Goal: Task Accomplishment & Management: Complete application form

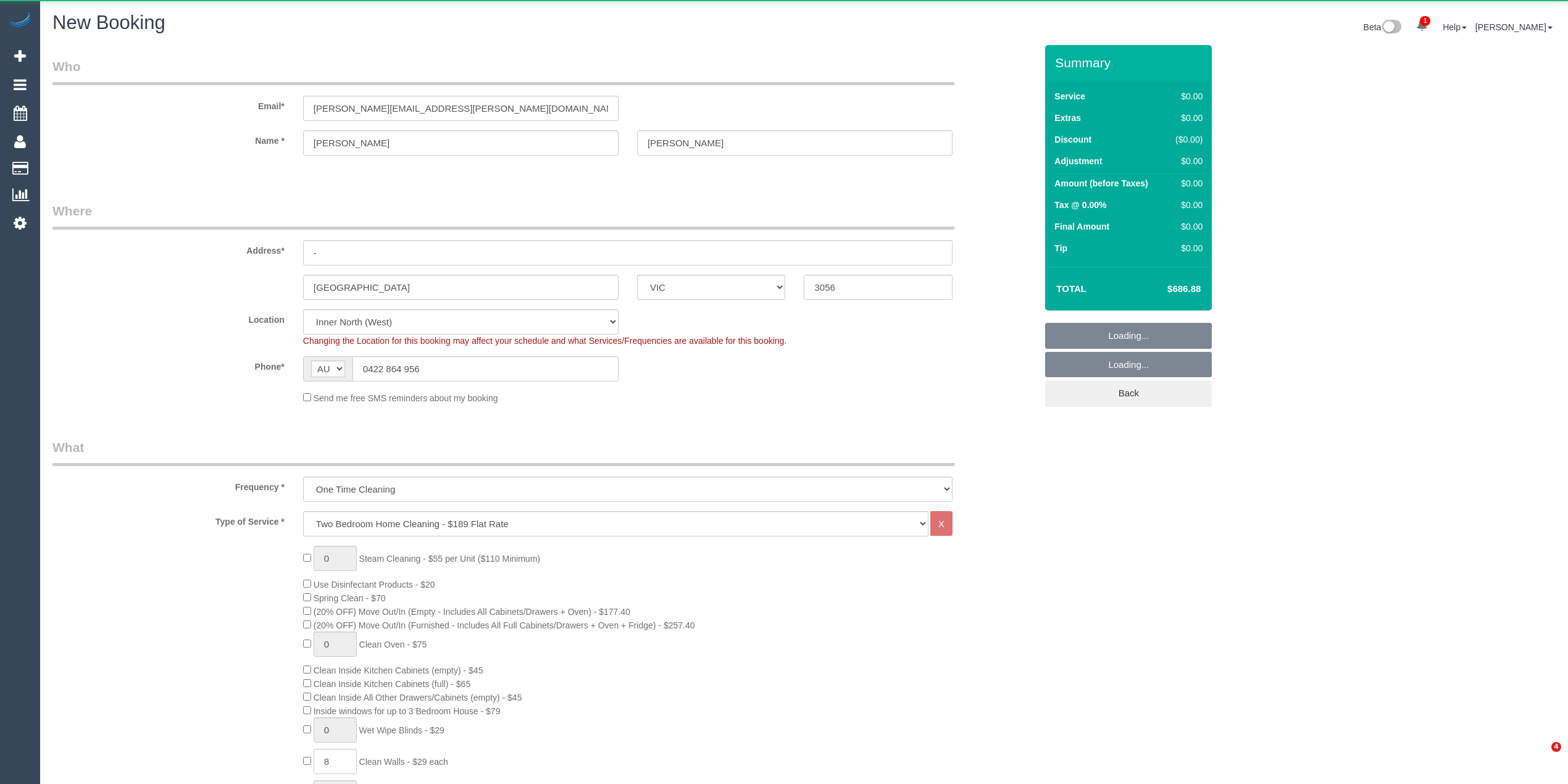
select select "VIC"
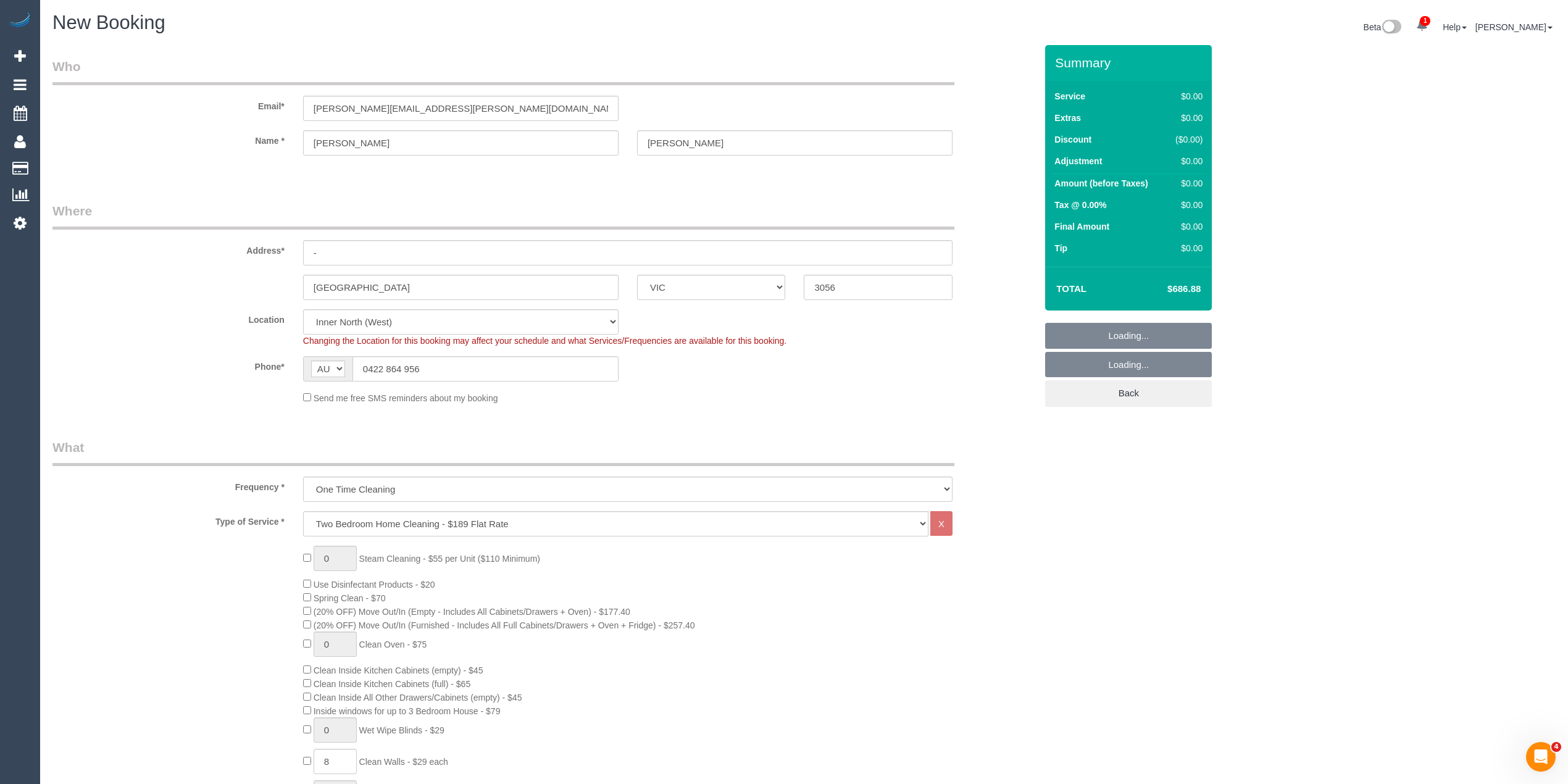
select select "object:1831"
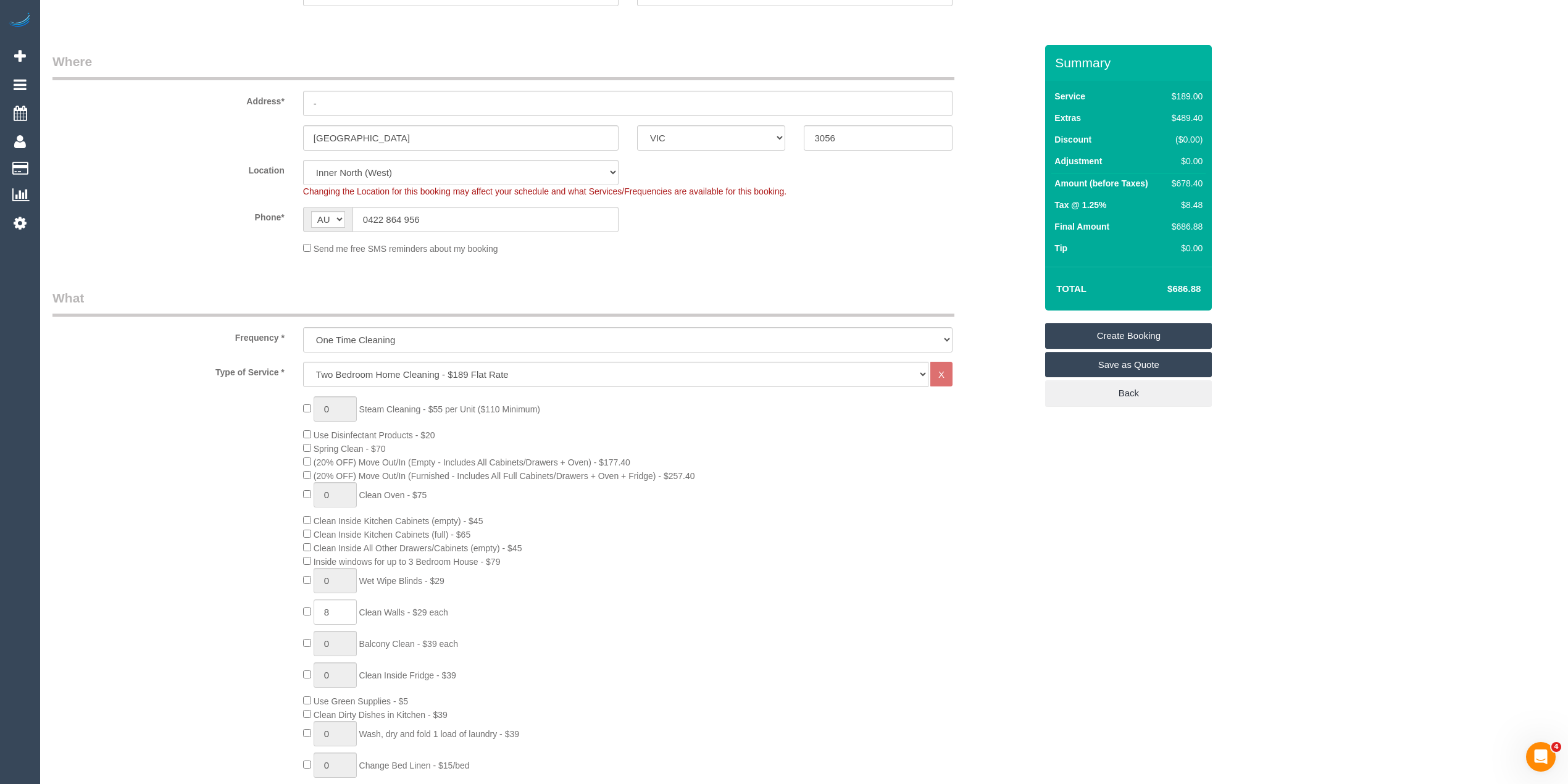
scroll to position [164, 0]
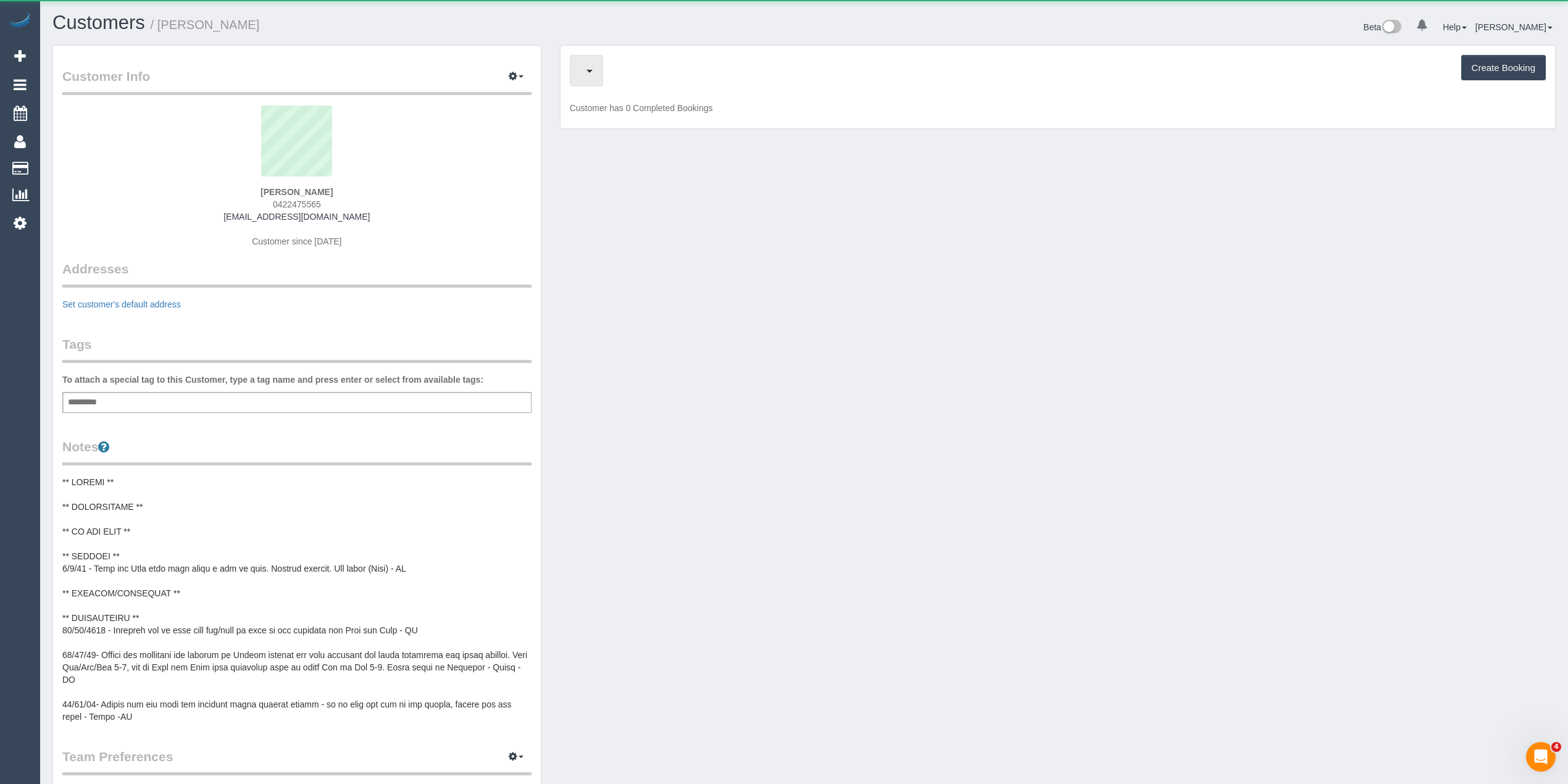
click at [603, 77] on button "button" at bounding box center [586, 71] width 33 height 32
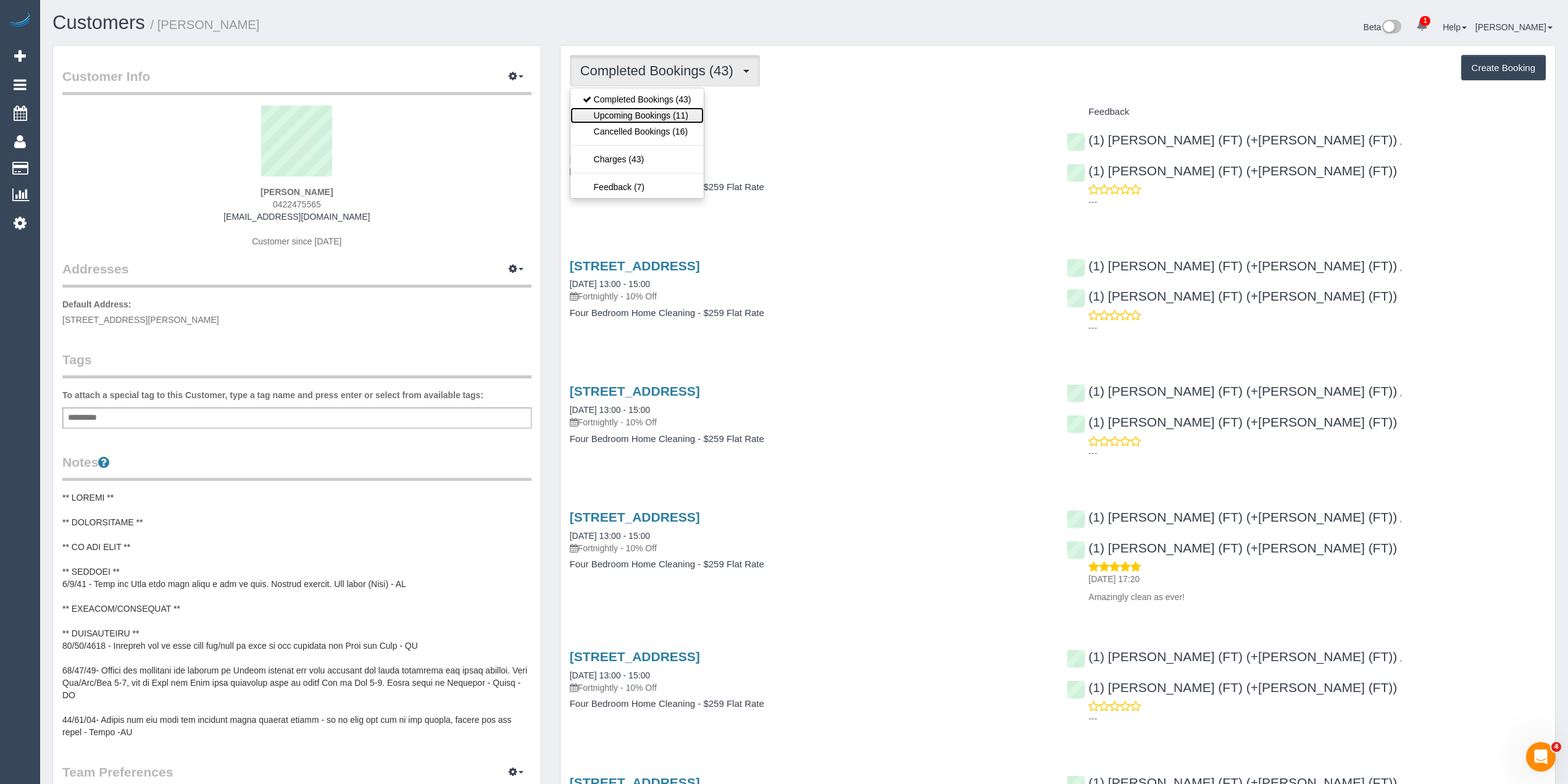
click at [679, 122] on link "Upcoming Bookings (11)" at bounding box center [637, 116] width 133 height 16
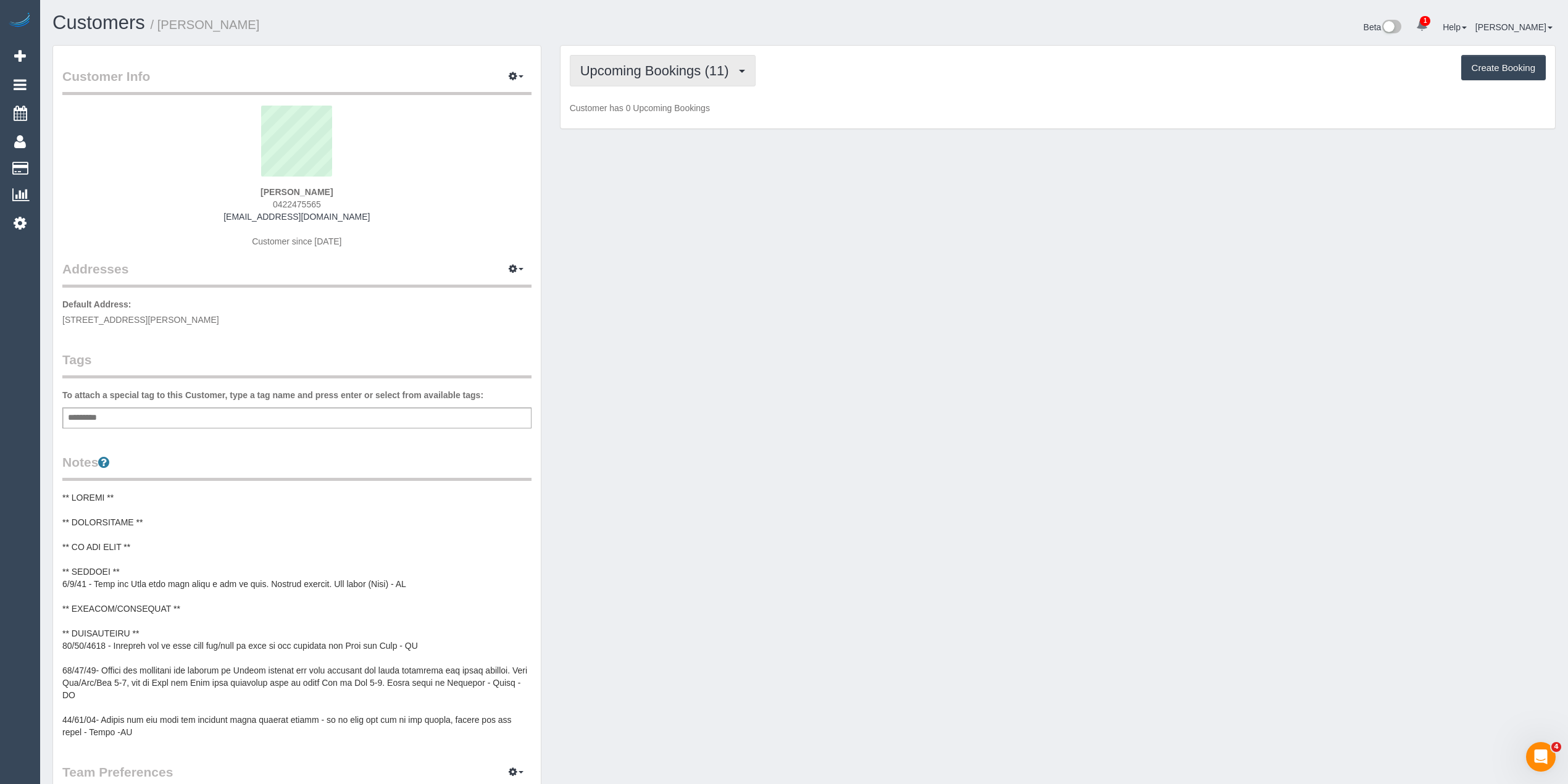
click at [663, 85] on button "Upcoming Bookings (11)" at bounding box center [663, 71] width 186 height 32
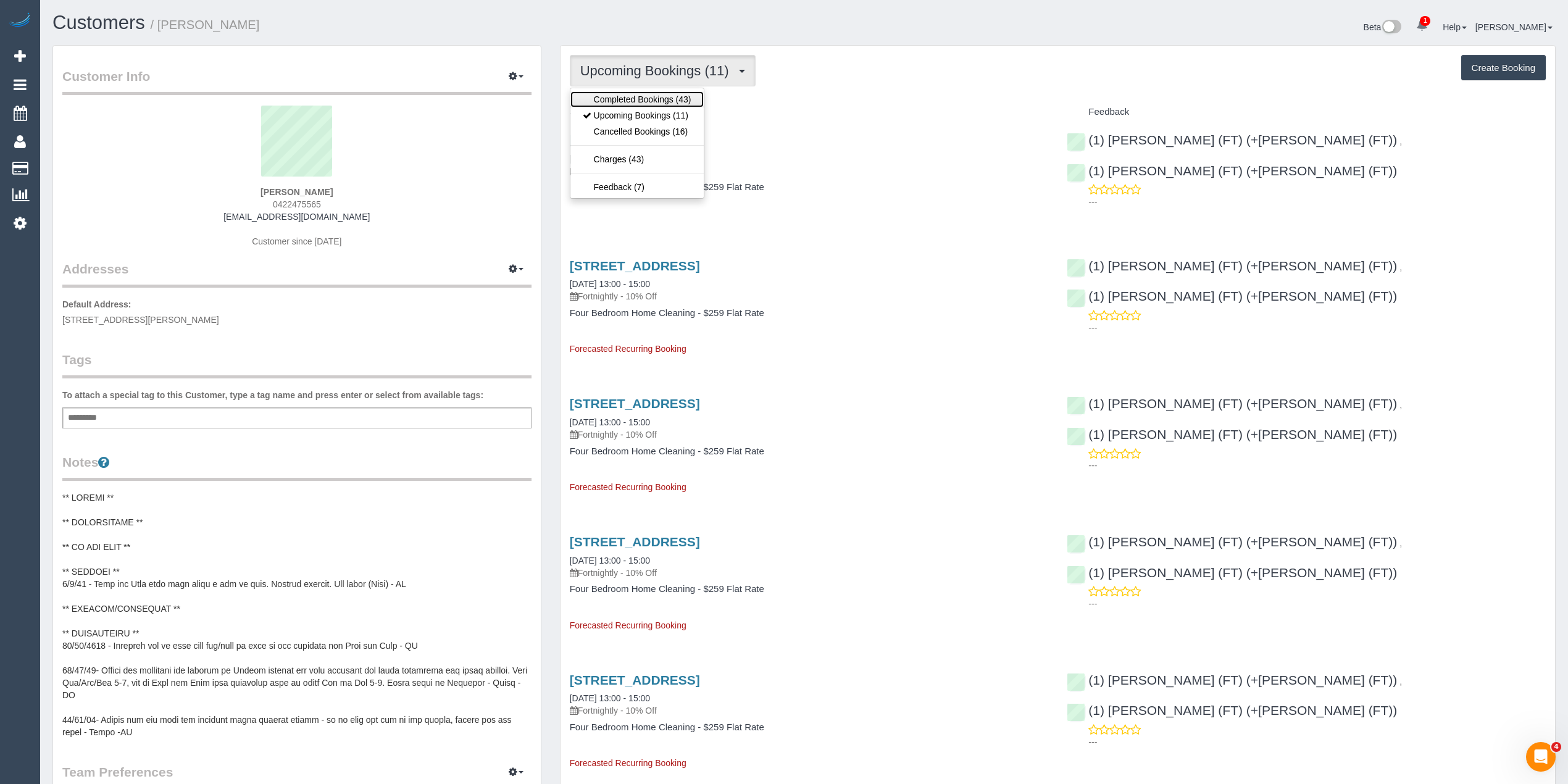
click at [663, 92] on link "Completed Bookings (43)" at bounding box center [637, 99] width 133 height 16
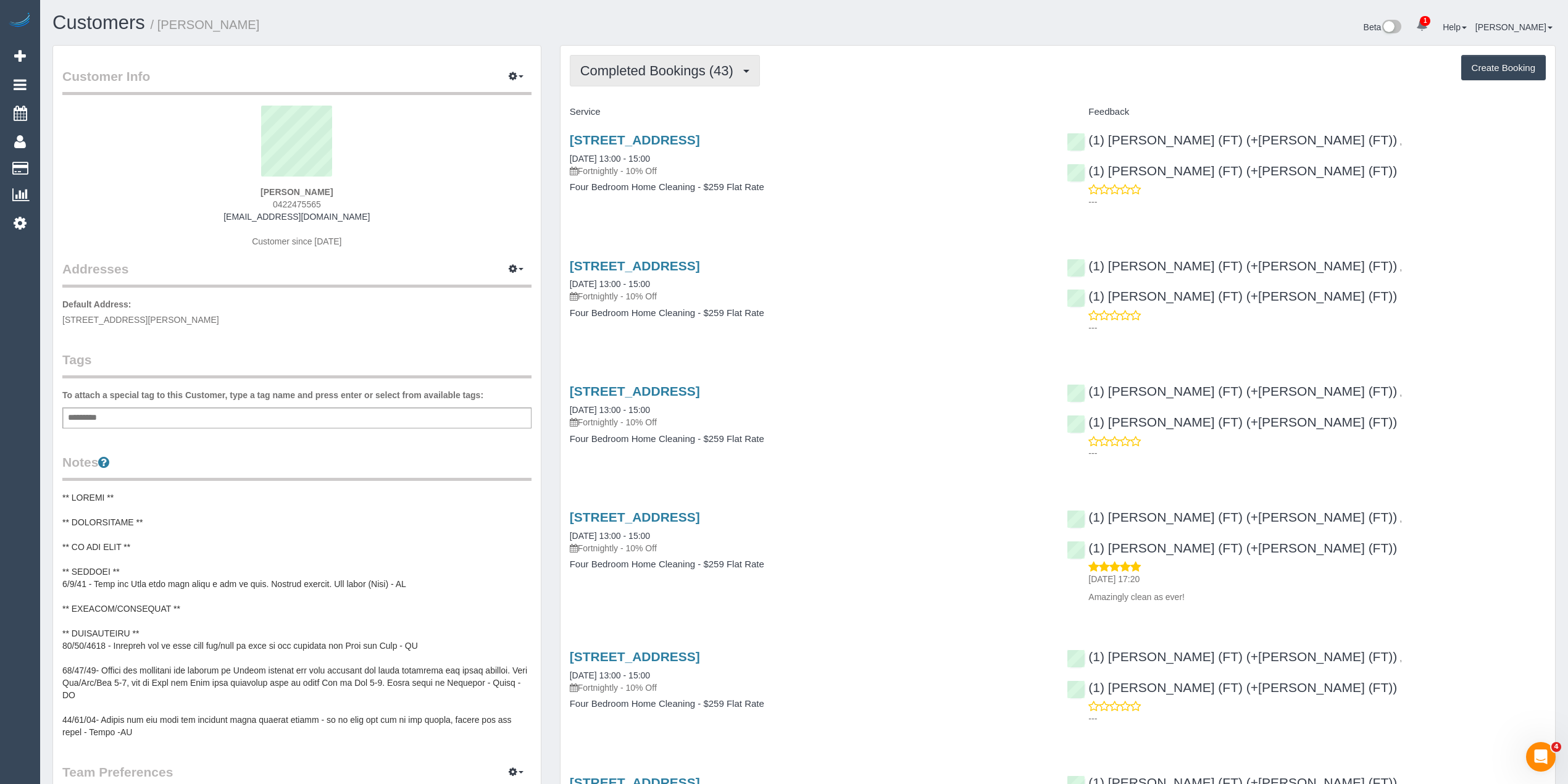
click at [675, 74] on span "Completed Bookings (43)" at bounding box center [659, 71] width 159 height 16
click at [274, 180] on sui-profile-pic at bounding box center [296, 145] width 451 height 80
click at [280, 199] on span "0422475565" at bounding box center [297, 204] width 48 height 10
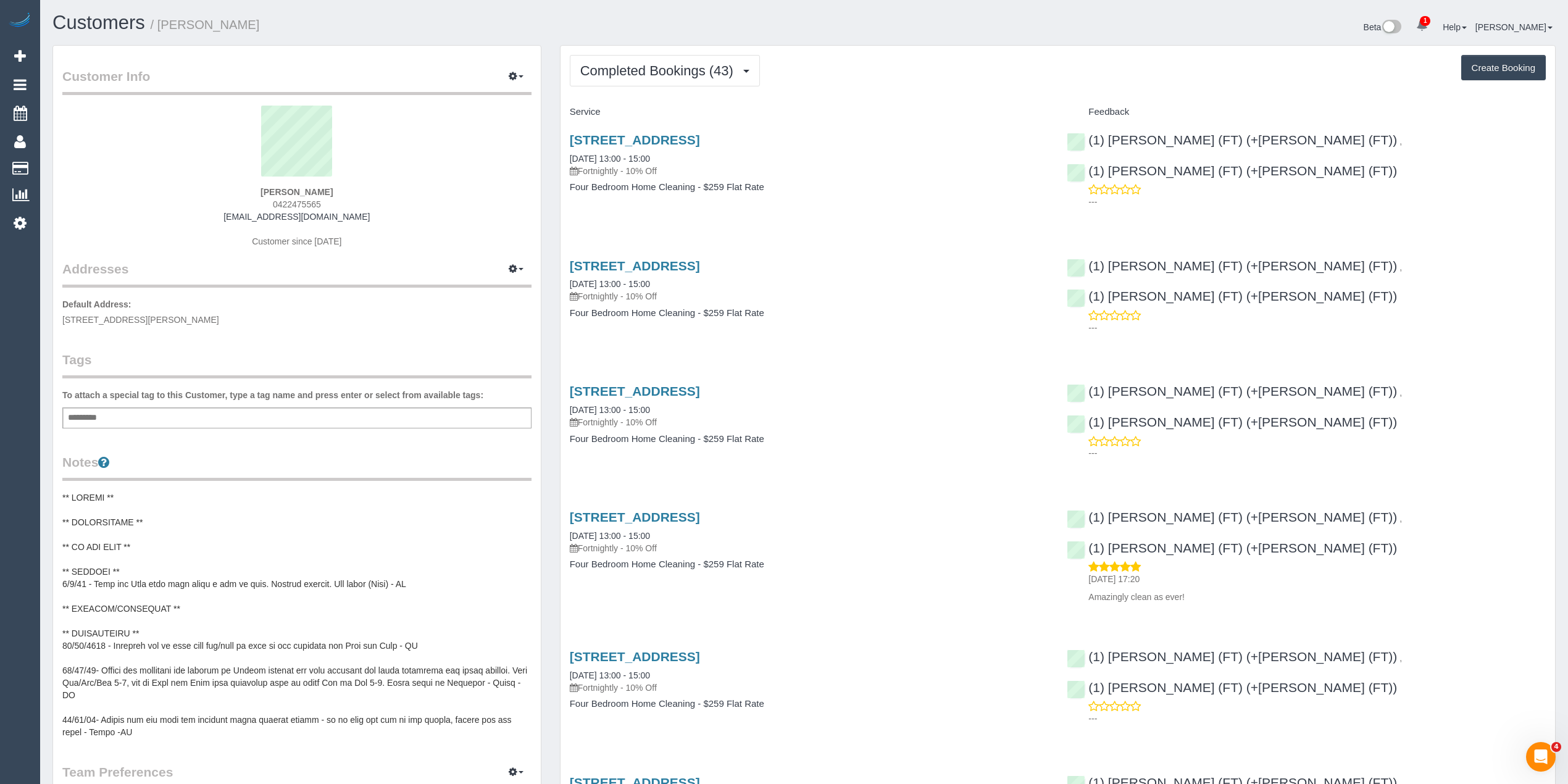
click at [275, 187] on strong "Celena Sonntag" at bounding box center [296, 192] width 72 height 10
click at [319, 193] on strong "Celena Sonntag" at bounding box center [296, 192] width 72 height 10
copy strong "Celena Sonntag"
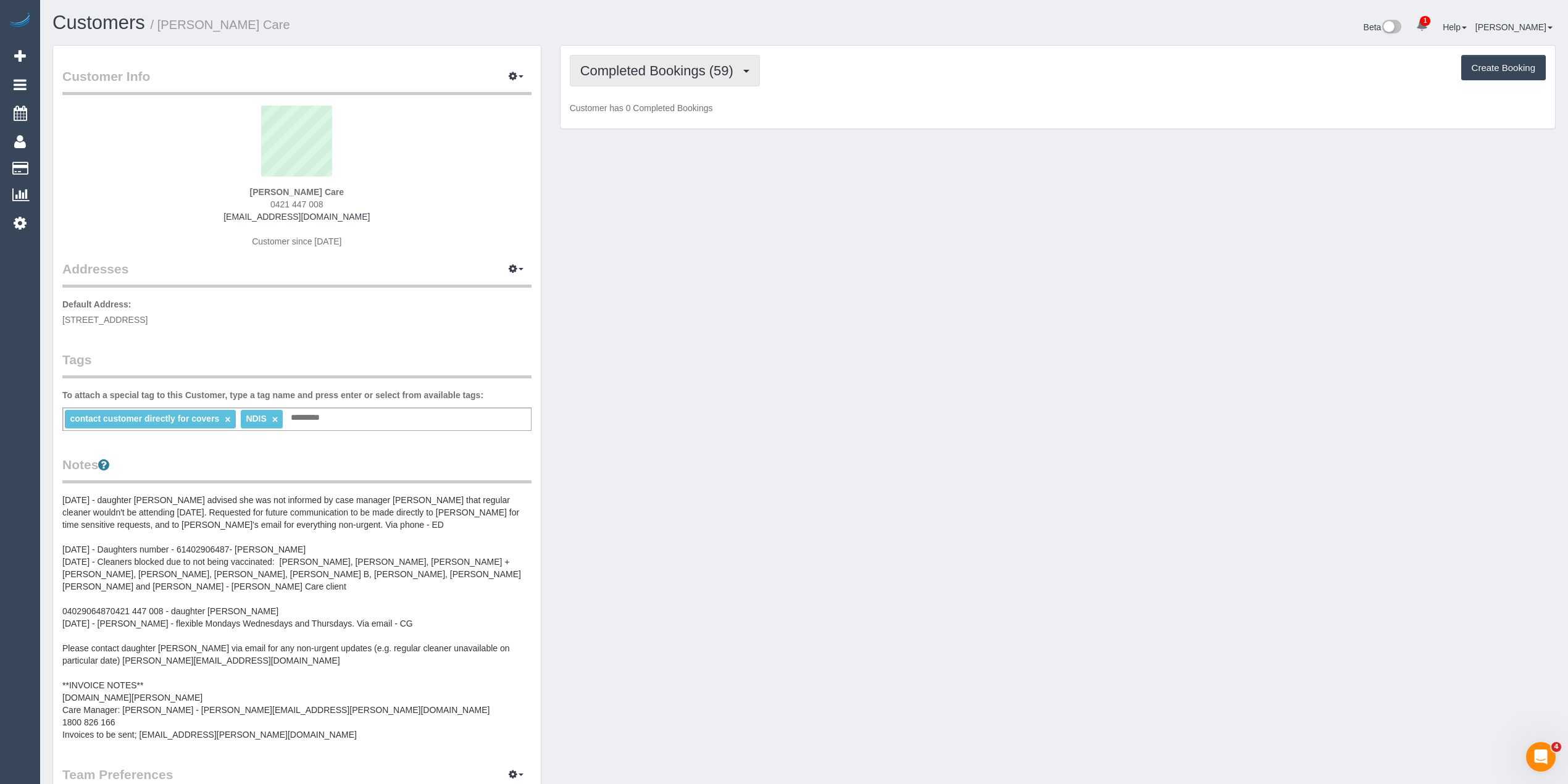
click at [645, 65] on span "Completed Bookings (59)" at bounding box center [659, 71] width 159 height 16
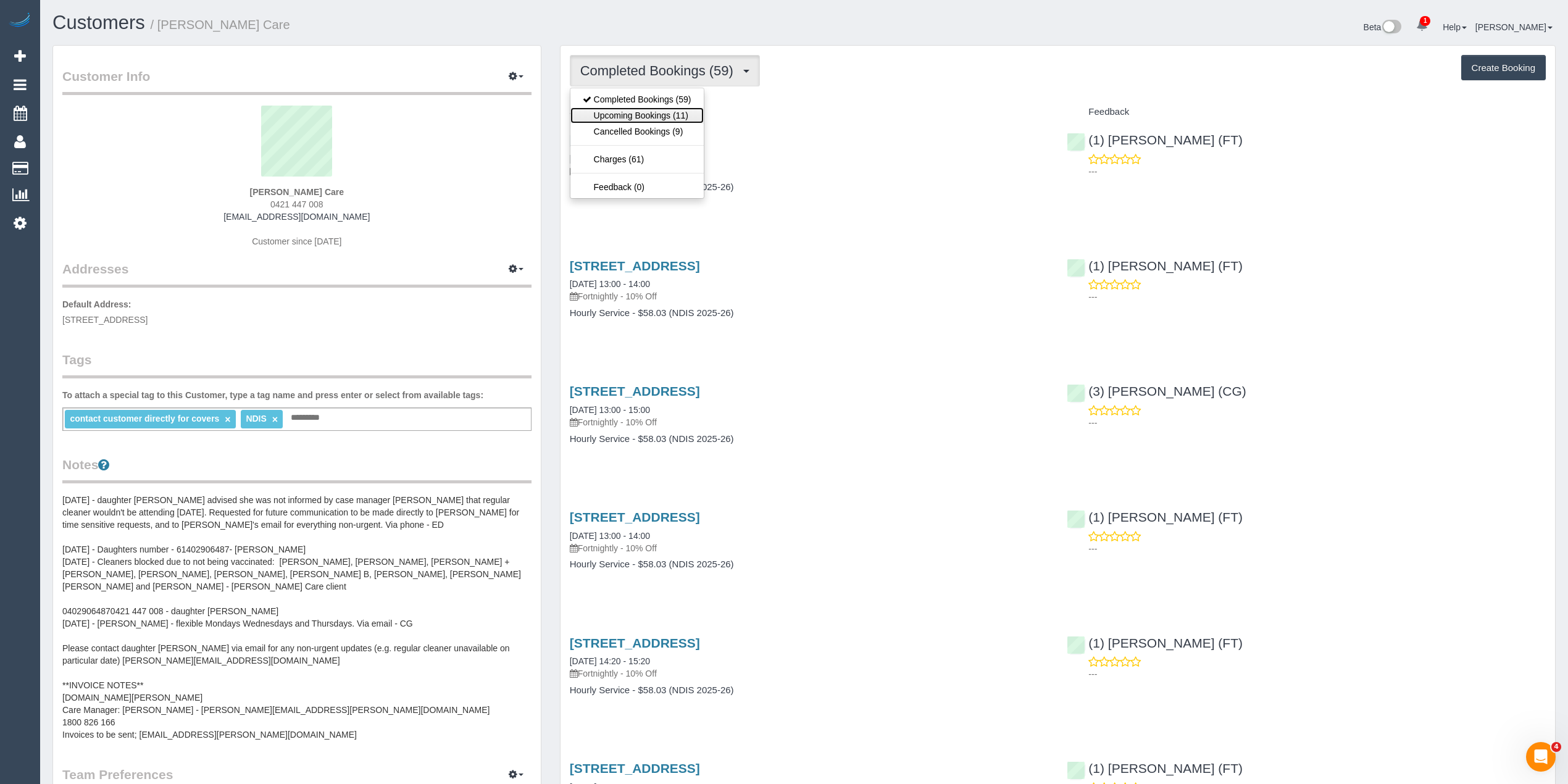
click at [661, 116] on link "Upcoming Bookings (11)" at bounding box center [637, 116] width 133 height 16
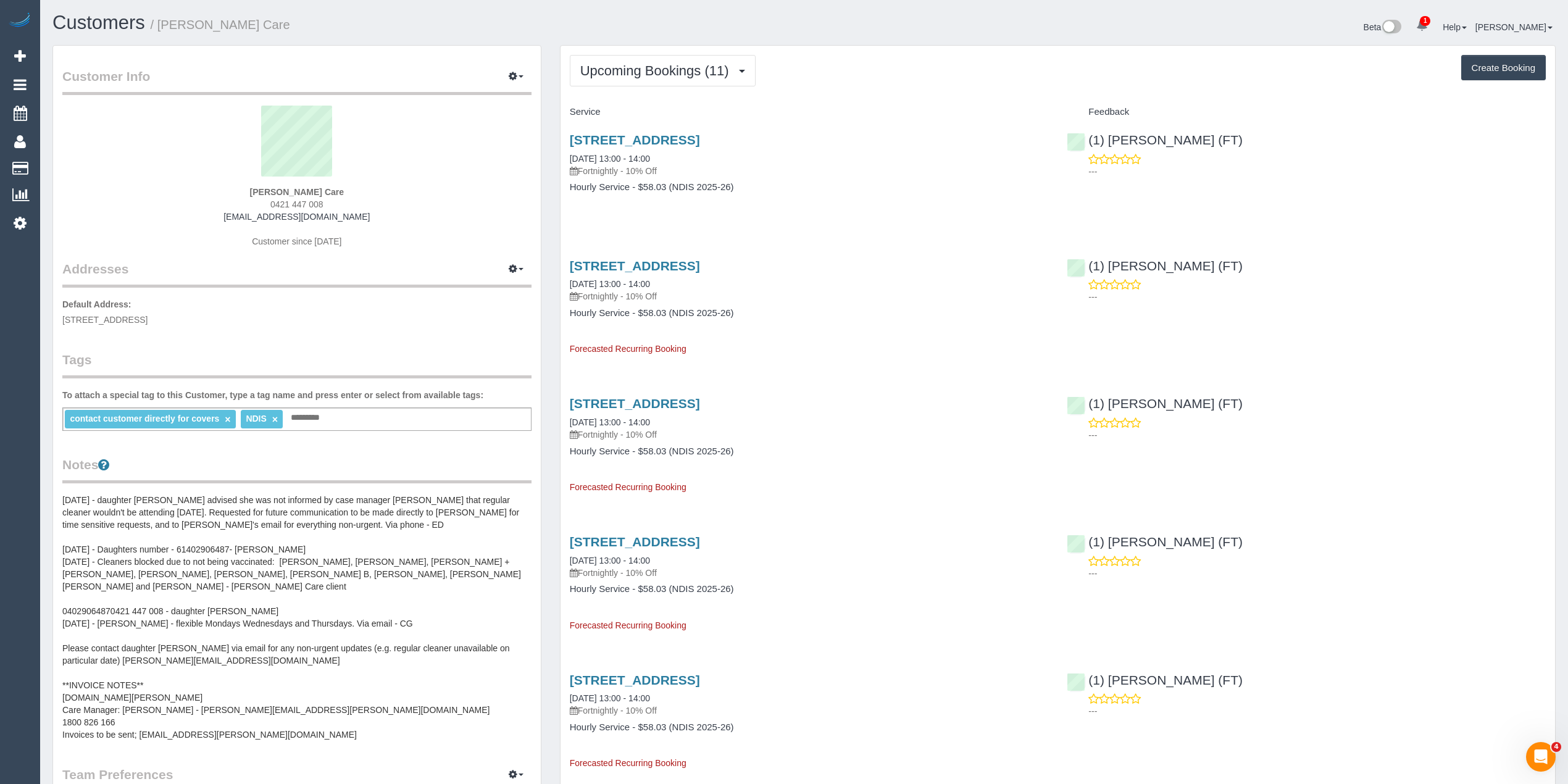
click at [467, 143] on sui-profile-pic at bounding box center [296, 145] width 451 height 80
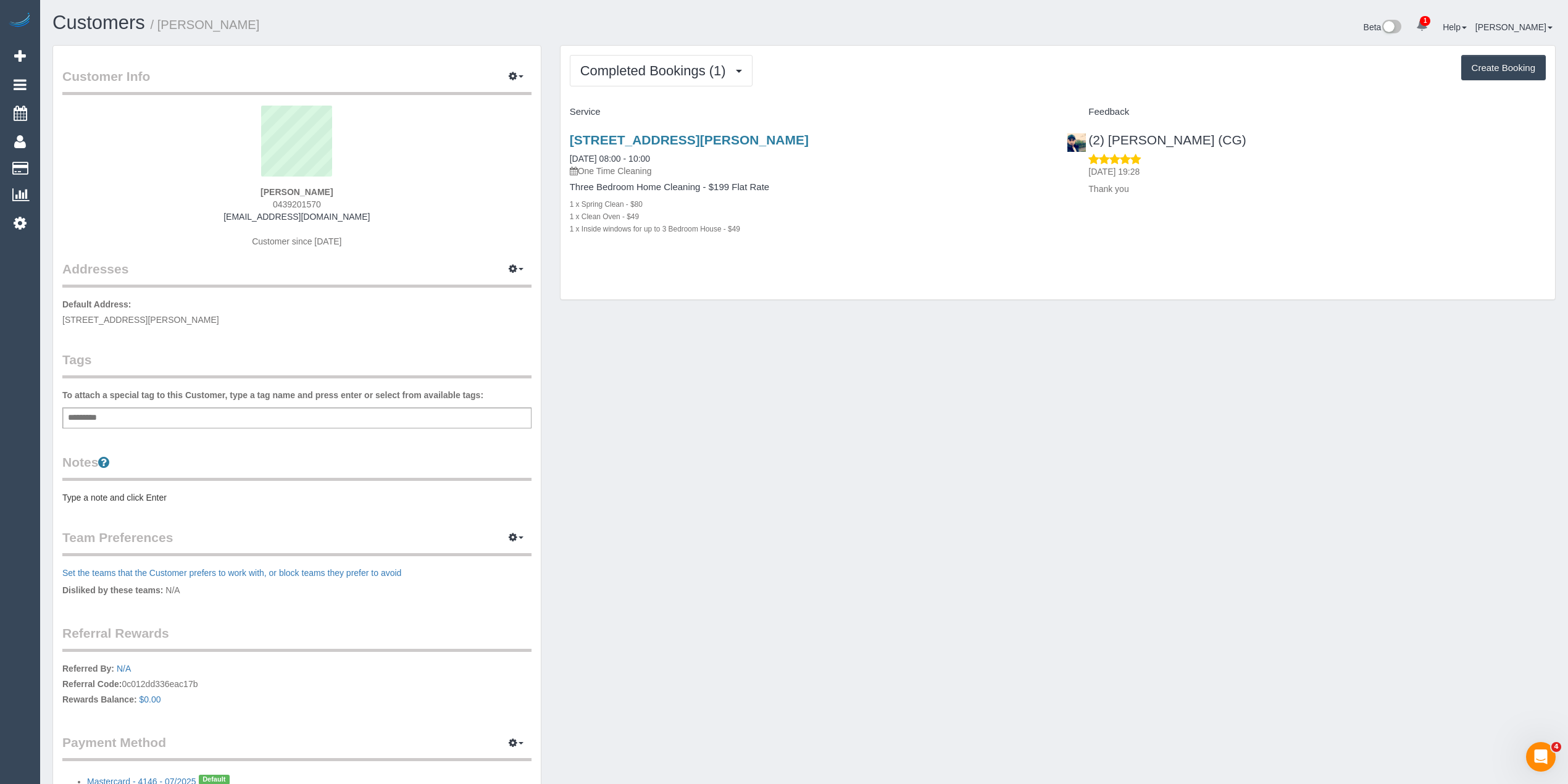
drag, startPoint x: 347, startPoint y: 217, endPoint x: 250, endPoint y: 215, distance: 97.0
click at [250, 215] on div "[PERSON_NAME] 0439201570 [EMAIL_ADDRESS][DOMAIN_NAME] Customer since [DATE]" at bounding box center [296, 182] width 469 height 154
copy link "[EMAIL_ADDRESS][DOMAIN_NAME]"
click at [646, 60] on button "Completed Bookings (1)" at bounding box center [661, 71] width 183 height 32
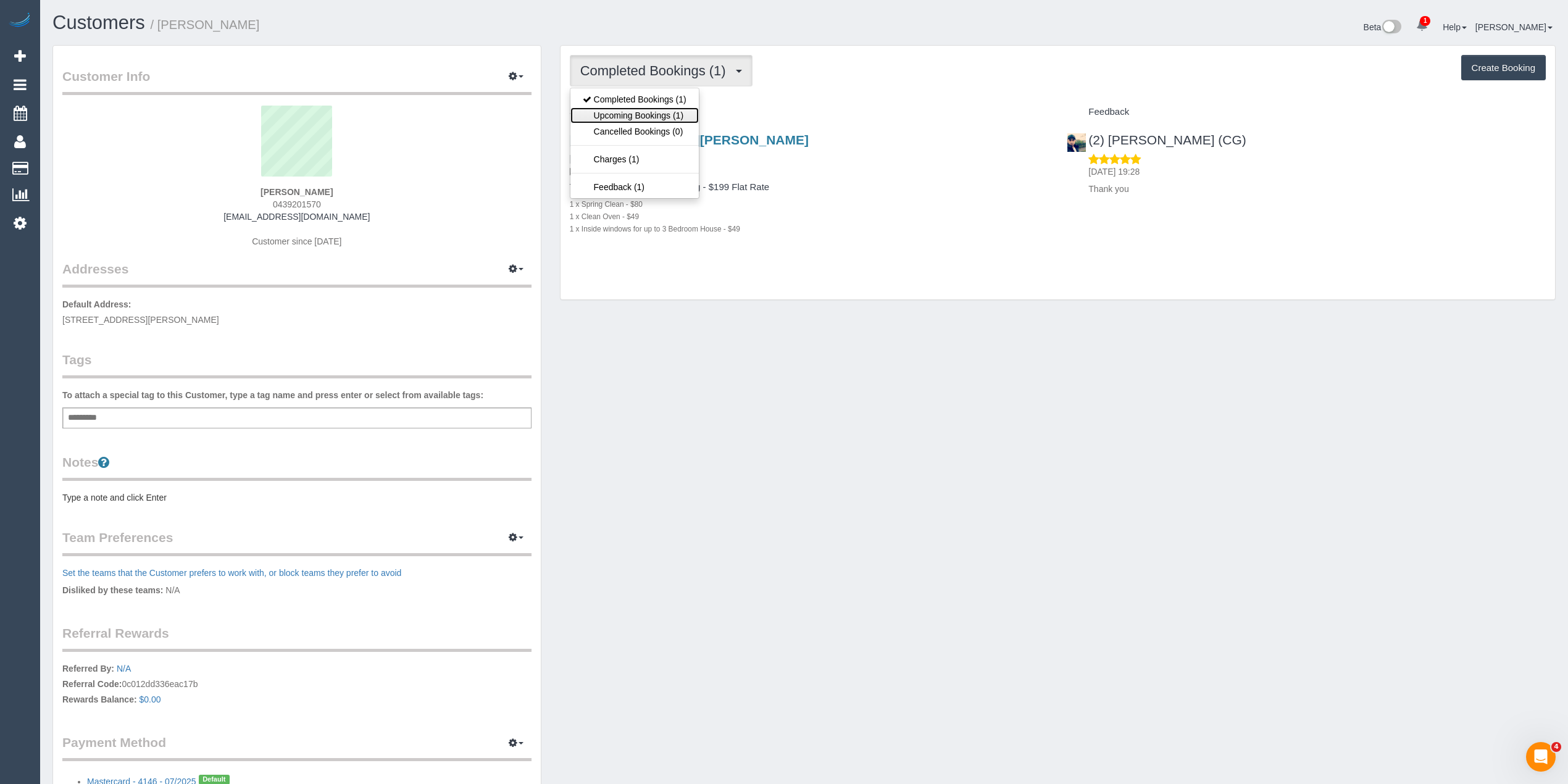
click at [651, 111] on link "Upcoming Bookings (1)" at bounding box center [635, 116] width 129 height 16
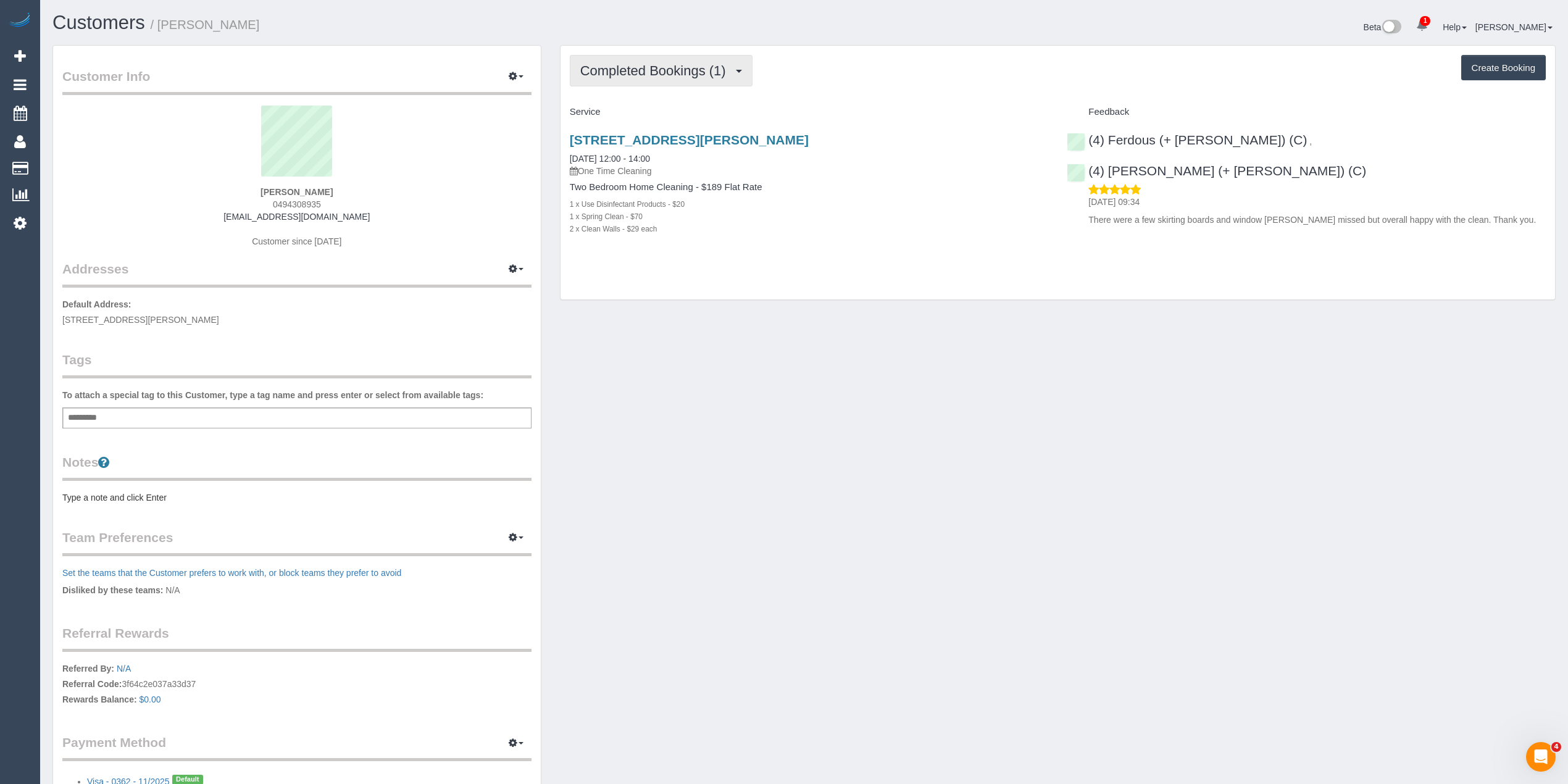
click at [598, 58] on button "Completed Bookings (1)" at bounding box center [661, 71] width 183 height 32
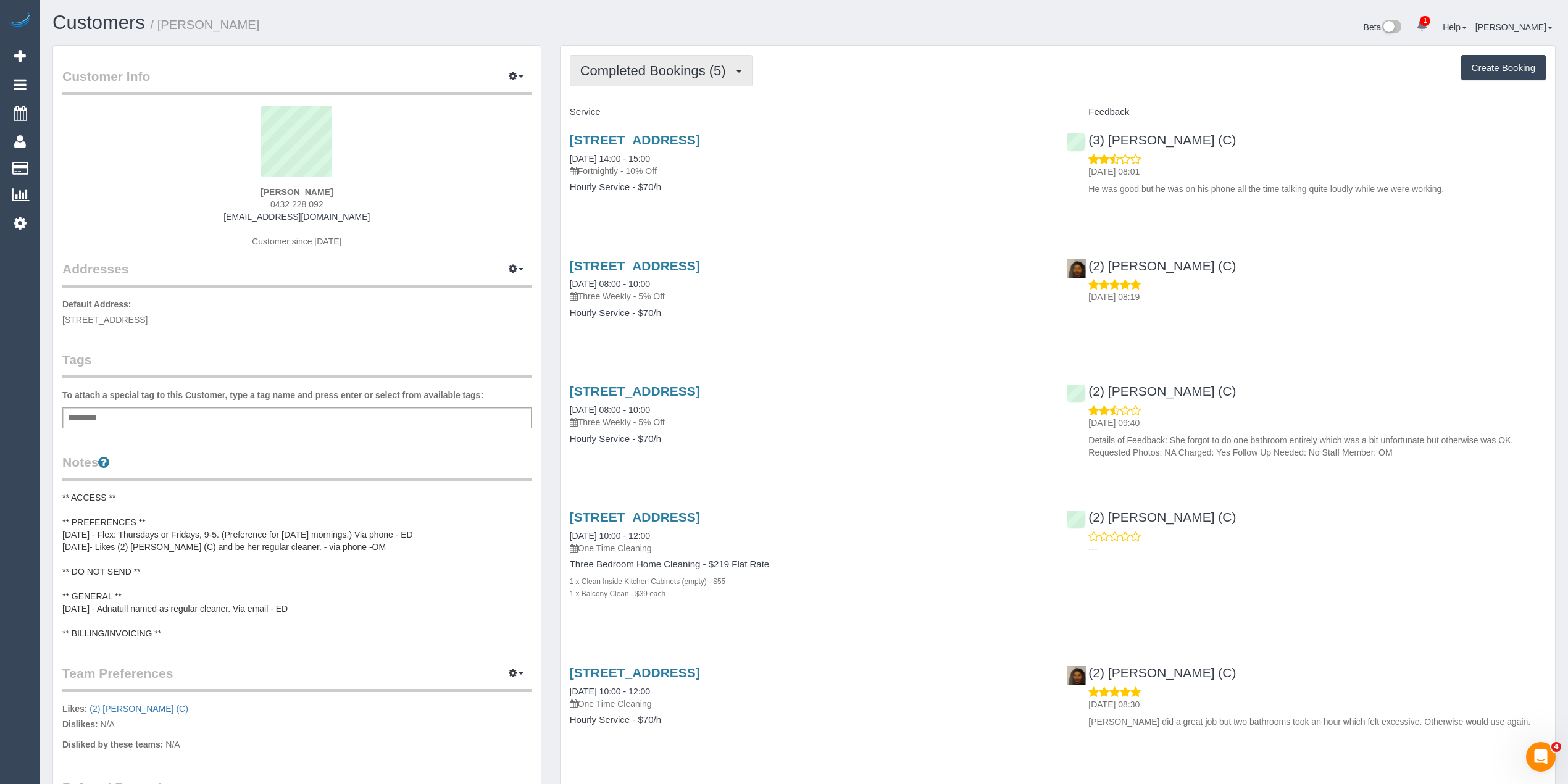
click at [633, 65] on span "Completed Bookings (5)" at bounding box center [656, 71] width 152 height 16
click at [650, 116] on link "Upcoming Bookings (11)" at bounding box center [636, 116] width 130 height 16
click at [281, 203] on span "0432 228 092" at bounding box center [297, 204] width 53 height 10
click at [319, 203] on span "0432 228 092" at bounding box center [297, 204] width 53 height 10
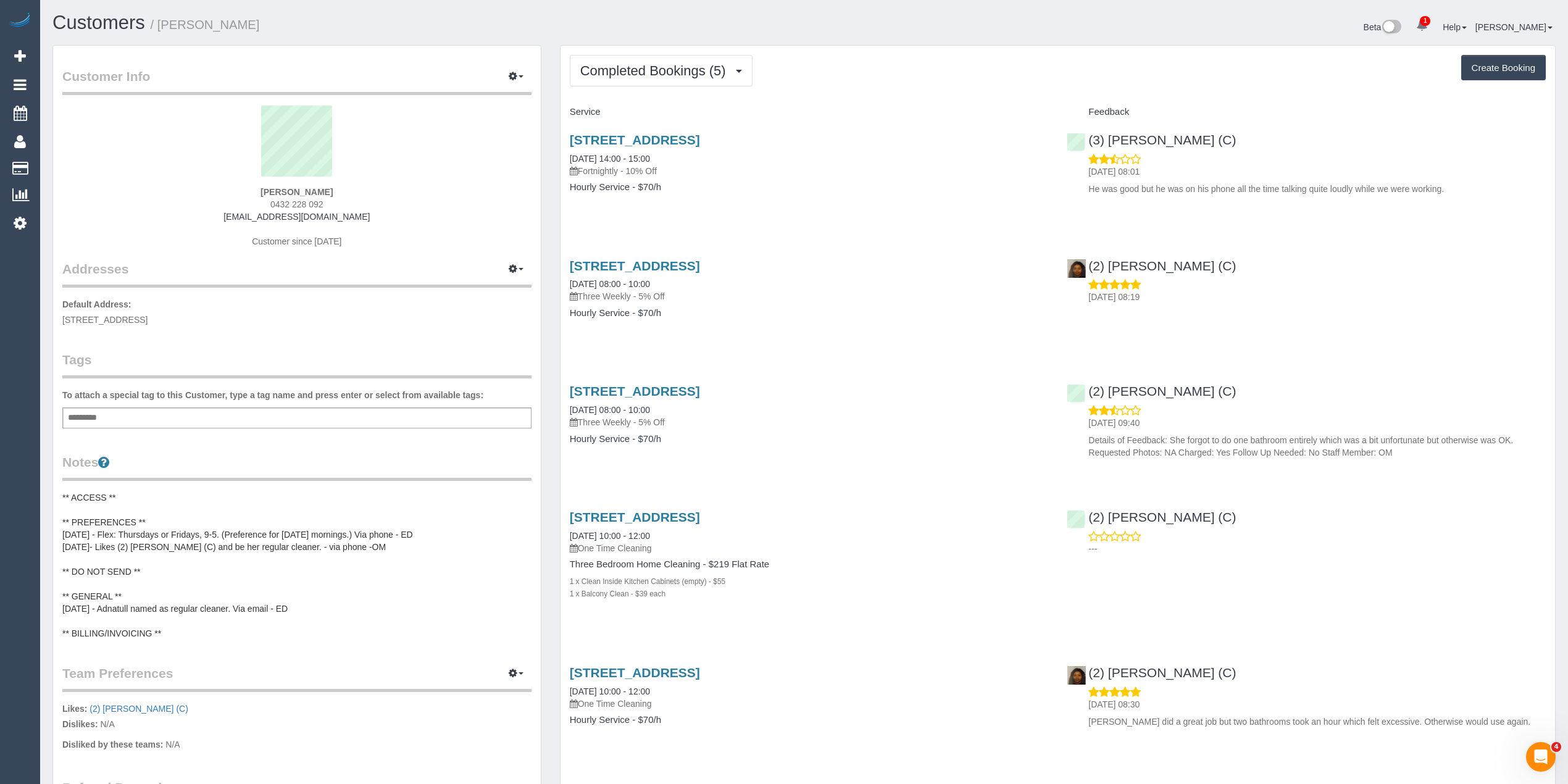
copy span "0432 228 092"
click at [608, 74] on span "Completed Bookings (5)" at bounding box center [656, 71] width 152 height 16
click at [618, 117] on link "Upcoming Bookings (11)" at bounding box center [636, 116] width 130 height 16
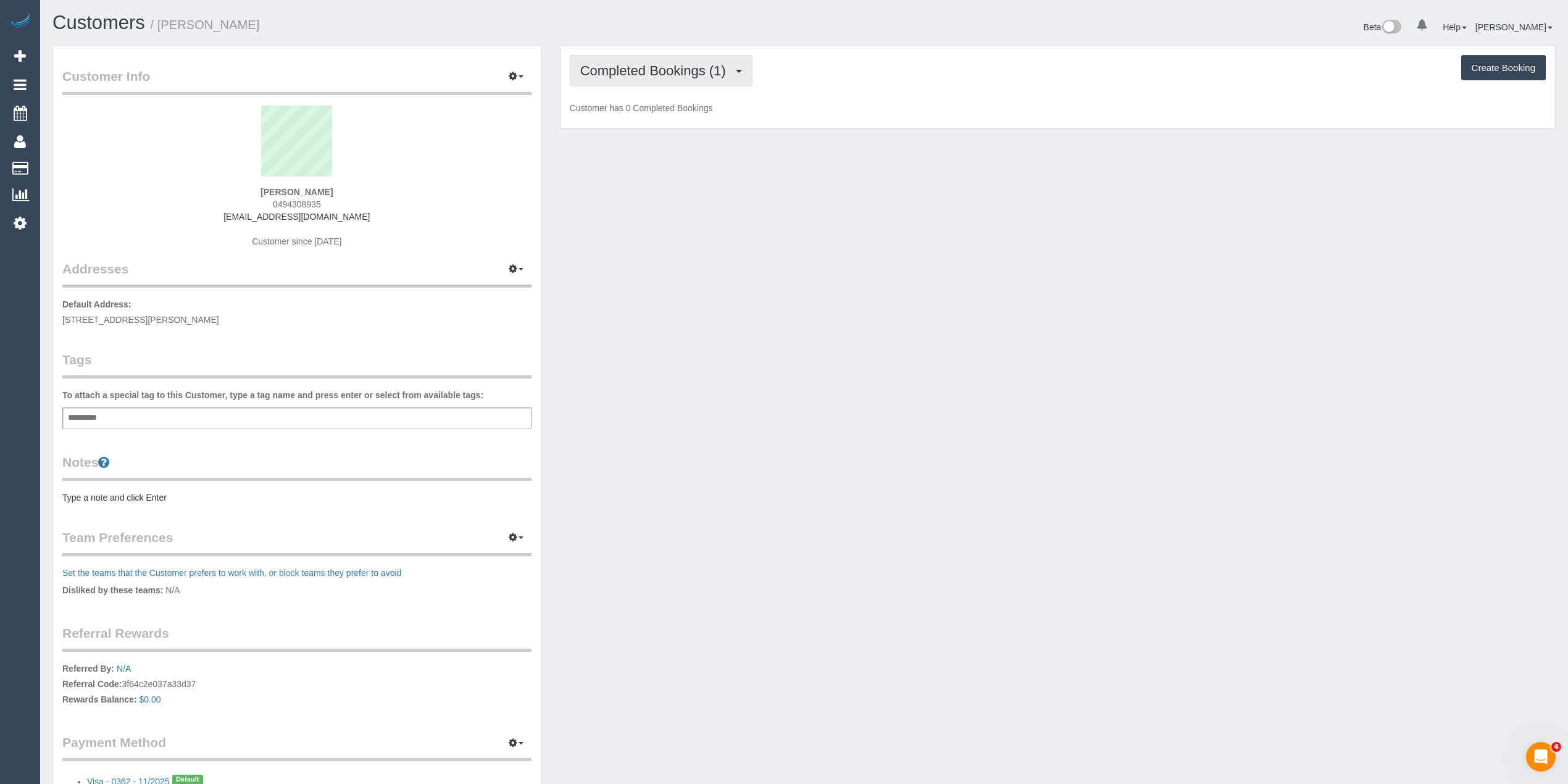
click at [661, 70] on span "Completed Bookings (1)" at bounding box center [656, 71] width 152 height 16
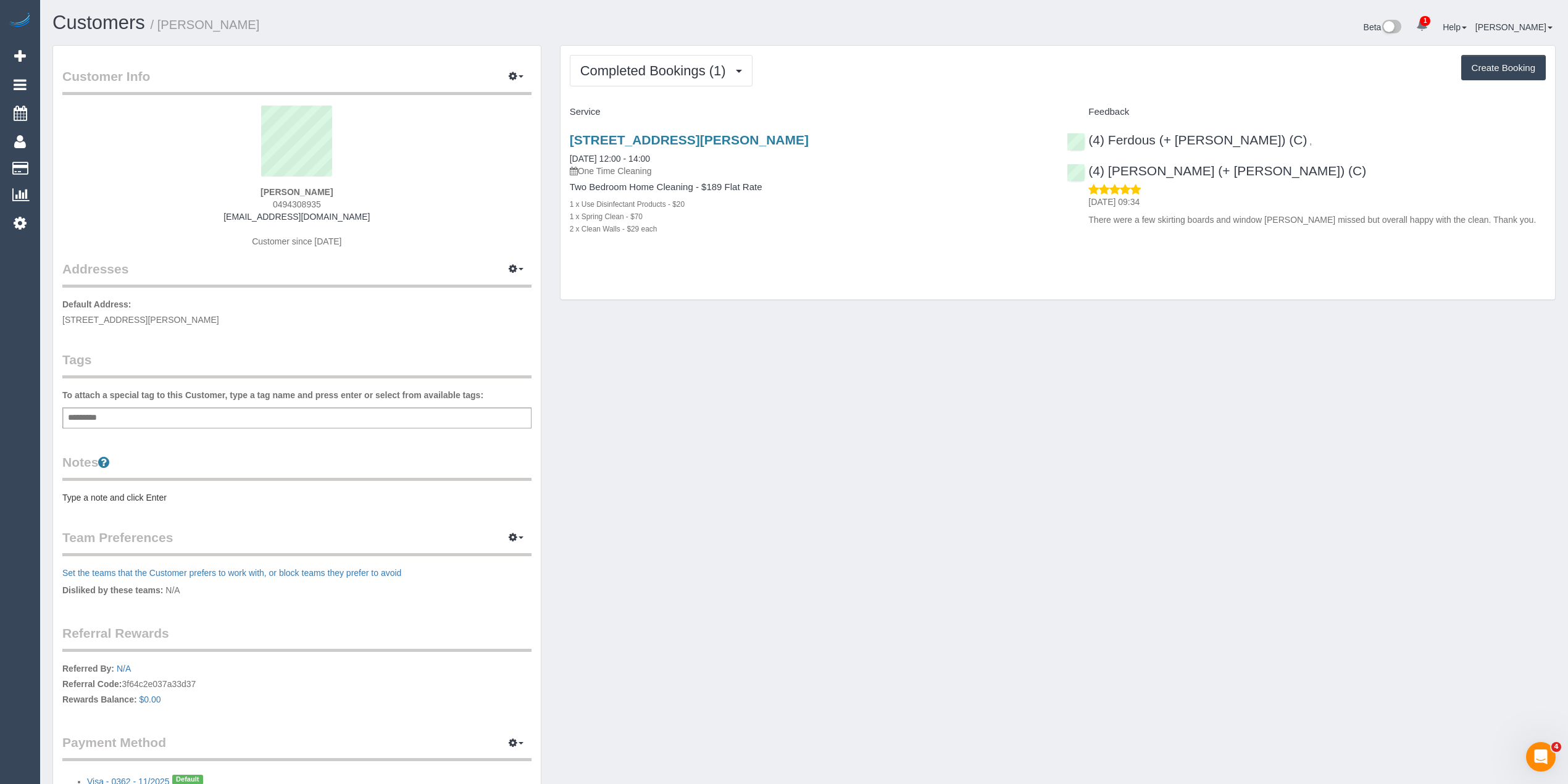
click at [302, 199] on span "0494308935" at bounding box center [297, 204] width 48 height 10
copy span "0494308935"
click at [625, 56] on button "Completed Bookings (1)" at bounding box center [661, 71] width 183 height 32
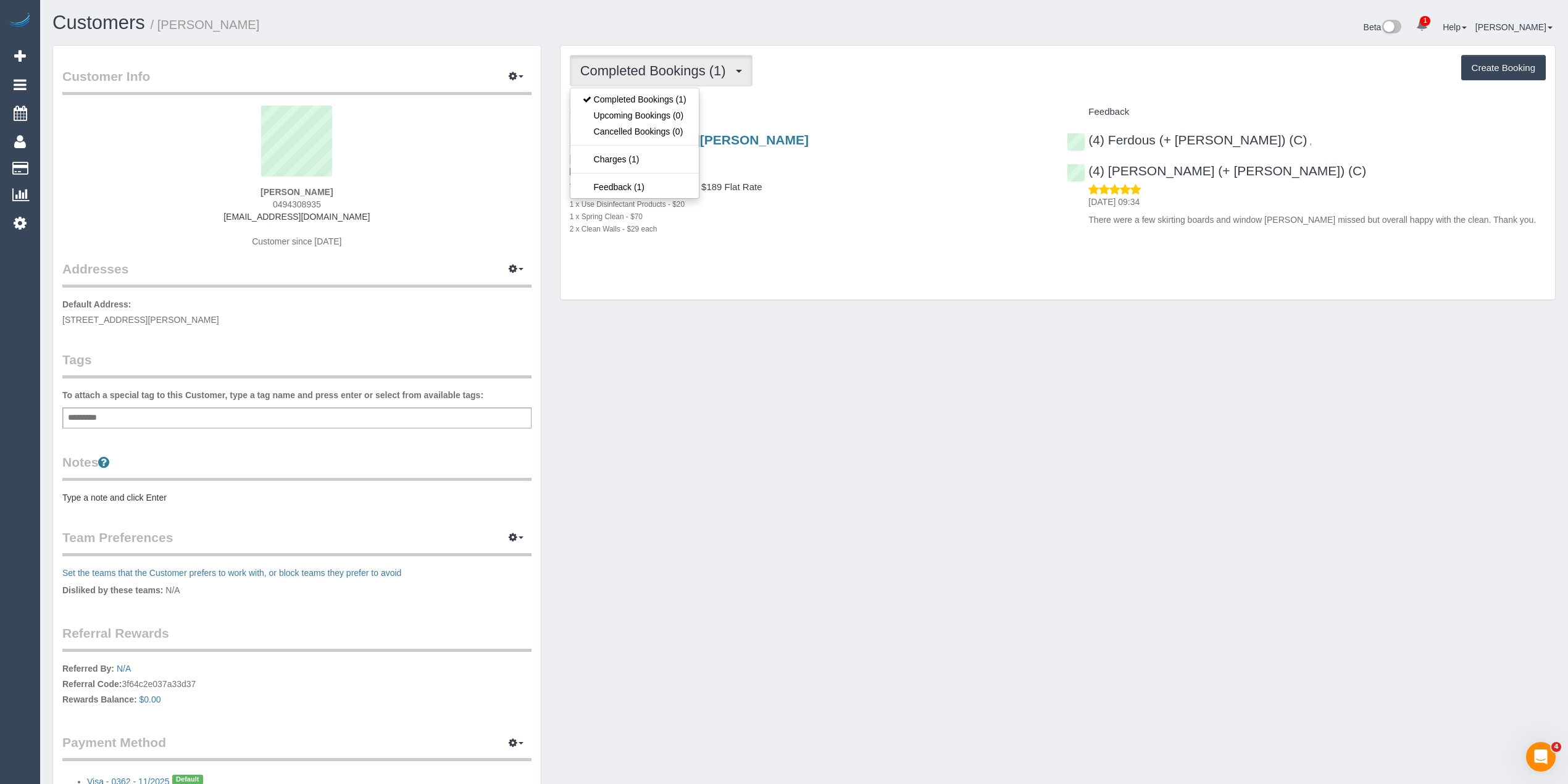
click at [625, 56] on button "Completed Bookings (1)" at bounding box center [661, 71] width 183 height 32
copy link "shasta.d19@gmail.com"
drag, startPoint x: 356, startPoint y: 219, endPoint x: 247, endPoint y: 216, distance: 109.0
click at [247, 216] on div "Shasta Deppeler 0494308935 shasta.d19@gmail.com Customer since 2025" at bounding box center [296, 182] width 469 height 154
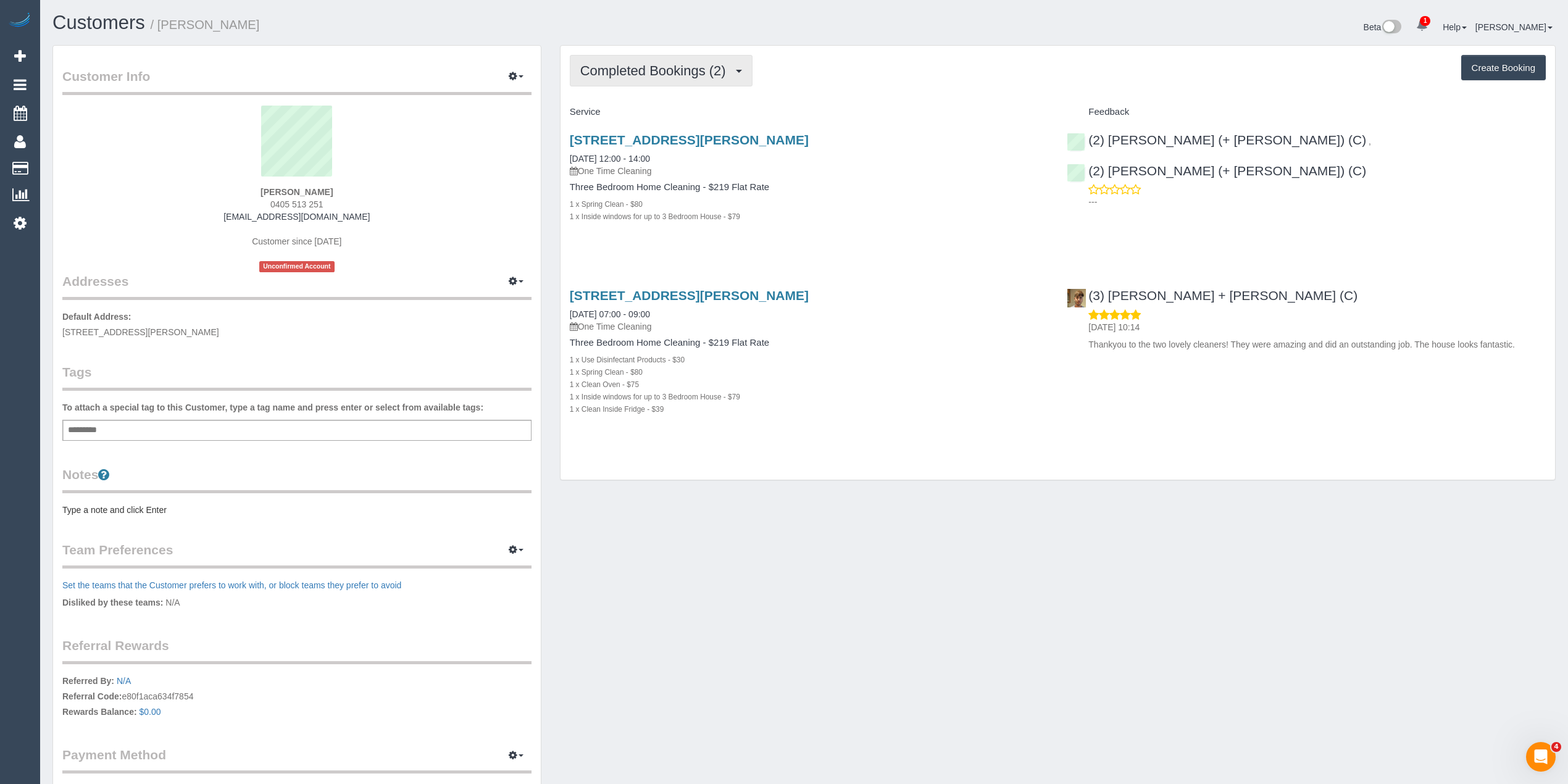
click at [608, 78] on button "Completed Bookings (2)" at bounding box center [661, 71] width 183 height 32
click at [280, 195] on strong "Leigh Wingate" at bounding box center [296, 192] width 72 height 10
click at [280, 202] on span "0405 513 251" at bounding box center [297, 204] width 53 height 10
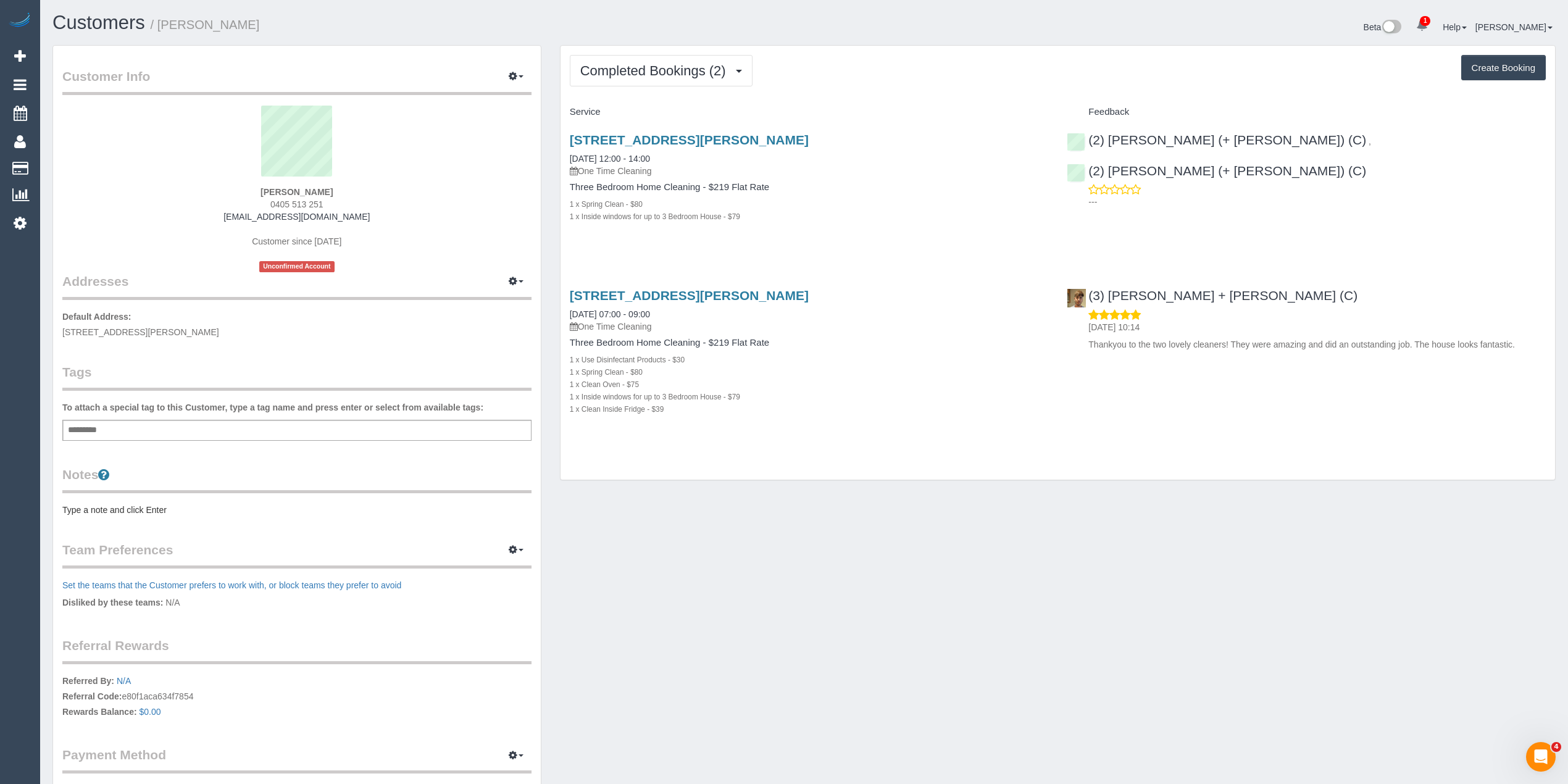
click at [319, 203] on span "0405 513 251" at bounding box center [297, 204] width 53 height 10
copy span "0405 513 251"
drag, startPoint x: 374, startPoint y: 219, endPoint x: 246, endPoint y: 210, distance: 128.3
click at [246, 210] on div "Leigh Wingate 0405 513 251 ewanwingate@gmail.com Customer since 2024 Unconfirme…" at bounding box center [296, 188] width 469 height 167
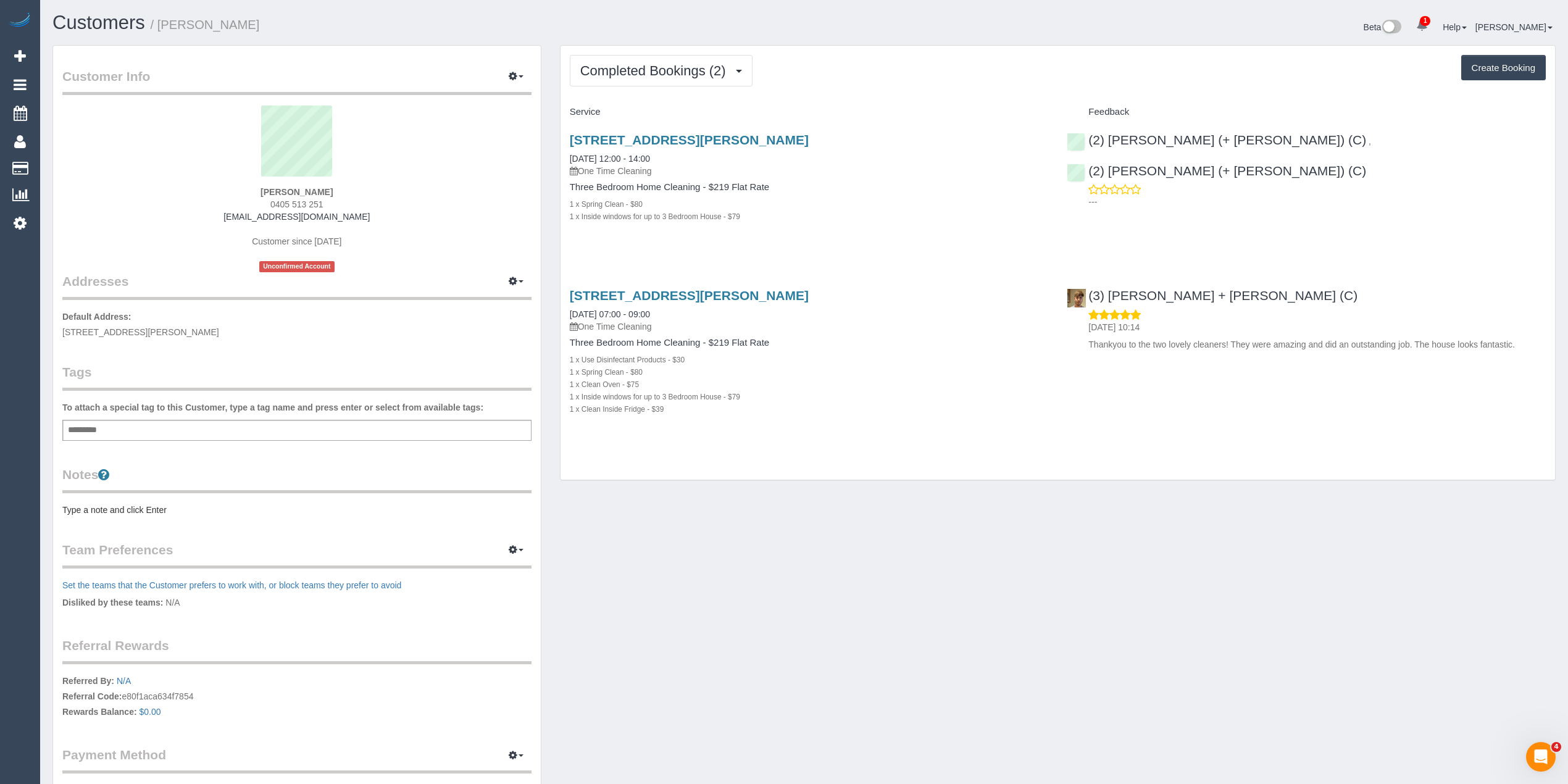
copy link "ewanwingate@gmail.com"
click at [581, 78] on button "Completed Bookings (2)" at bounding box center [661, 71] width 183 height 32
click at [1528, 70] on button "Create Booking" at bounding box center [1503, 67] width 85 height 26
select select "VIC"
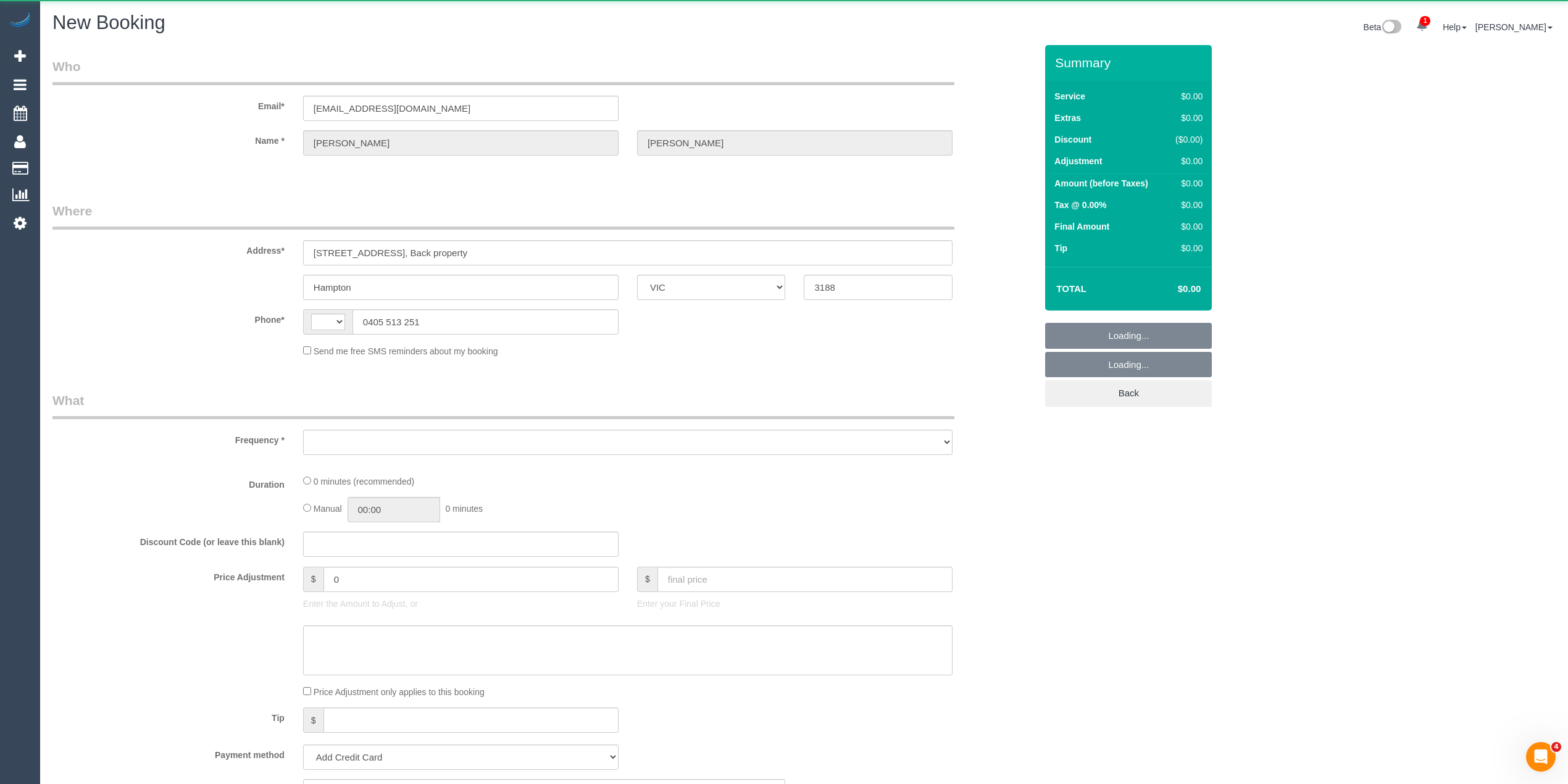
select select "string:AU"
select select "object:906"
select select "string:stripe-pm_1SA1s52GScqysDRVLqy7YFPv"
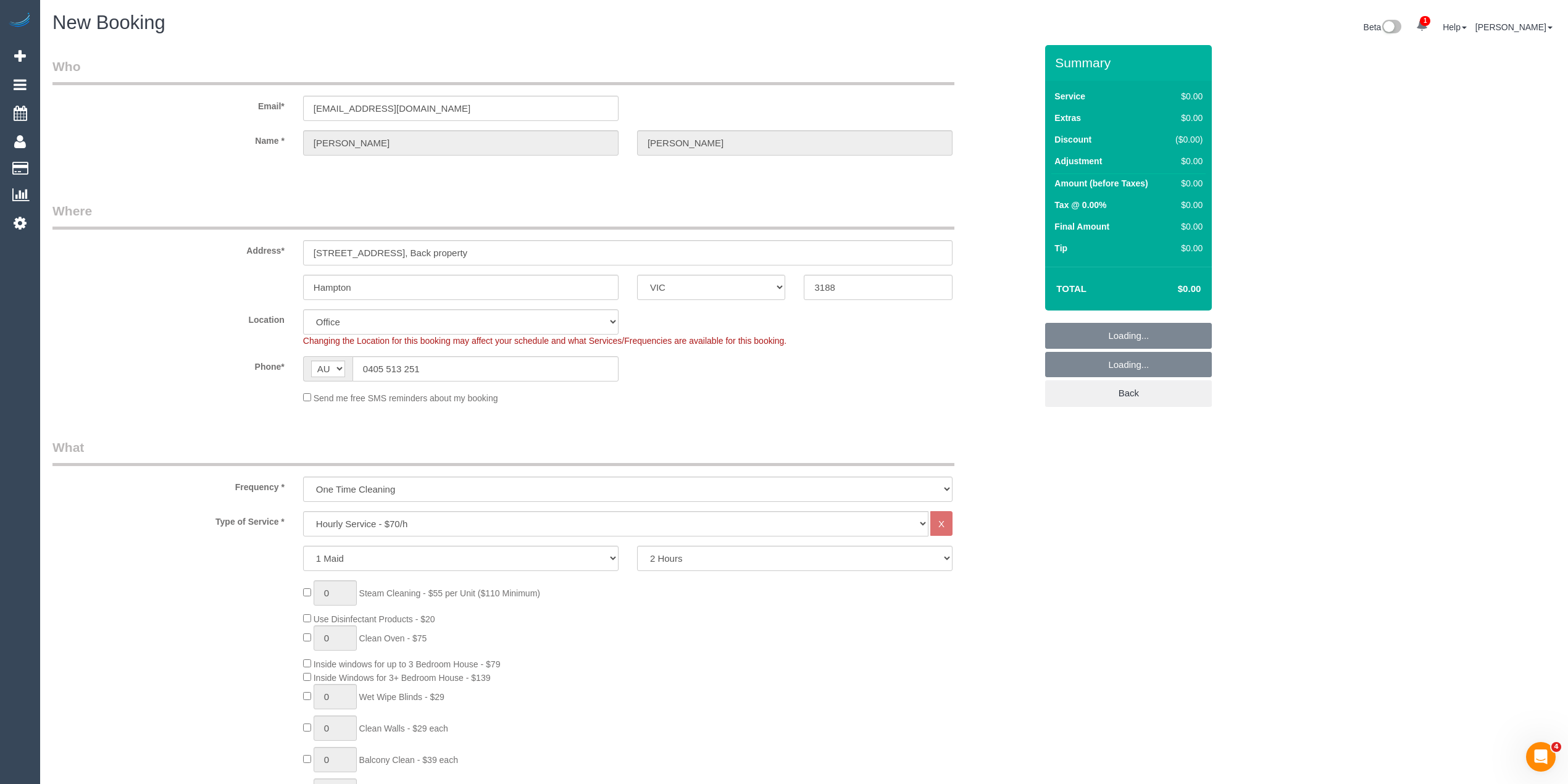
select select "object:2426"
select select "64"
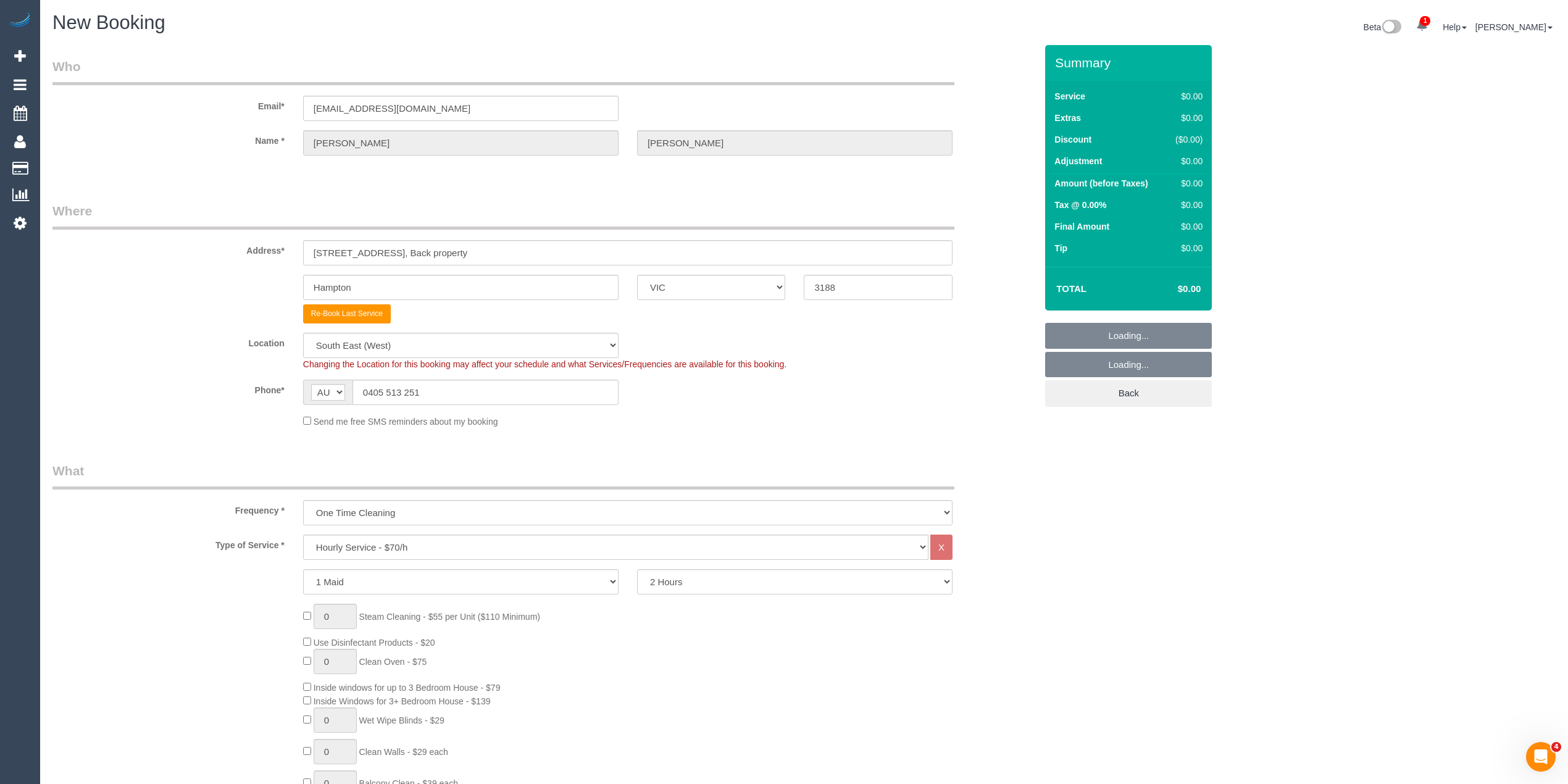
select select "object:2436"
click at [410, 552] on select "Hourly Service - $70/h Hourly Service - $65/h Hourly Service - $60/h Hourly Ser…" at bounding box center [616, 547] width 625 height 26
select select "212"
click at [303, 534] on select "Hourly Service - $70/h Hourly Service - $65/h Hourly Service - $60/h Hourly Ser…" at bounding box center [616, 547] width 625 height 26
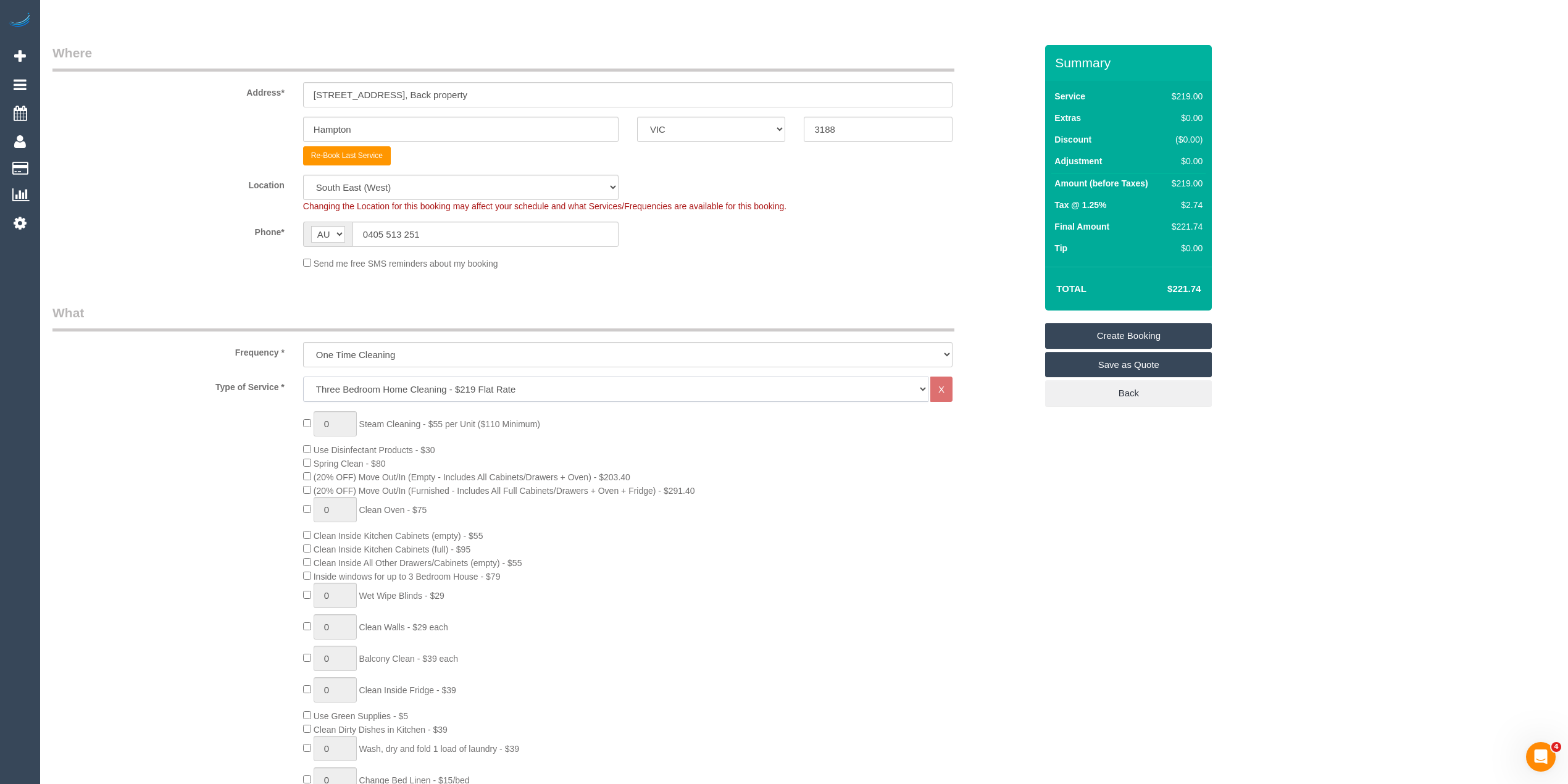
scroll to position [164, 0]
click at [450, 386] on select "Hourly Service - $70/h Hourly Service - $65/h Hourly Service - $60/h Hourly Ser…" at bounding box center [616, 383] width 625 height 26
click at [465, 377] on select "Hourly Service - $70/h Hourly Service - $65/h Hourly Service - $60/h Hourly Ser…" at bounding box center [616, 383] width 625 height 26
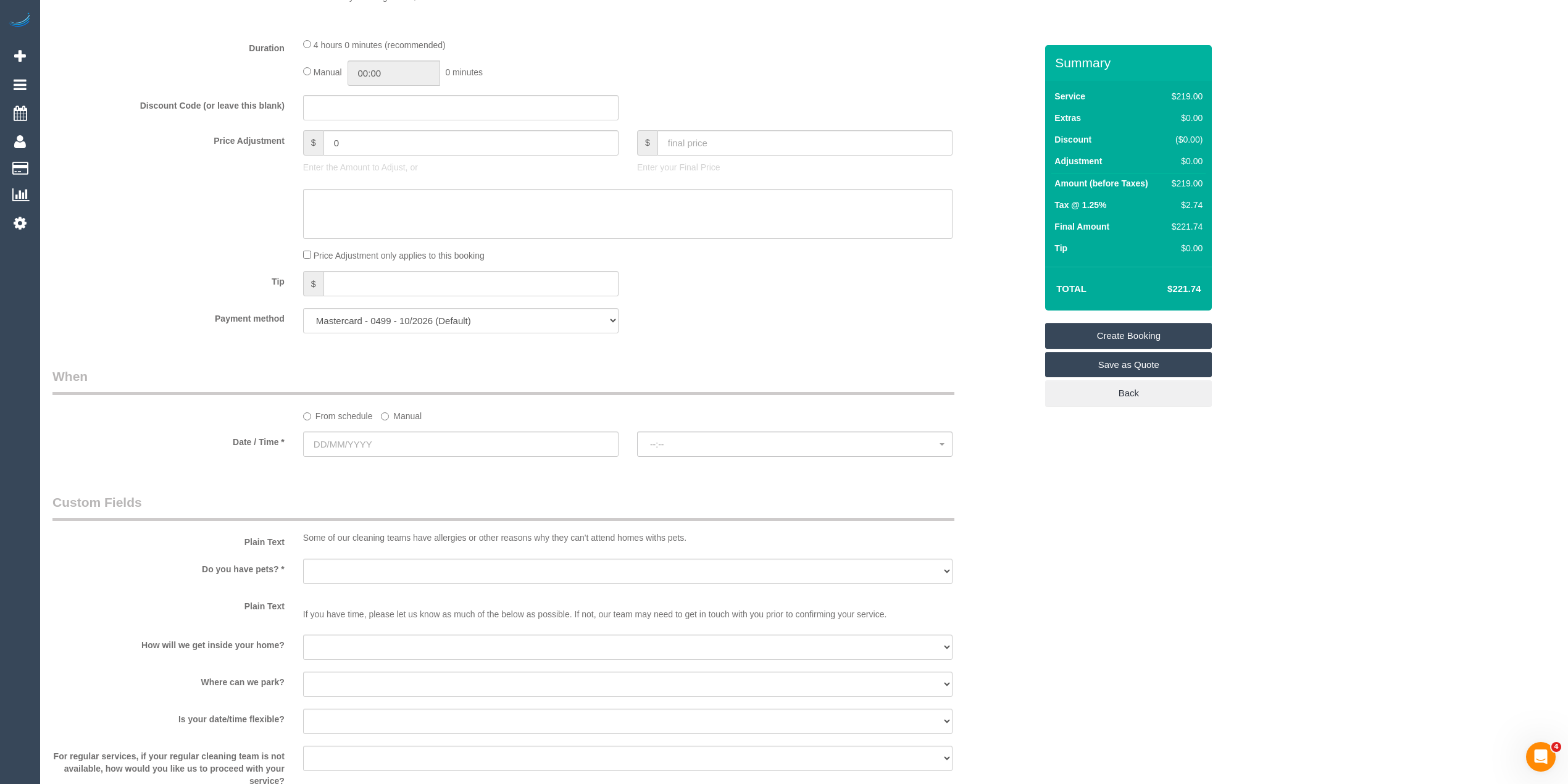
scroll to position [1070, 0]
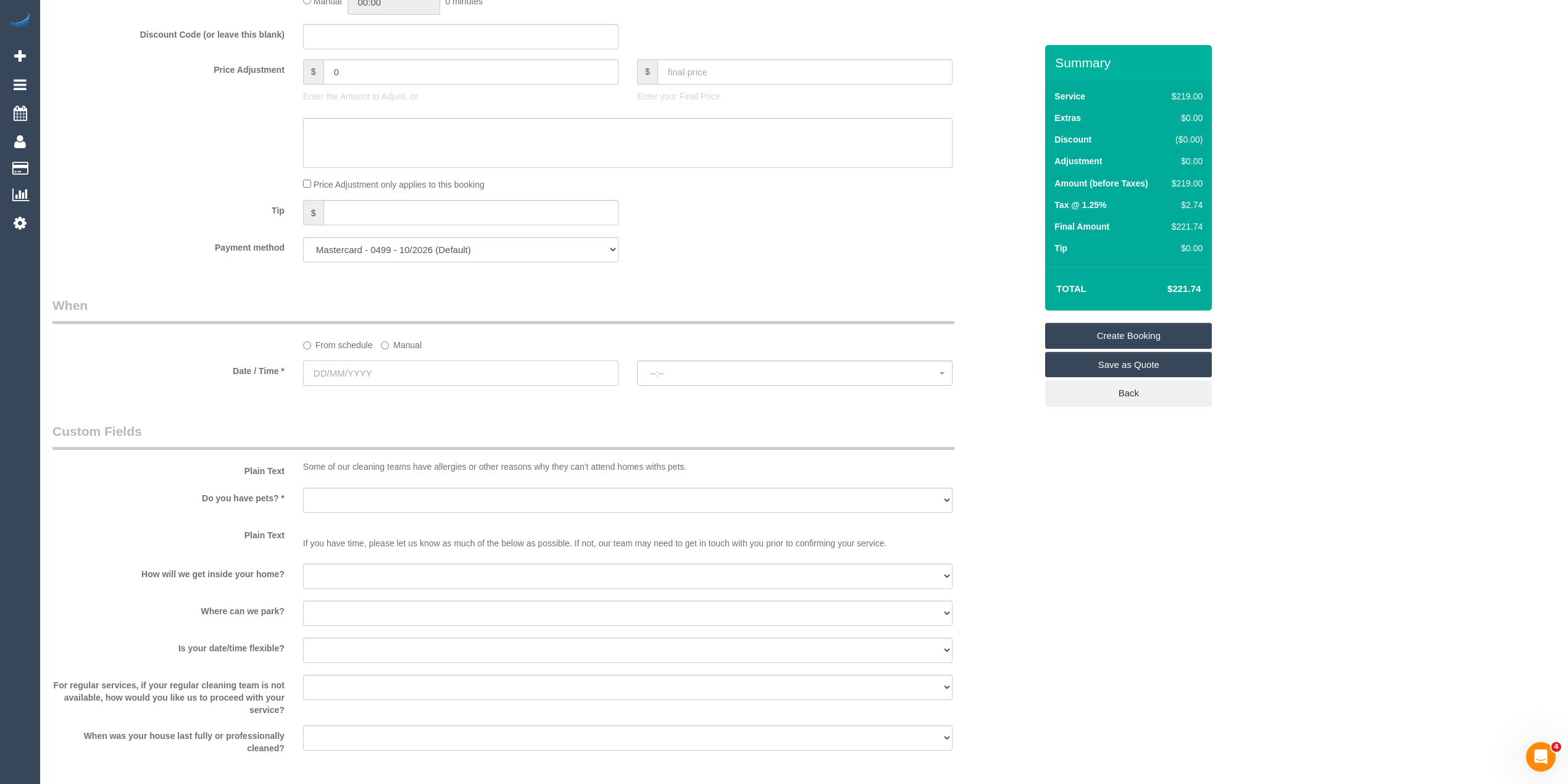
click at [364, 374] on input "text" at bounding box center [461, 373] width 316 height 26
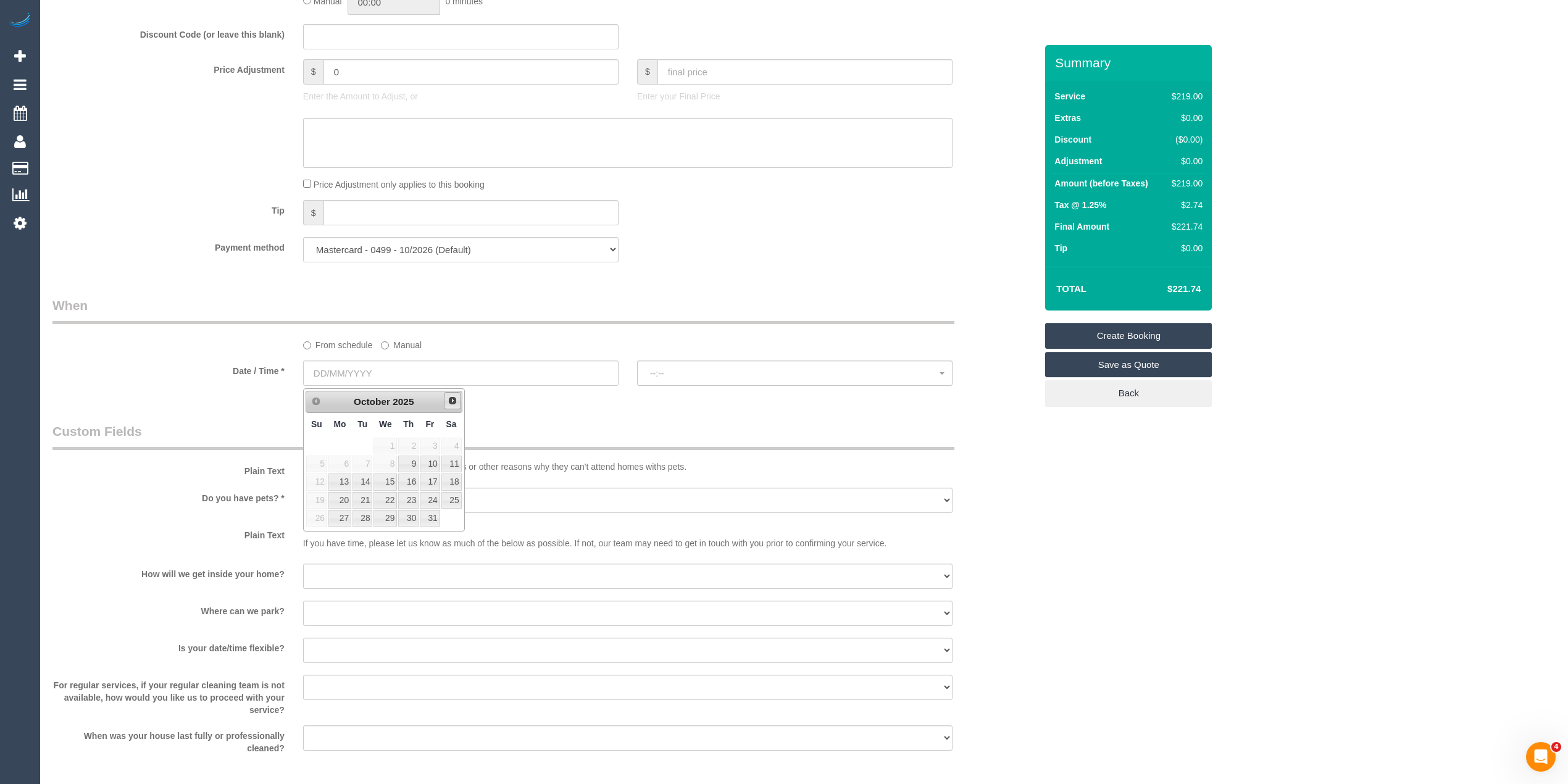
click at [447, 395] on span "Next" at bounding box center [452, 400] width 10 height 10
click at [411, 499] on link "20" at bounding box center [409, 500] width 20 height 16
type input "20/11/2025"
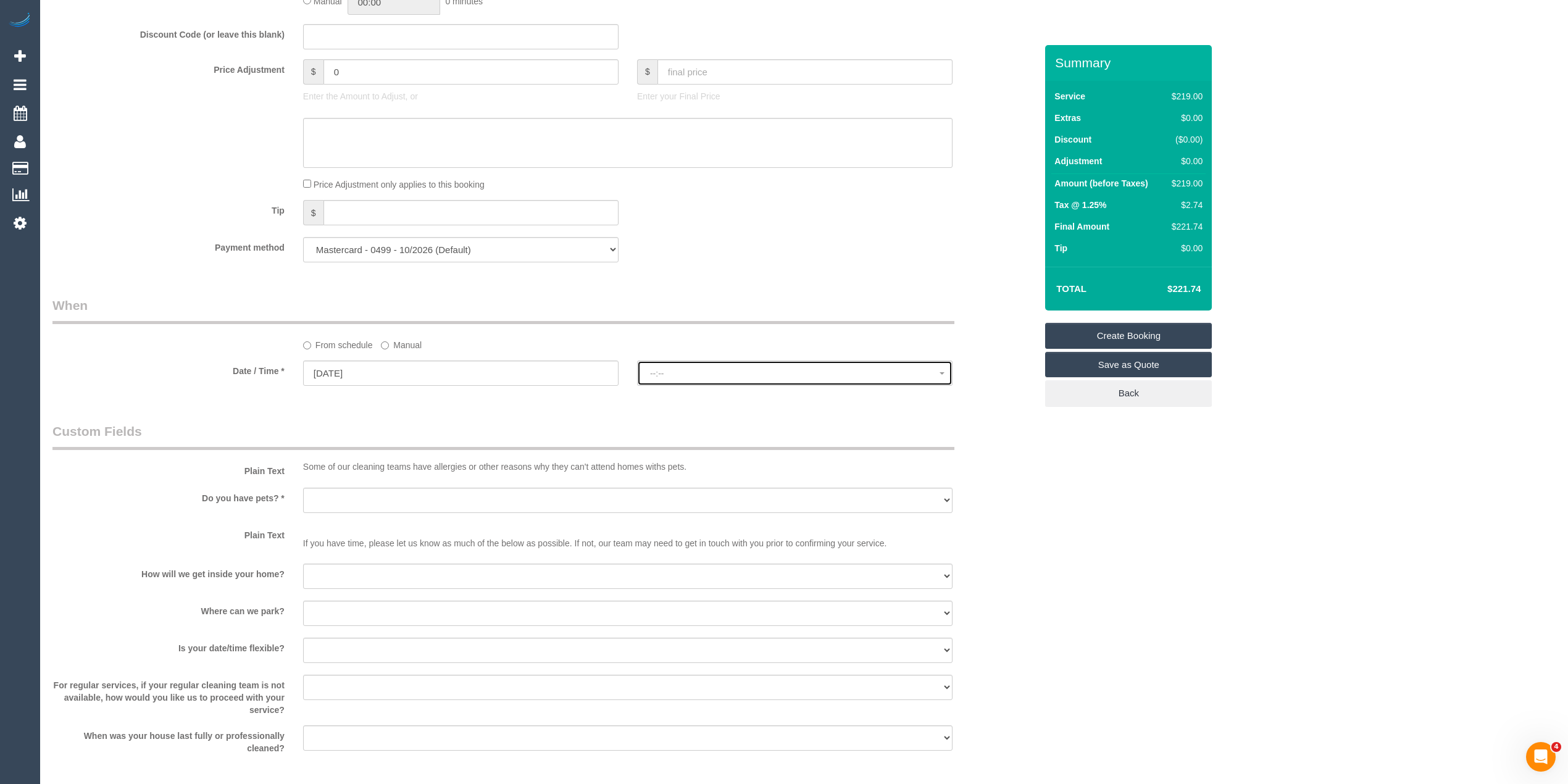
click at [689, 378] on span "--:--" at bounding box center [794, 373] width 289 height 10
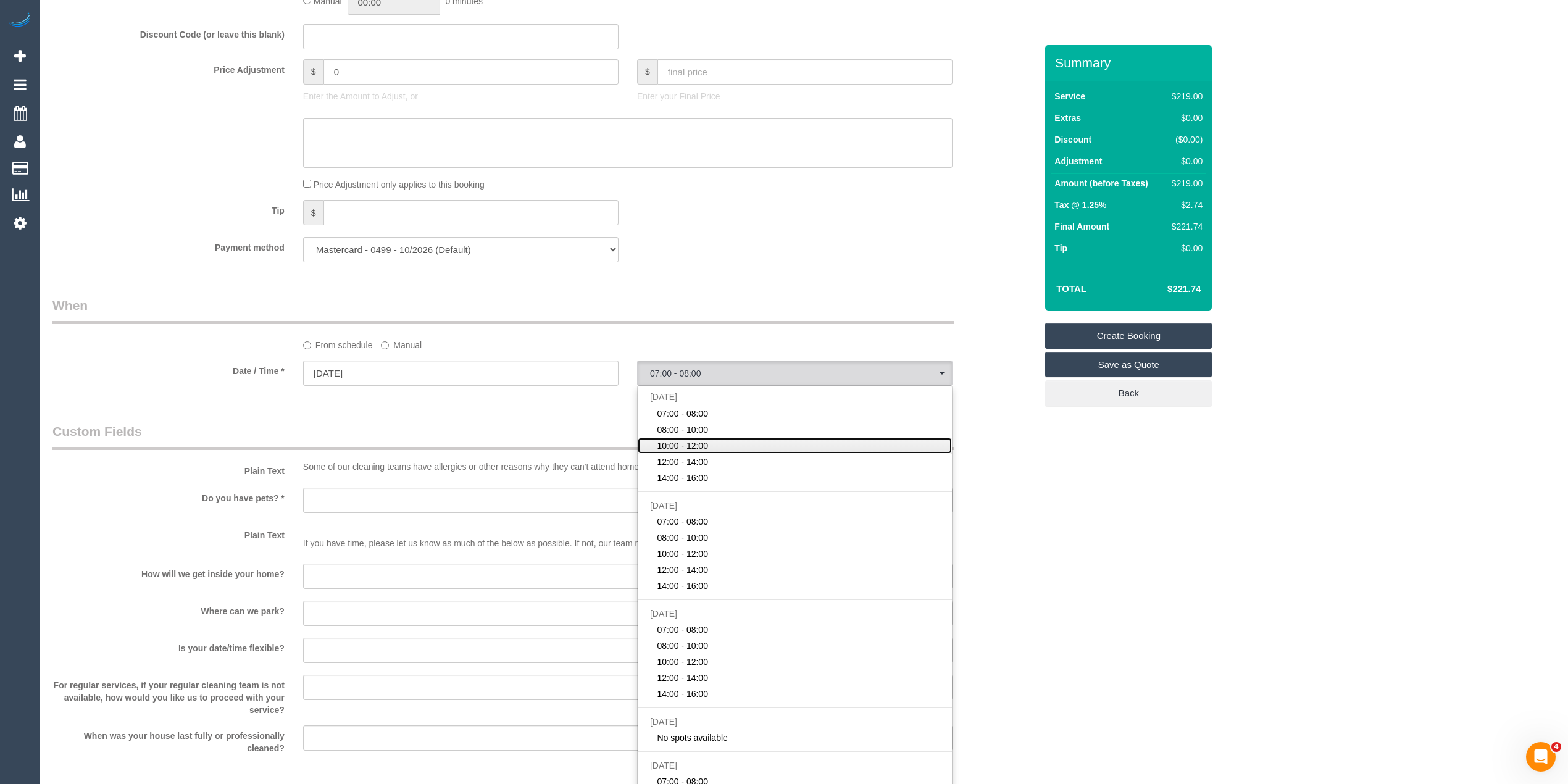
click at [710, 447] on link "10:00 - 12:00" at bounding box center [794, 445] width 314 height 16
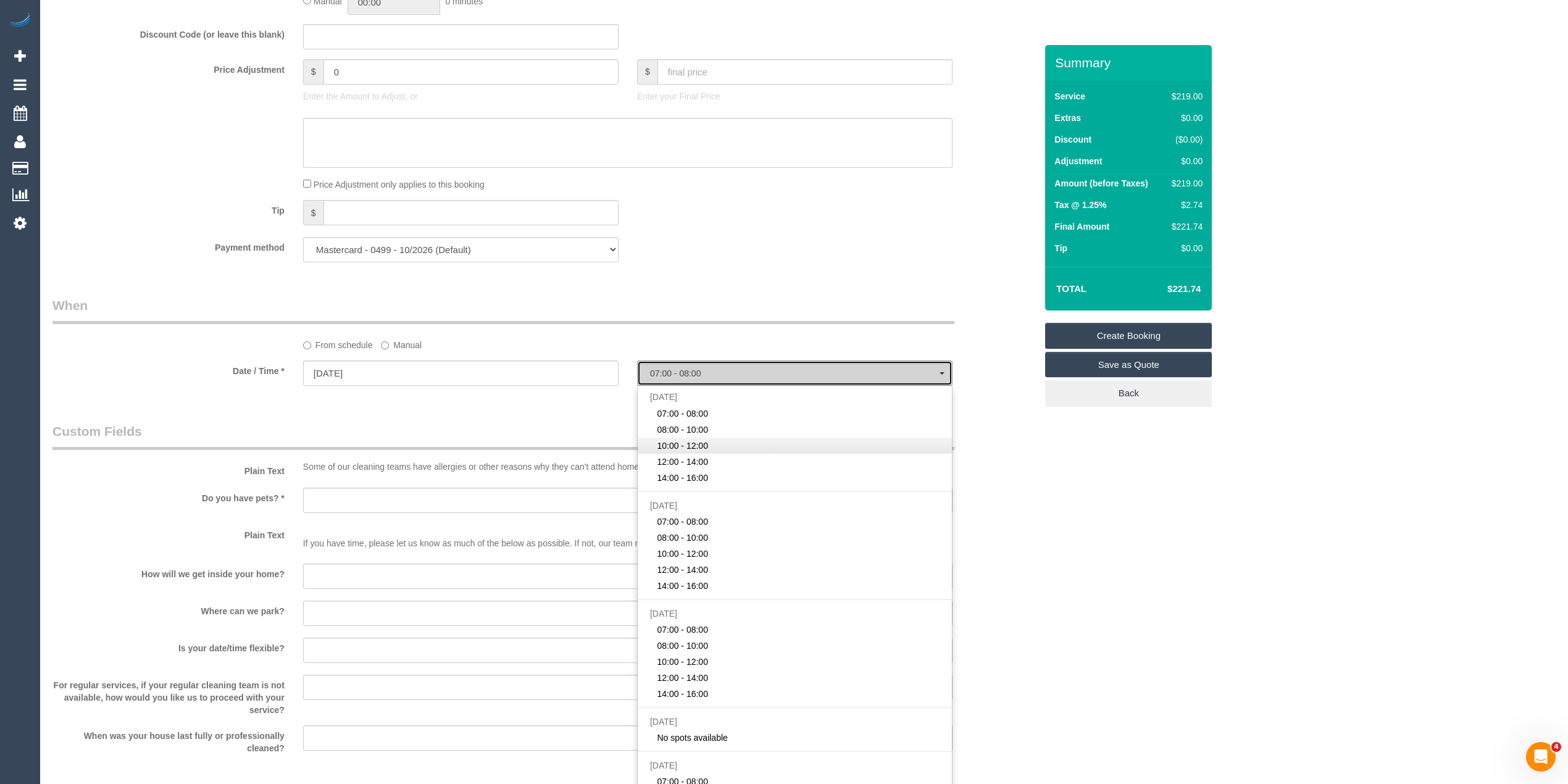
select select "spot3"
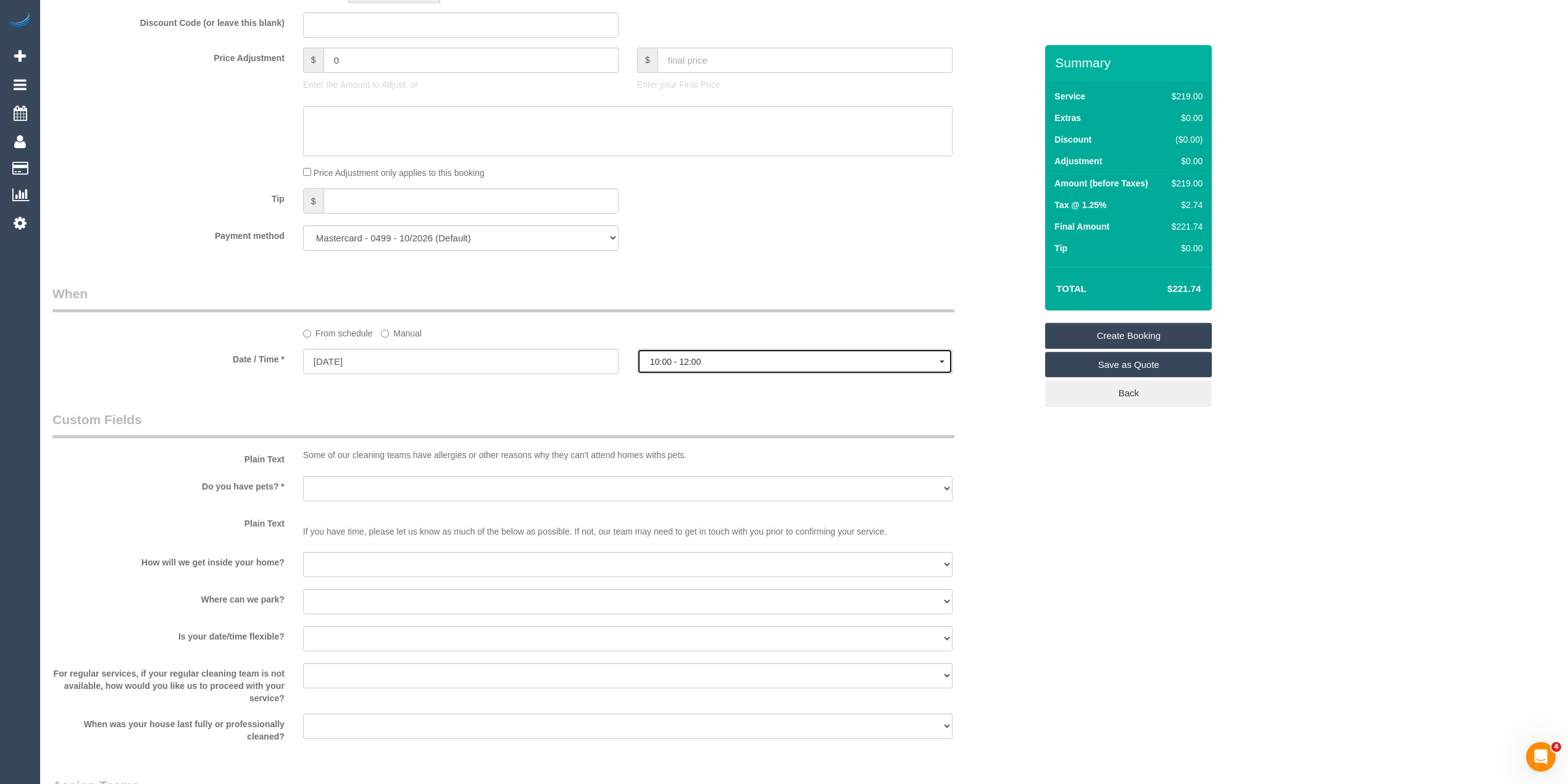
scroll to position [1235, 0]
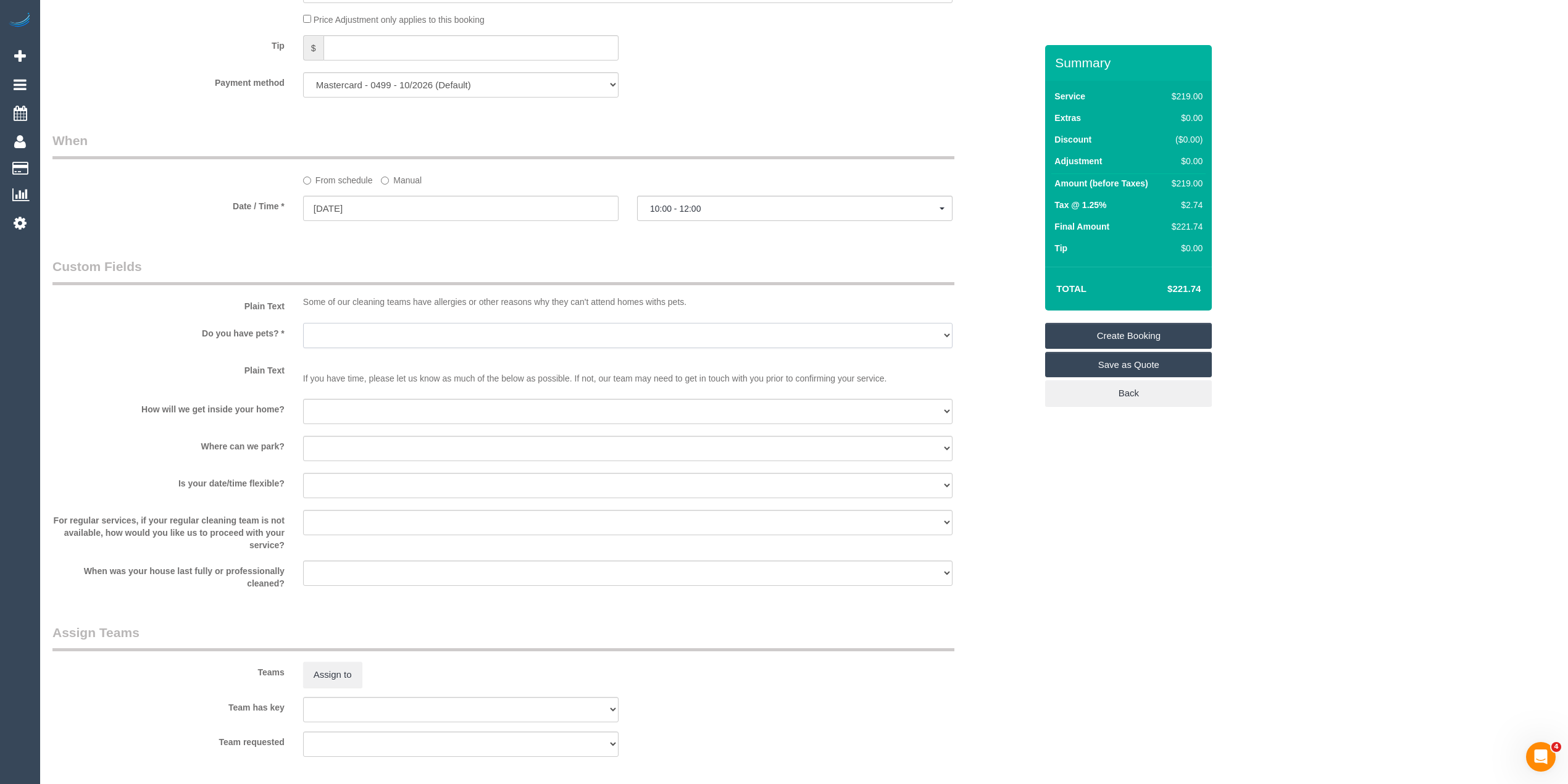
click at [366, 341] on select "Yes - Cats Yes - Dogs No pets Yes - Dogs and Cats Yes - Other" at bounding box center [628, 335] width 650 height 26
select select "number:28"
click at [303, 324] on select "Yes - Cats Yes - Dogs No pets Yes - Dogs and Cats Yes - Other" at bounding box center [628, 335] width 650 height 26
click at [395, 413] on select "I will be home Key will be left (please provide details below) Lock box/Access …" at bounding box center [628, 411] width 650 height 26
select select "number:14"
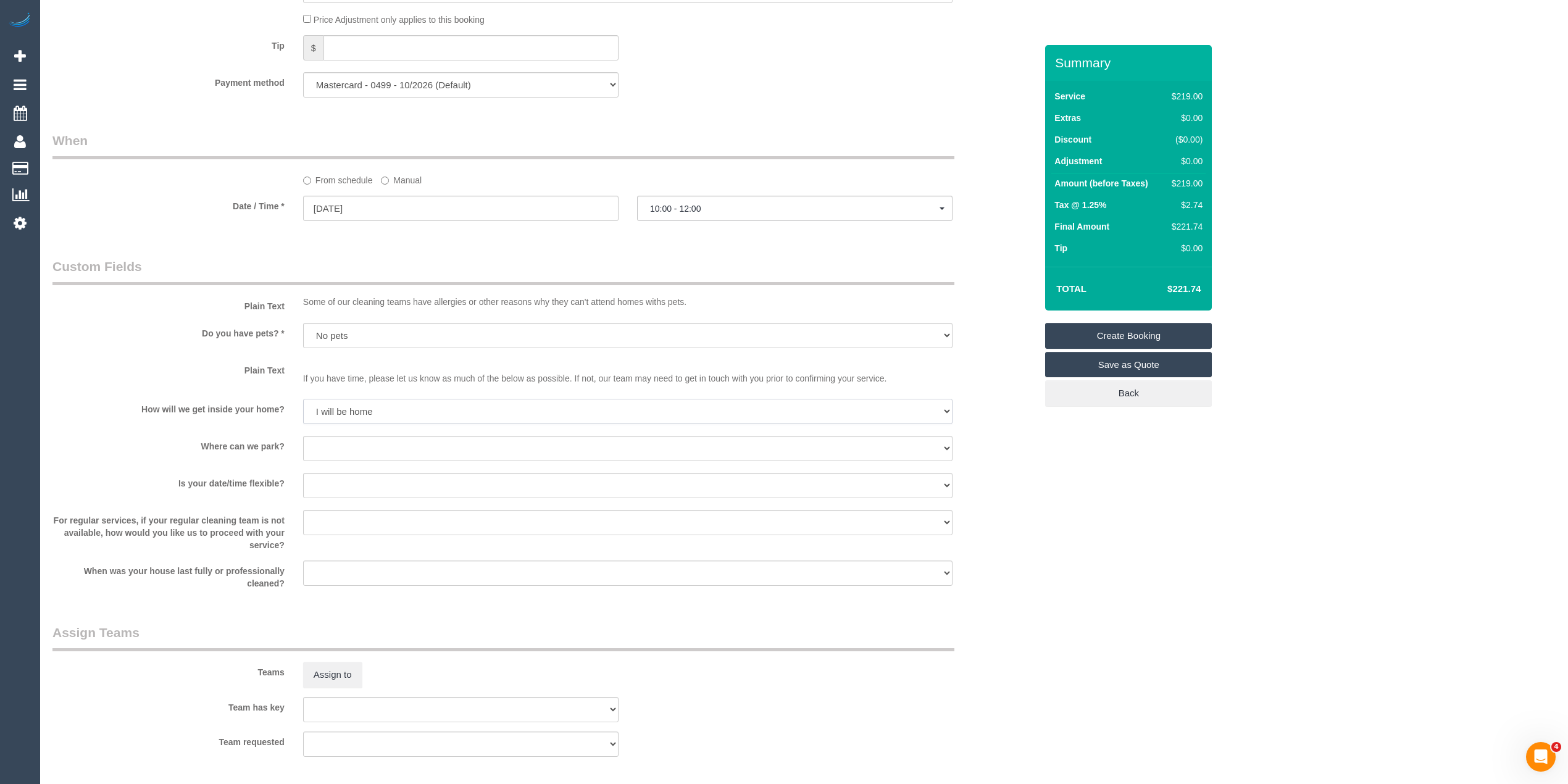
click at [303, 400] on select "I will be home Key will be left (please provide details below) Lock box/Access …" at bounding box center [628, 411] width 650 height 26
click at [356, 440] on select "I will provide parking on-site Free street parking Paid street parking (cost wi…" at bounding box center [628, 448] width 650 height 26
select select "number:19"
click at [303, 437] on select "I will provide parking on-site Free street parking Paid street parking (cost wi…" at bounding box center [628, 448] width 650 height 26
click at [358, 487] on select "Yes - date and time Yes - date but not time Yes - time but not date No - No fle…" at bounding box center [628, 485] width 650 height 26
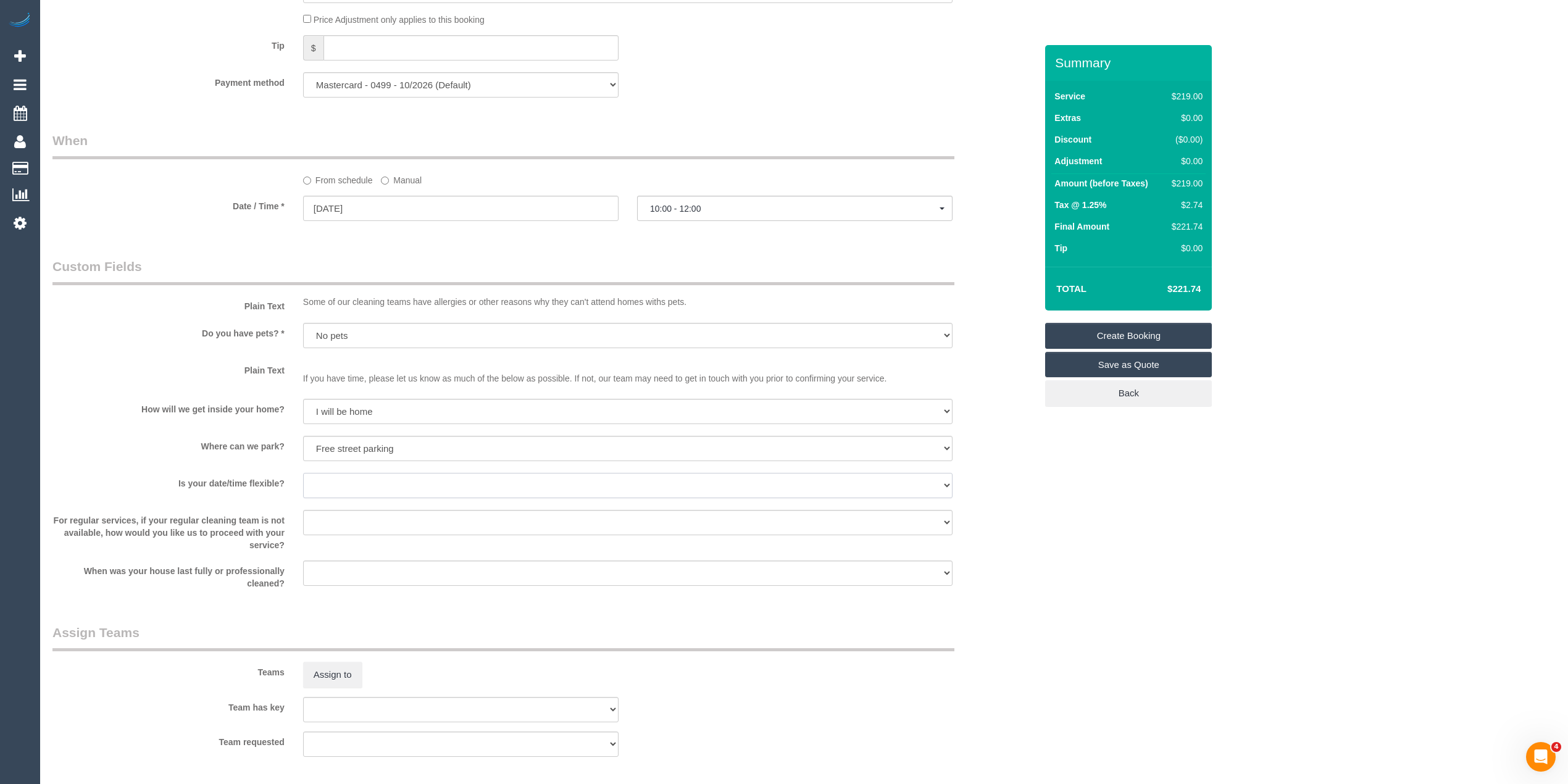
select select "number:36"
click at [303, 474] on select "Yes - date and time Yes - date but not time Yes - time but not date No - No fle…" at bounding box center [628, 485] width 650 height 26
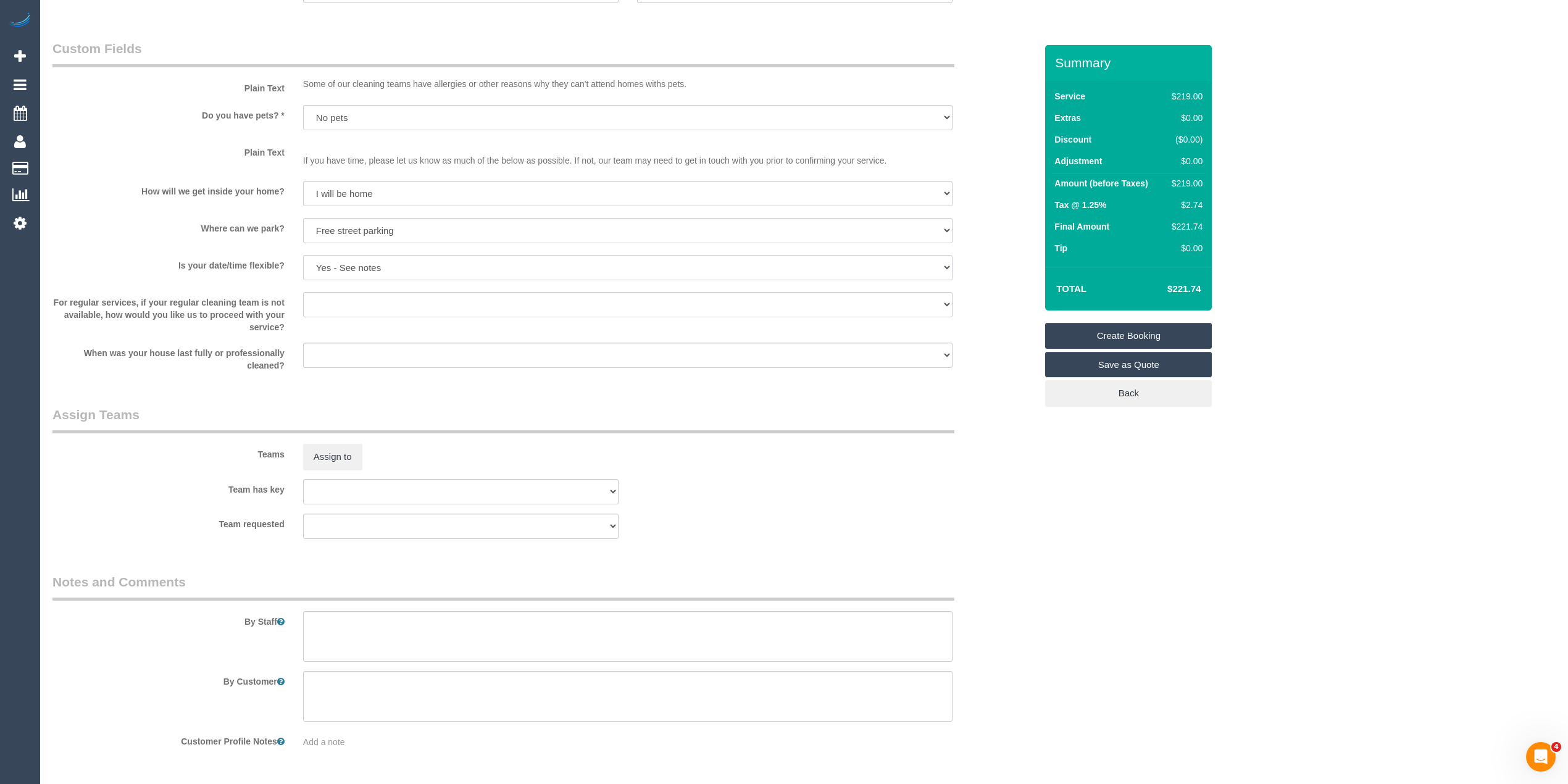
scroll to position [1482, 0]
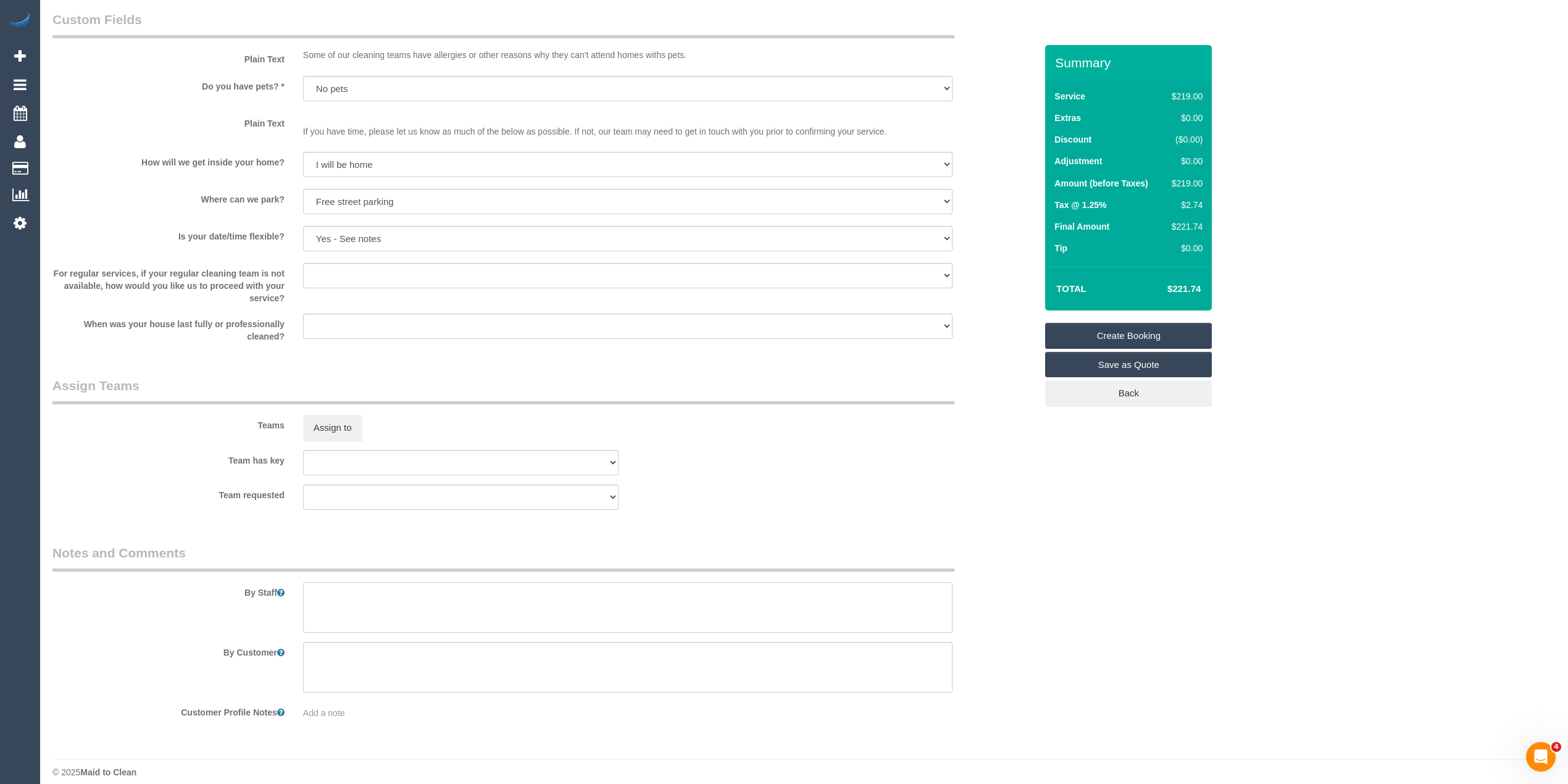
click at [406, 601] on textarea at bounding box center [628, 607] width 650 height 50
paste textarea "Customer booked exterior windows – bring step ladder, check accessibility."
type textarea "Customer booked exterior windows – bring step ladder, check accessibility."
drag, startPoint x: 523, startPoint y: 588, endPoint x: 119, endPoint y: 600, distance: 404.2
click at [119, 600] on div "By Staff" at bounding box center [544, 588] width 1002 height 89
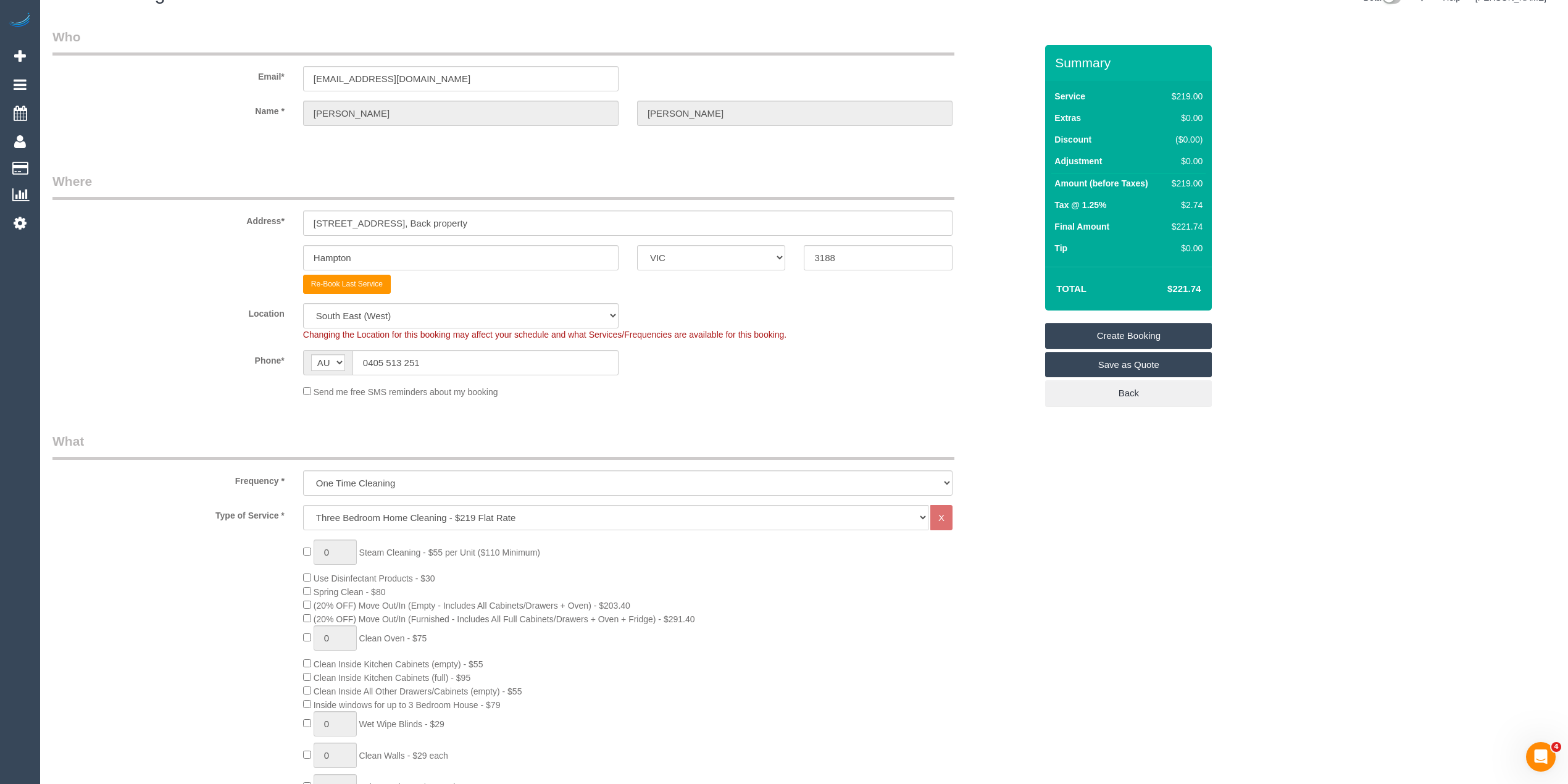
scroll to position [0, 0]
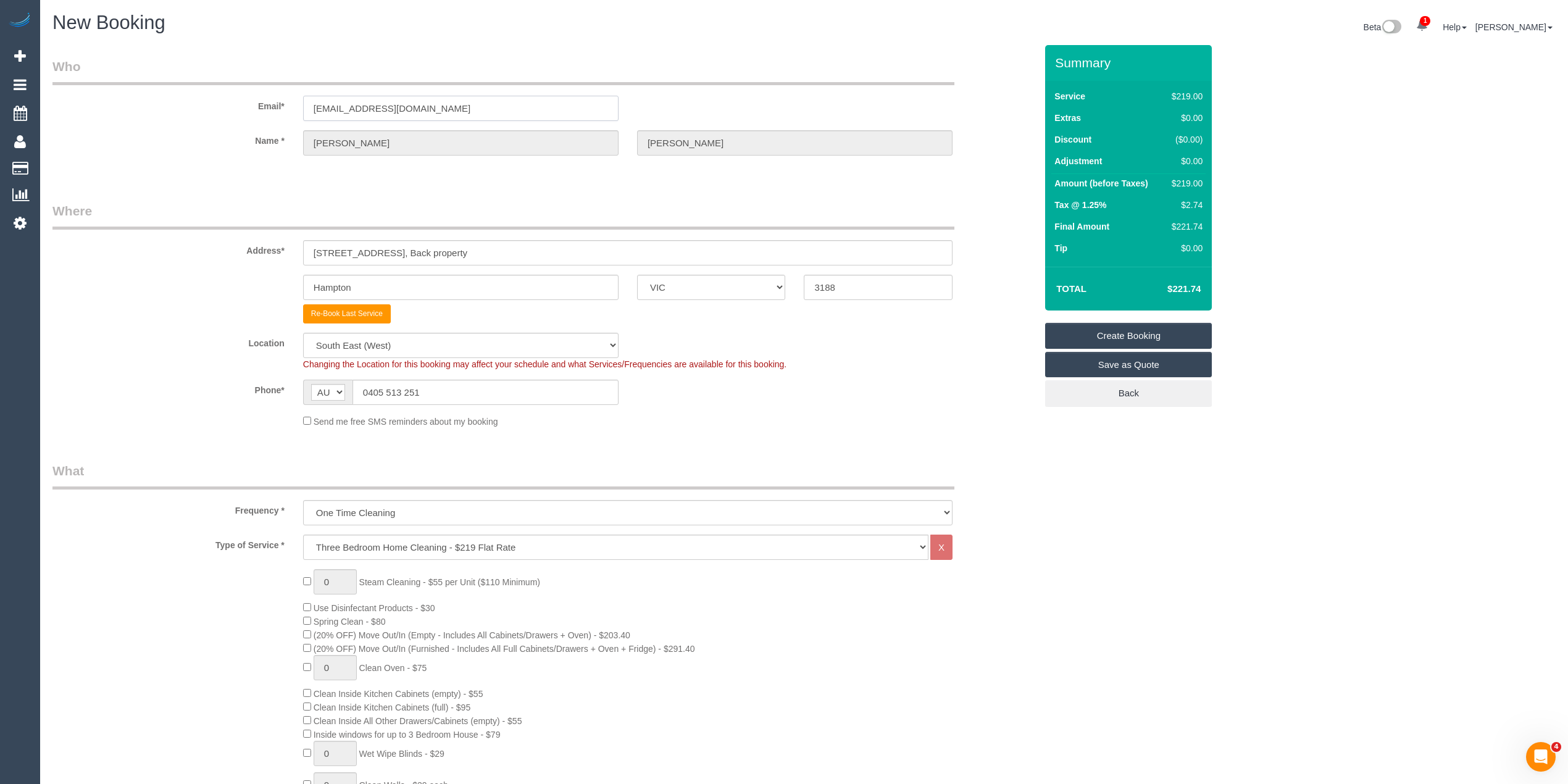
drag, startPoint x: 402, startPoint y: 105, endPoint x: 250, endPoint y: 105, distance: 152.0
click at [250, 105] on div "Email* ewanwingate@gmail.com" at bounding box center [544, 89] width 1002 height 64
click at [1138, 332] on link "Create Booking" at bounding box center [1128, 335] width 167 height 26
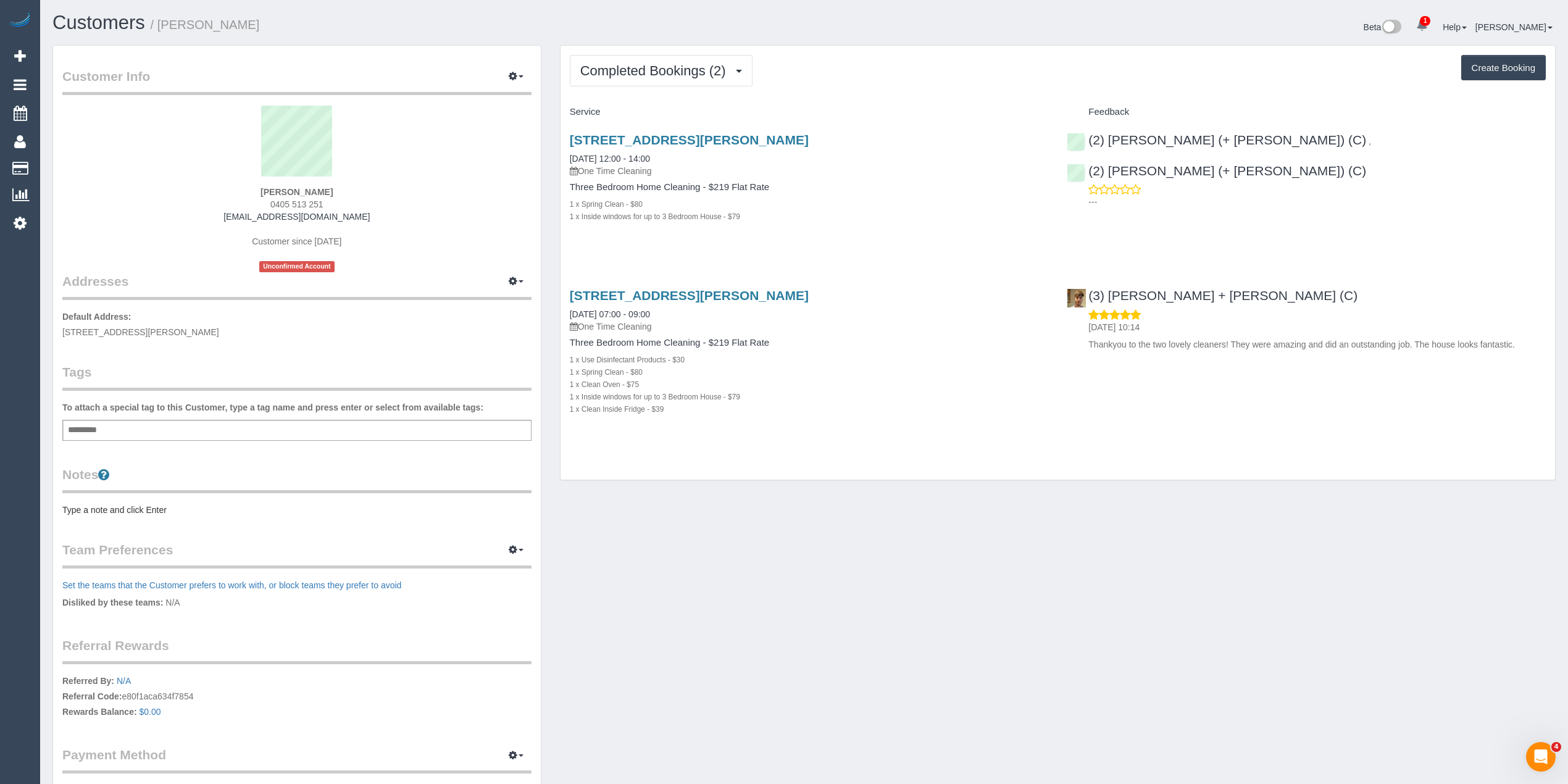
click at [931, 149] on div "20a Ludstone St, Hampton, VIC 3188 24/09/2025 12:00 - 14:00 One Time Cleaning" at bounding box center [810, 154] width 479 height 44
click at [989, 112] on h4 "Service" at bounding box center [810, 112] width 479 height 11
click at [958, 94] on div "Completed Bookings (2) Completed Bookings (2) Upcoming Bookings (0) Cancelled B…" at bounding box center [1058, 263] width 995 height 434
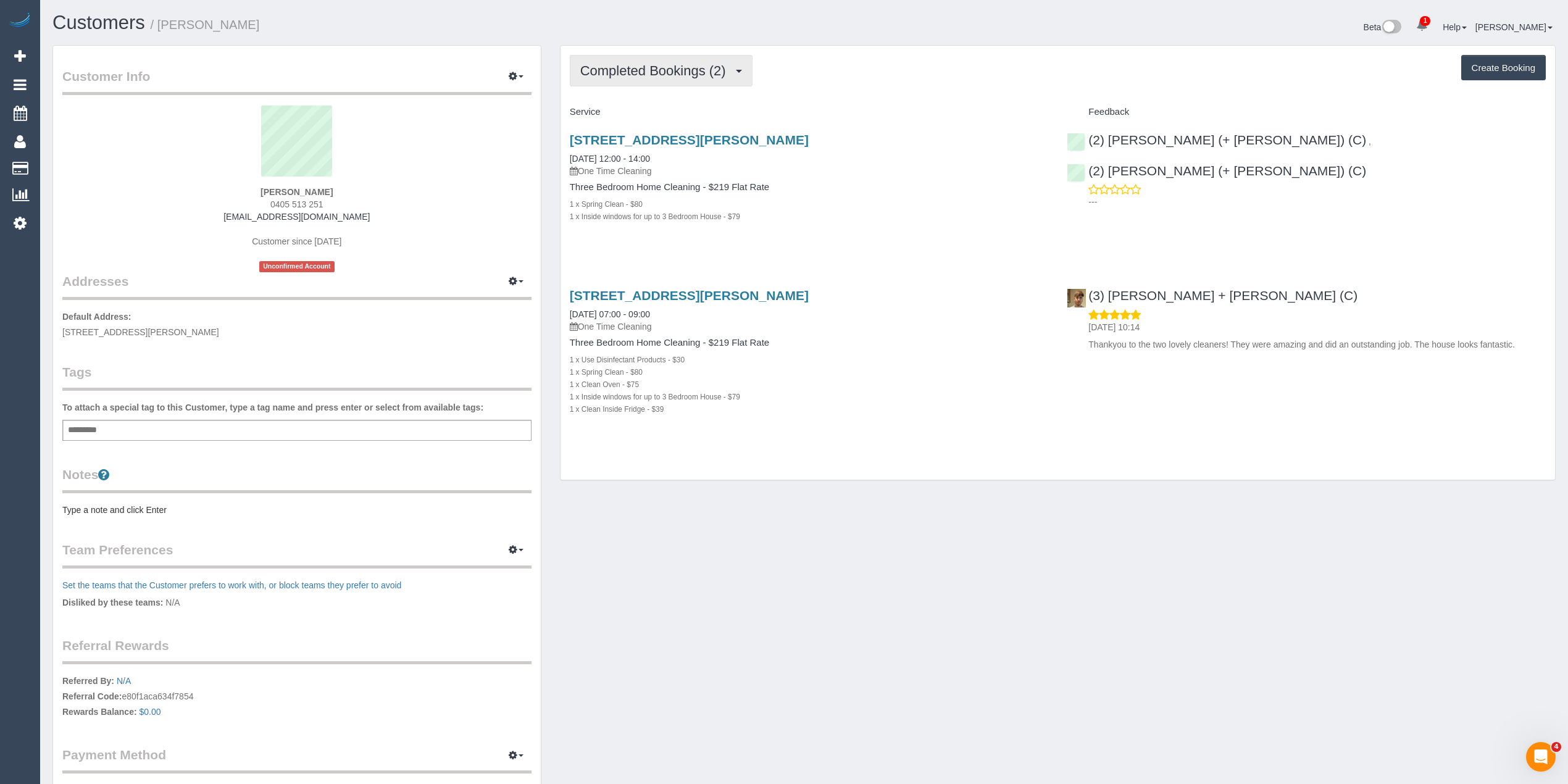
click at [644, 71] on span "Completed Bookings (2)" at bounding box center [656, 71] width 152 height 16
click at [1022, 64] on div "Completed Bookings (2) Completed Bookings (2) Upcoming Bookings (0) Cancelled B…" at bounding box center [1058, 71] width 976 height 32
click at [1527, 60] on button "Create Booking" at bounding box center [1503, 67] width 85 height 26
select select "VIC"
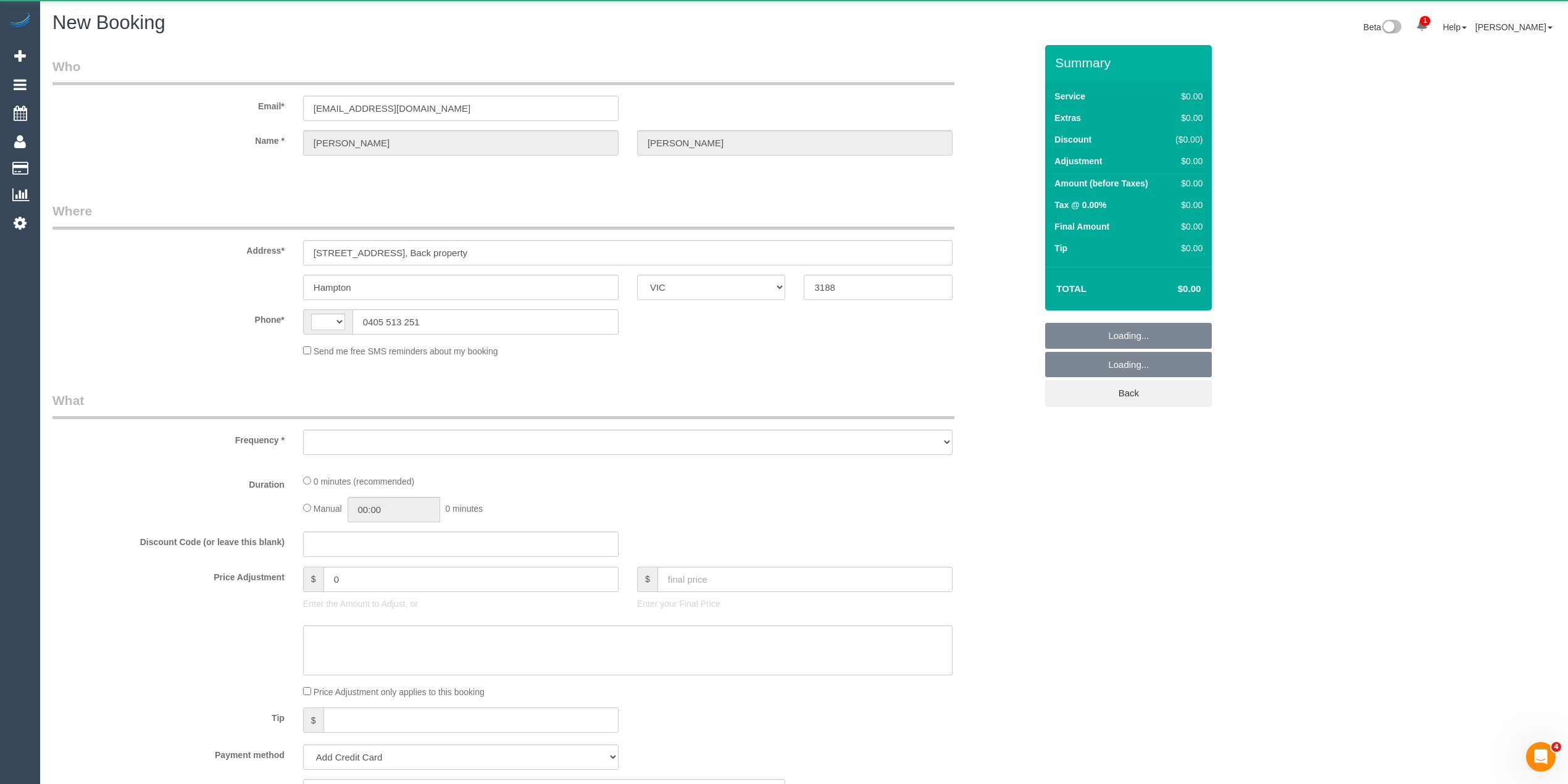
select select "string:AU"
select select "object:906"
select select "string:stripe-pm_1SA1s52GScqysDRVLqy7YFPv"
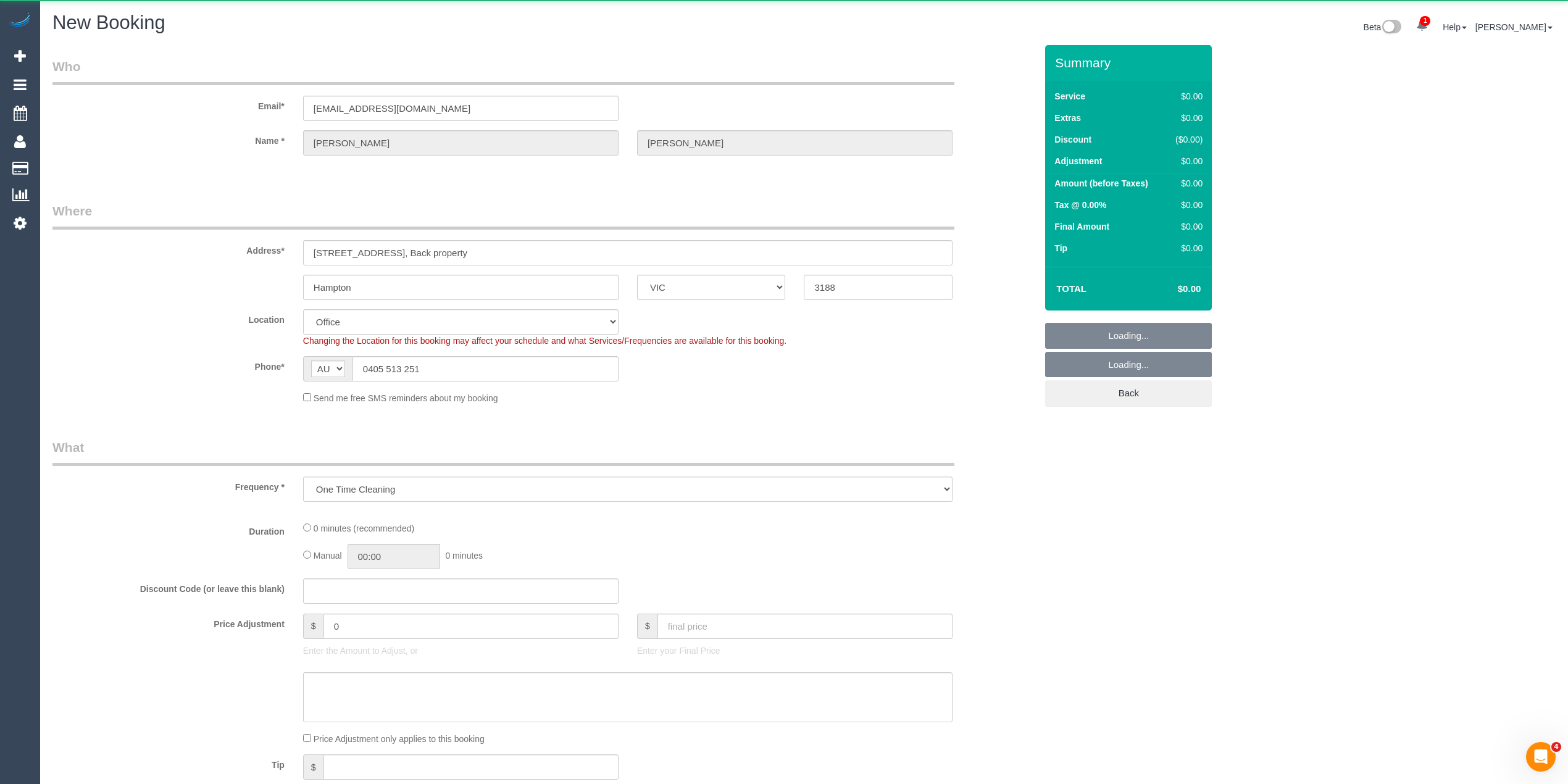
select select "object:911"
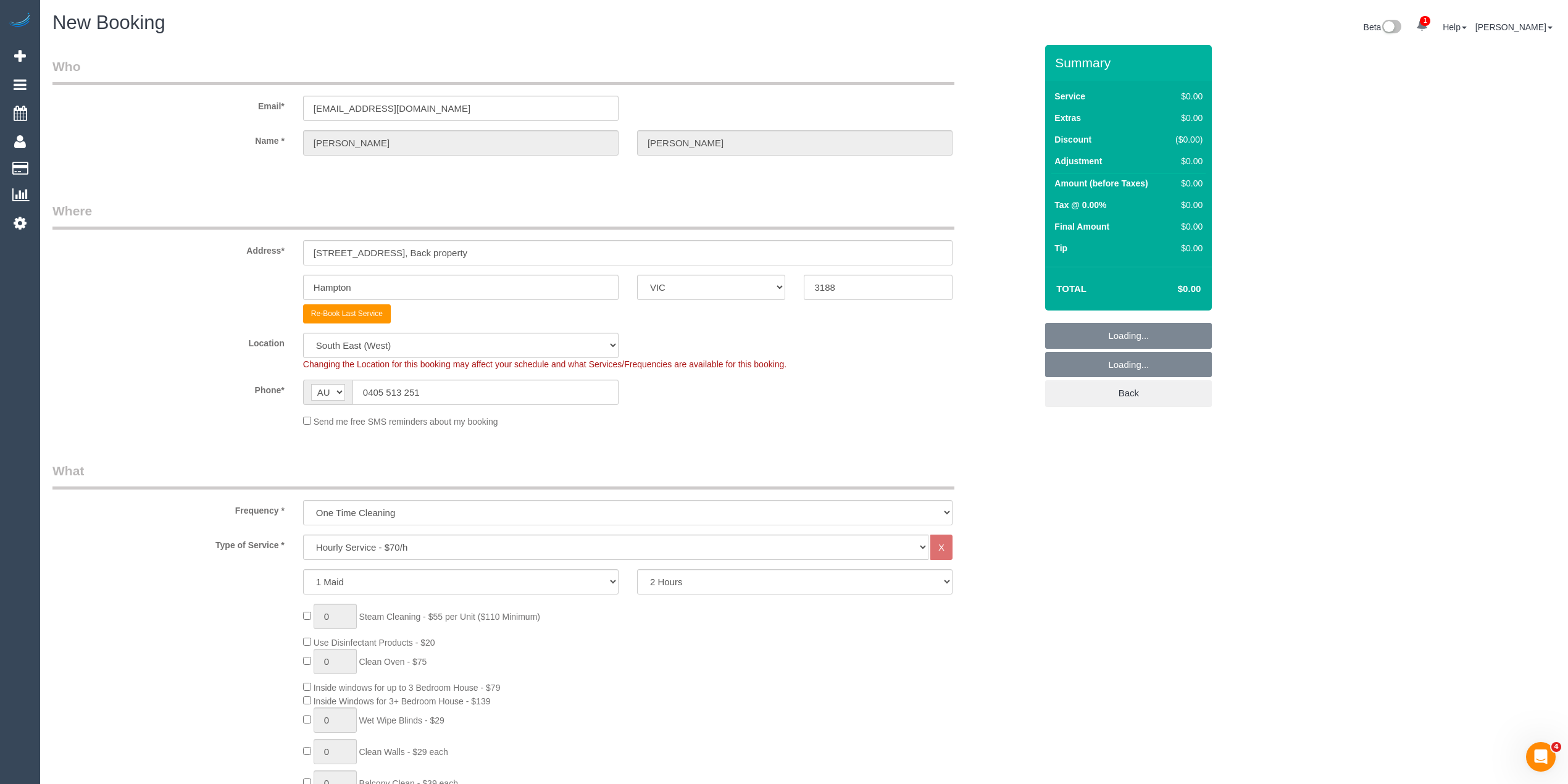
select select "64"
select select "object:2436"
click at [401, 544] on select "Hourly Service - $70/h Hourly Service - $65/h Hourly Service - $60/h Hourly Ser…" at bounding box center [616, 547] width 625 height 26
select select "212"
click at [303, 534] on select "Hourly Service - $70/h Hourly Service - $65/h Hourly Service - $60/h Hourly Ser…" at bounding box center [616, 547] width 625 height 26
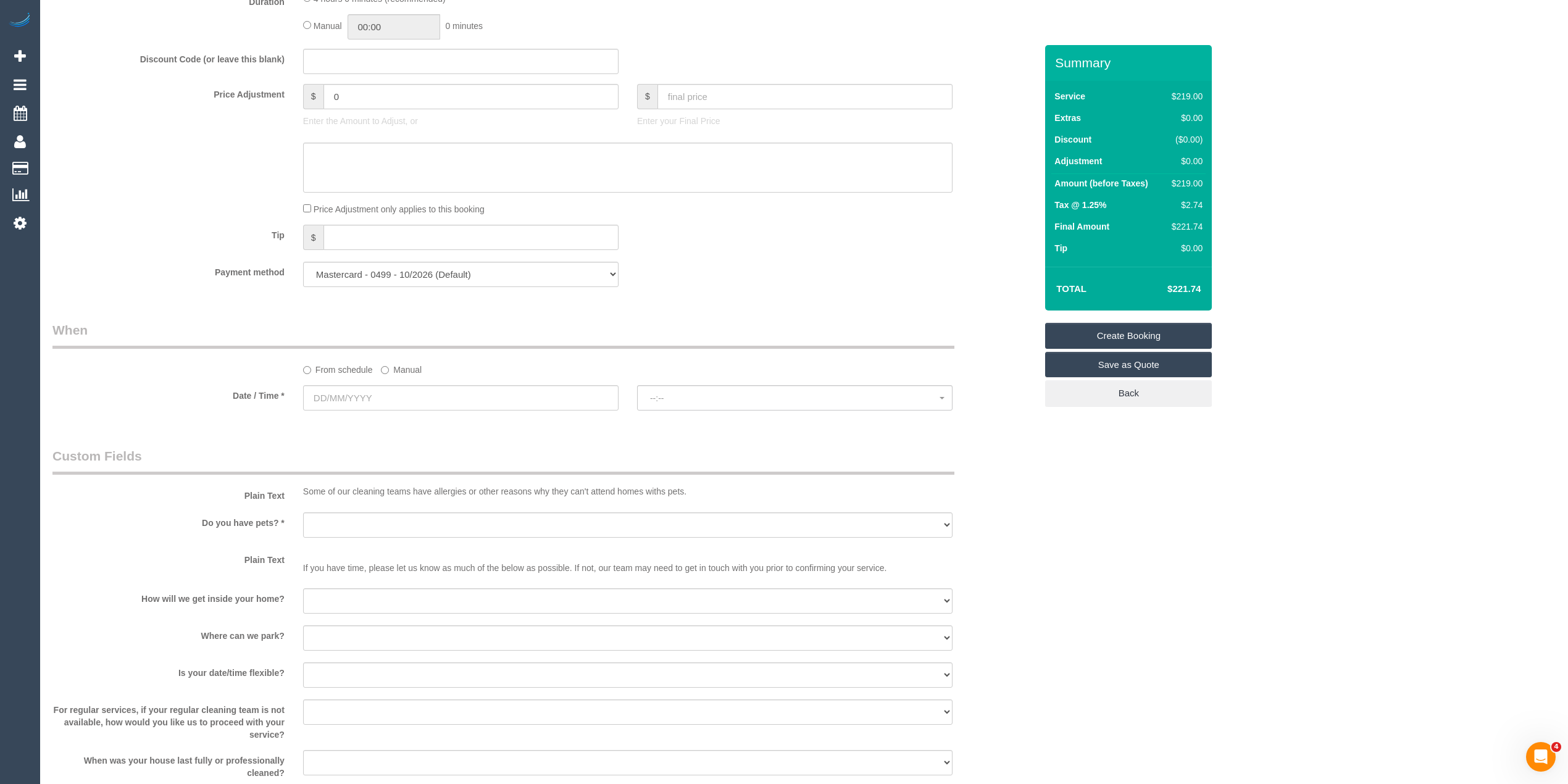
scroll to position [1070, 0]
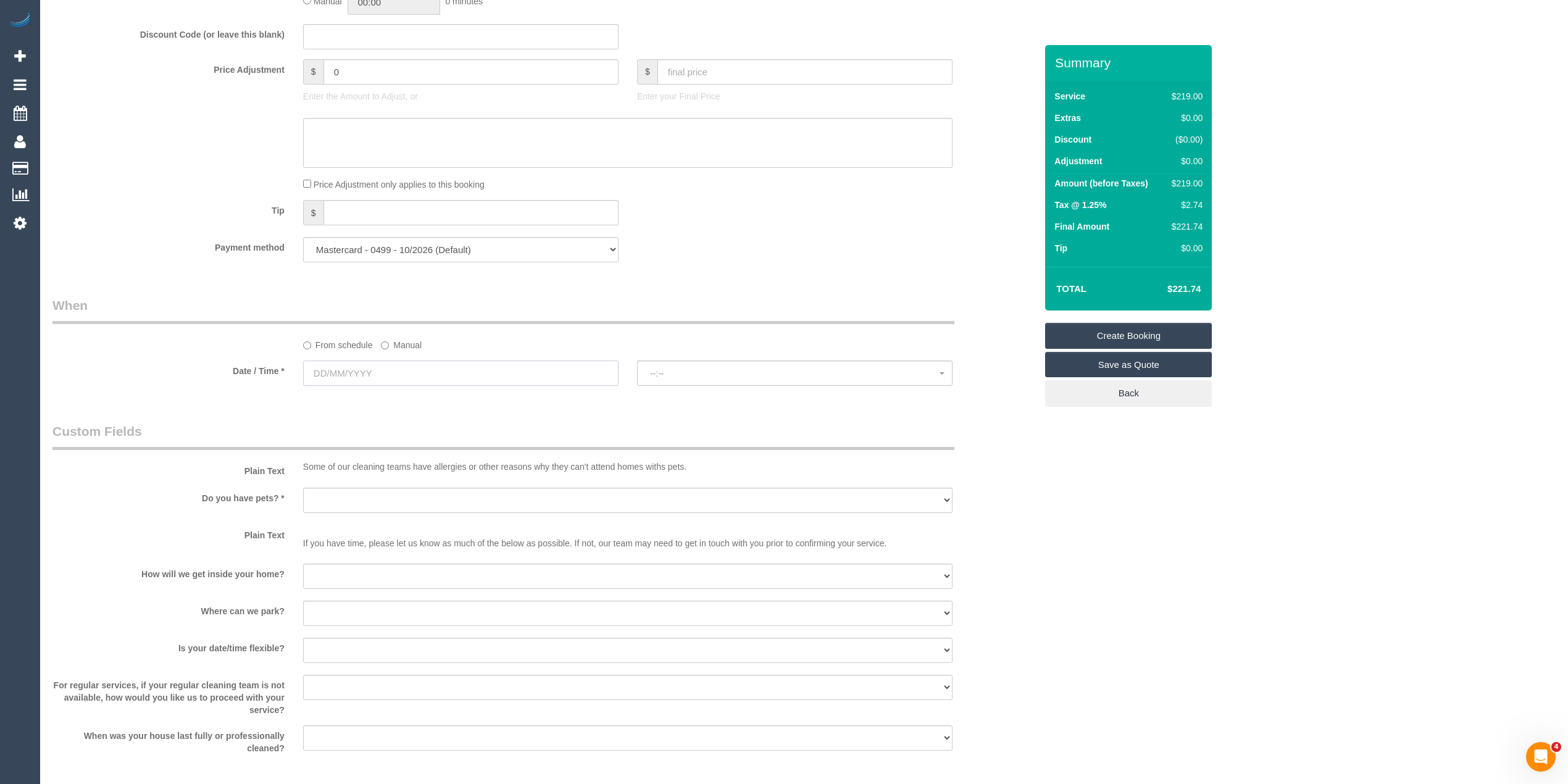
click at [340, 368] on input "text" at bounding box center [461, 373] width 316 height 26
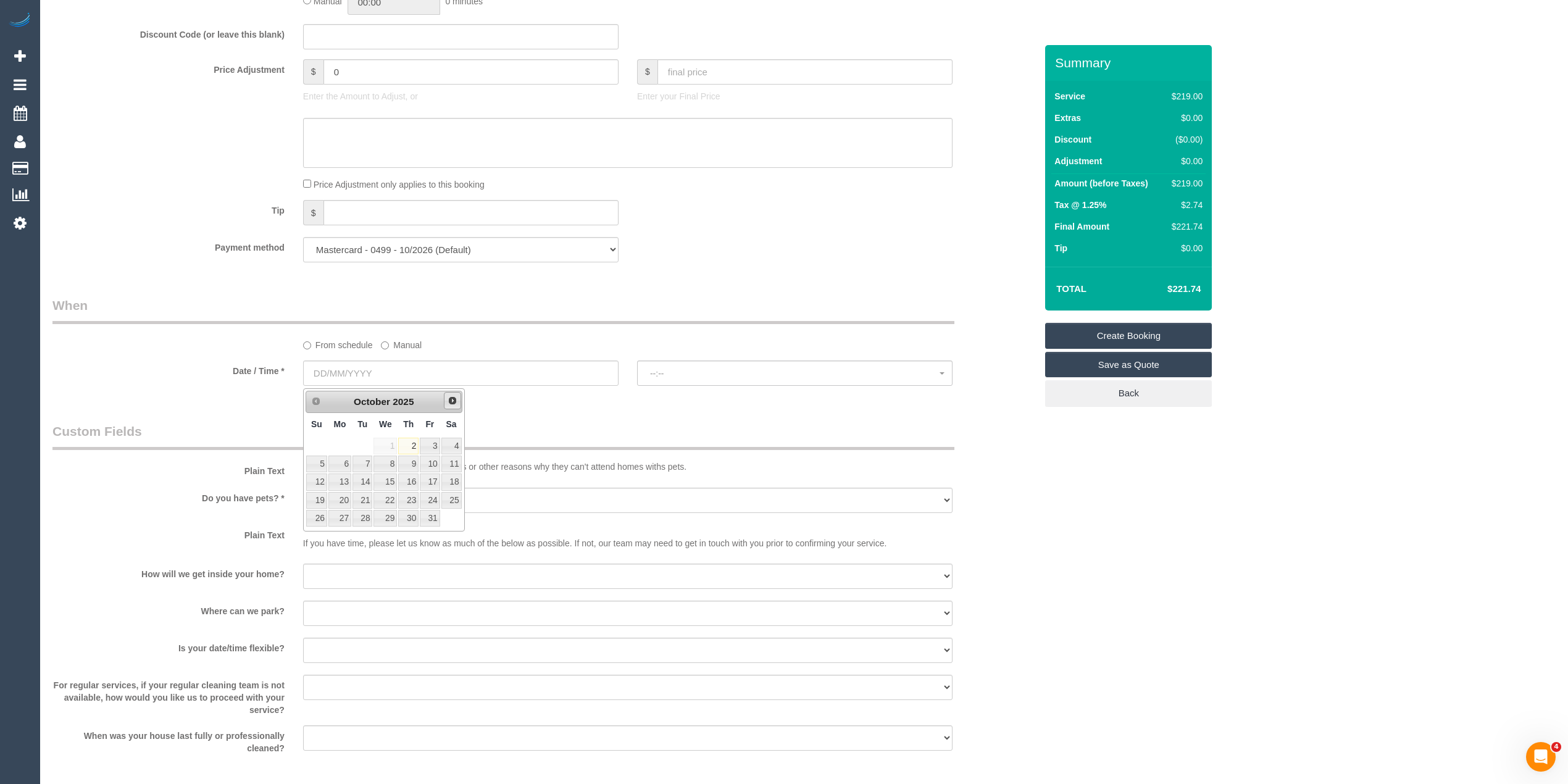
click at [450, 398] on span "Next" at bounding box center [452, 400] width 10 height 10
click at [413, 504] on link "20" at bounding box center [409, 500] width 20 height 16
type input "20/11/2025"
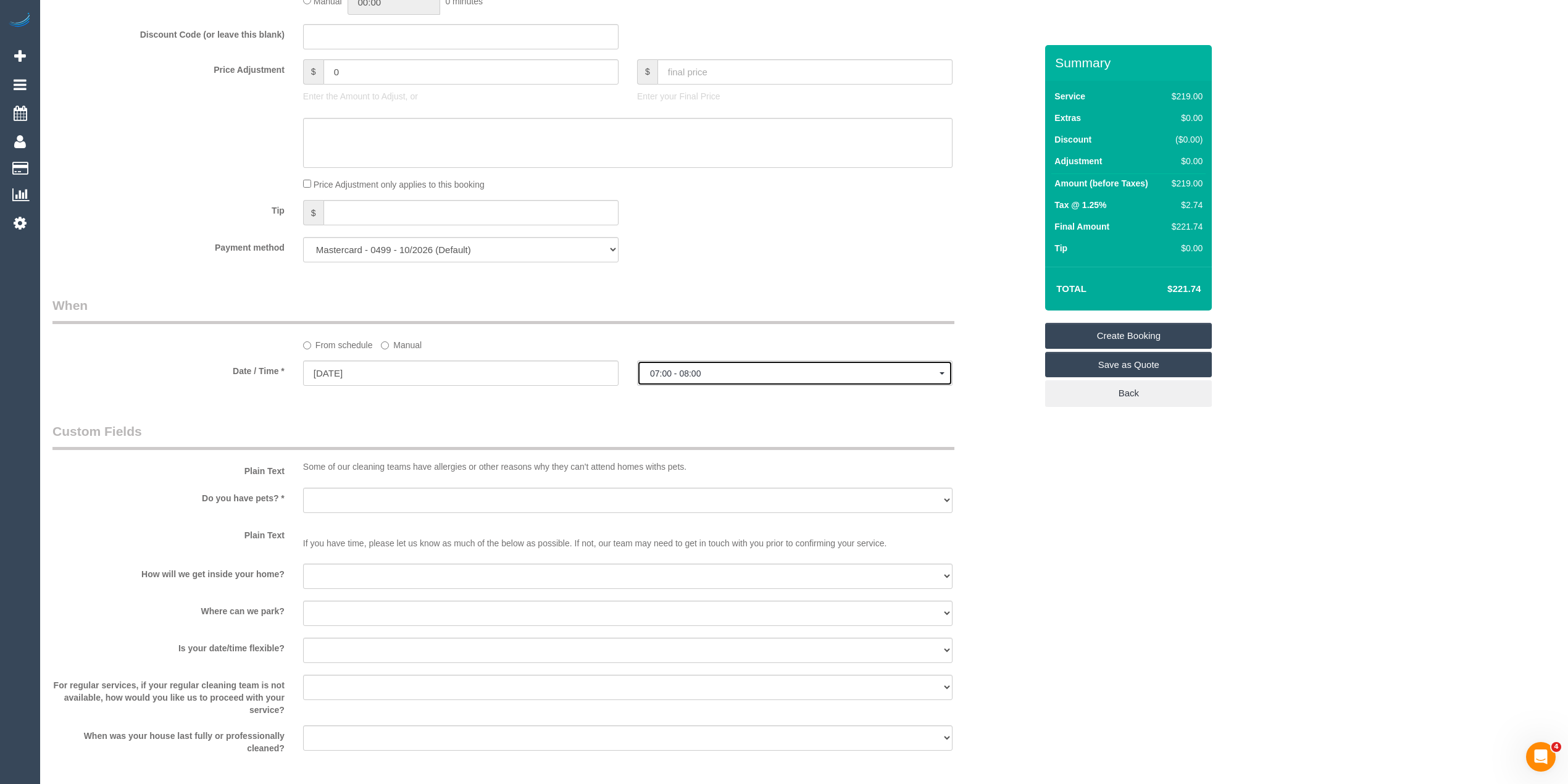
click at [677, 369] on span "07:00 - 08:00" at bounding box center [794, 373] width 289 height 10
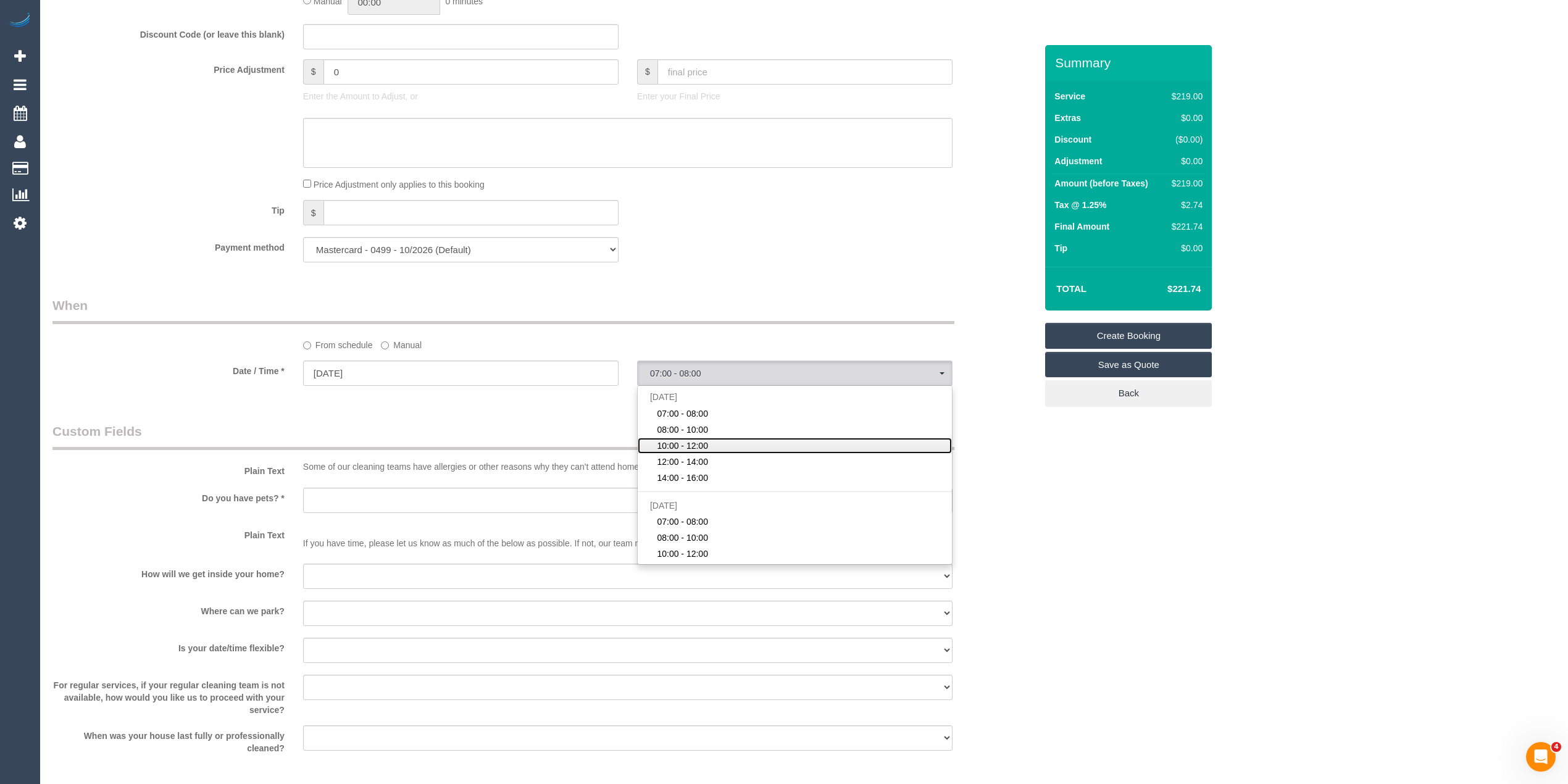
click at [698, 442] on span "10:00 - 12:00" at bounding box center [682, 446] width 51 height 12
select select "spot3"
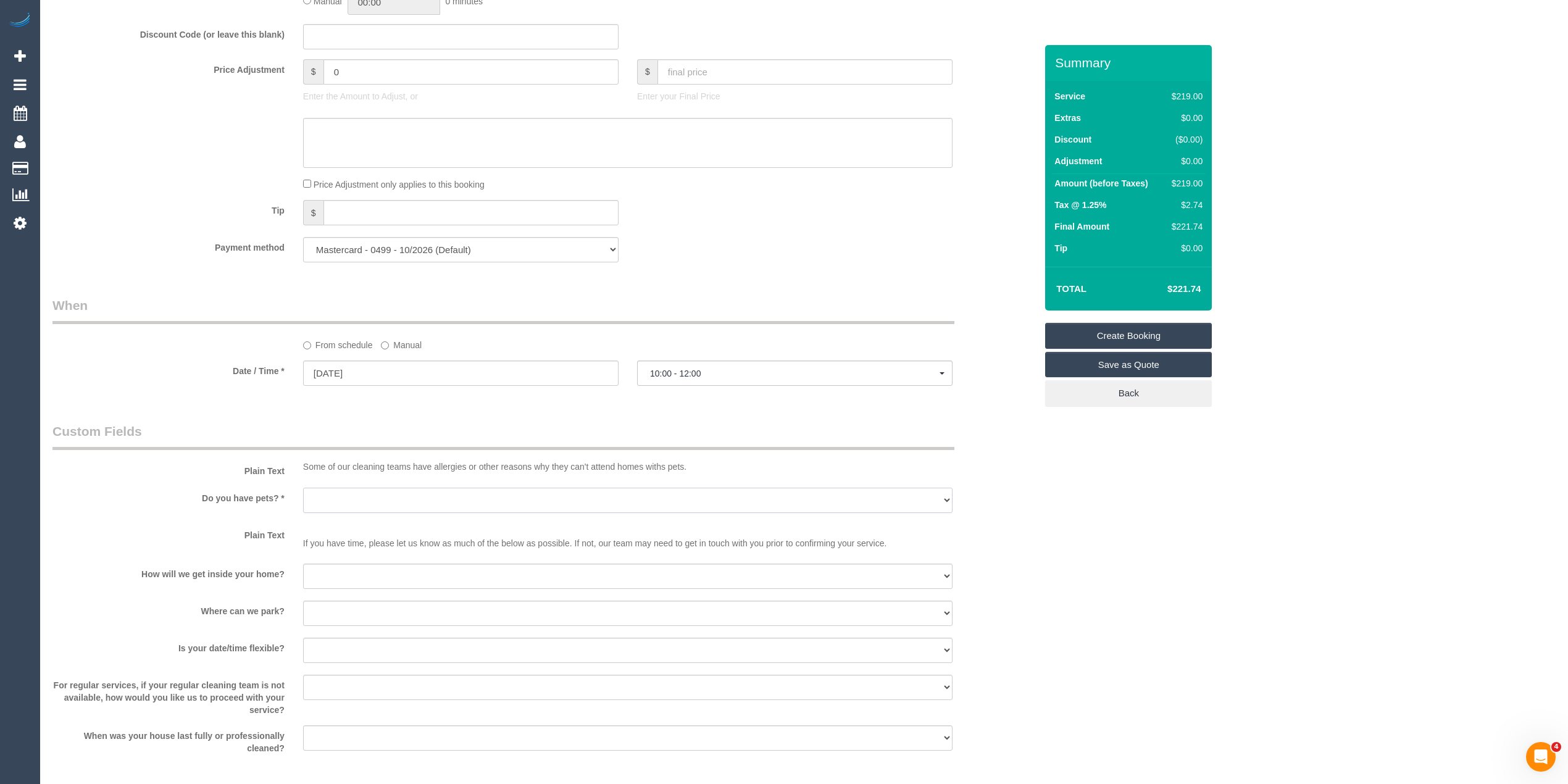
click at [324, 492] on select "Yes - Cats Yes - Dogs No pets Yes - Dogs and Cats Yes - Other" at bounding box center [628, 500] width 650 height 26
select select "number:28"
click at [303, 489] on select "Yes - Cats Yes - Dogs No pets Yes - Dogs and Cats Yes - Other" at bounding box center [628, 500] width 650 height 26
click at [348, 557] on sui-booking-custom-fields "Plain Text Some of our cleaning teams have allergies or other reasons why they …" at bounding box center [544, 589] width 983 height 332
click at [356, 578] on select "I will be home Key will be left (please provide details below) Lock box/Access …" at bounding box center [628, 576] width 650 height 26
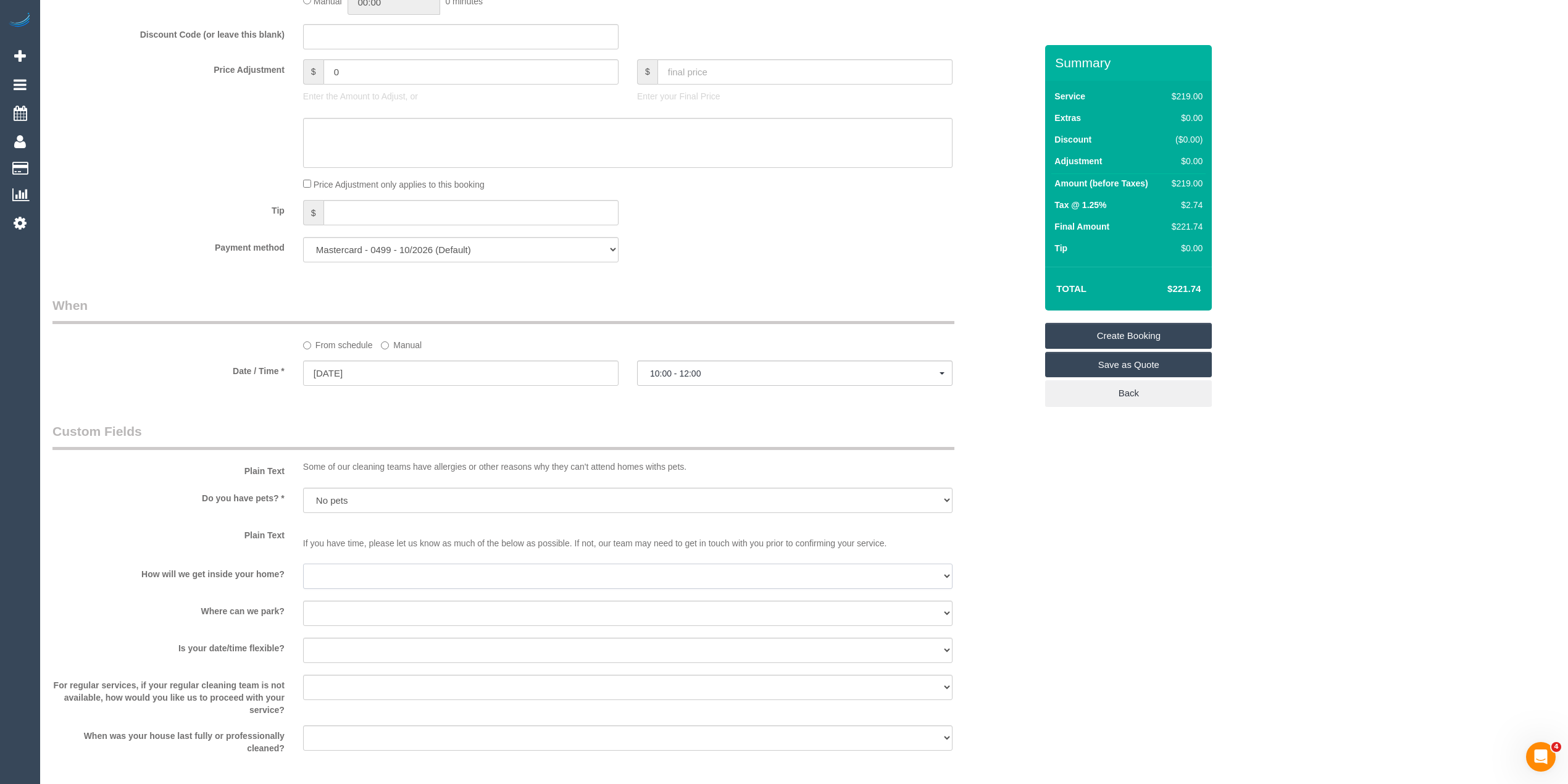
select select "number:14"
click at [303, 565] on select "I will be home Key will be left (please provide details below) Lock box/Access …" at bounding box center [628, 576] width 650 height 26
click at [351, 605] on select "I will provide parking on-site Free street parking Paid street parking (cost wi…" at bounding box center [628, 613] width 650 height 26
select select "number:19"
click at [303, 602] on select "I will provide parking on-site Free street parking Paid street parking (cost wi…" at bounding box center [628, 613] width 650 height 26
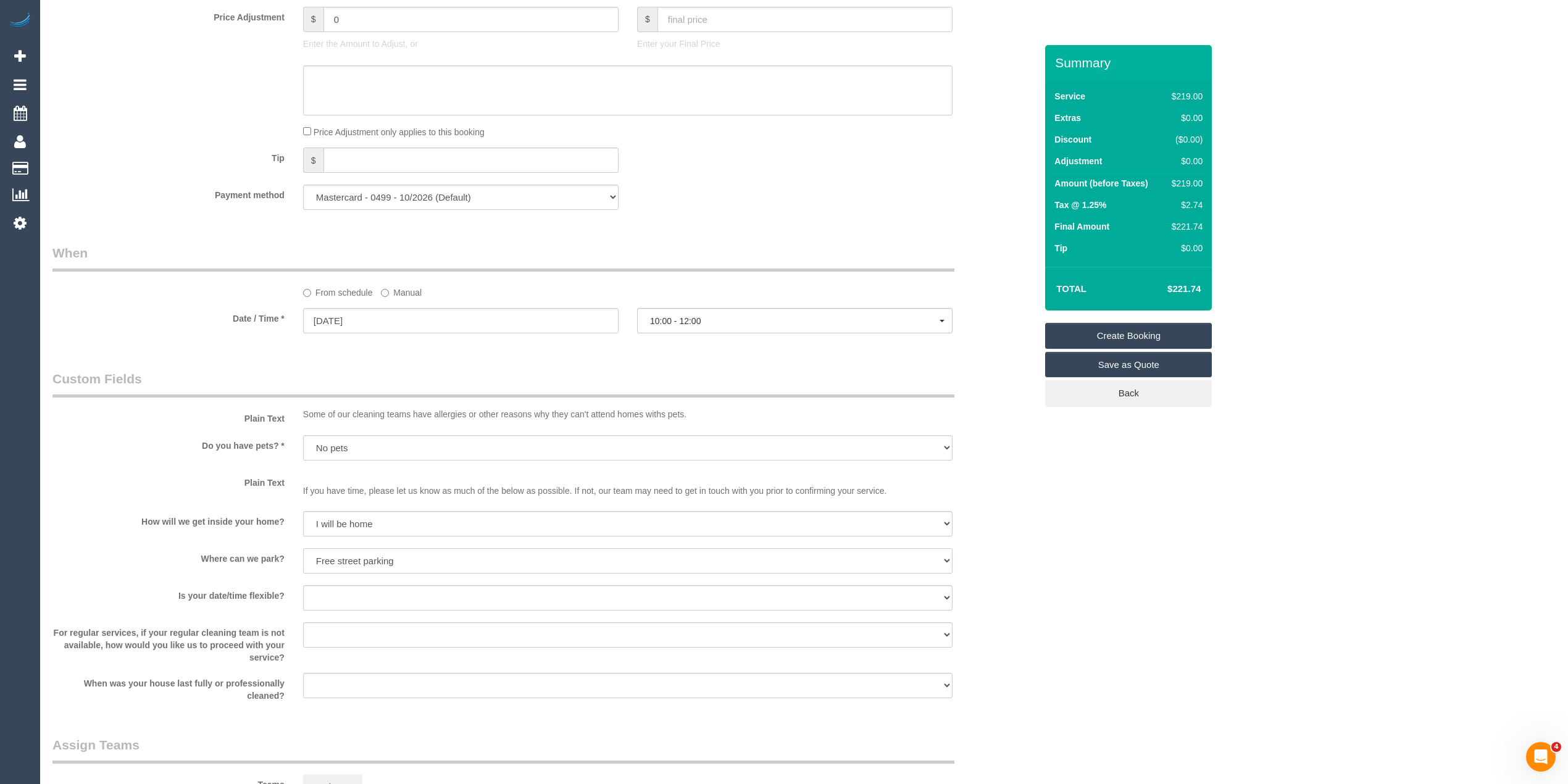
scroll to position [1152, 0]
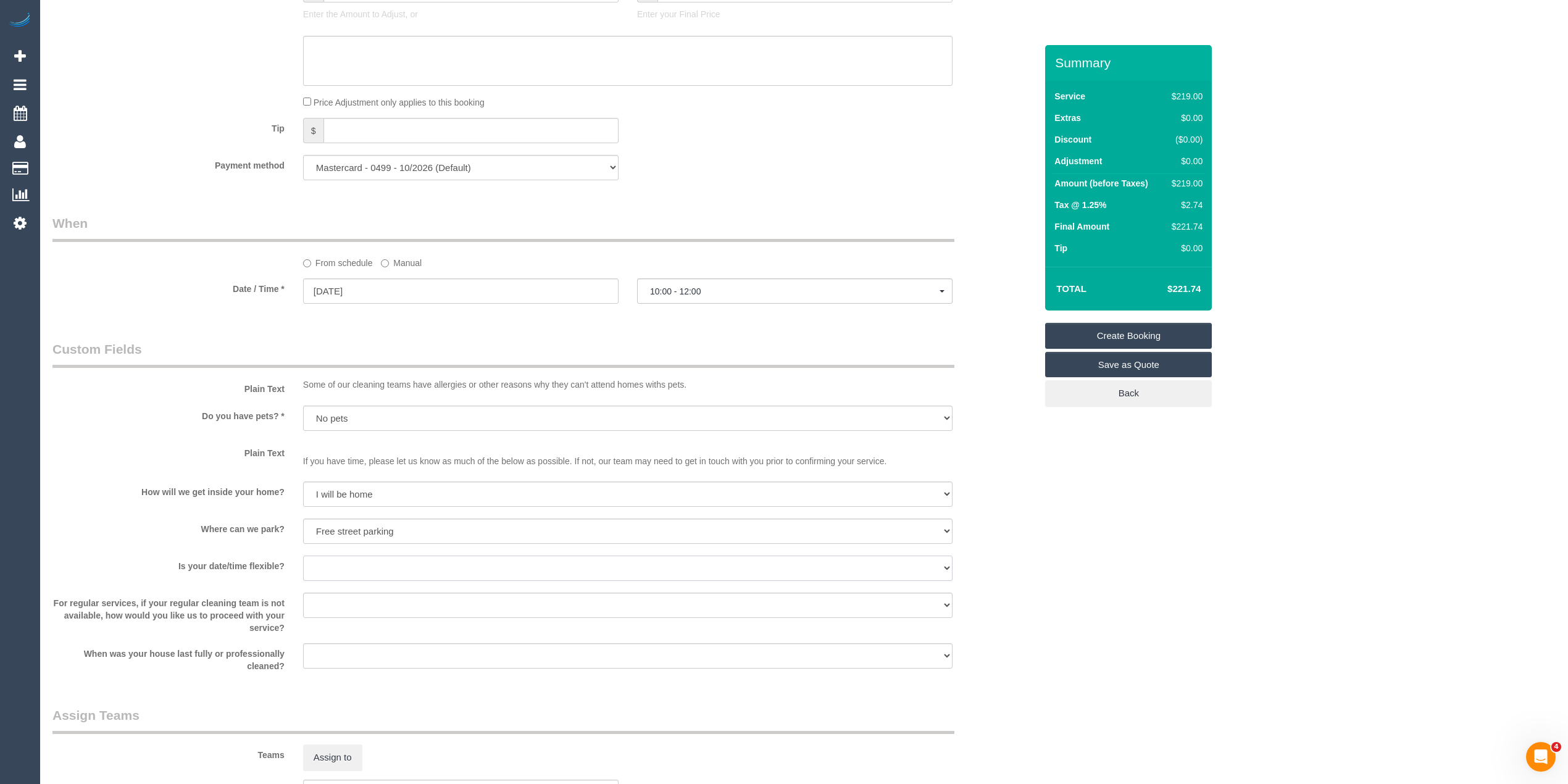
click at [340, 563] on select "Yes - date and time Yes - date but not time Yes - time but not date No - No fle…" at bounding box center [628, 568] width 650 height 26
select select "number:36"
click at [303, 557] on select "Yes - date and time Yes - date but not time Yes - time but not date No - No fle…" at bounding box center [628, 568] width 650 height 26
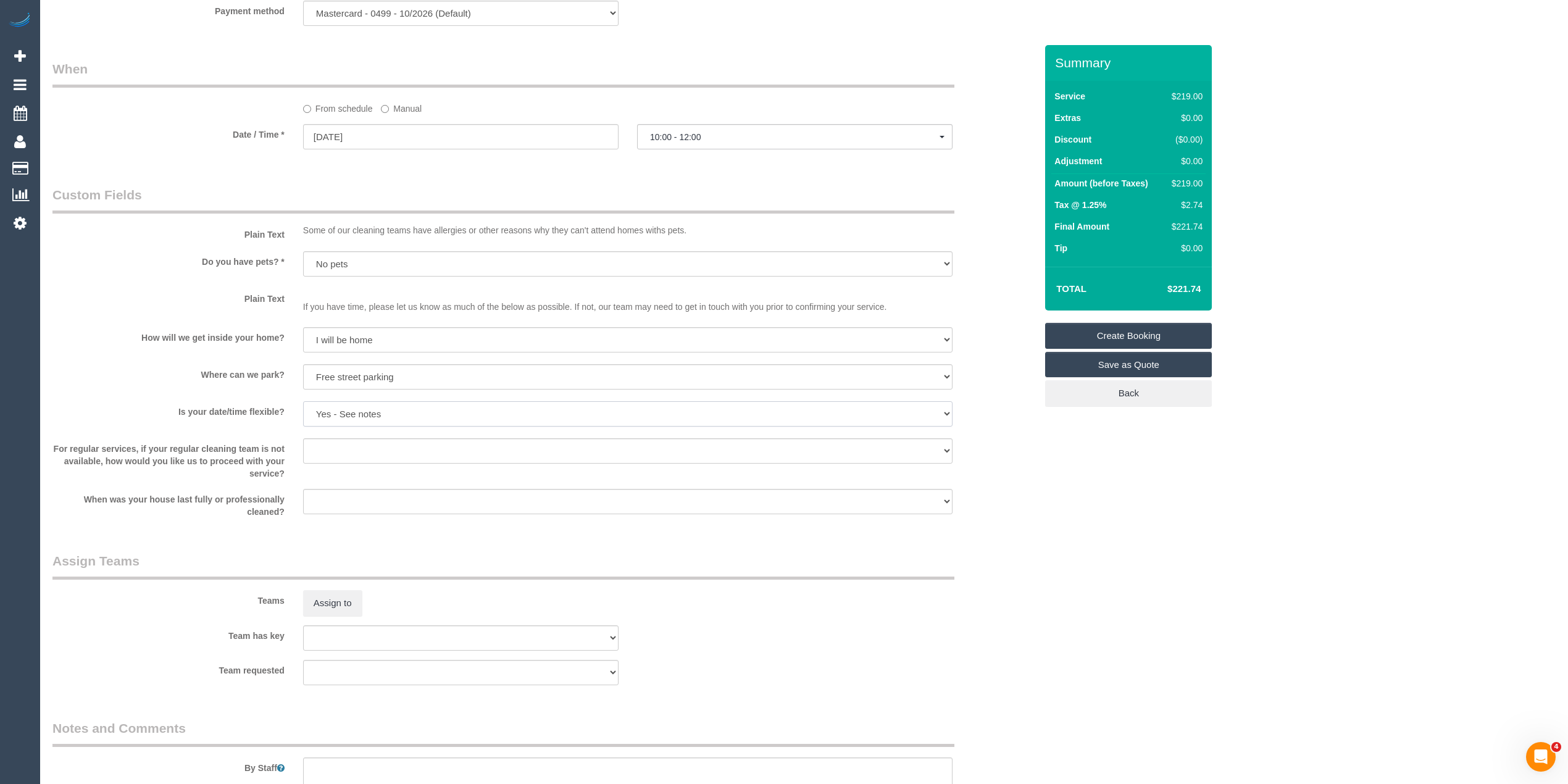
scroll to position [1494, 0]
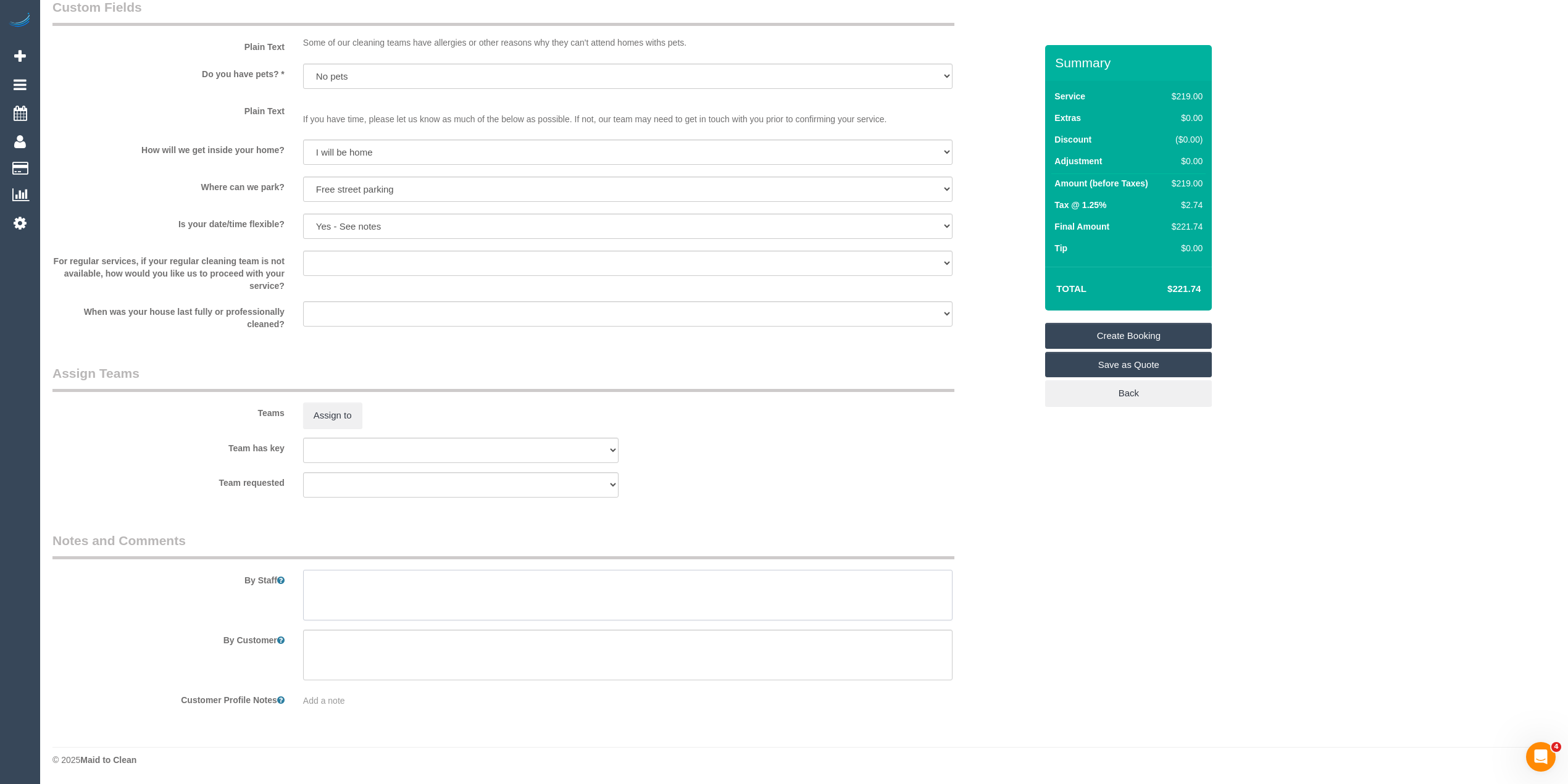
click at [365, 588] on textarea at bounding box center [628, 595] width 650 height 50
paste textarea "Customer booked exterior windows – bring step ladder, check accessibility."
type textarea "Customer booked exterior windows – bring step ladder, check accessibility."
drag, startPoint x: 634, startPoint y: 576, endPoint x: 302, endPoint y: 592, distance: 332.4
click at [303, 592] on textarea at bounding box center [628, 595] width 650 height 50
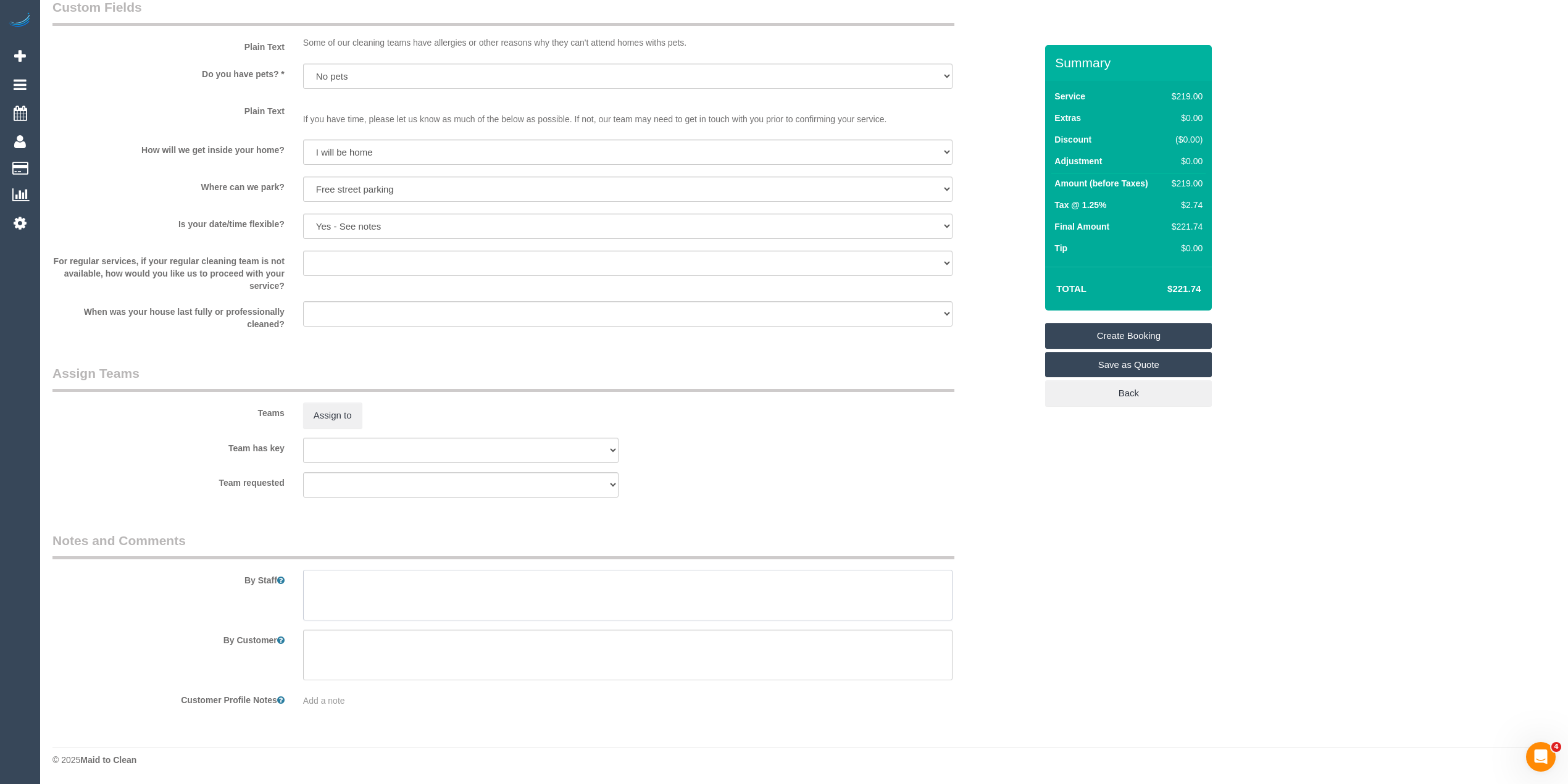
paste textarea "Customer booked exterior windows – bring step ladder, check accessibility."
type textarea "Customer booked exterior windows – bring step ladder, check accessibility."
drag, startPoint x: 652, startPoint y: 575, endPoint x: 242, endPoint y: 598, distance: 410.6
click at [242, 598] on div "By Staff" at bounding box center [544, 575] width 1002 height 89
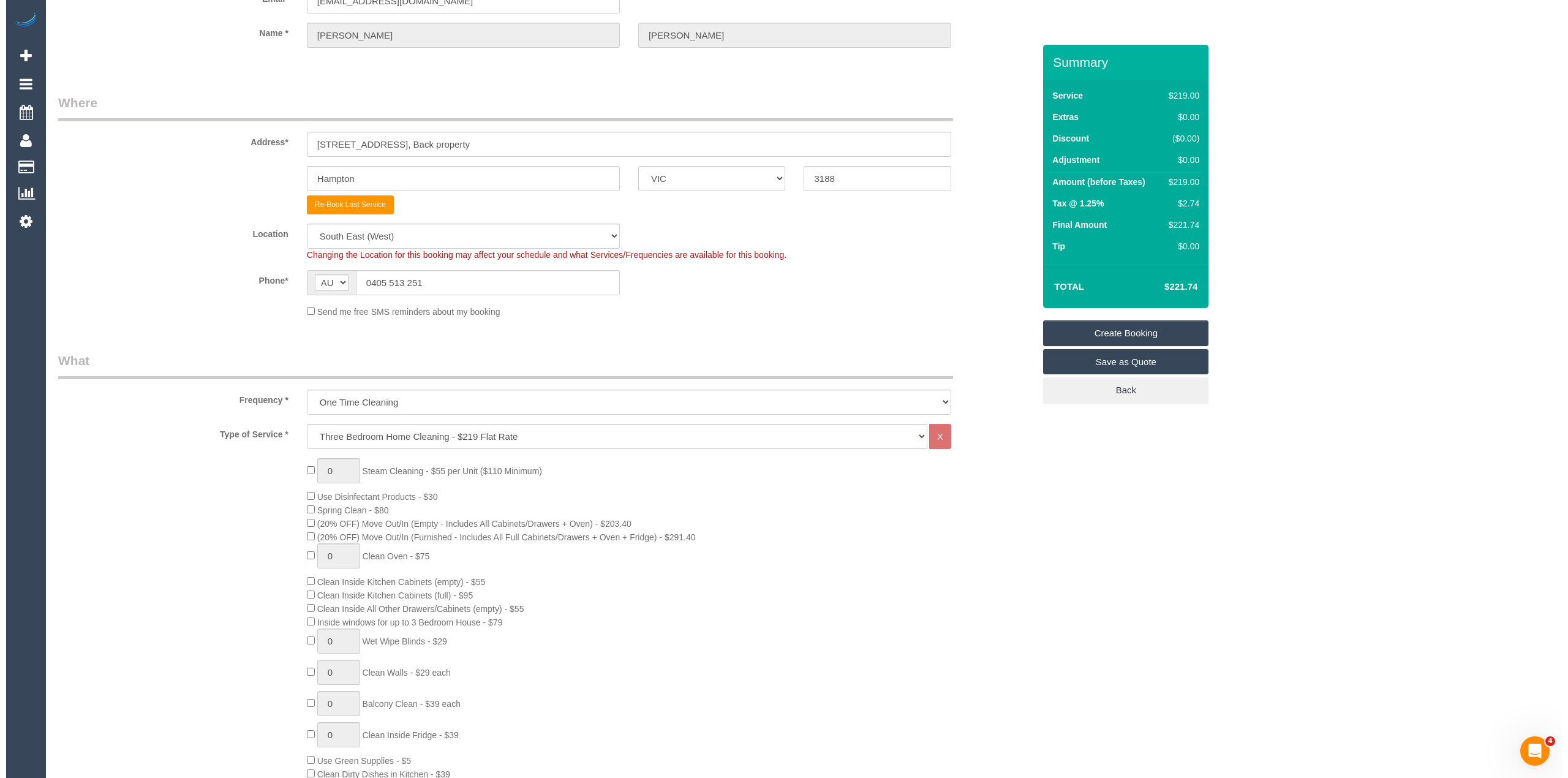
scroll to position [0, 0]
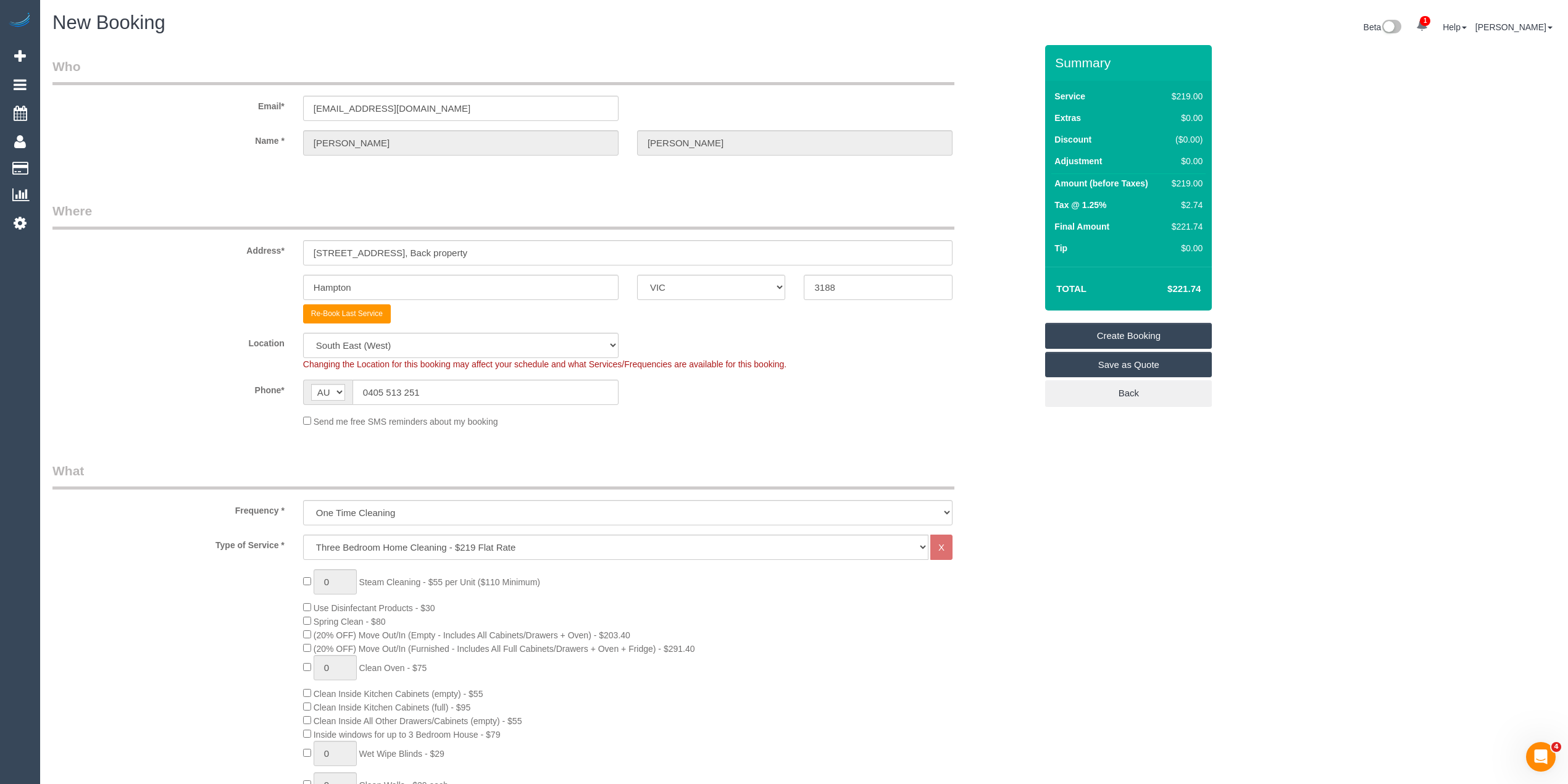
click at [1184, 329] on link "Create Booking" at bounding box center [1128, 335] width 167 height 26
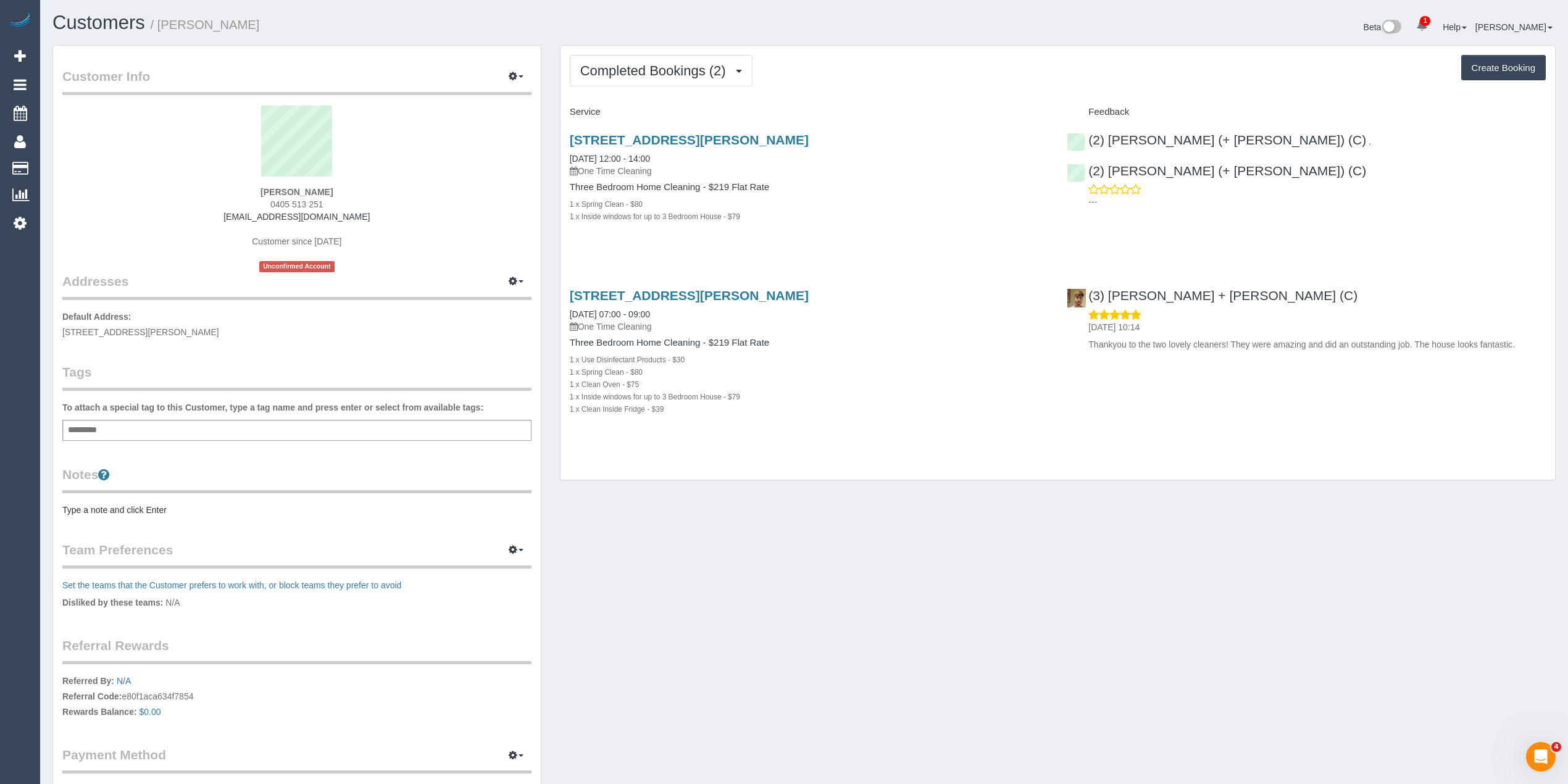
click at [609, 53] on div "Completed Bookings (2) Completed Bookings (2) Upcoming Bookings (0) Cancelled B…" at bounding box center [1058, 263] width 995 height 434
click at [619, 68] on span "Completed Bookings (2)" at bounding box center [656, 71] width 152 height 16
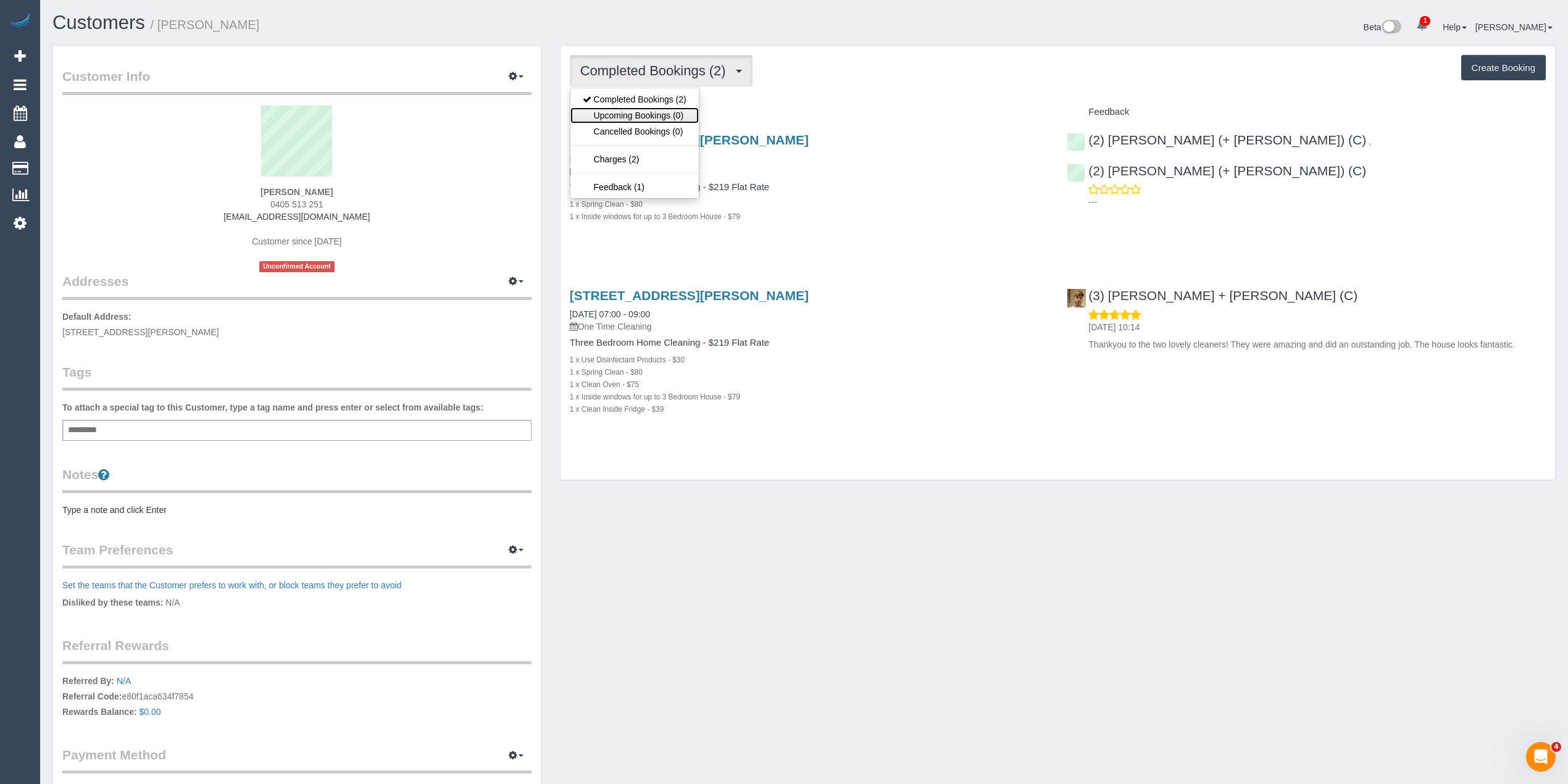
click at [655, 112] on link "Upcoming Bookings (0)" at bounding box center [635, 116] width 129 height 16
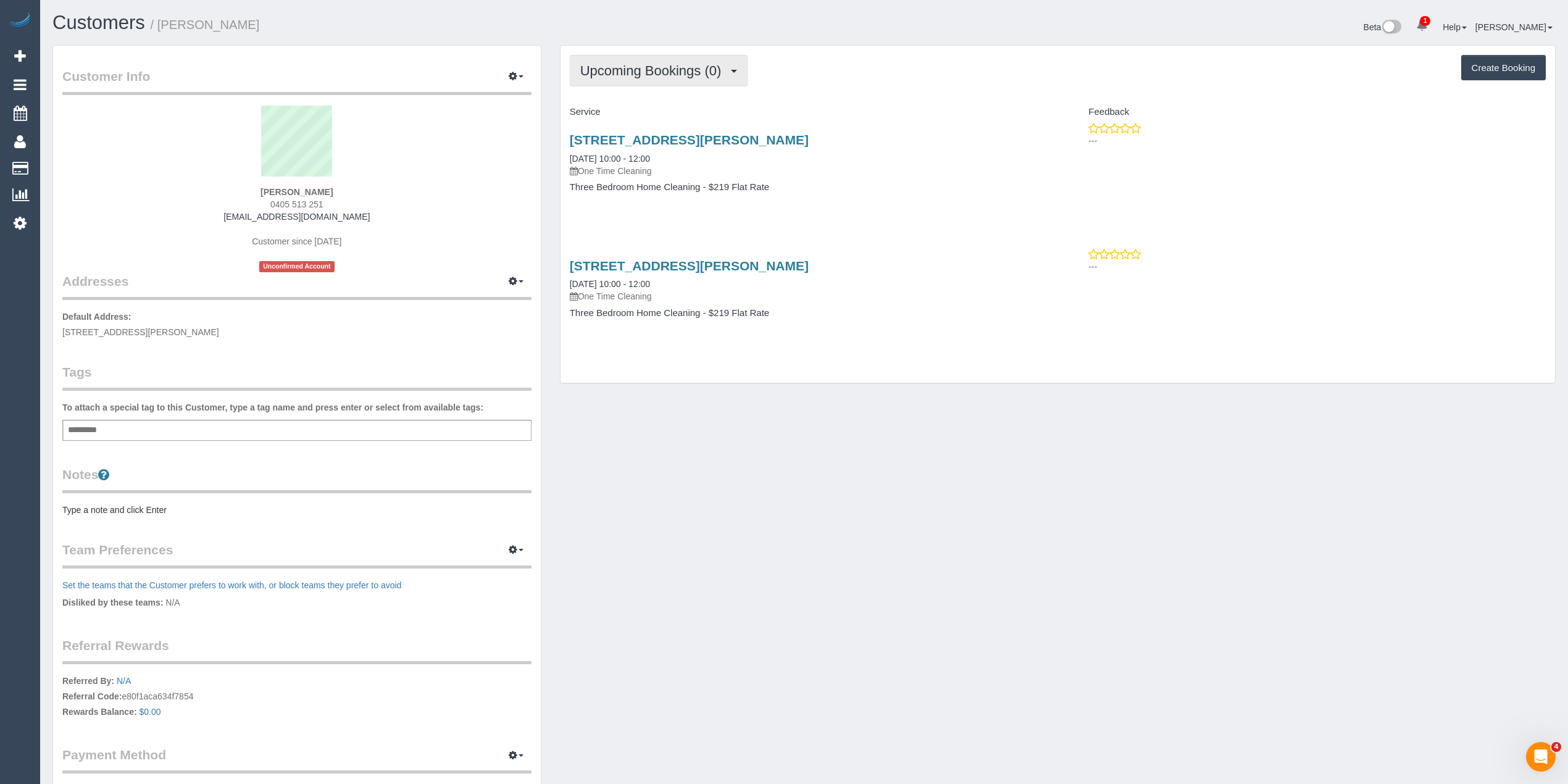
click at [658, 55] on button "Upcoming Bookings (0)" at bounding box center [659, 71] width 178 height 32
click at [665, 112] on link "Upcoming Bookings (0)" at bounding box center [635, 116] width 129 height 16
click at [671, 71] on span "Upcoming Bookings (0)" at bounding box center [654, 71] width 147 height 16
click at [672, 116] on link "Upcoming Bookings (0)" at bounding box center [635, 116] width 129 height 16
click at [643, 71] on span "Upcoming Bookings (0)" at bounding box center [654, 71] width 147 height 16
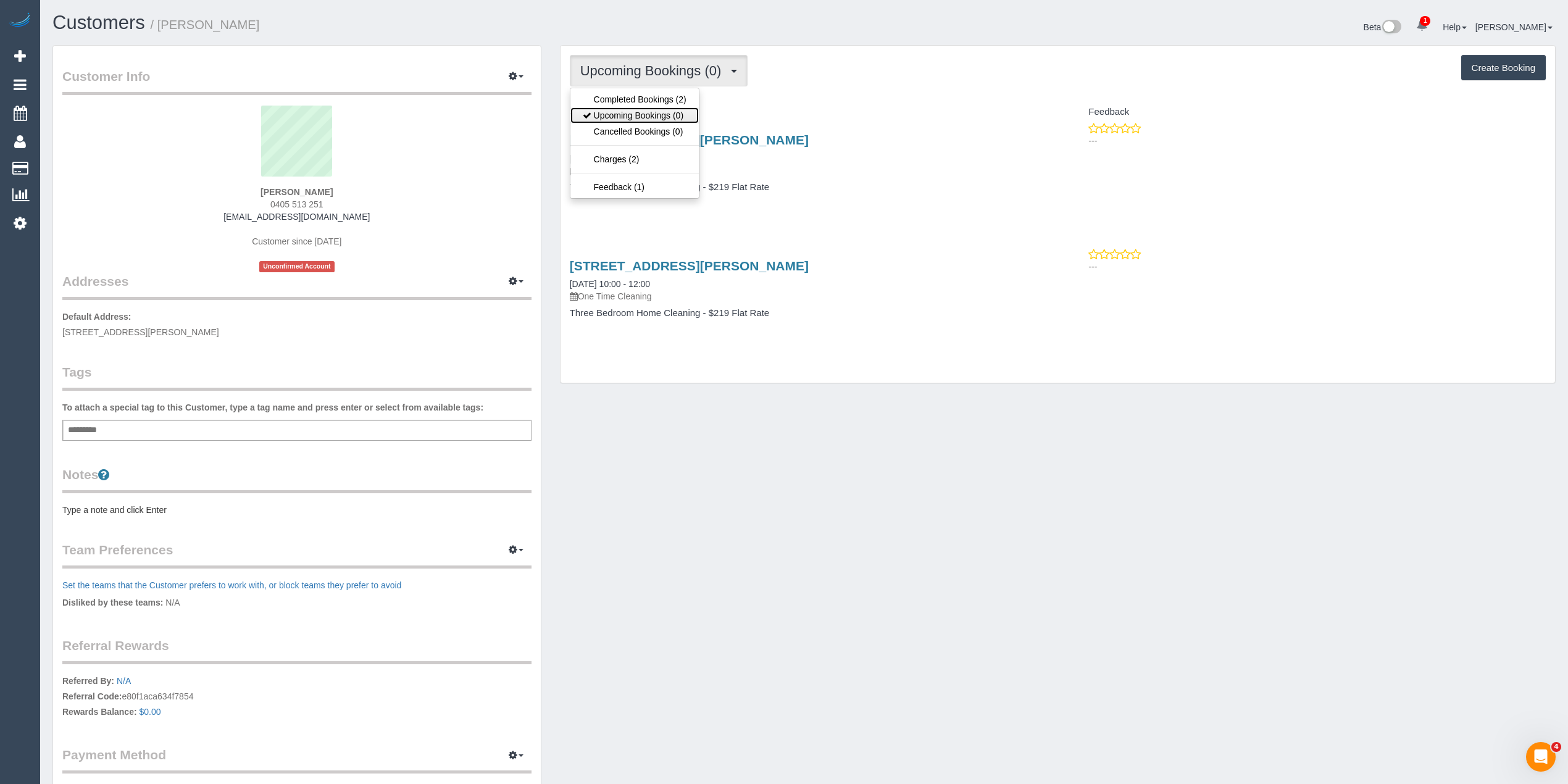
click at [623, 108] on link "Upcoming Bookings (0)" at bounding box center [635, 116] width 129 height 16
click at [651, 67] on span "Upcoming Bookings (0)" at bounding box center [654, 71] width 147 height 16
click at [659, 121] on link "Upcoming Bookings (0)" at bounding box center [635, 116] width 129 height 16
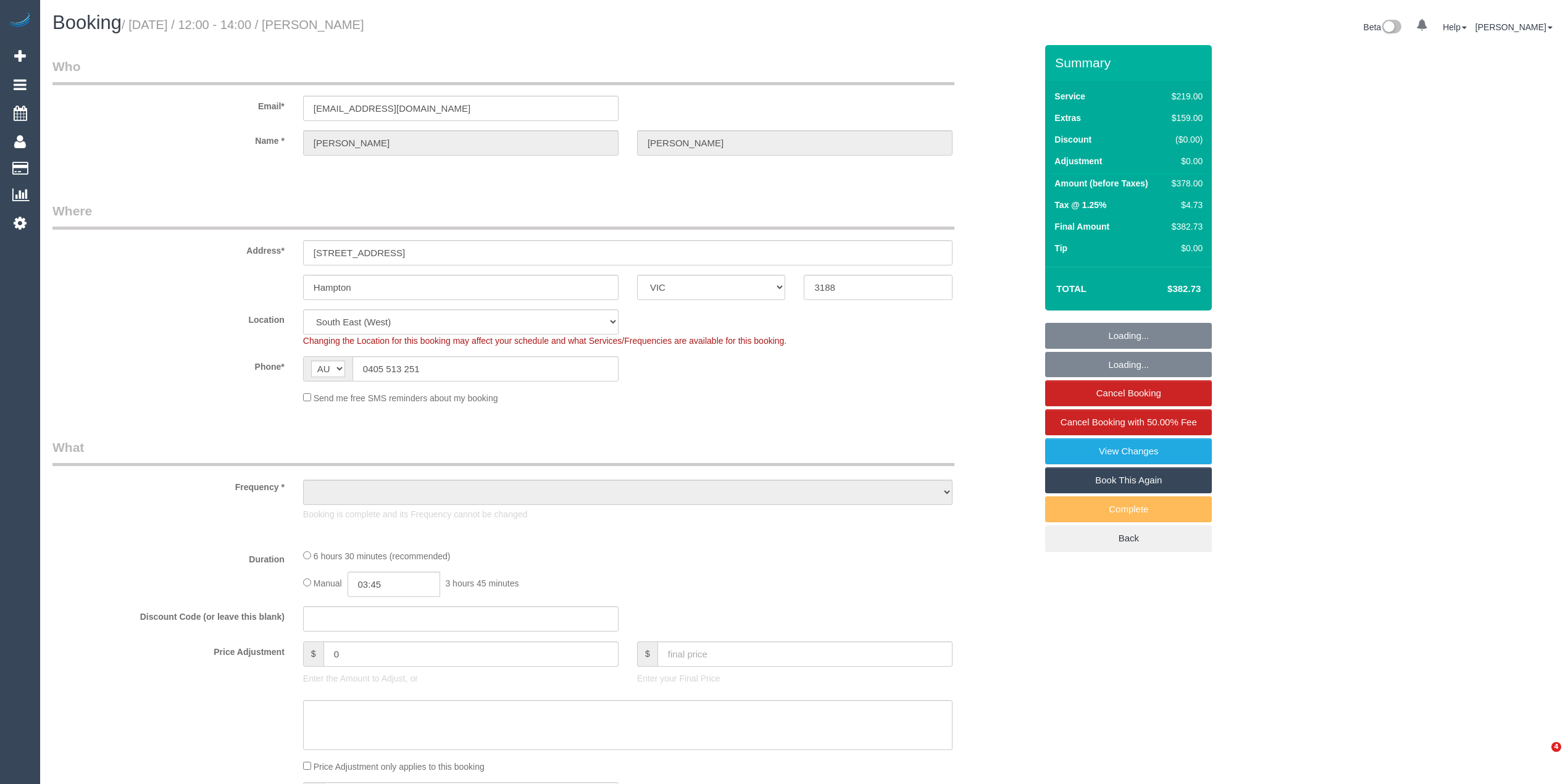
select select "VIC"
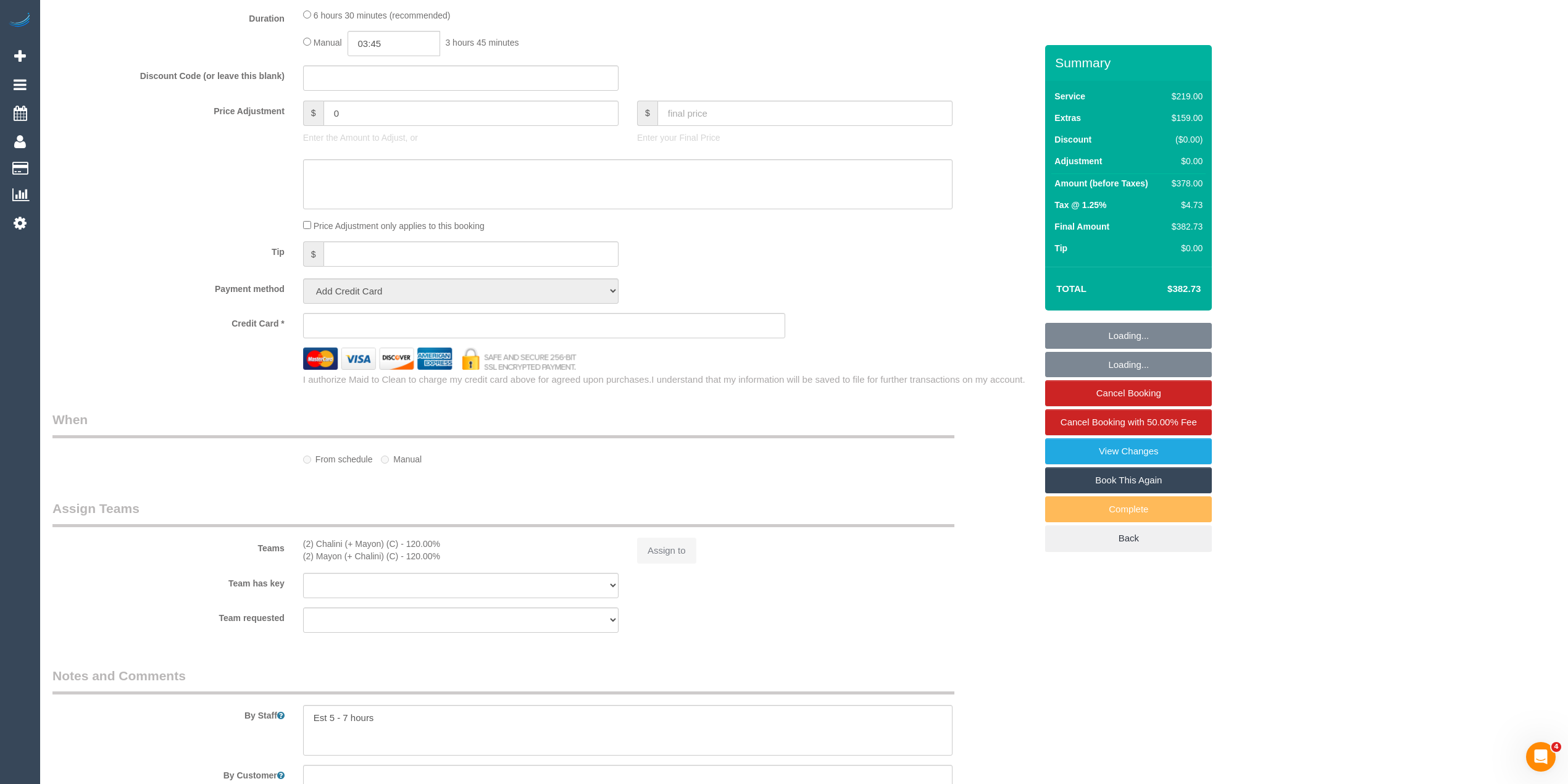
select select "string:stripe-pm_1SA1s52GScqysDRVLqy7YFPv"
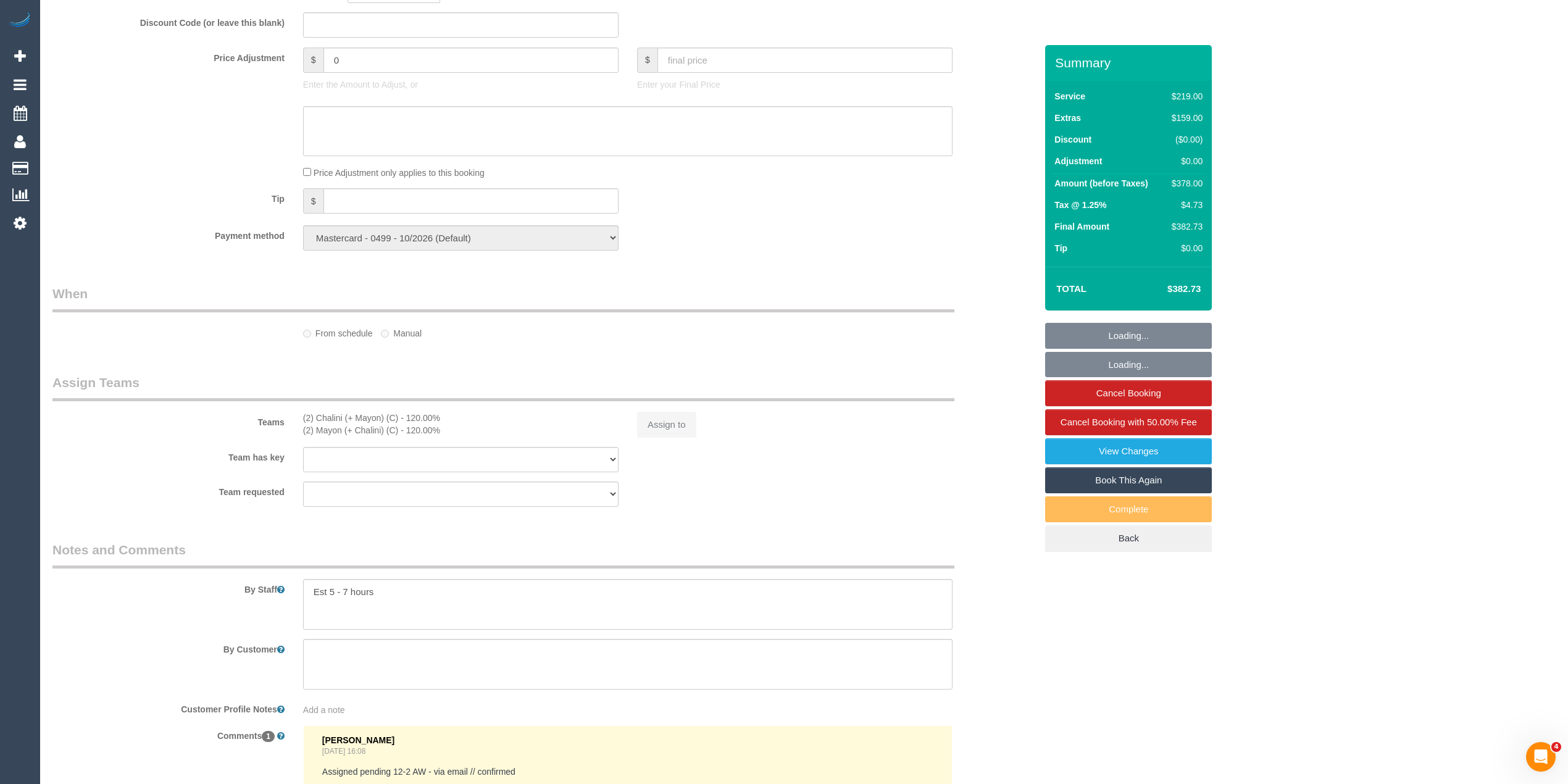
select select "object:579"
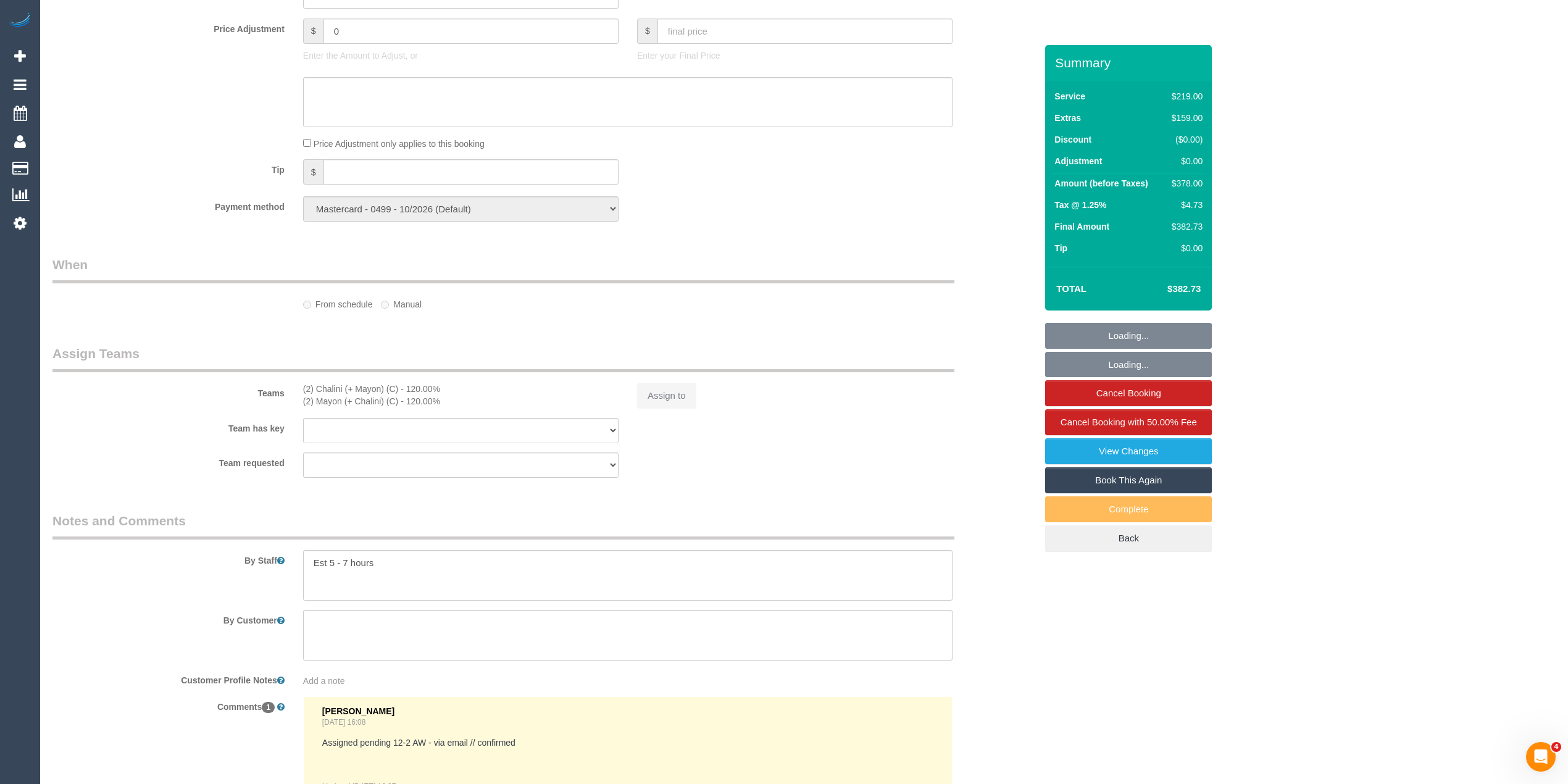
select select "spot1"
select select "number:28"
select select "number:14"
select select "number:19"
select select "number:22"
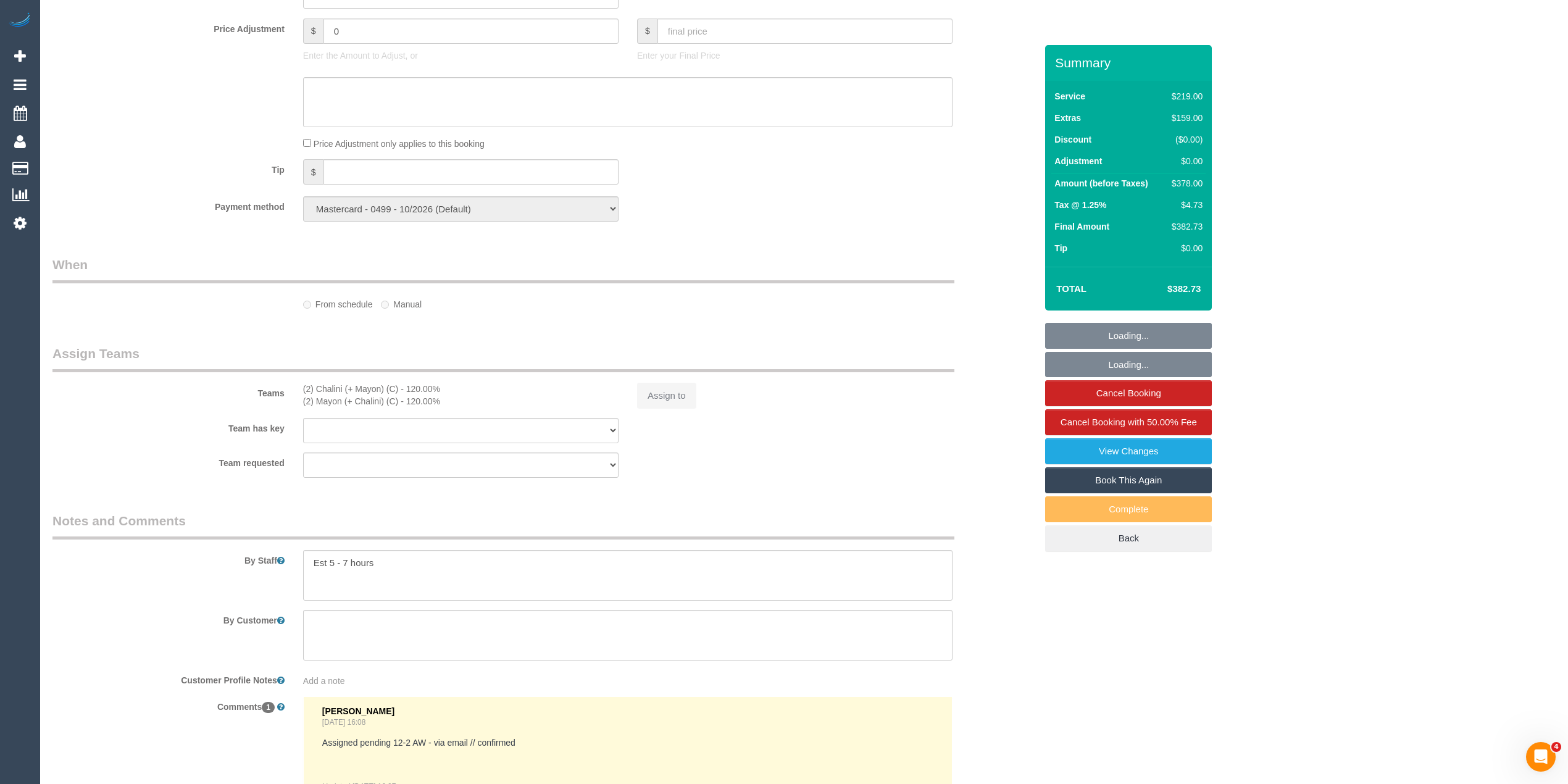
select select "number:26"
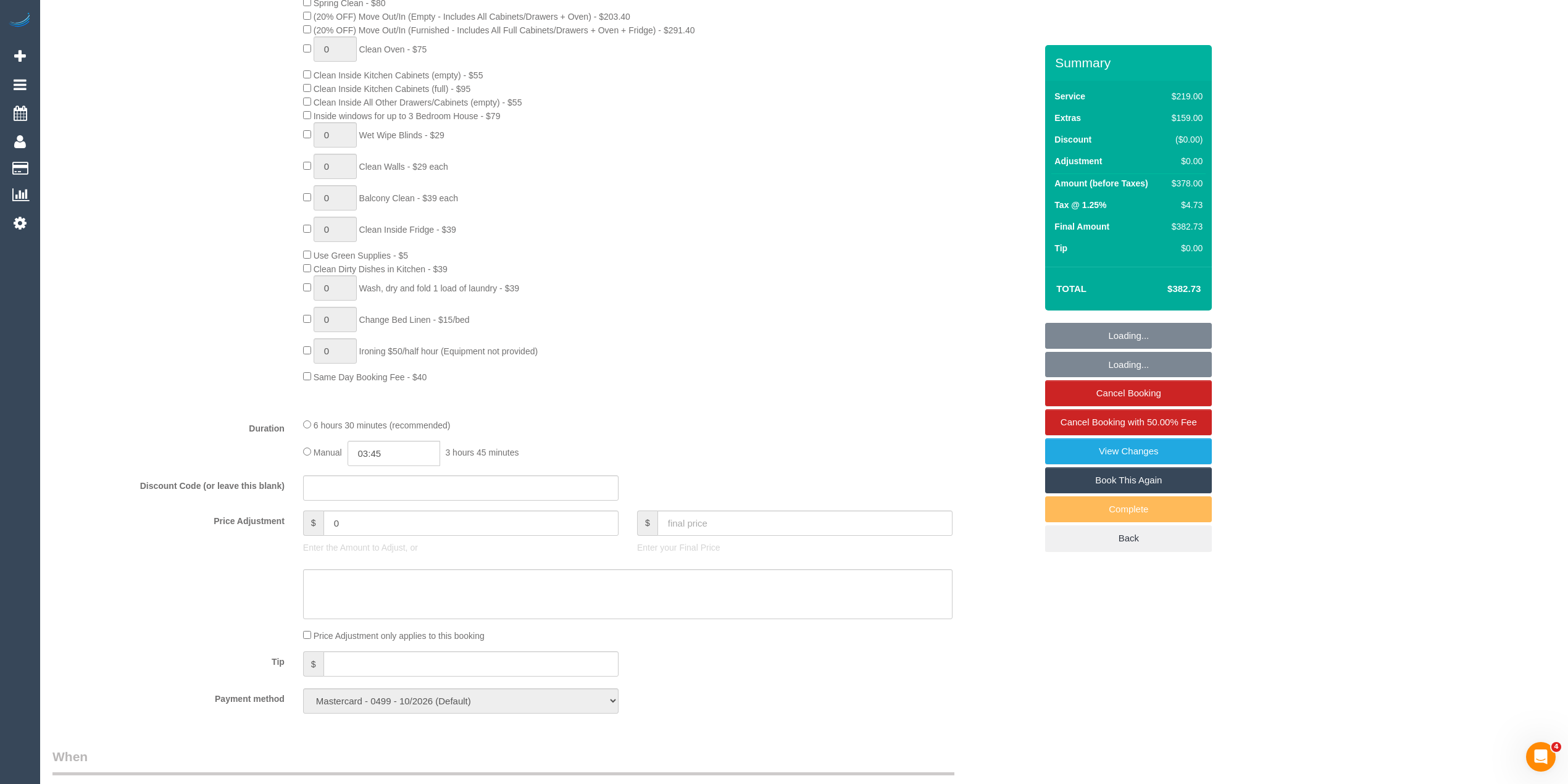
select select "object:1282"
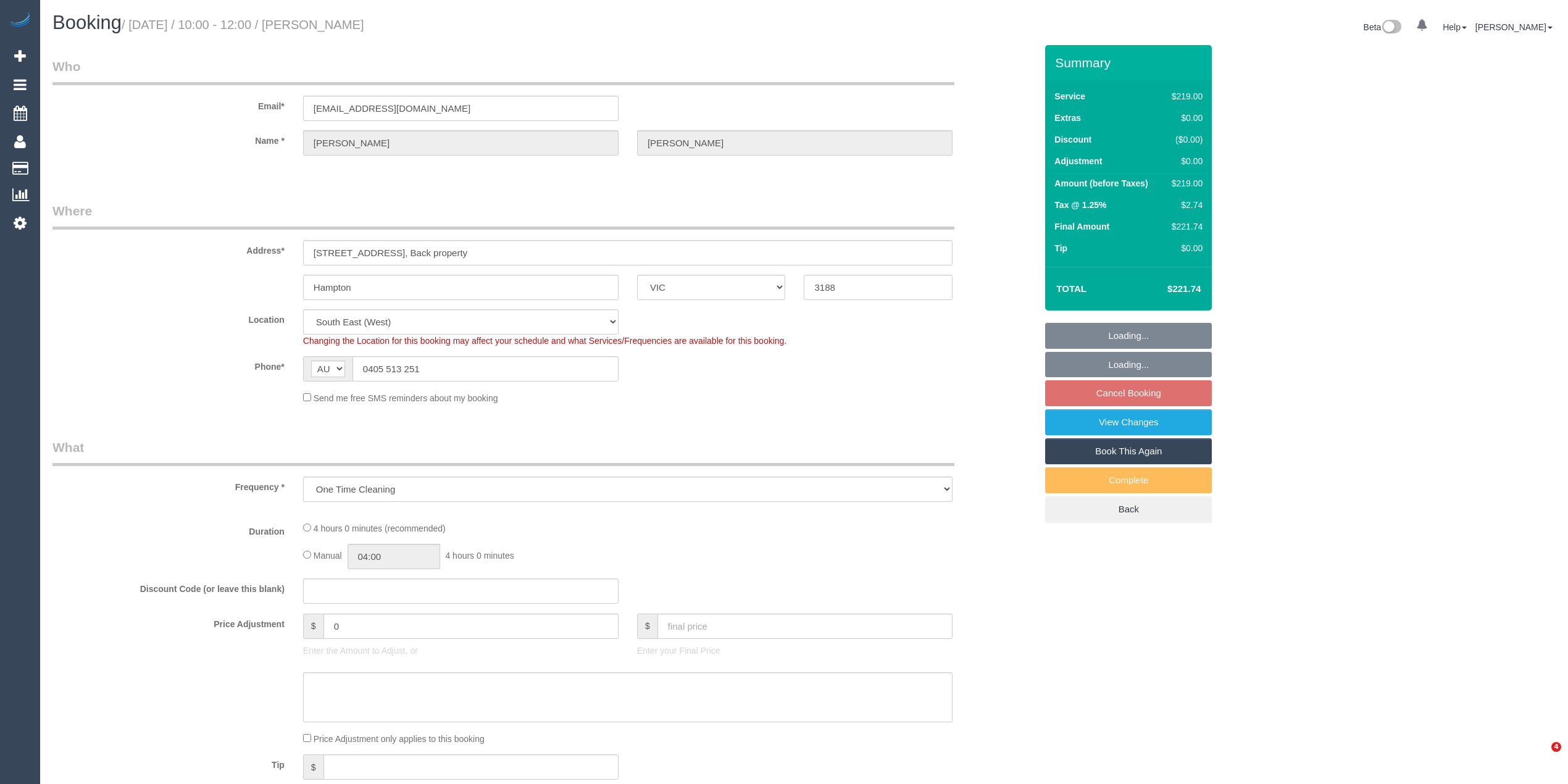
select select "VIC"
select select "string:stripe-pm_1SA1s52GScqysDRVLqy7YFPv"
select select "number:28"
select select "number:14"
select select "number:19"
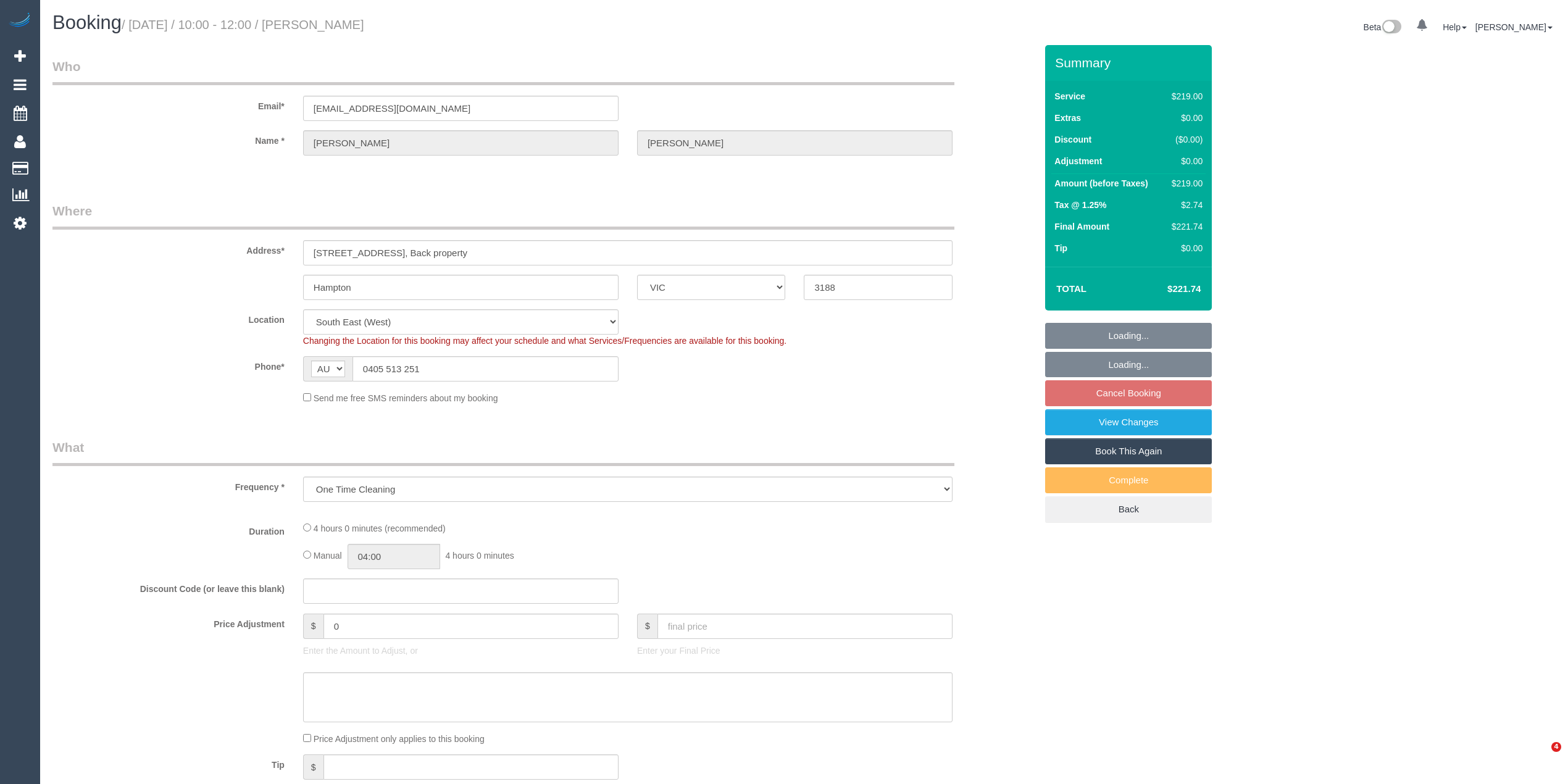
select select "number:36"
select select "object:1230"
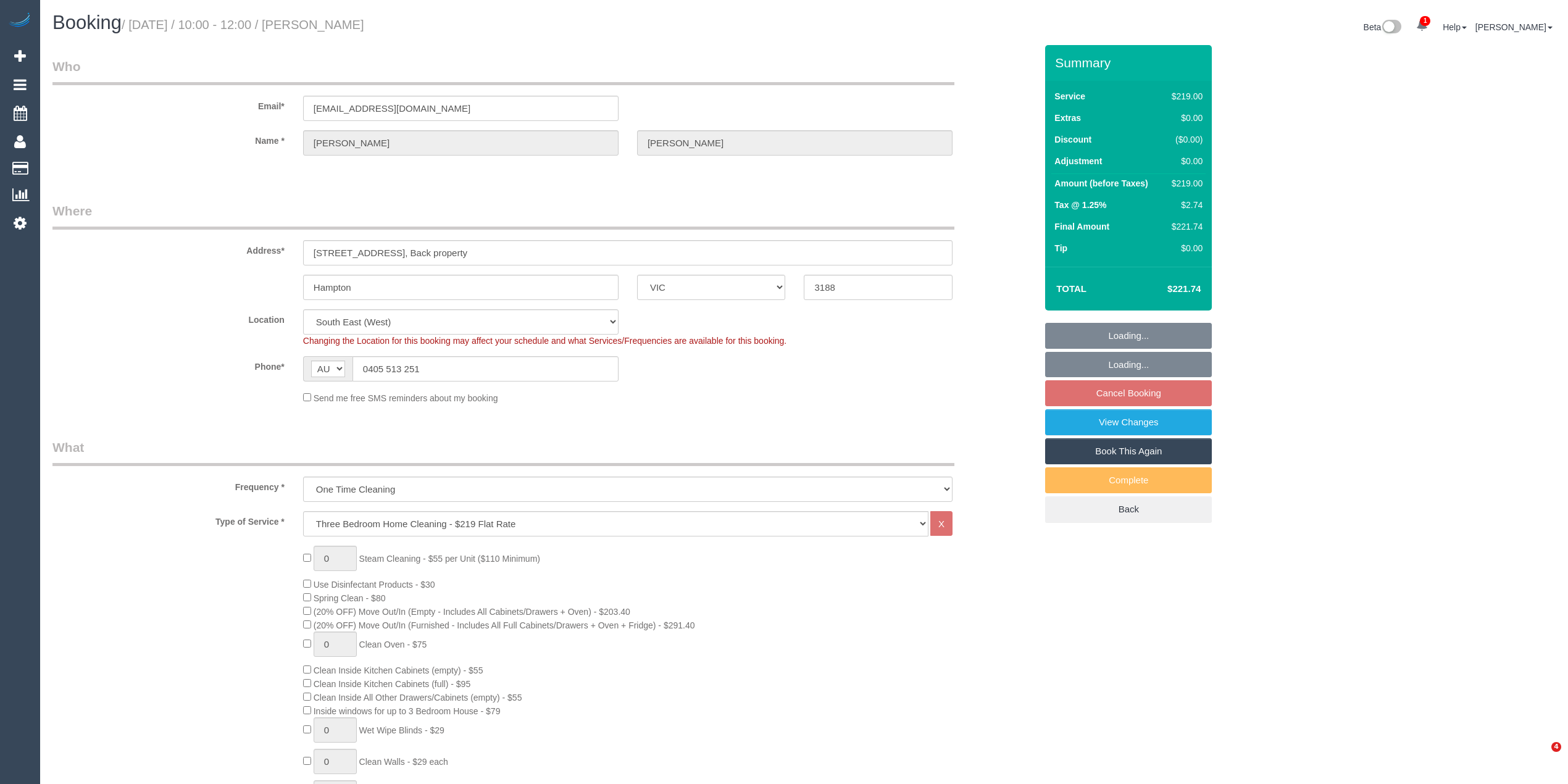
select select "spot3"
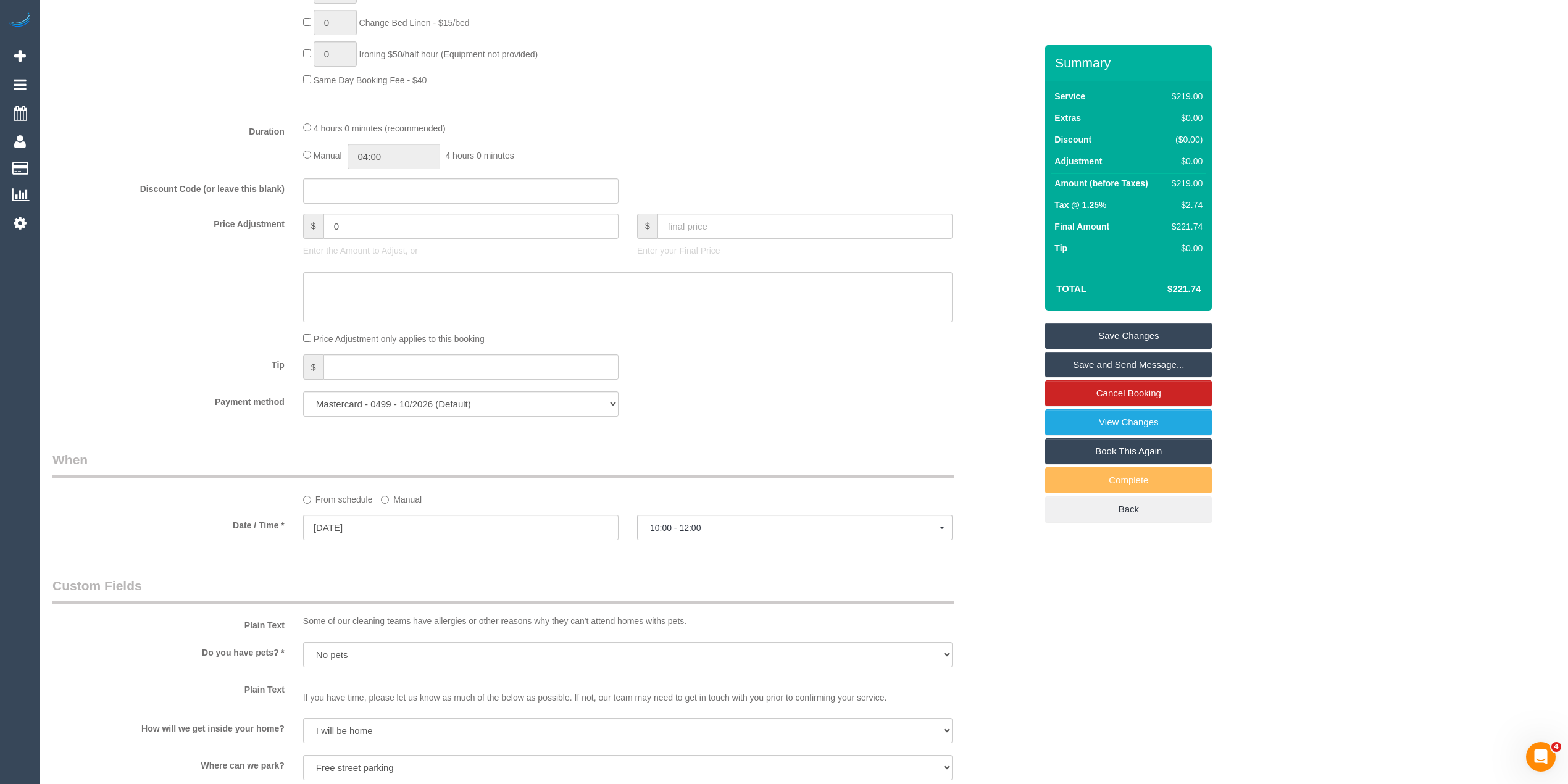
scroll to position [1152, 0]
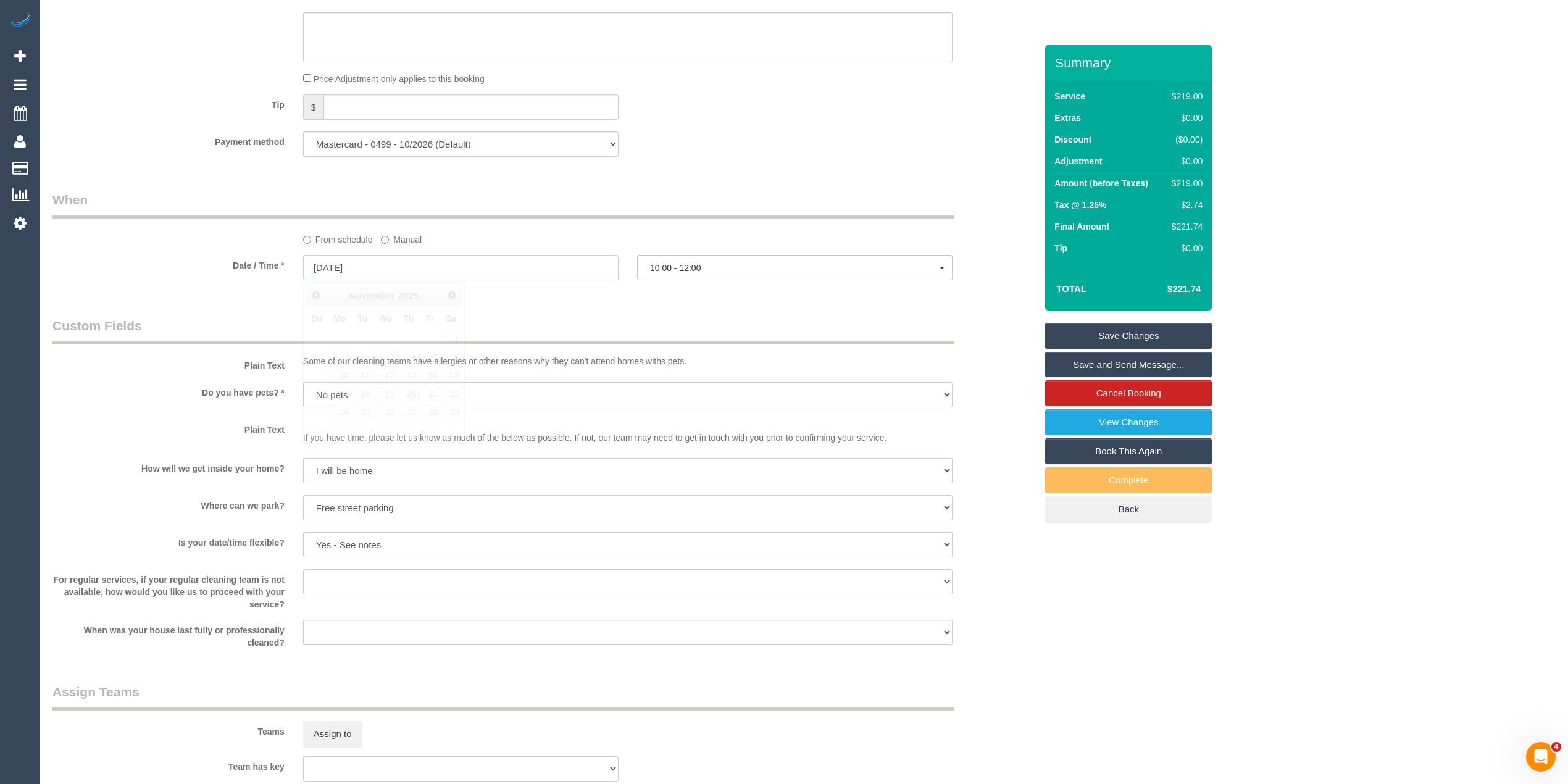
click at [341, 257] on input "[DATE]" at bounding box center [461, 268] width 316 height 26
click at [457, 290] on span "Next" at bounding box center [452, 294] width 10 height 10
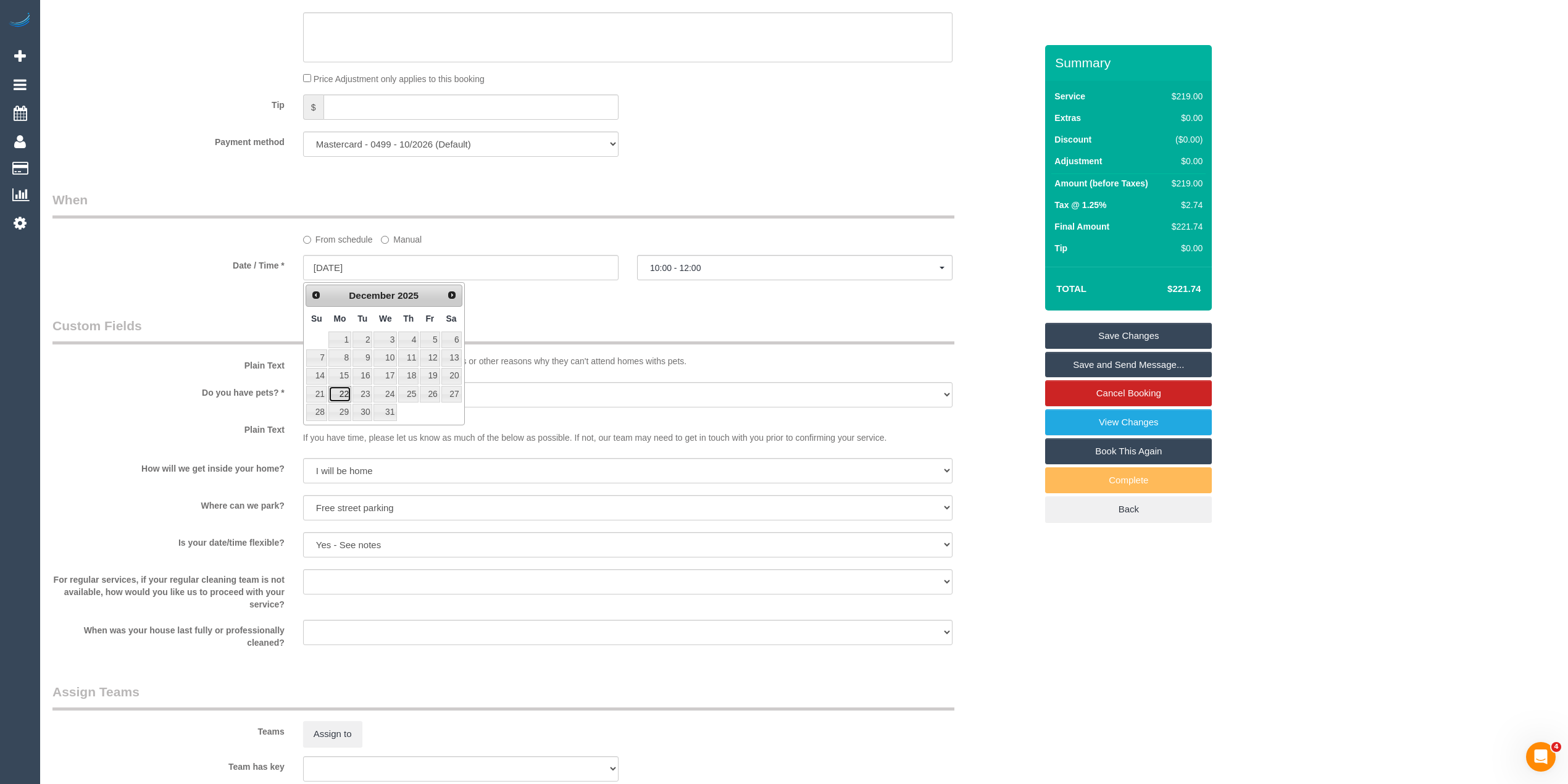
click at [344, 393] on link "22" at bounding box center [340, 394] width 22 height 16
type input "[DATE]"
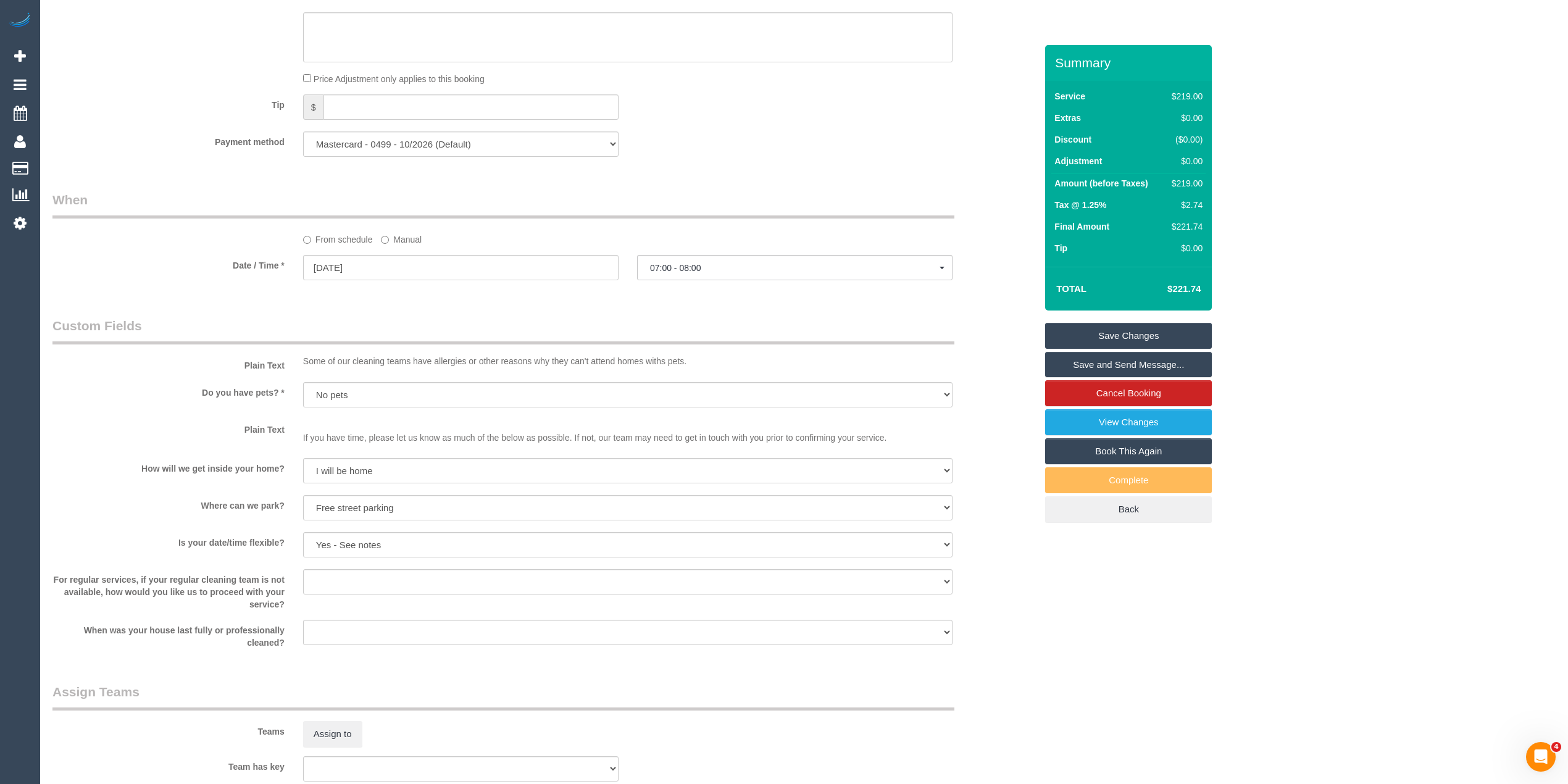
click at [700, 260] on button "07:00 - 08:00" at bounding box center [795, 268] width 316 height 26
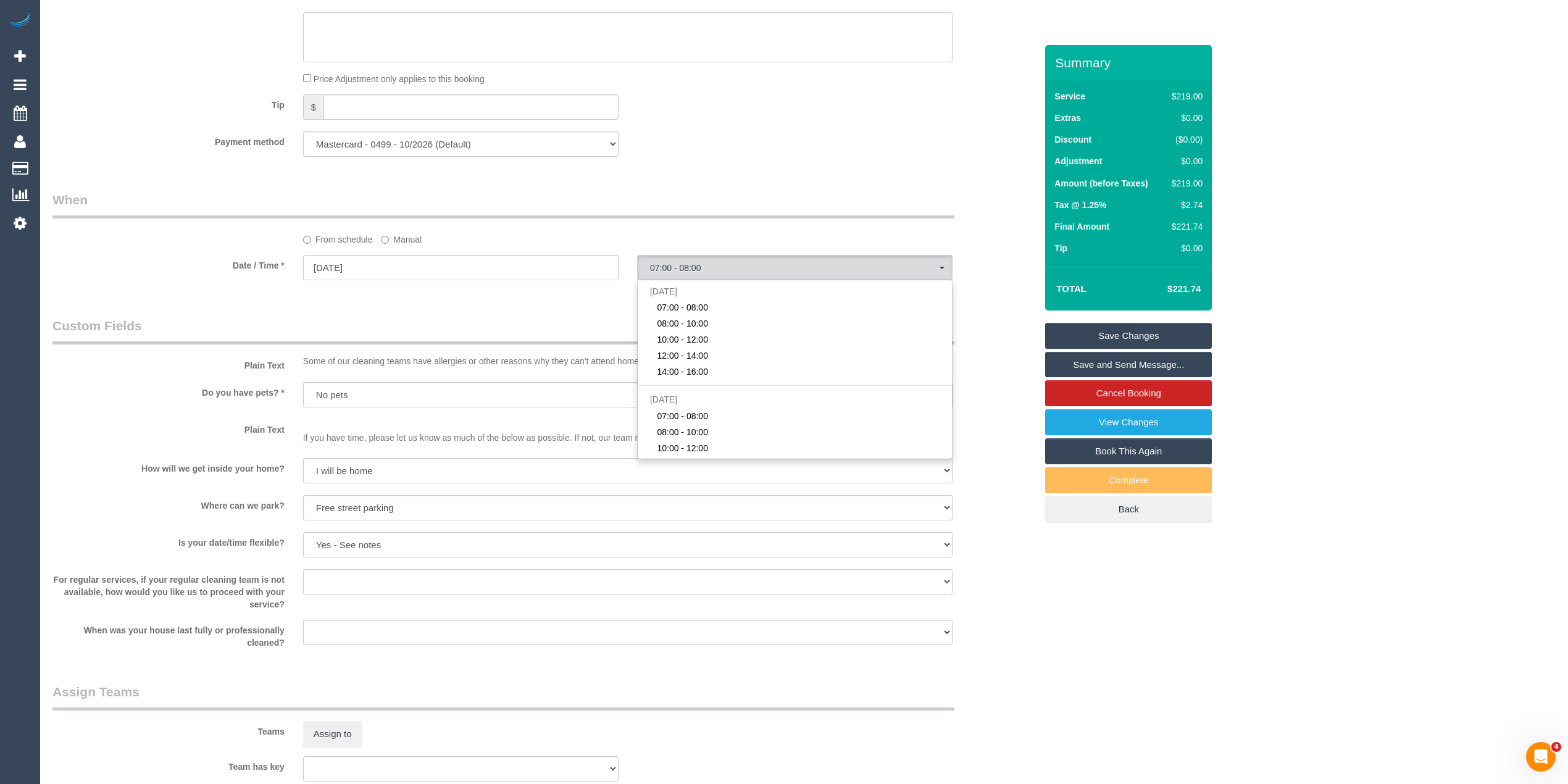
click at [701, 281] on div "[DATE] 07:00 - 08:00 08:00 - 10:00 10:00 - 12:00 12:00 - 14:00 14:00 - 16:00 [D…" at bounding box center [795, 370] width 316 height 180
click at [701, 280] on button "07:00 - 08:00" at bounding box center [795, 268] width 316 height 26
click at [695, 269] on span "07:00 - 08:00" at bounding box center [794, 268] width 289 height 10
click at [701, 330] on span "08:00 - 10:00" at bounding box center [682, 323] width 51 height 12
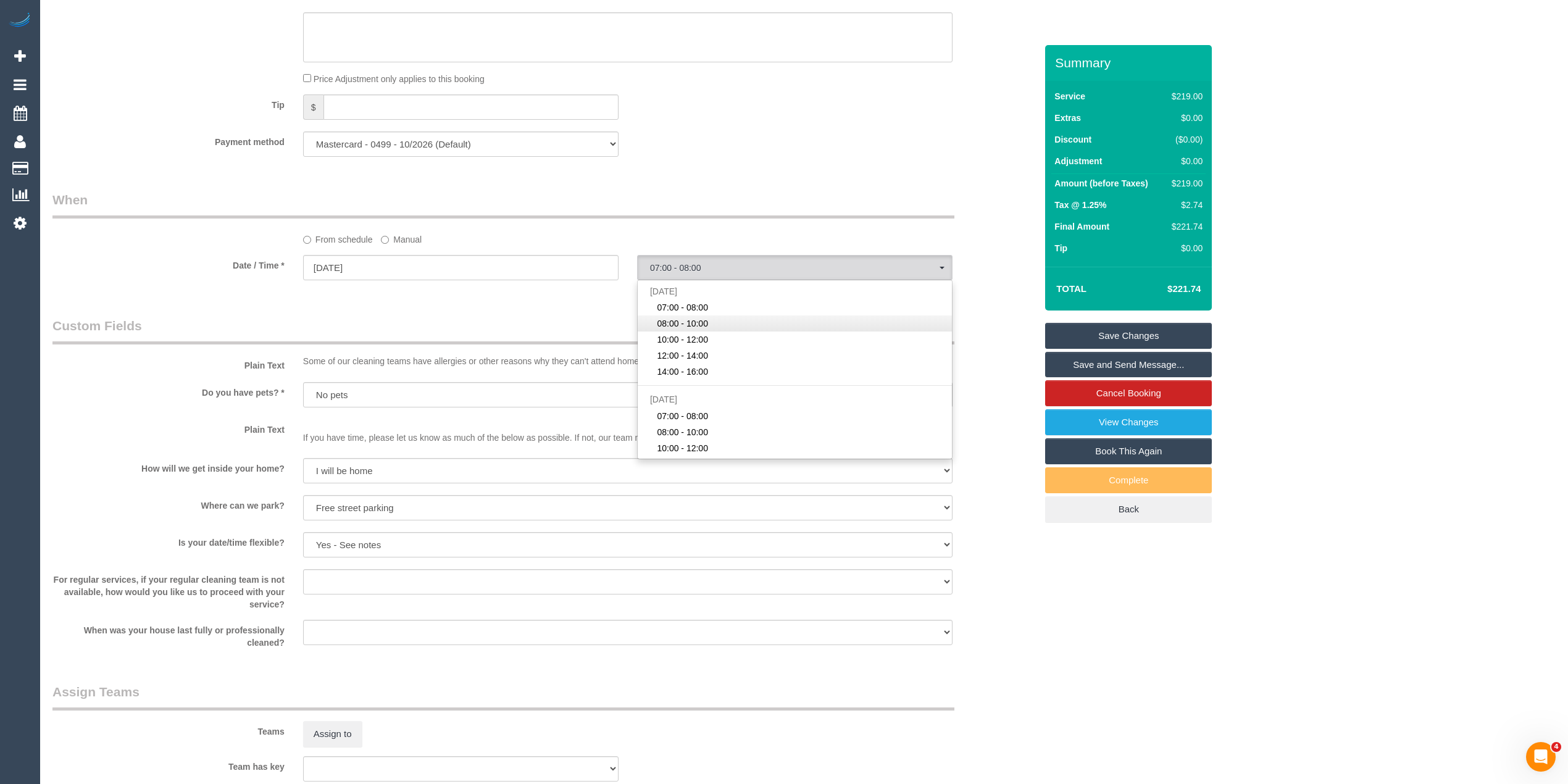
select select "spot23"
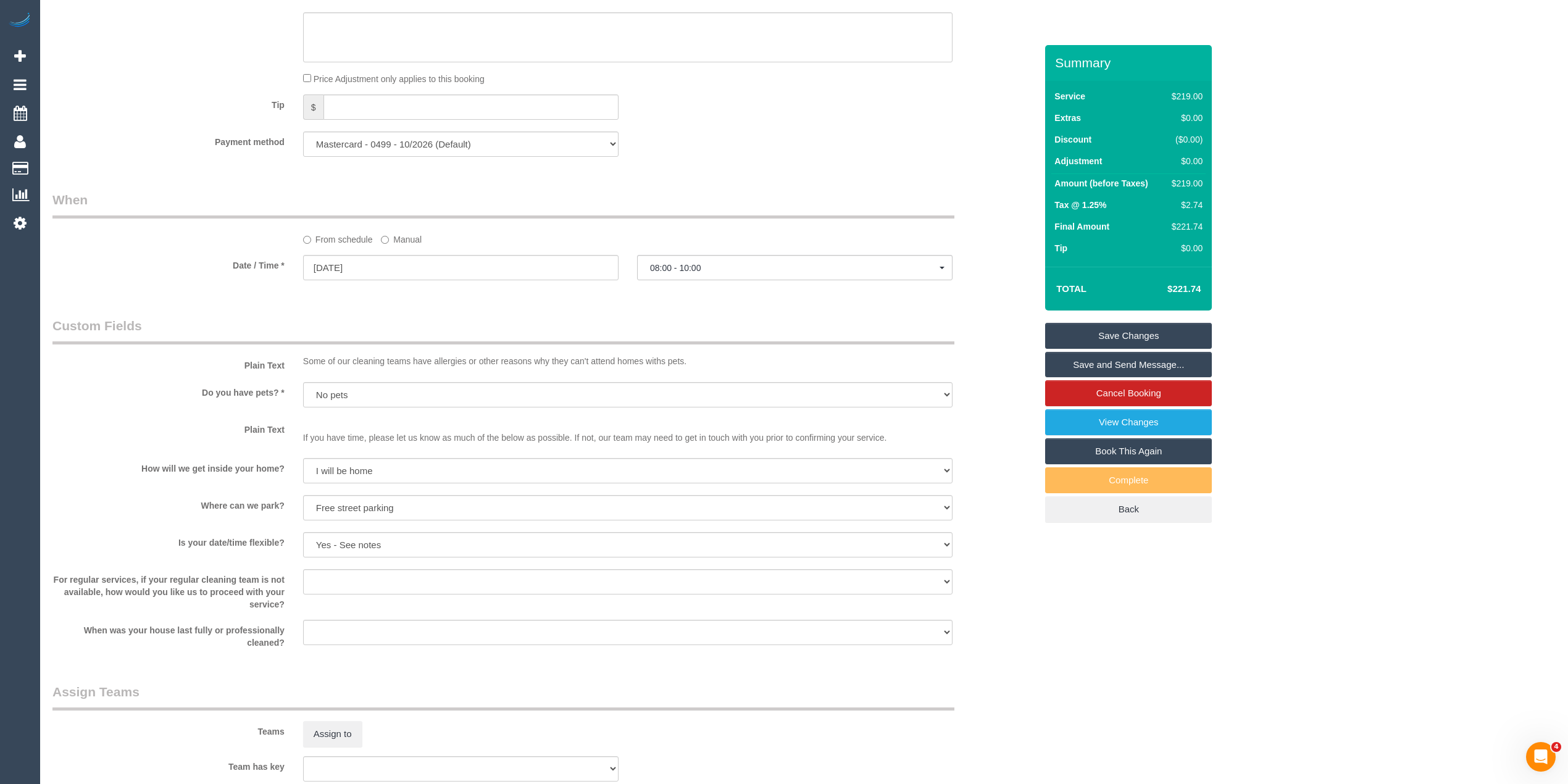
click at [1112, 332] on link "Save Changes" at bounding box center [1128, 335] width 167 height 26
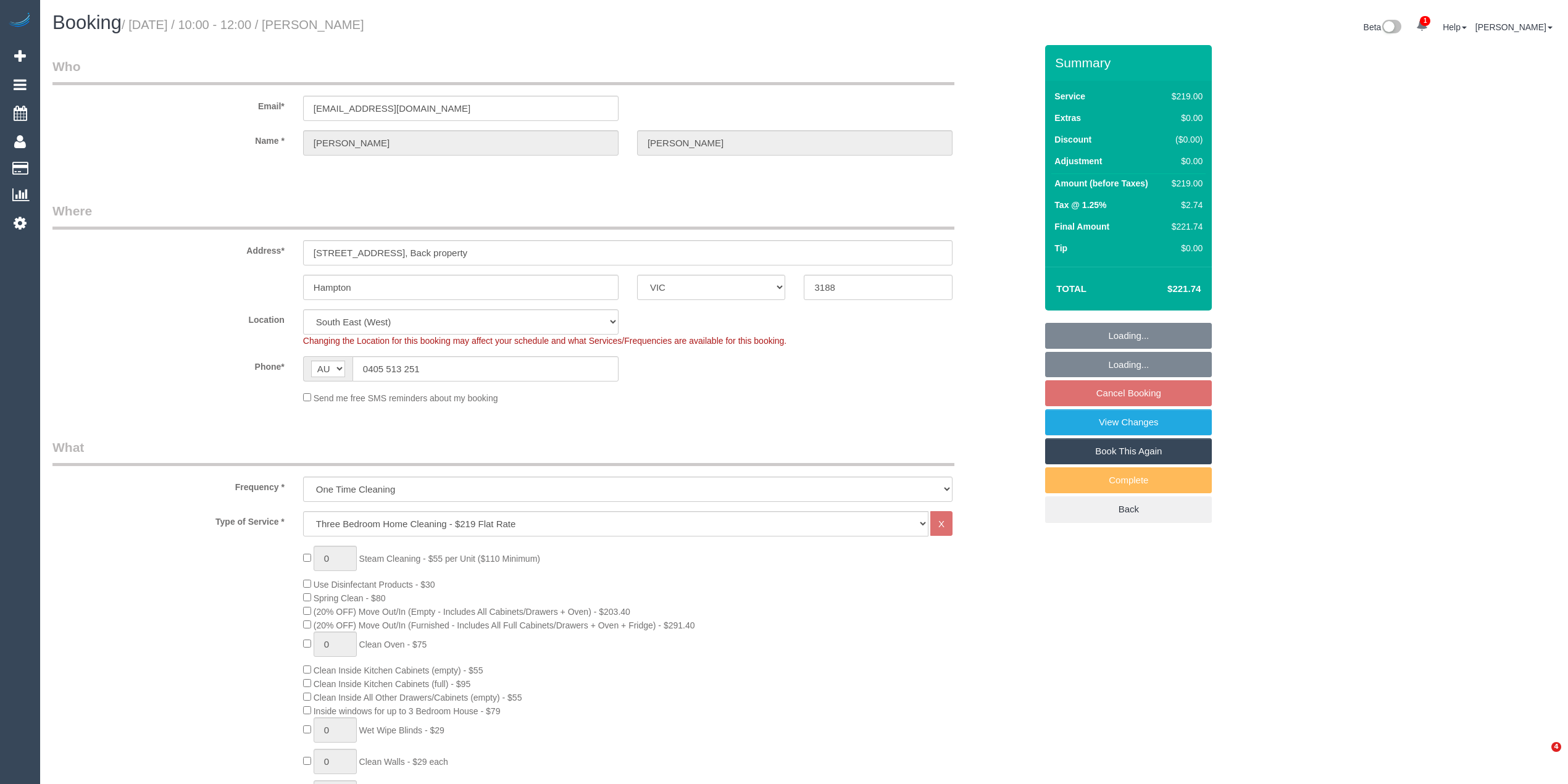
select select "VIC"
select select "string:stripe-pm_1SA1s52GScqysDRVLqy7YFPv"
select select "number:28"
select select "number:14"
select select "number:19"
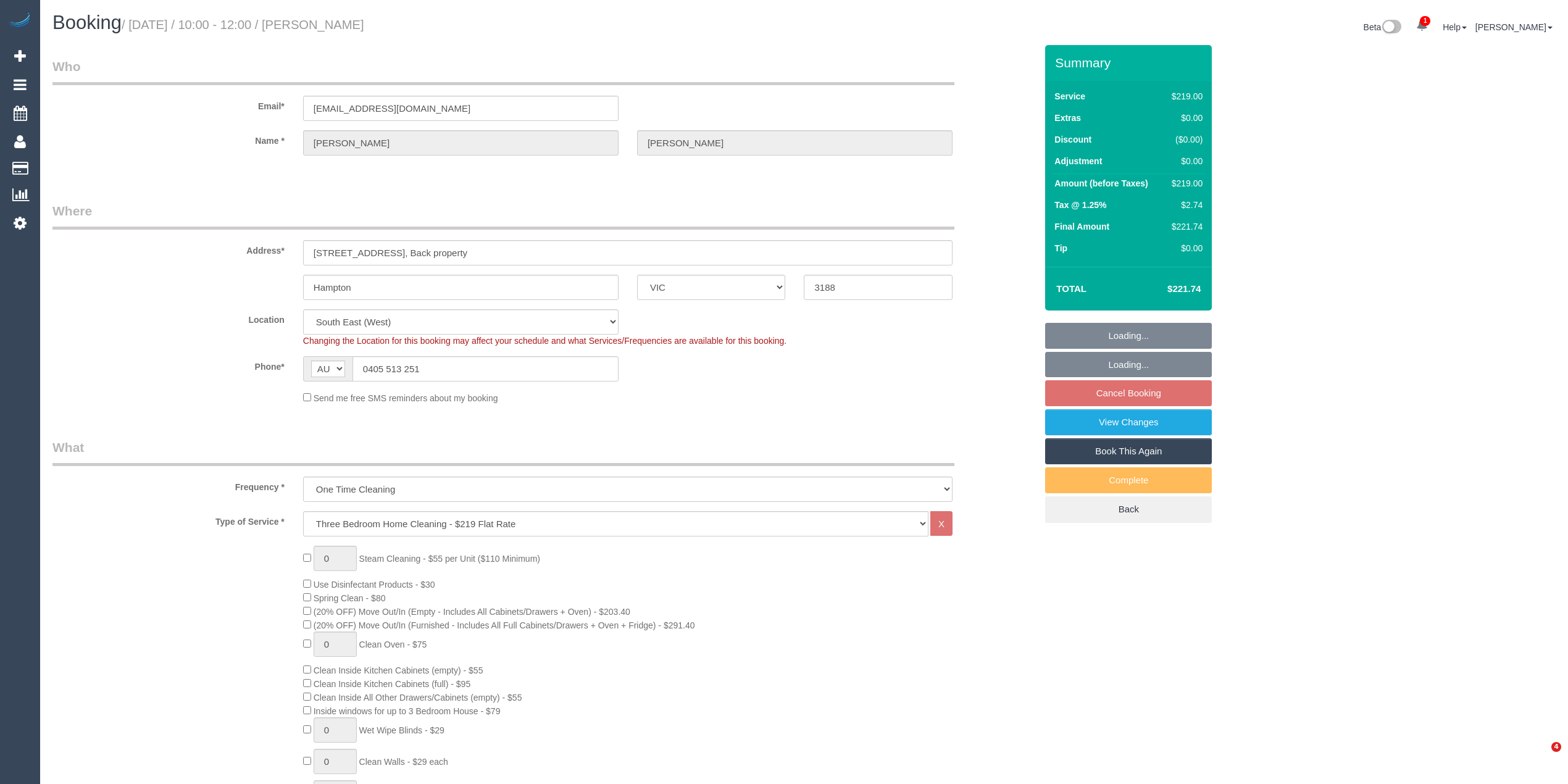
select select "number:36"
select select "spot24"
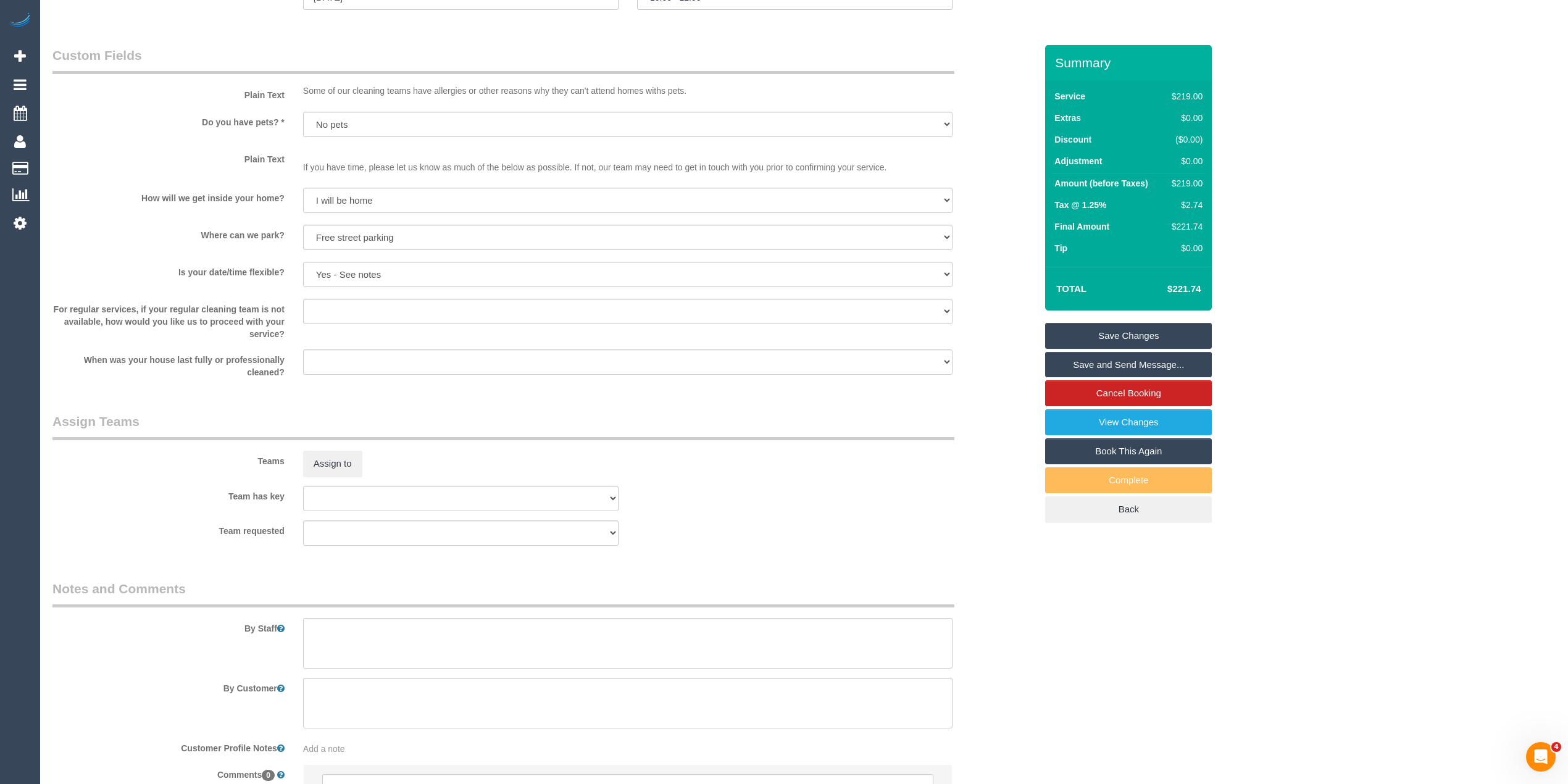
scroll to position [1552, 0]
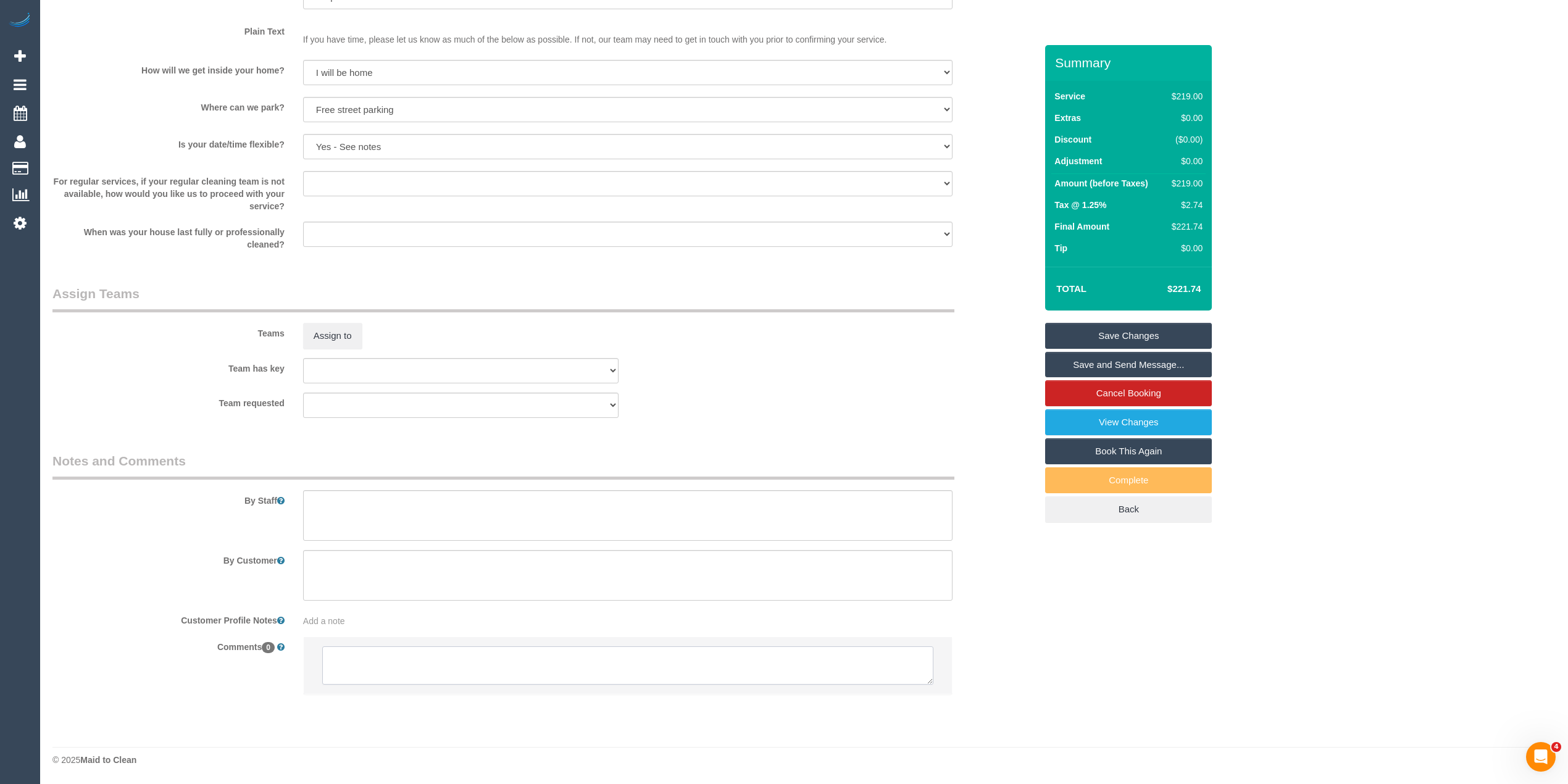
click at [435, 652] on textarea at bounding box center [628, 665] width 611 height 38
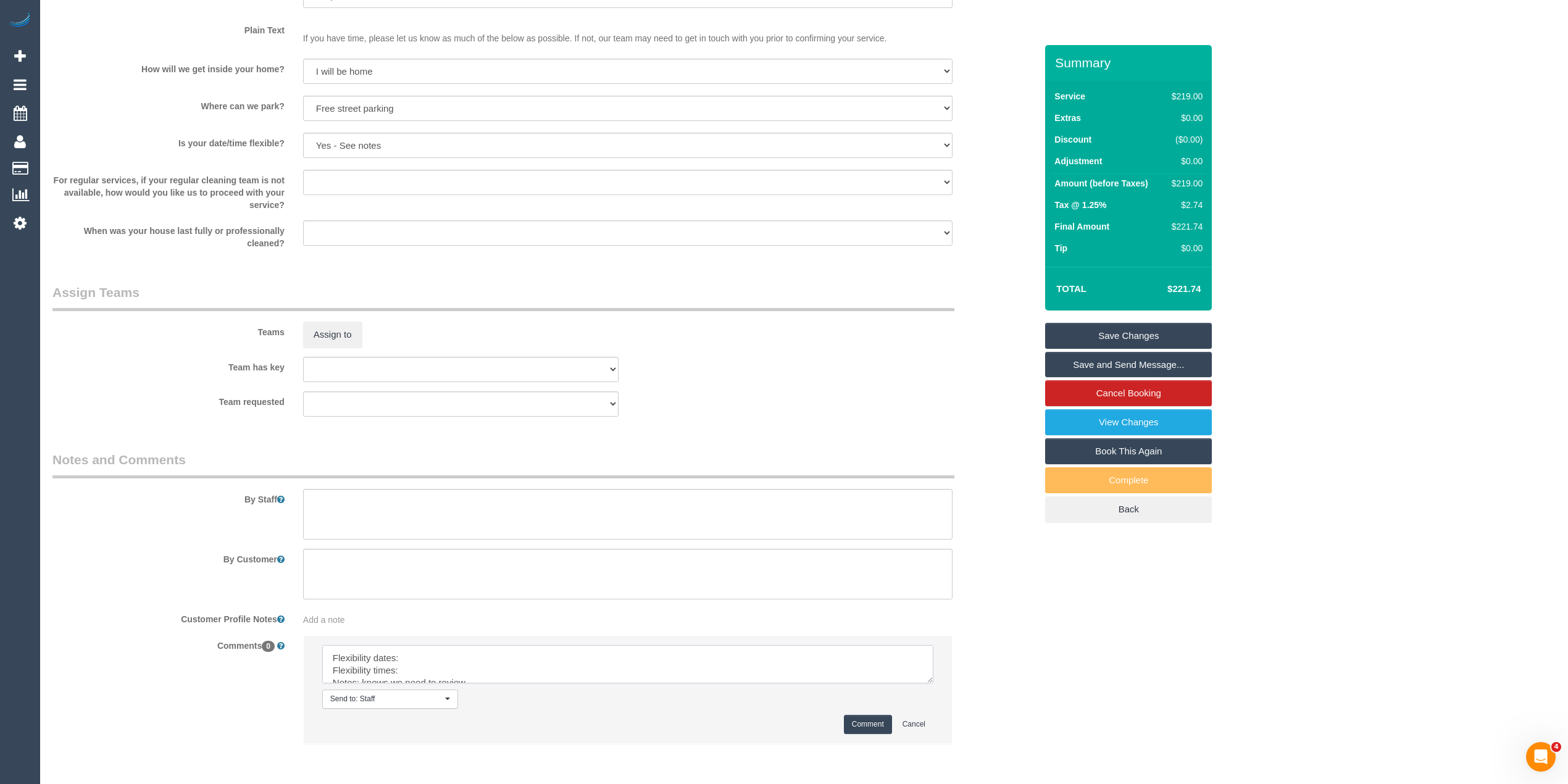
drag, startPoint x: 929, startPoint y: 679, endPoint x: 941, endPoint y: 744, distance: 66.1
click at [934, 683] on textarea at bounding box center [628, 664] width 611 height 38
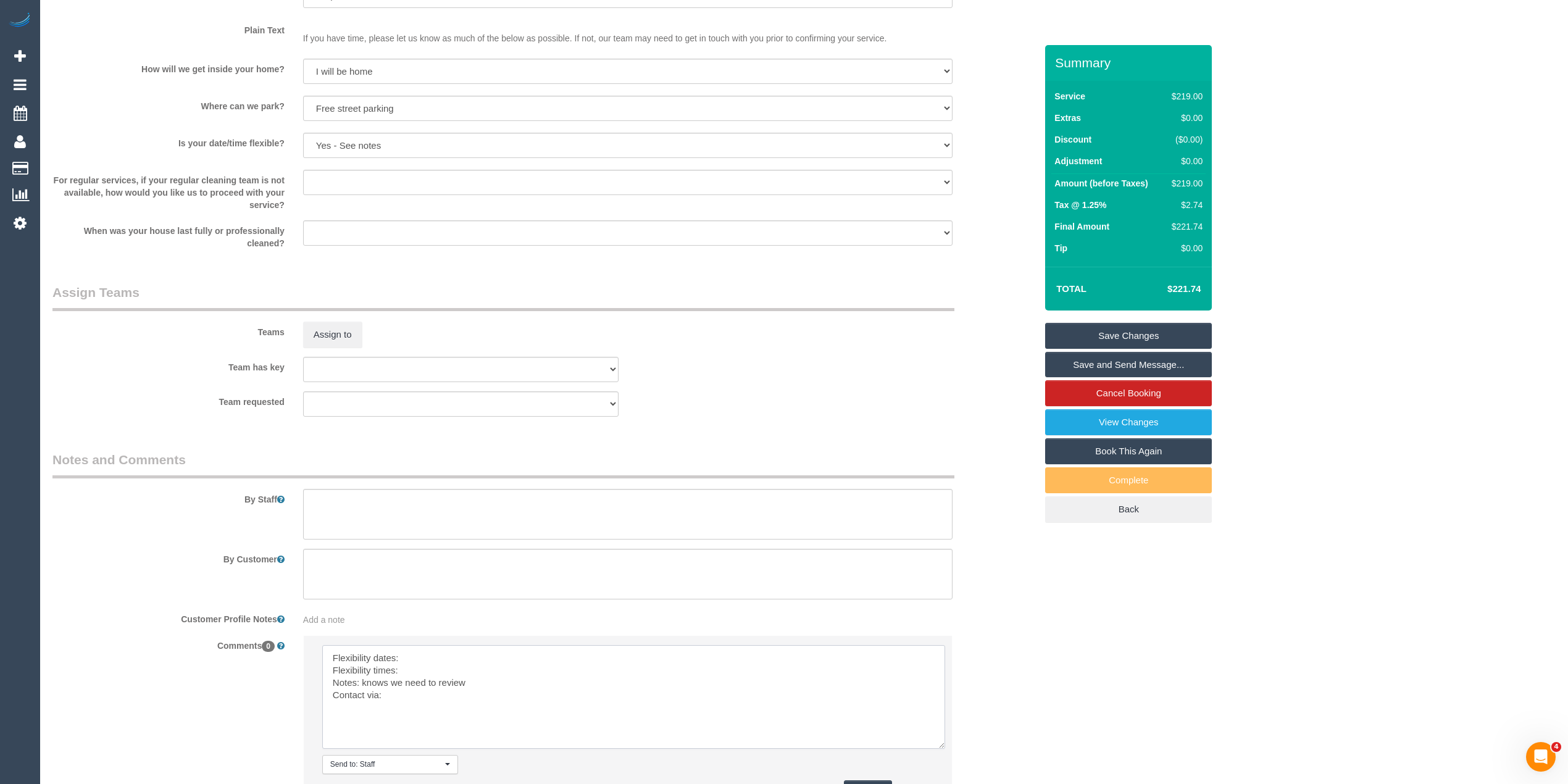
click at [437, 655] on textarea at bounding box center [634, 697] width 623 height 104
click at [423, 671] on textarea at bounding box center [634, 697] width 623 height 104
click at [410, 695] on textarea at bounding box center [634, 697] width 623 height 104
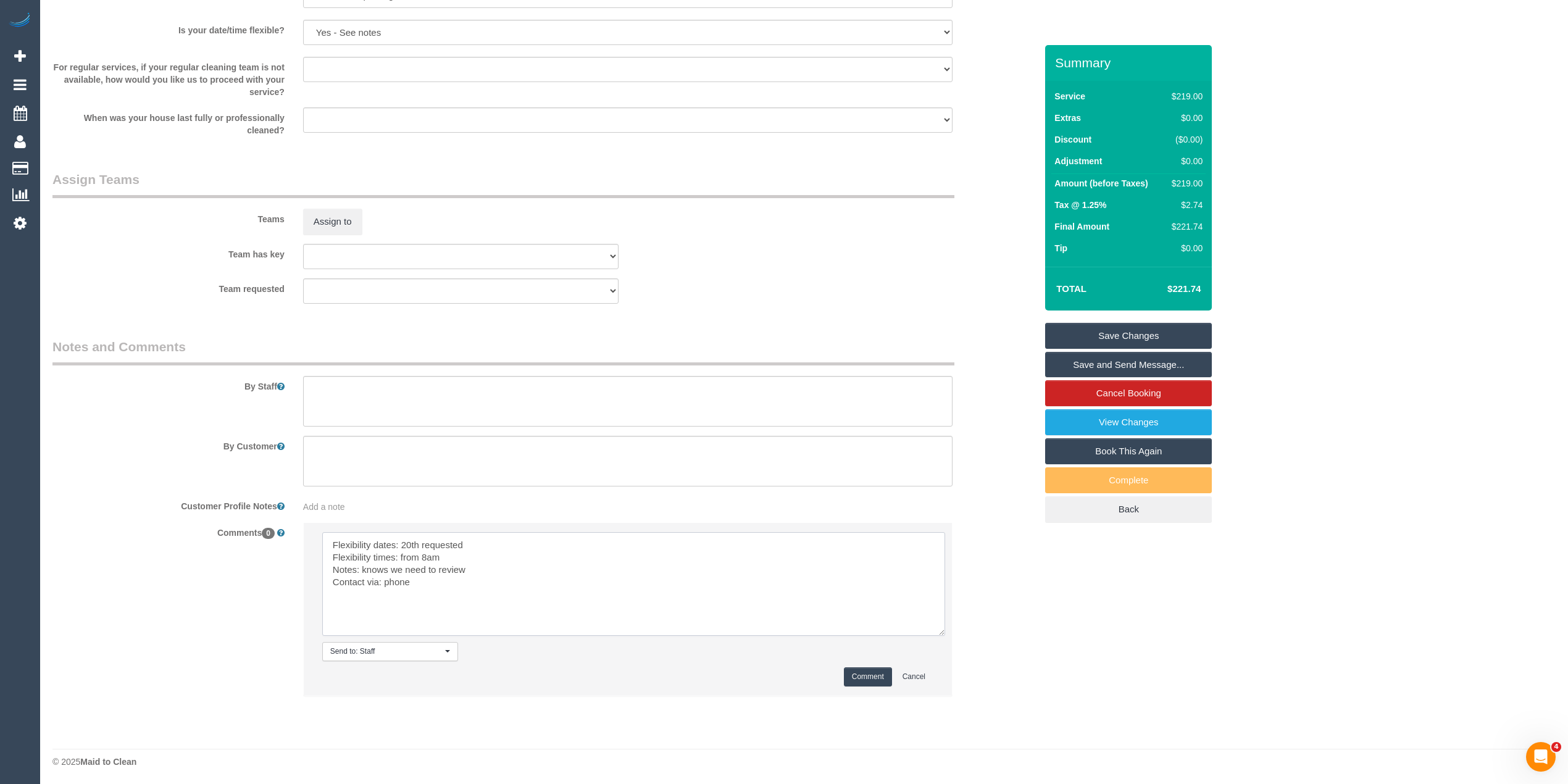
scroll to position [1668, 0]
type textarea "Flexibility dates: 20th requested Flexibility times: from 8am Notes: knows we n…"
click at [859, 668] on button "Comment" at bounding box center [868, 675] width 48 height 19
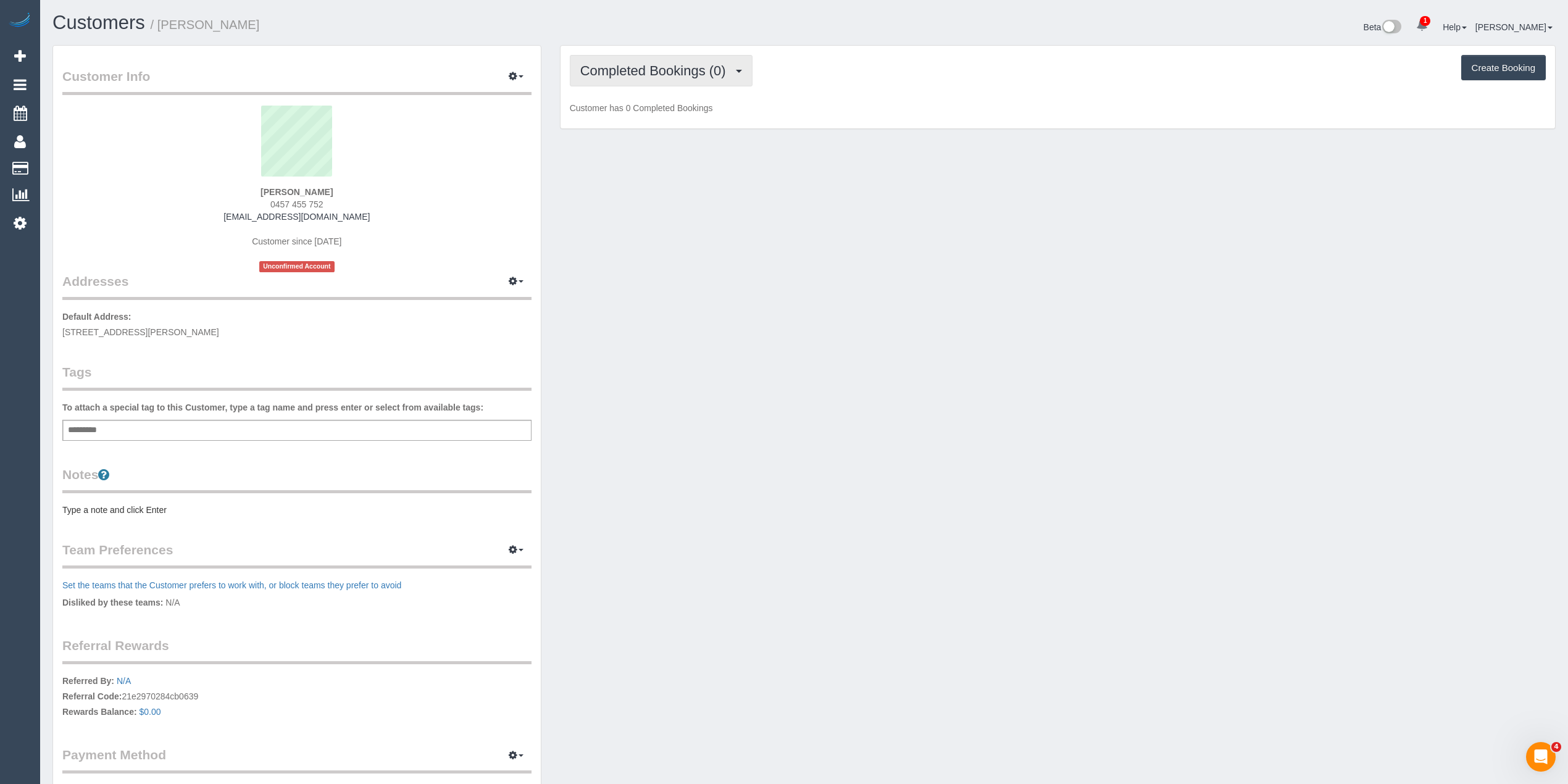
click at [630, 67] on span "Completed Bookings (0)" at bounding box center [656, 71] width 152 height 16
click at [663, 119] on link "Upcoming Bookings (1)" at bounding box center [635, 116] width 129 height 16
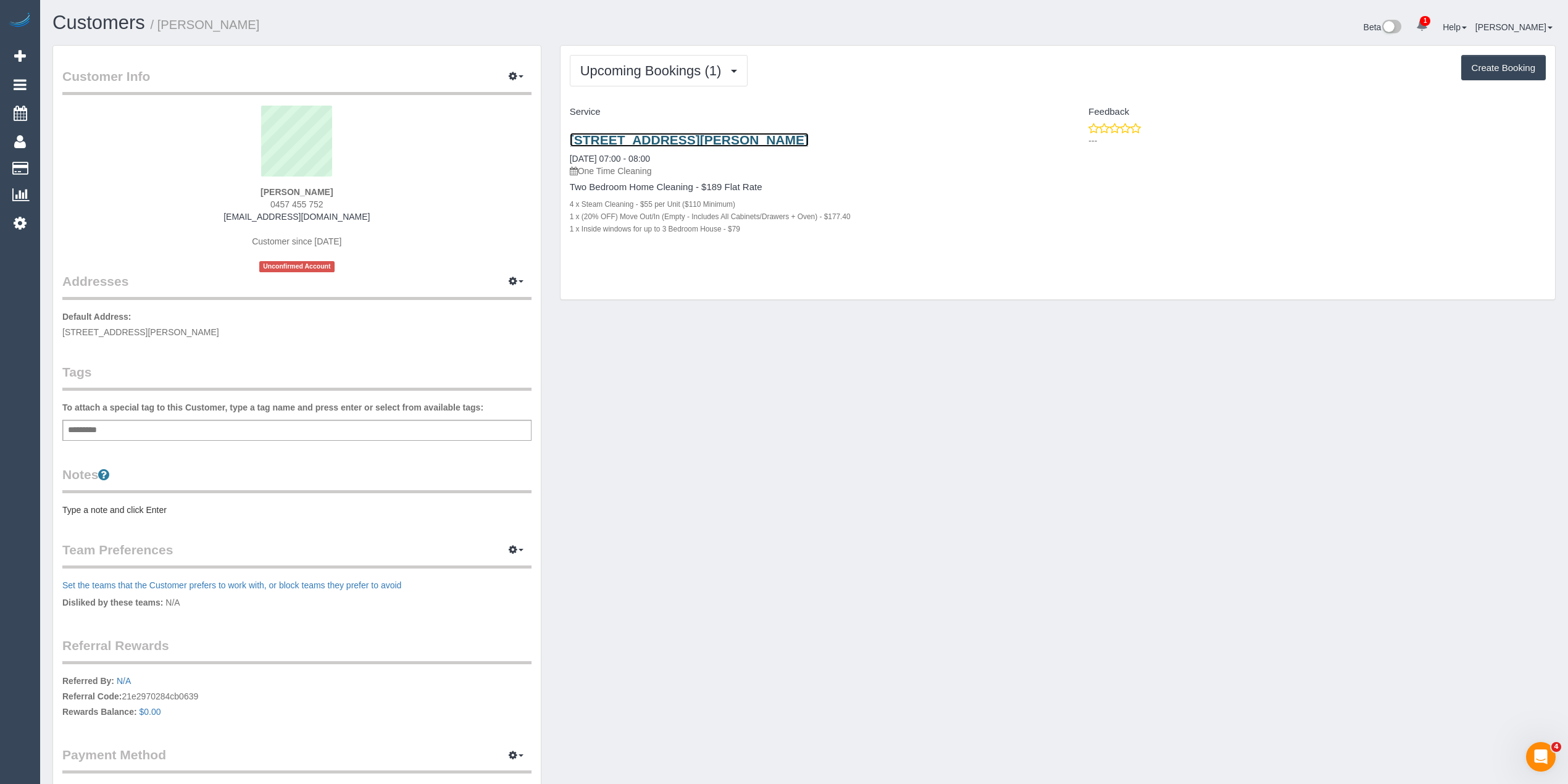
click at [680, 140] on link "[STREET_ADDRESS][PERSON_NAME]" at bounding box center [689, 140] width 239 height 14
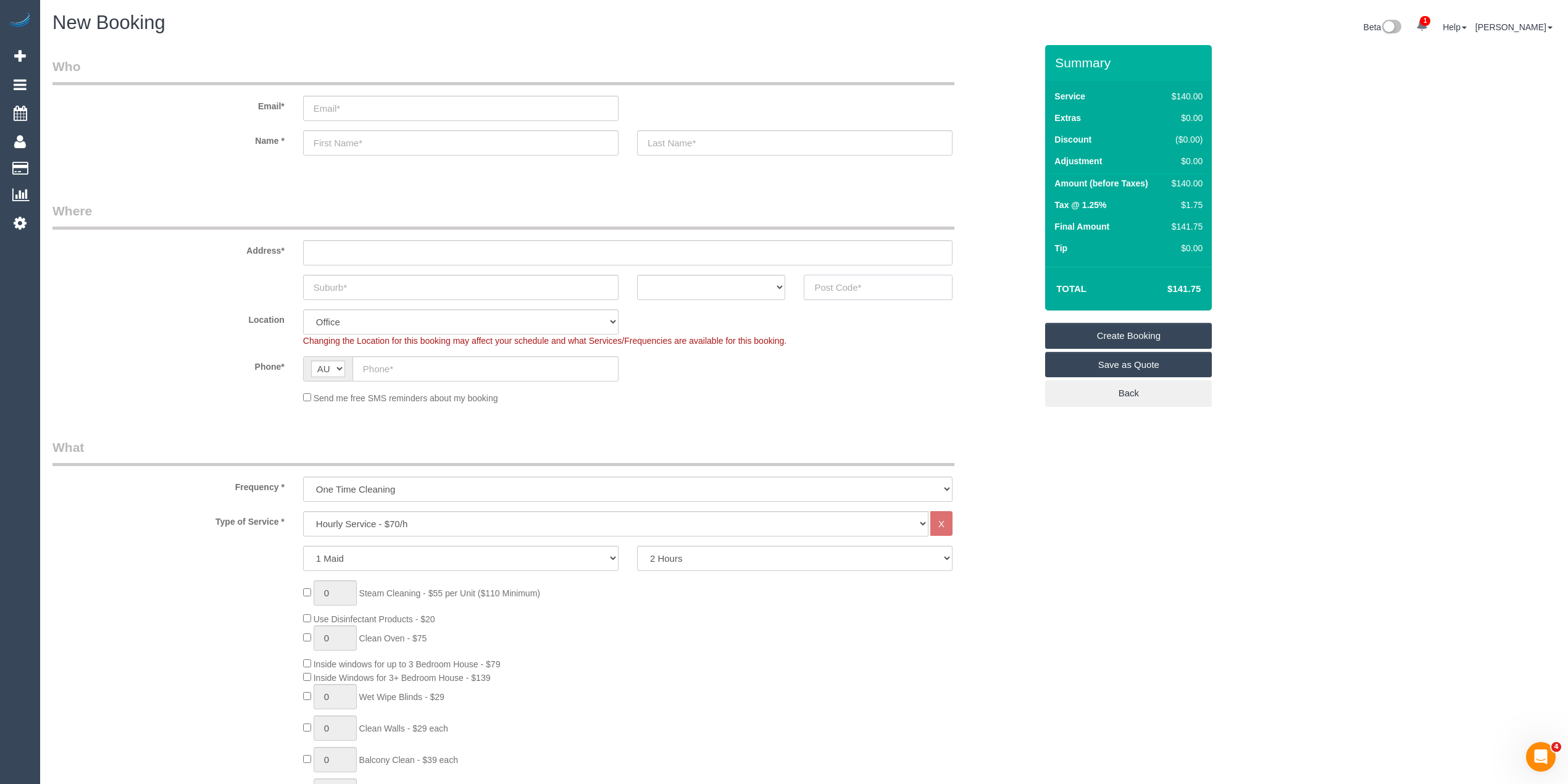
click at [875, 290] on input "text" at bounding box center [879, 287] width 149 height 26
type input "3184"
click at [453, 237] on div "Address*" at bounding box center [544, 233] width 1002 height 64
click at [461, 247] on input "text" at bounding box center [628, 253] width 650 height 26
type input "-"
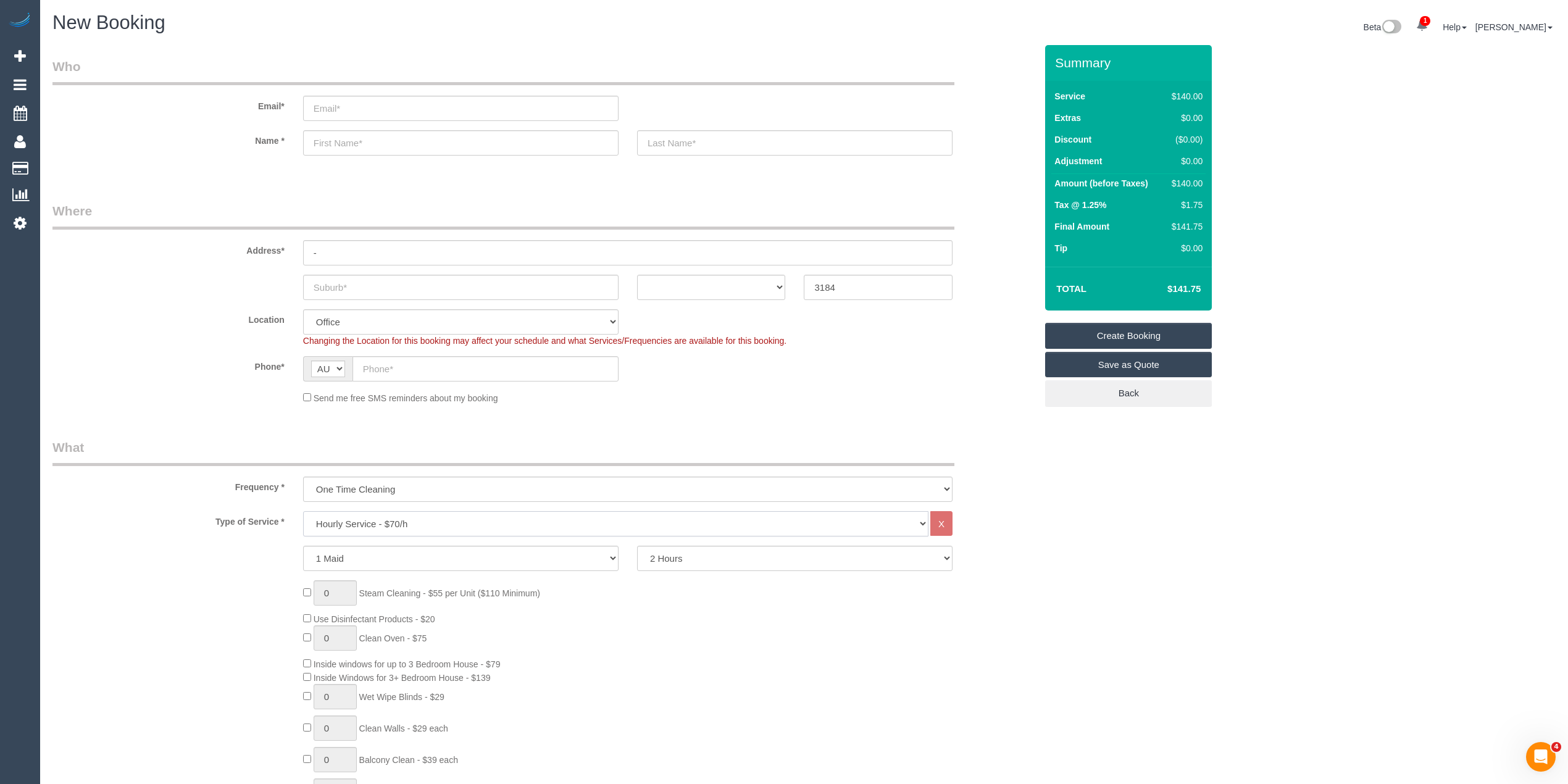
click at [386, 523] on select "Hourly Service - $70/h Hourly Service - $65/h Hourly Service - $60/h Hourly Ser…" at bounding box center [616, 523] width 625 height 26
select select "55"
select select "object:2178"
click at [303, 511] on select "Hourly Service - $70/h Hourly Service - $65/h Hourly Service - $60/h Hourly Ser…" at bounding box center [616, 523] width 625 height 26
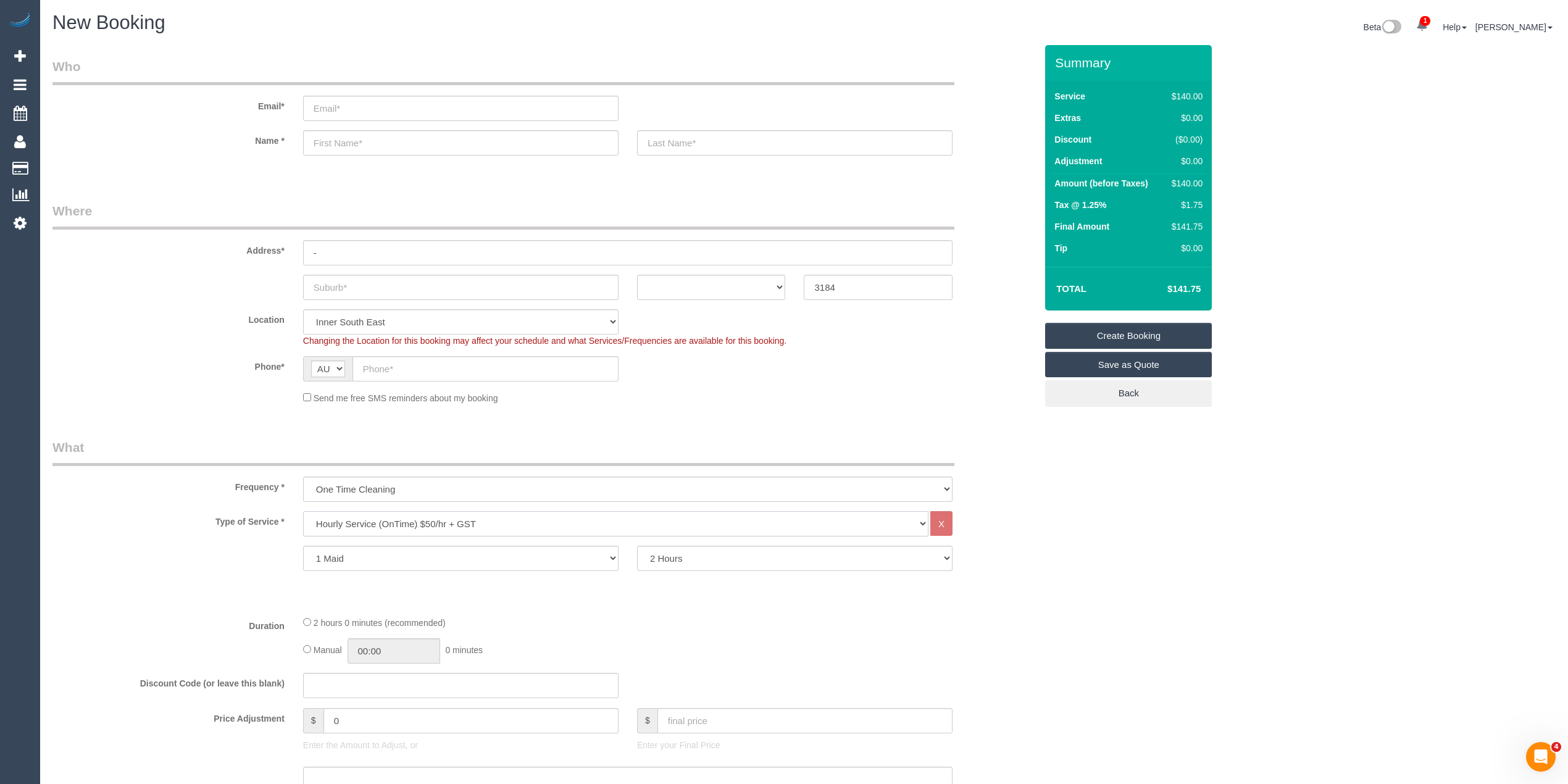
click at [371, 515] on select "Hourly Service - $70/h Hourly Service - $65/h Hourly Service - $60/h Hourly Ser…" at bounding box center [616, 523] width 625 height 26
select select "211"
click at [303, 511] on select "Hourly Service - $70/h Hourly Service - $65/h Hourly Service - $60/h Hourly Ser…" at bounding box center [616, 523] width 625 height 26
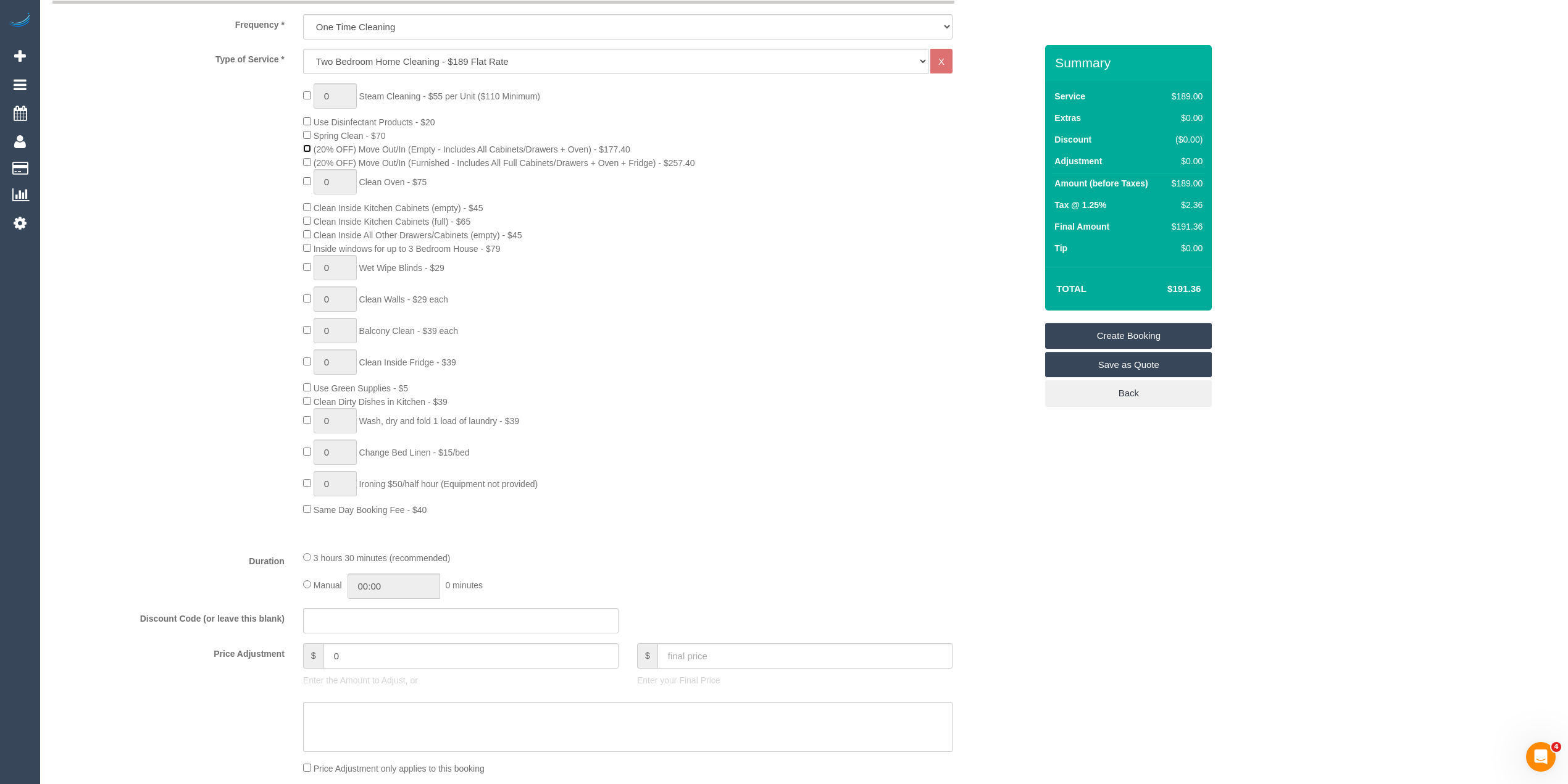
scroll to position [823, 0]
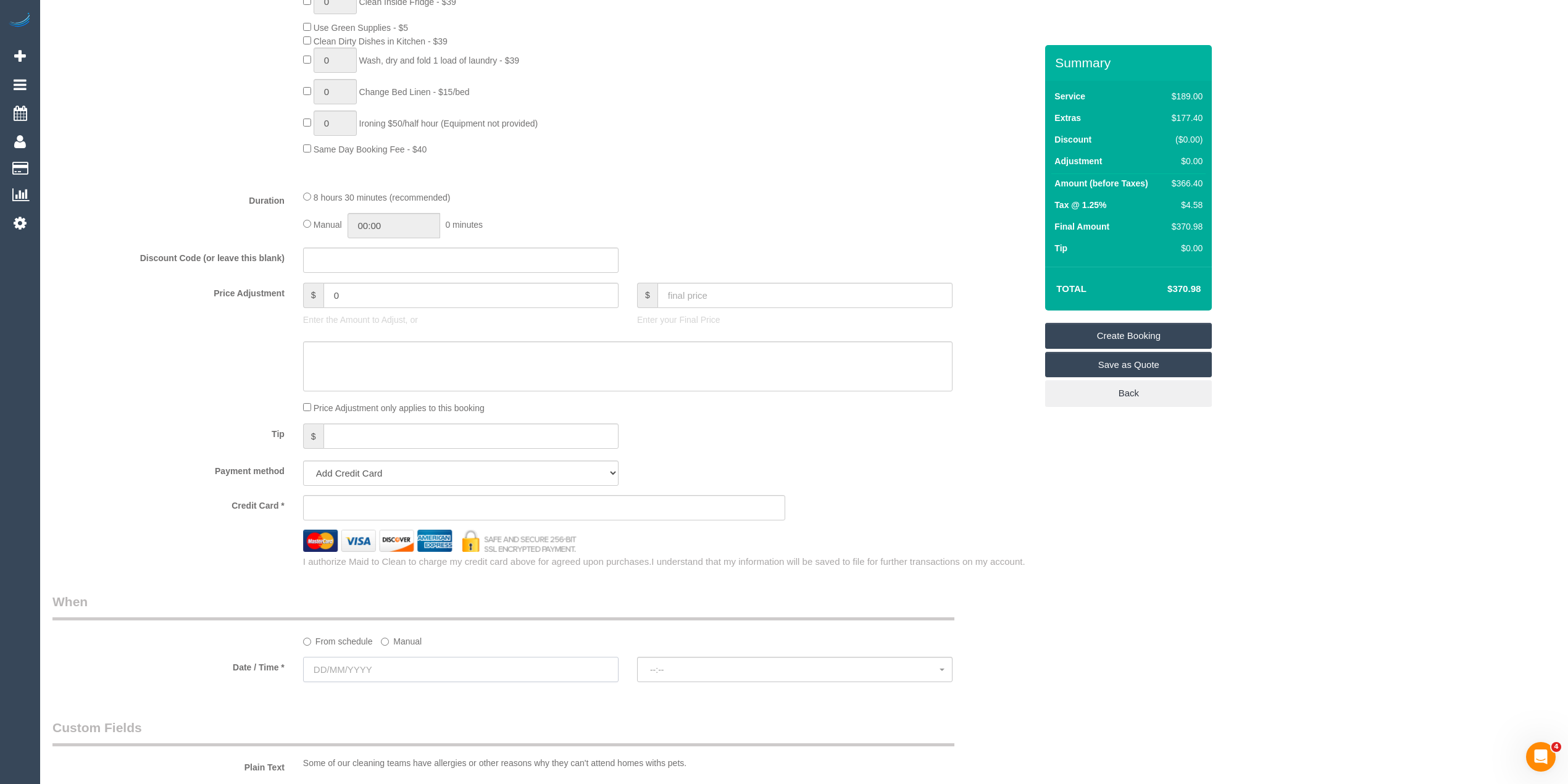
click at [349, 671] on input "text" at bounding box center [461, 669] width 316 height 26
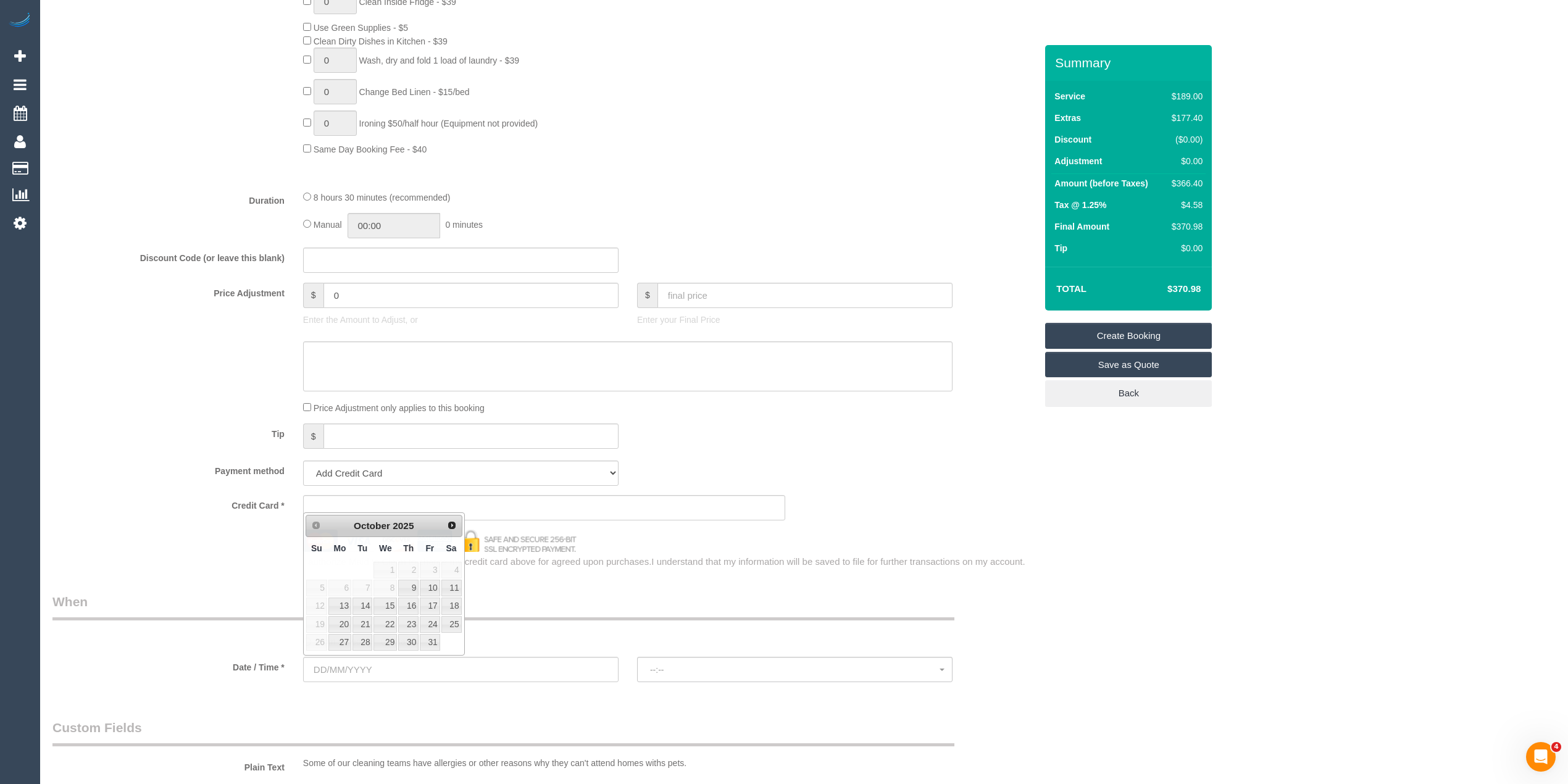
click at [1184, 498] on div "Who Email* Name * Where Address* - ACT [GEOGRAPHIC_DATA] NT [GEOGRAPHIC_DATA] S…" at bounding box center [804, 328] width 1504 height 2212
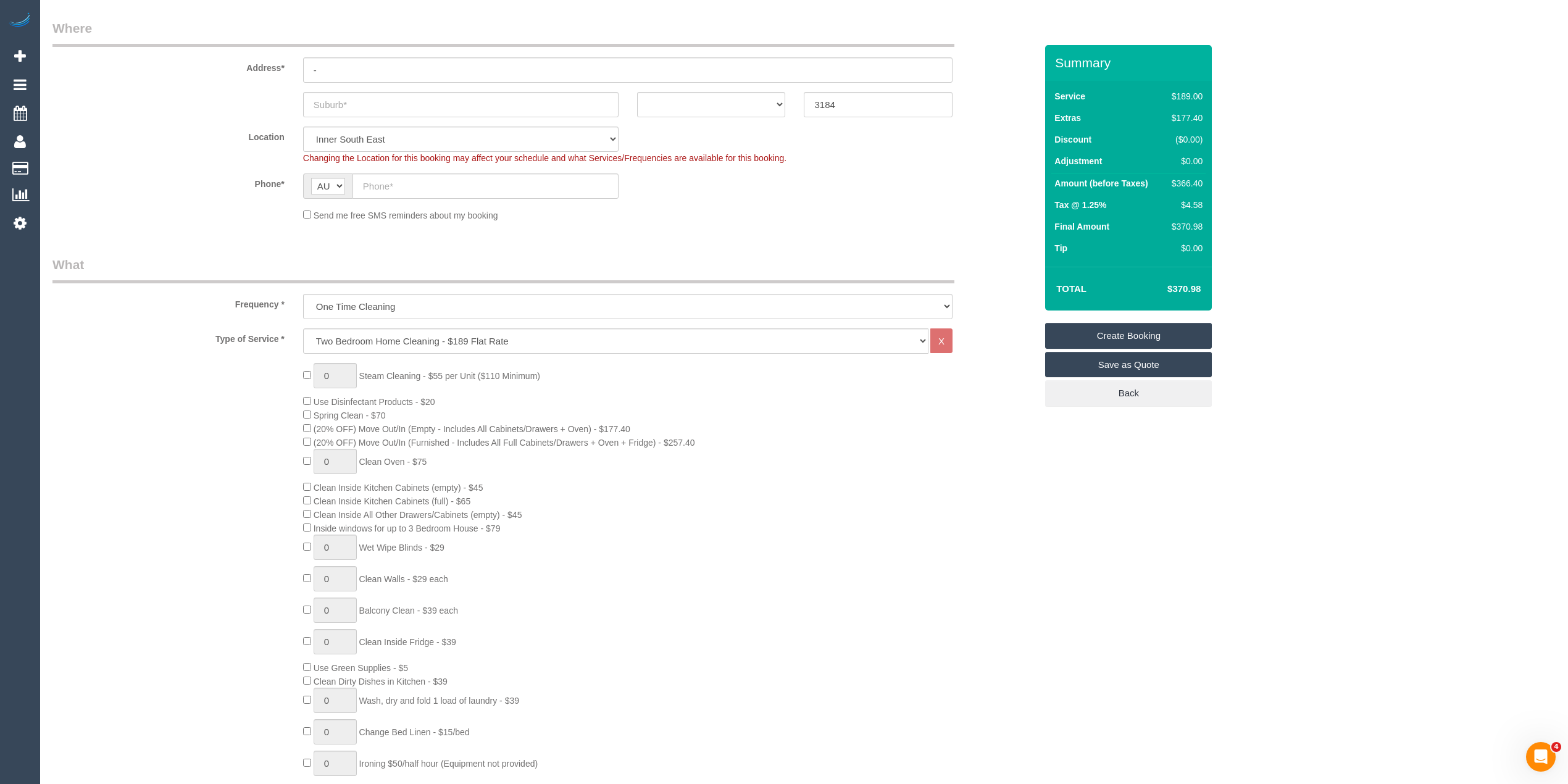
scroll to position [0, 0]
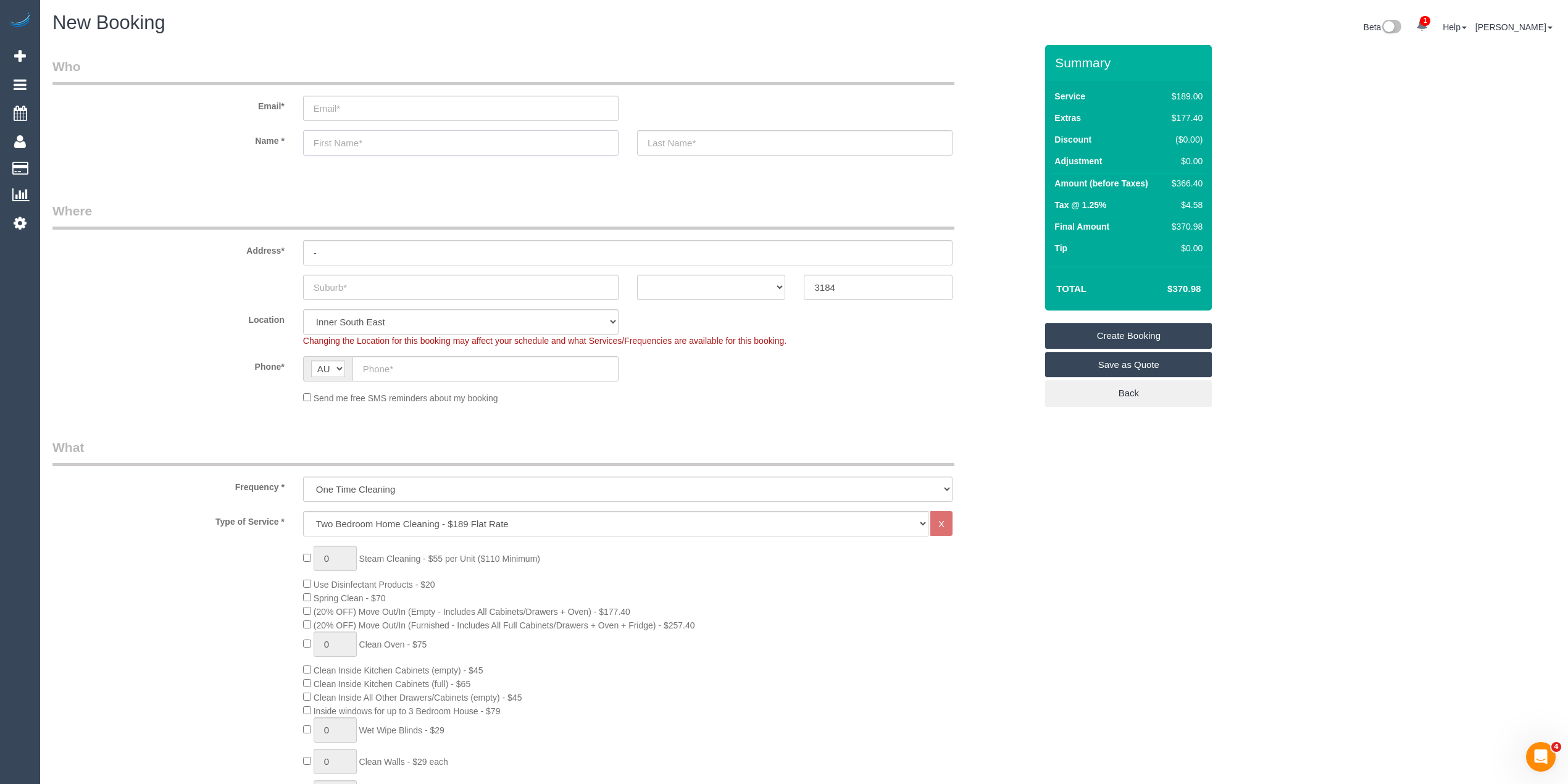
click at [381, 136] on input "text" at bounding box center [461, 143] width 316 height 26
type input "[PERSON_NAME]"
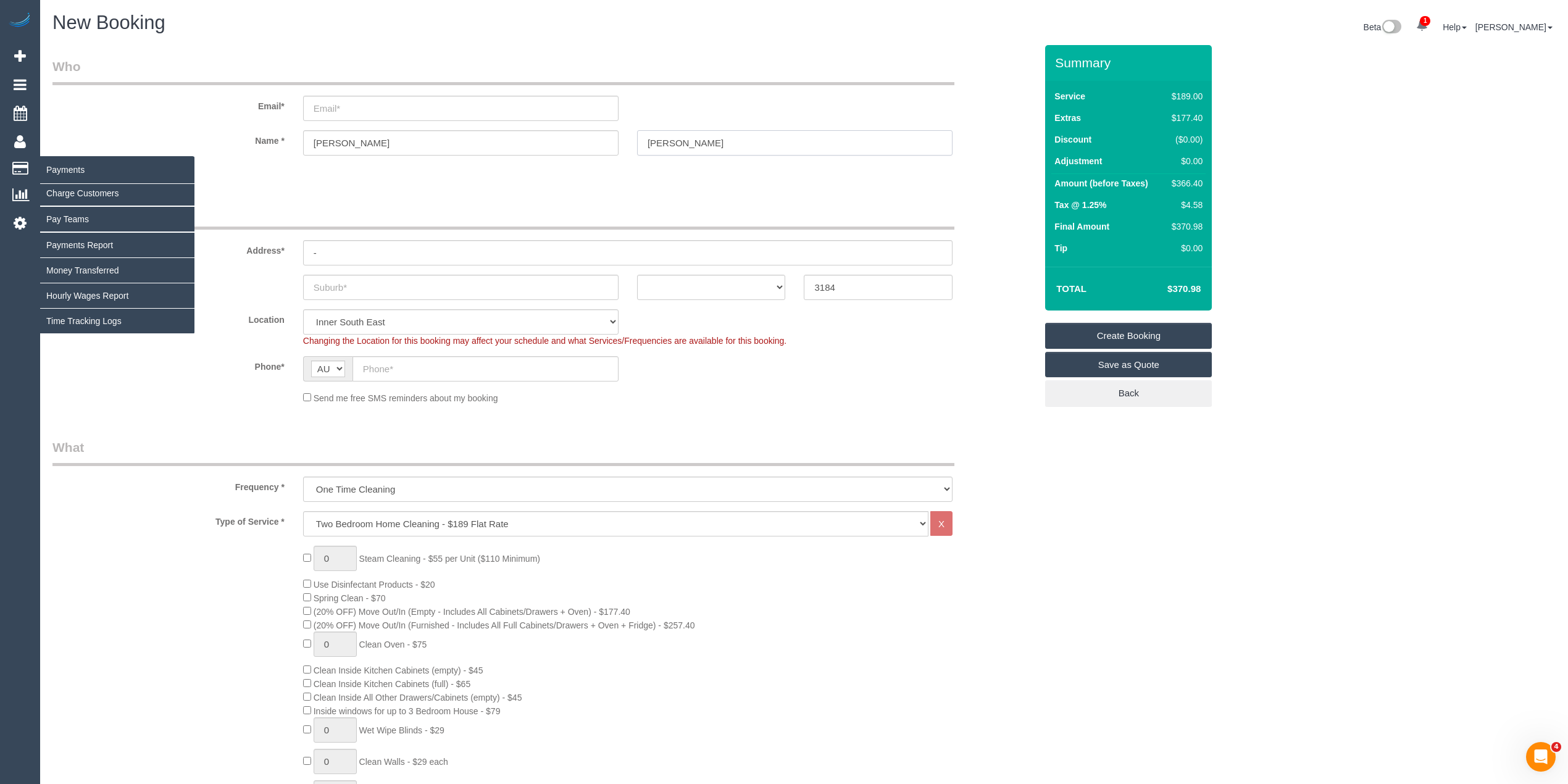
type input "[PERSON_NAME]"
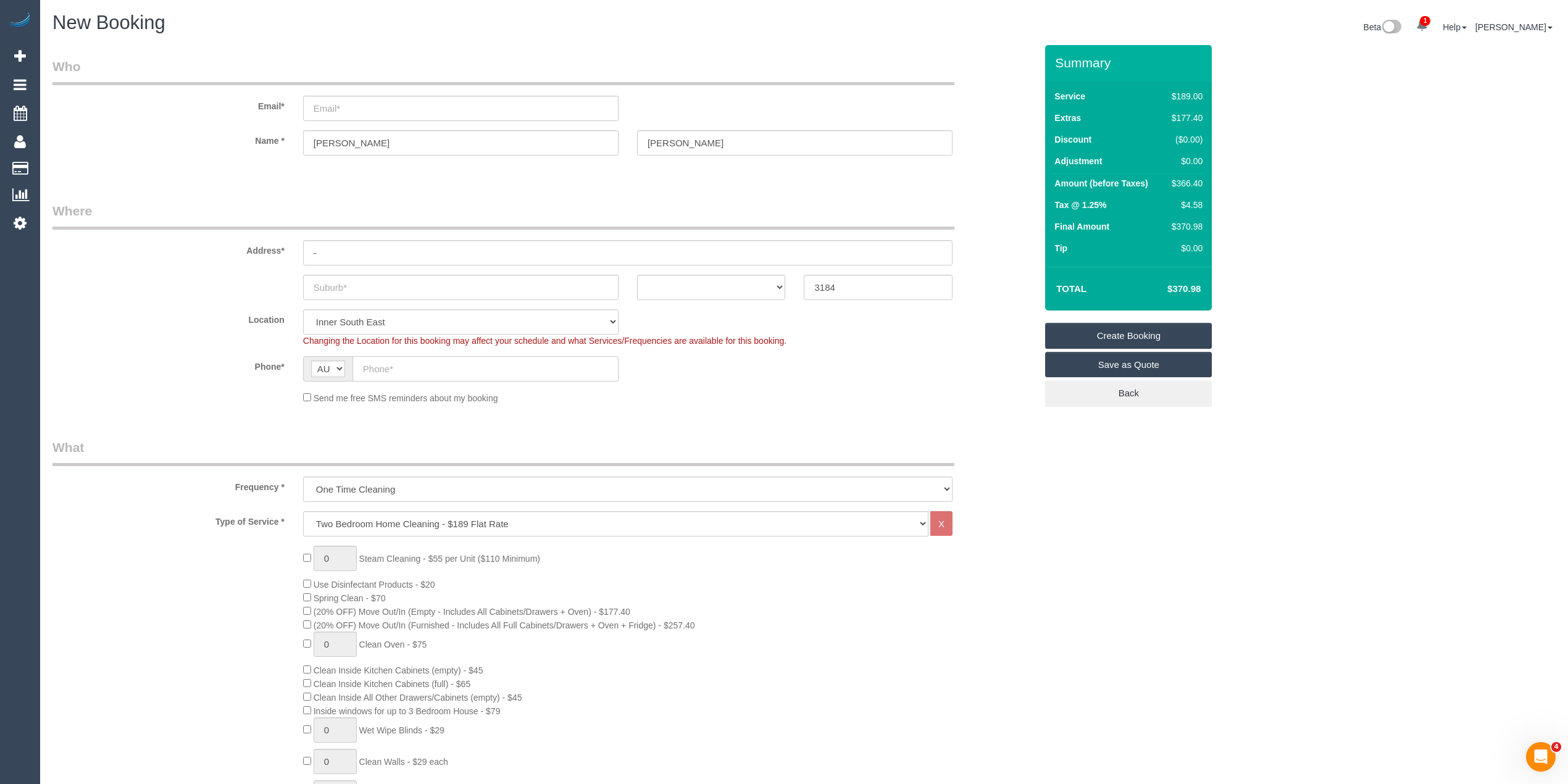
click at [402, 371] on input "text" at bounding box center [485, 368] width 266 height 26
paste input "61 404 888 117"
drag, startPoint x: 378, startPoint y: 371, endPoint x: 356, endPoint y: 371, distance: 22.0
click at [356, 371] on input "61 404 888 117" at bounding box center [485, 368] width 266 height 26
type input "0404 888 117"
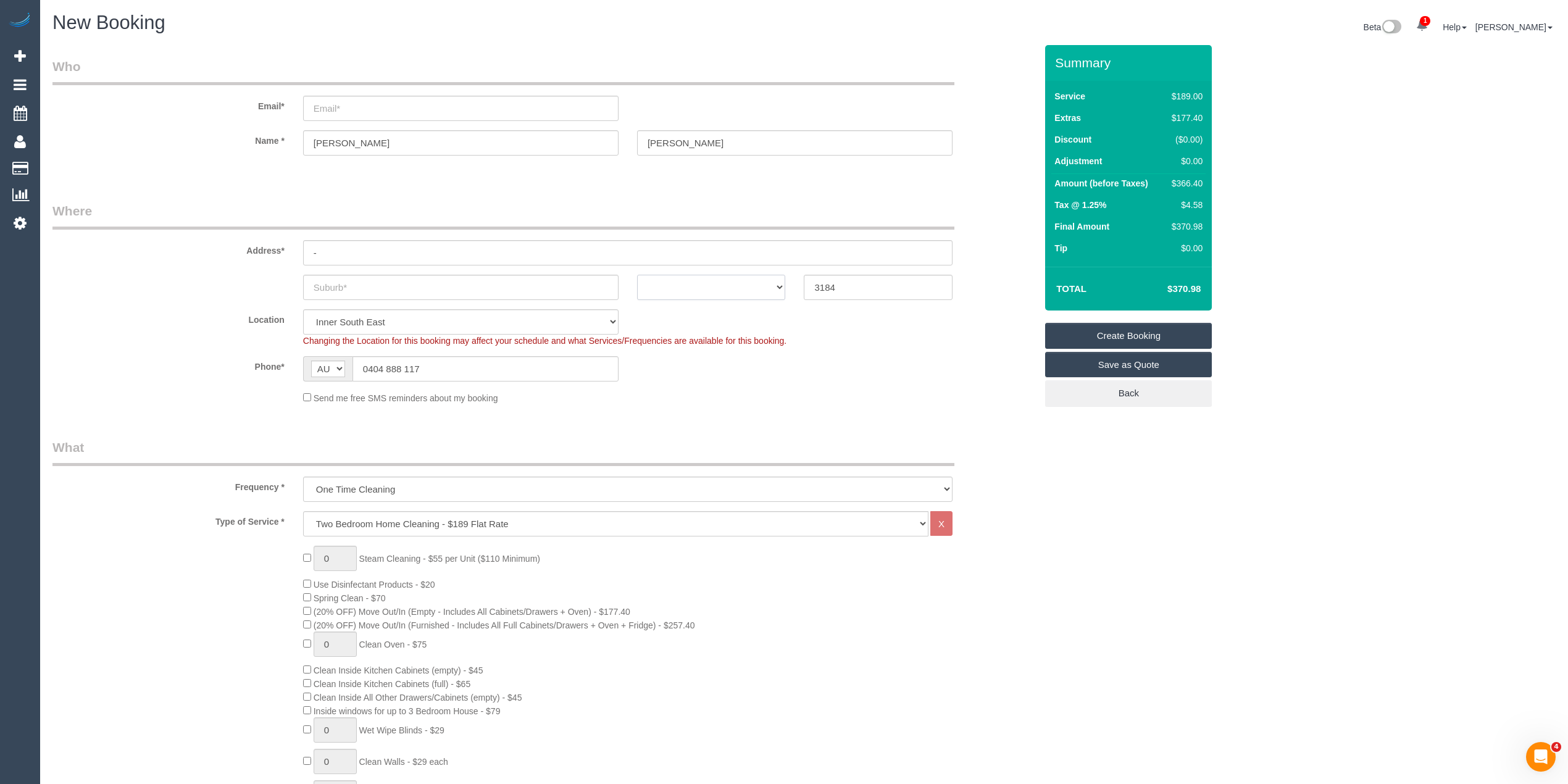
click at [698, 285] on select "ACT [GEOGRAPHIC_DATA] NT [GEOGRAPHIC_DATA] SA TAS [GEOGRAPHIC_DATA] [GEOGRAPHIC…" at bounding box center [712, 287] width 149 height 26
select select "VIC"
click at [637, 275] on select "ACT [GEOGRAPHIC_DATA] NT [GEOGRAPHIC_DATA] SA TAS [GEOGRAPHIC_DATA] [GEOGRAPHIC…" at bounding box center [712, 287] width 149 height 26
drag, startPoint x: 361, startPoint y: 144, endPoint x: 278, endPoint y: 144, distance: 83.0
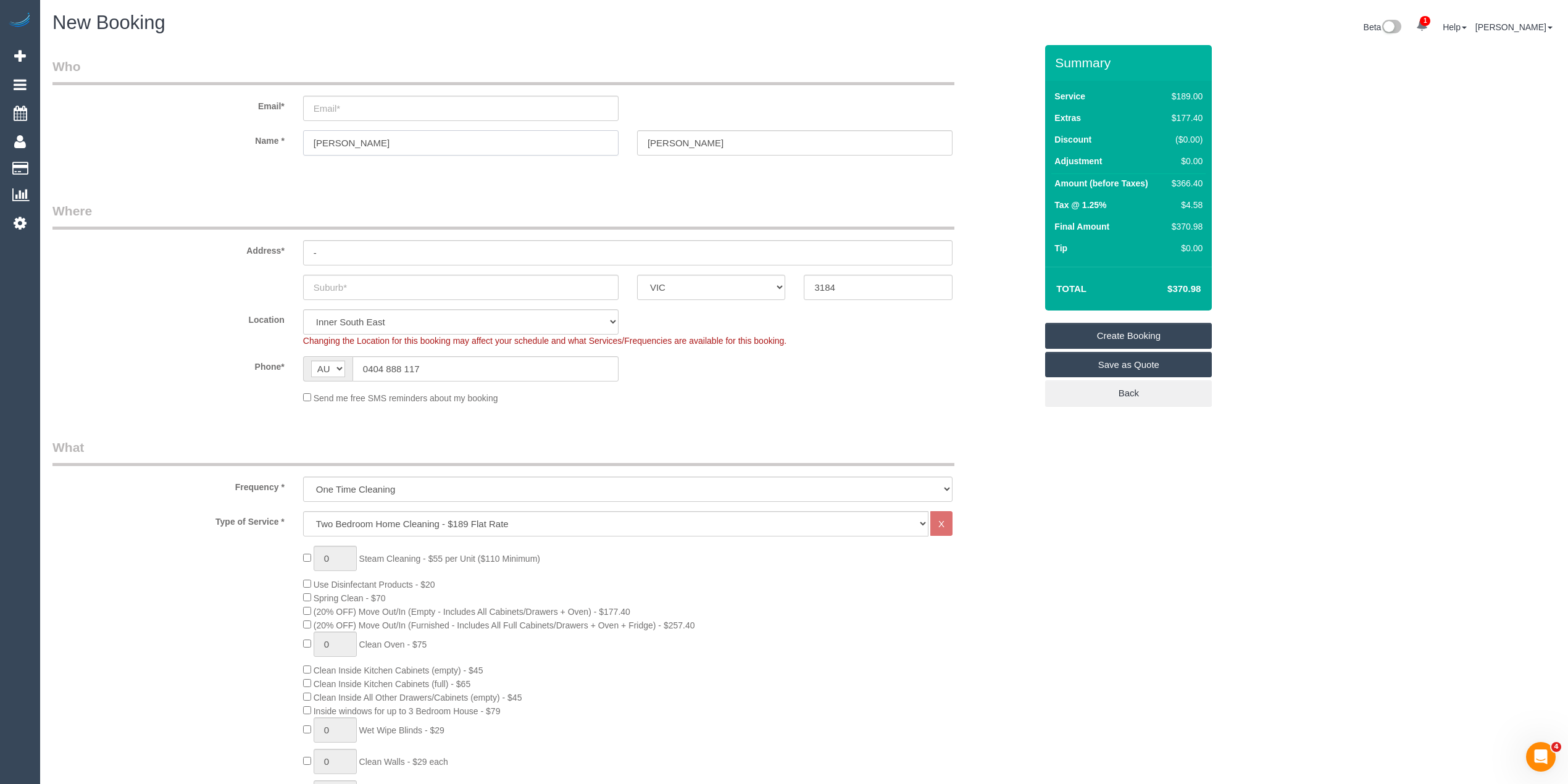
click at [278, 144] on div "Name * [PERSON_NAME]" at bounding box center [544, 143] width 1002 height 26
drag, startPoint x: 702, startPoint y: 143, endPoint x: 585, endPoint y: 140, distance: 117.0
click at [585, 140] on div "Name * [PERSON_NAME]" at bounding box center [544, 143] width 1002 height 26
drag, startPoint x: 516, startPoint y: 356, endPoint x: 302, endPoint y: 365, distance: 214.2
click at [302, 365] on div "AF AL DZ AD AO AI AQ AG AR AM AW AU AT AZ BS BH BD BB BY BE BZ BJ BM BT BO BA B…" at bounding box center [461, 368] width 334 height 26
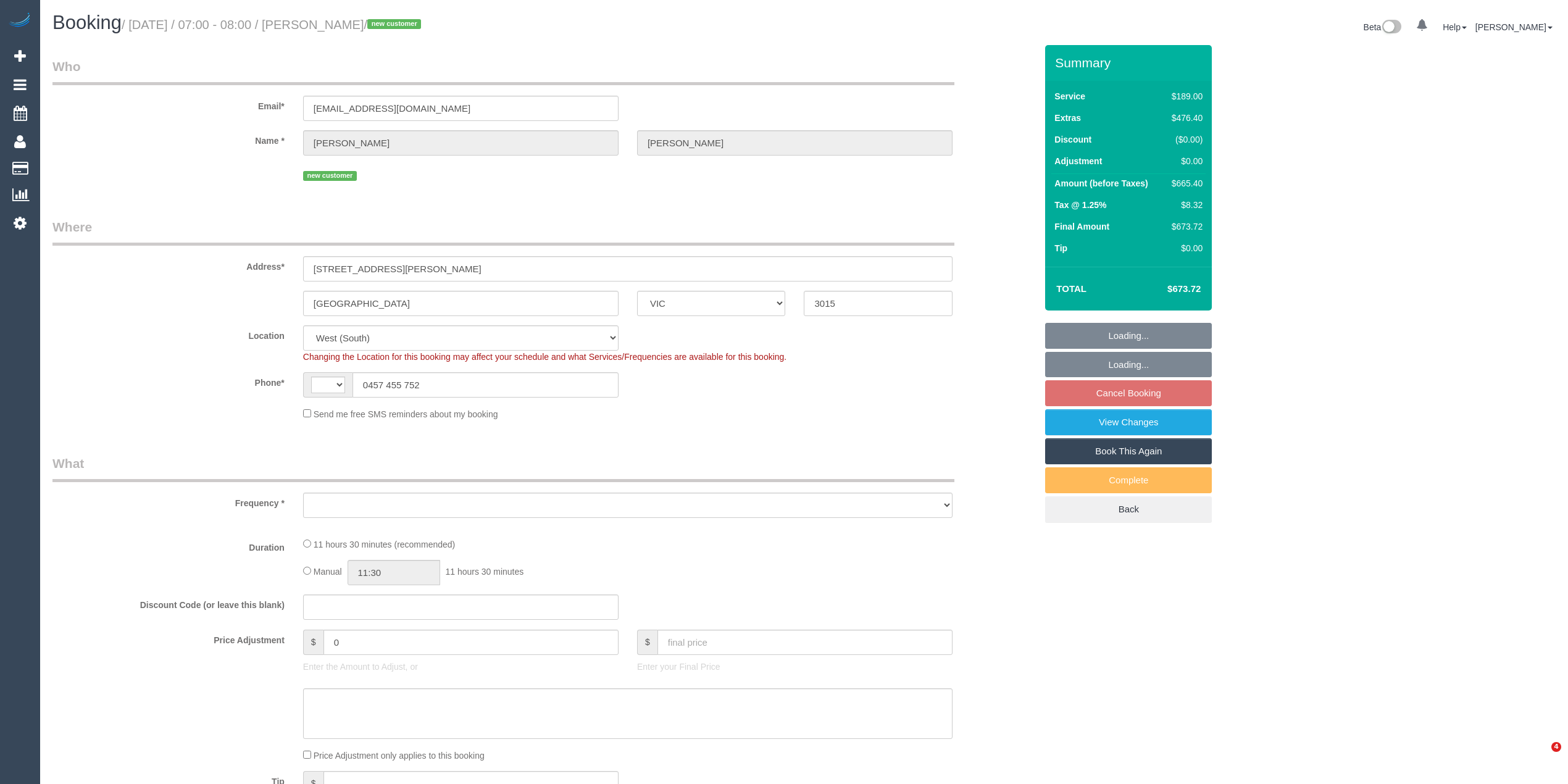
select select "VIC"
select select "number:28"
select select "number:14"
select select "number:19"
select select "number:25"
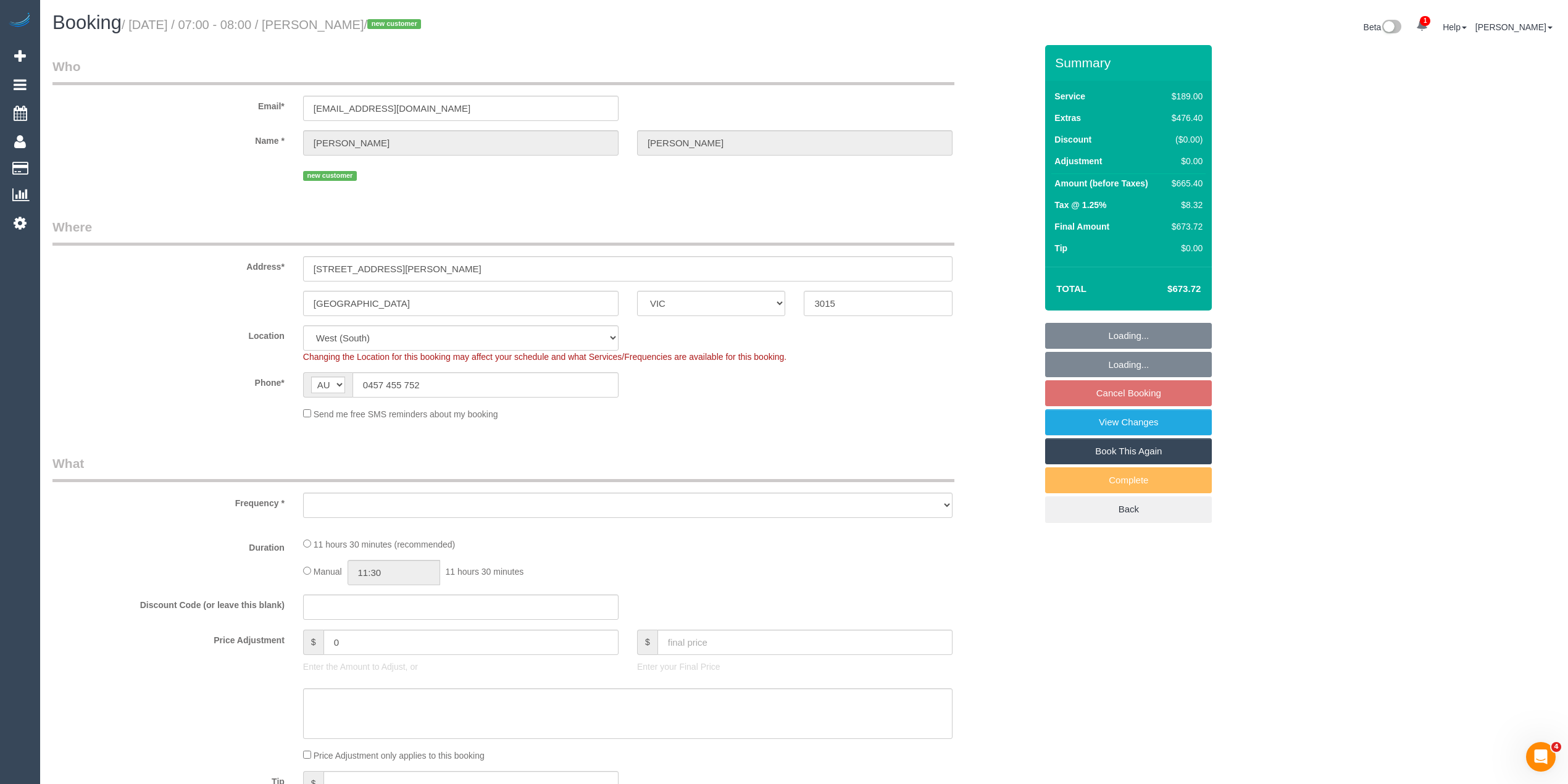
select select "string:AU"
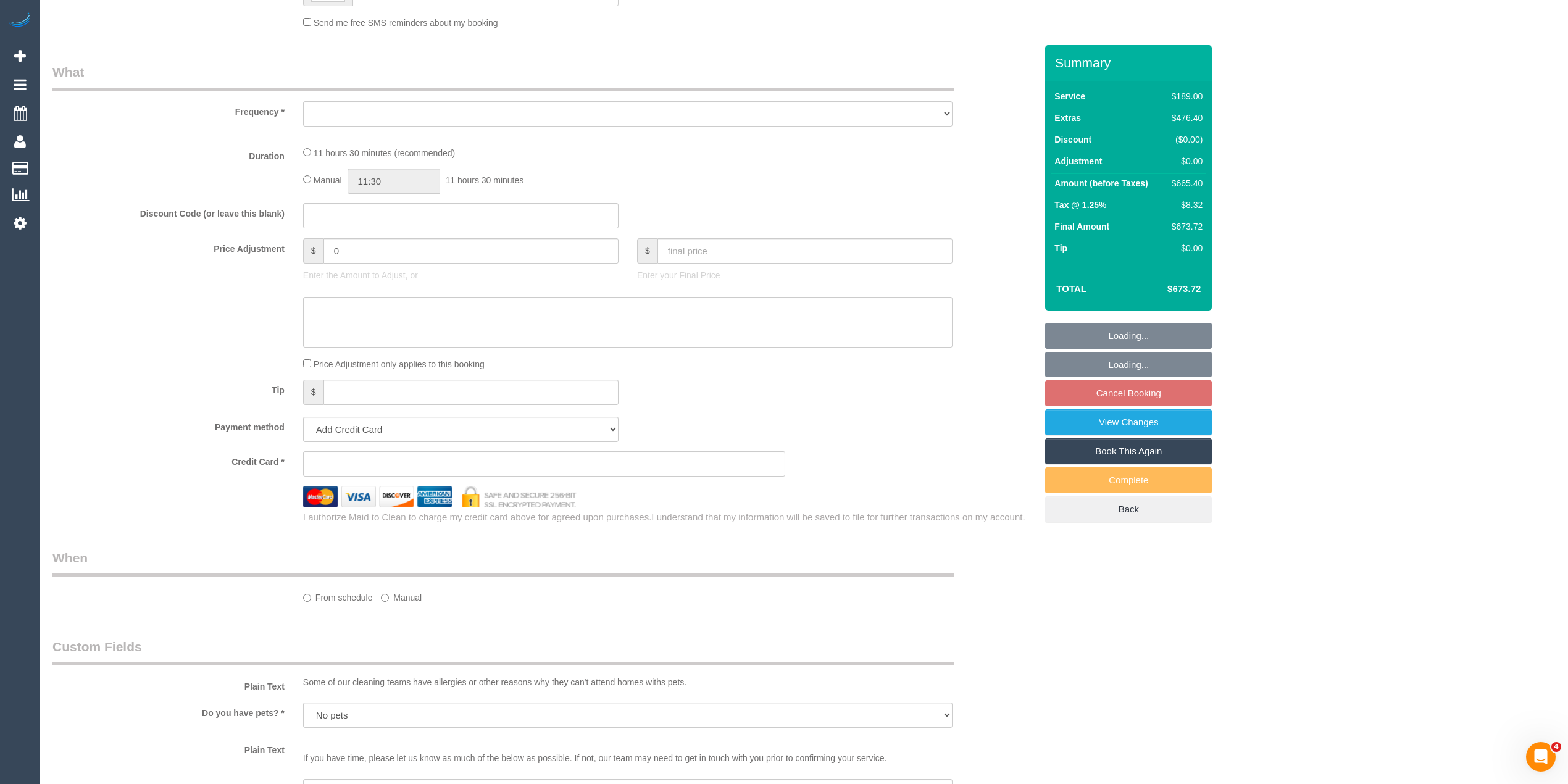
select select "object:688"
select select "string:stripe-pm_1SDc4X2GScqysDRVZnEeeeQC"
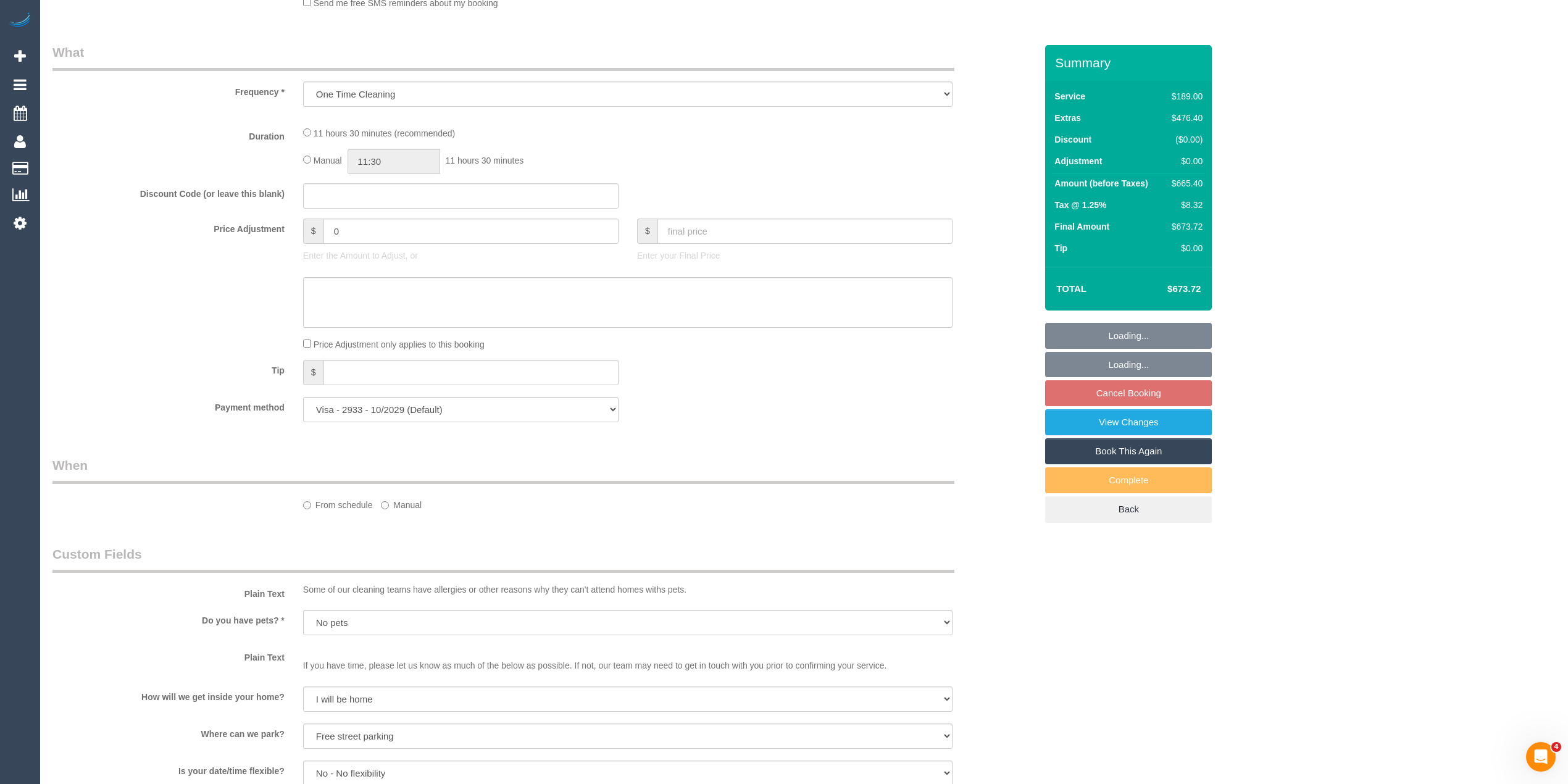
select select "object:789"
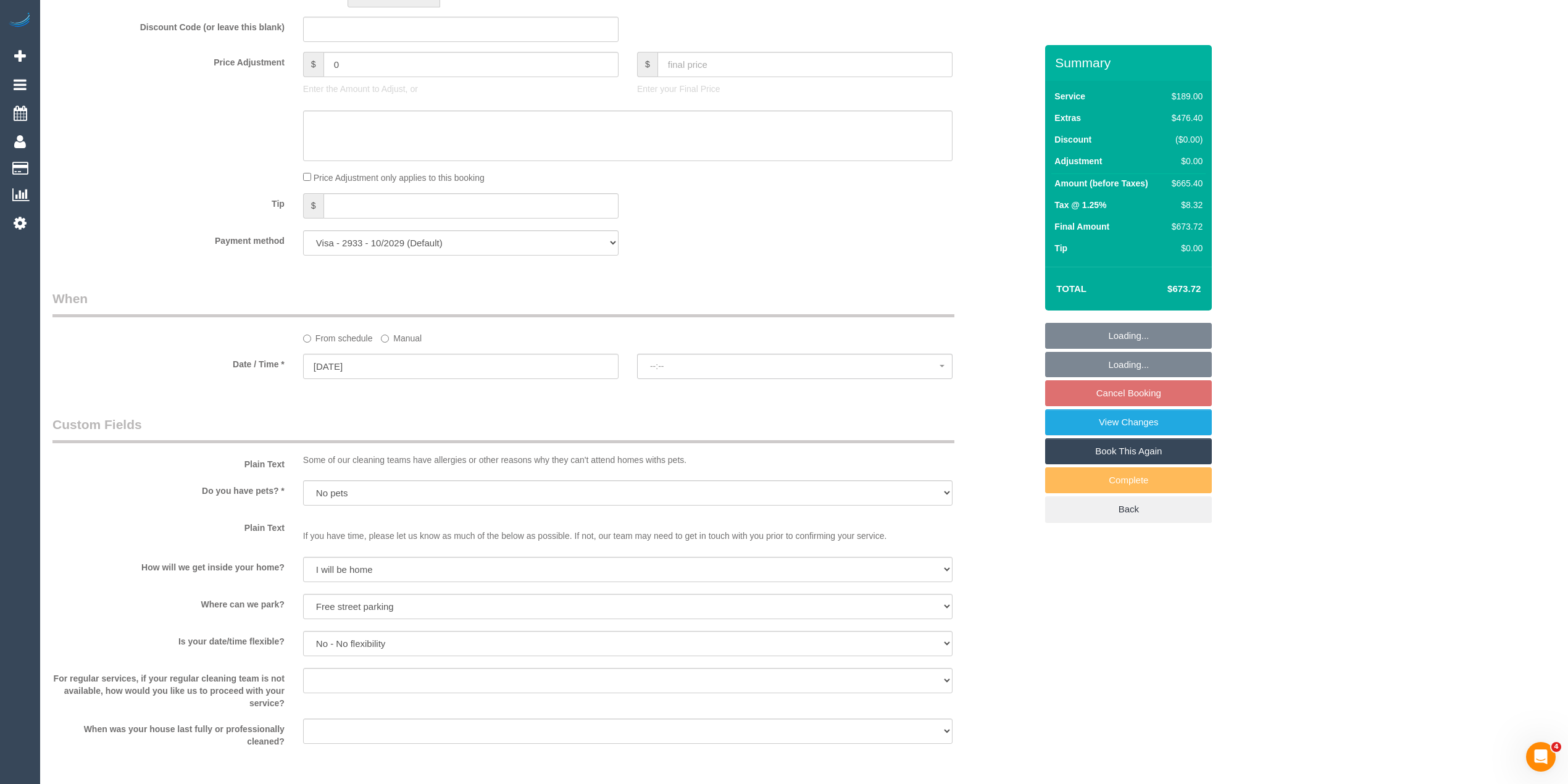
select select "spot1"
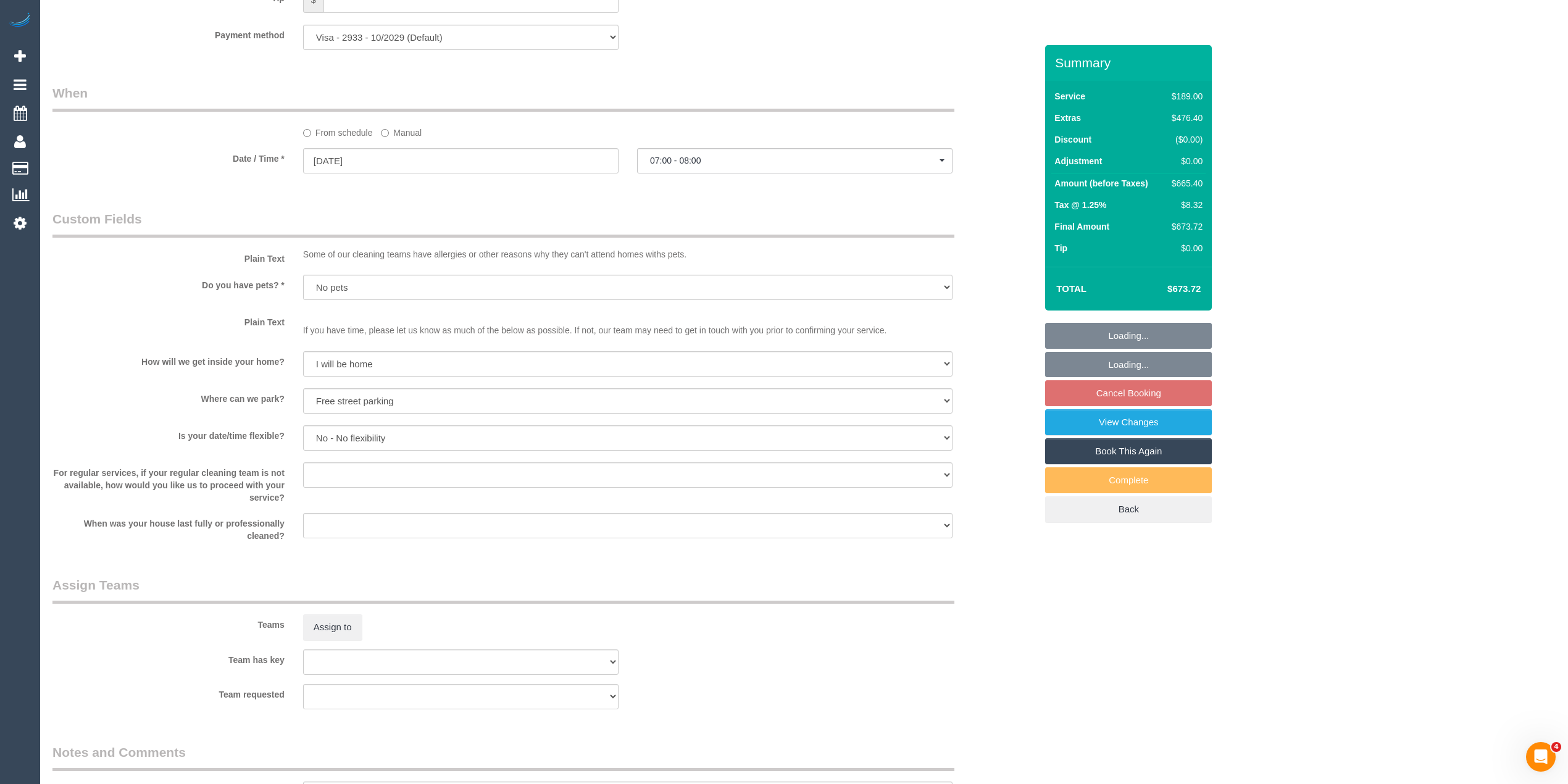
scroll to position [1568, 0]
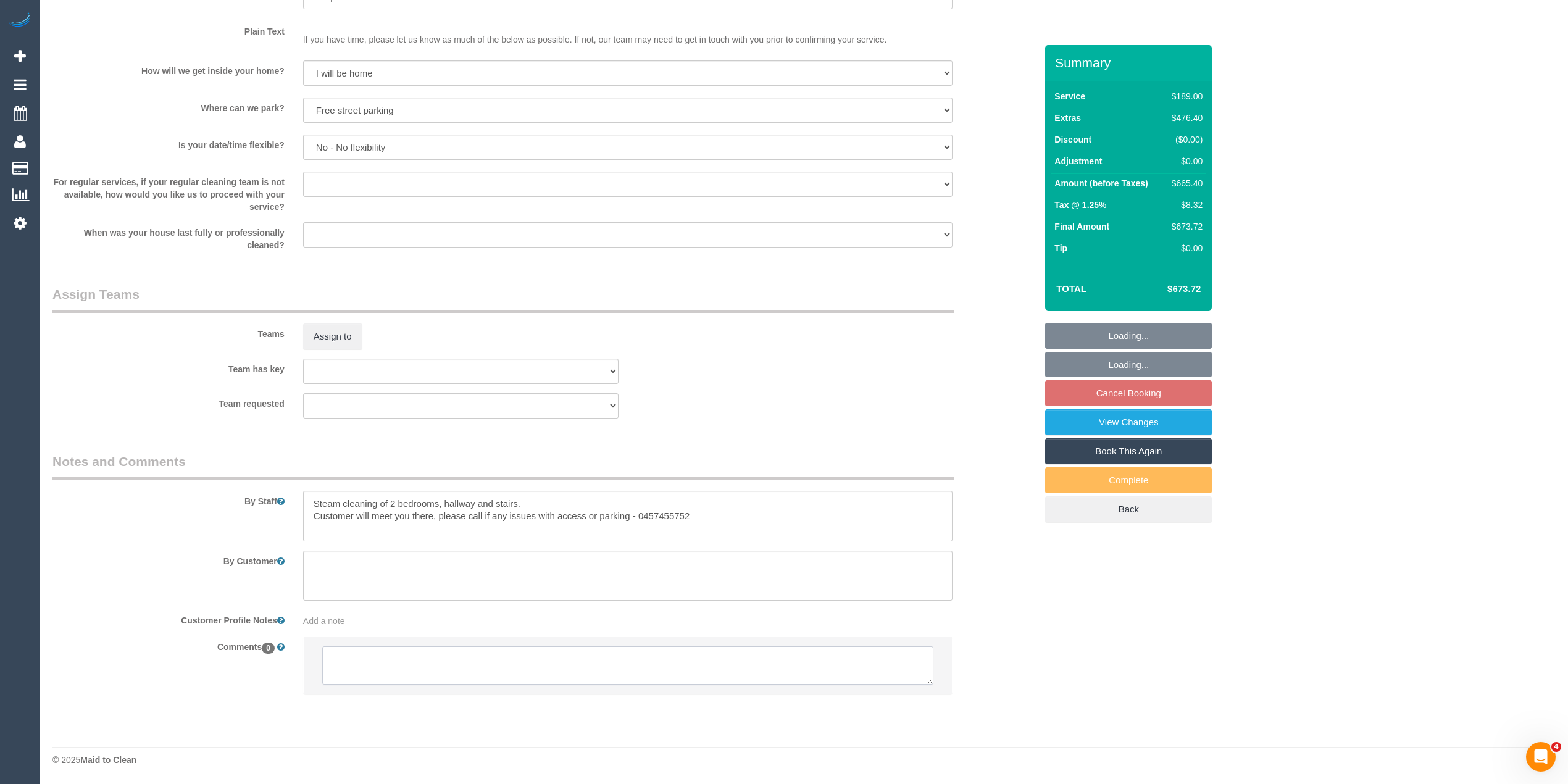
click at [443, 655] on textarea at bounding box center [628, 665] width 611 height 38
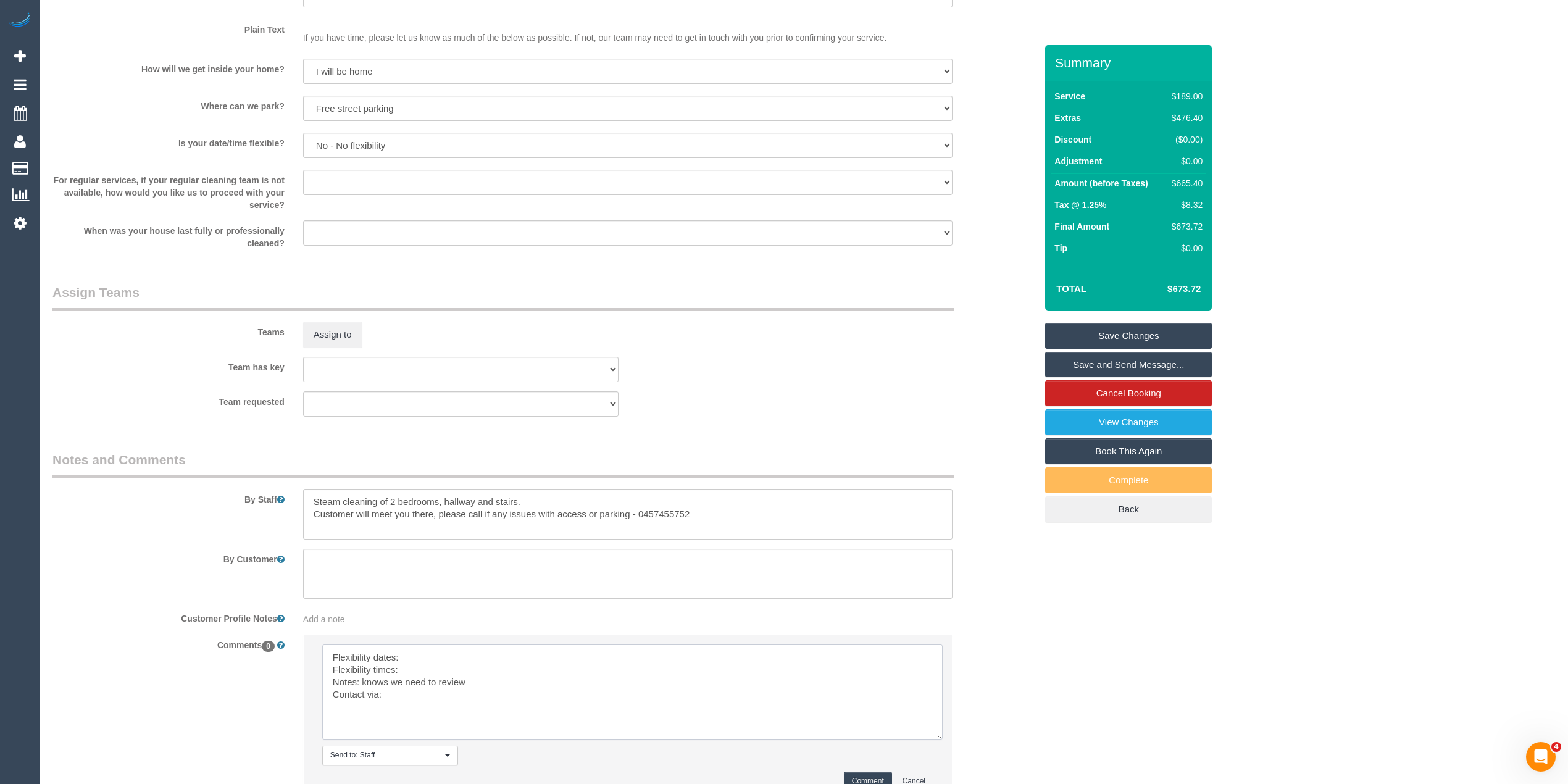
drag, startPoint x: 922, startPoint y: 675, endPoint x: 889, endPoint y: 741, distance: 73.8
click at [932, 736] on textarea at bounding box center [633, 692] width 620 height 95
click at [457, 658] on textarea at bounding box center [633, 694] width 621 height 99
click at [425, 686] on textarea at bounding box center [633, 694] width 621 height 99
click at [426, 713] on textarea at bounding box center [633, 694] width 621 height 99
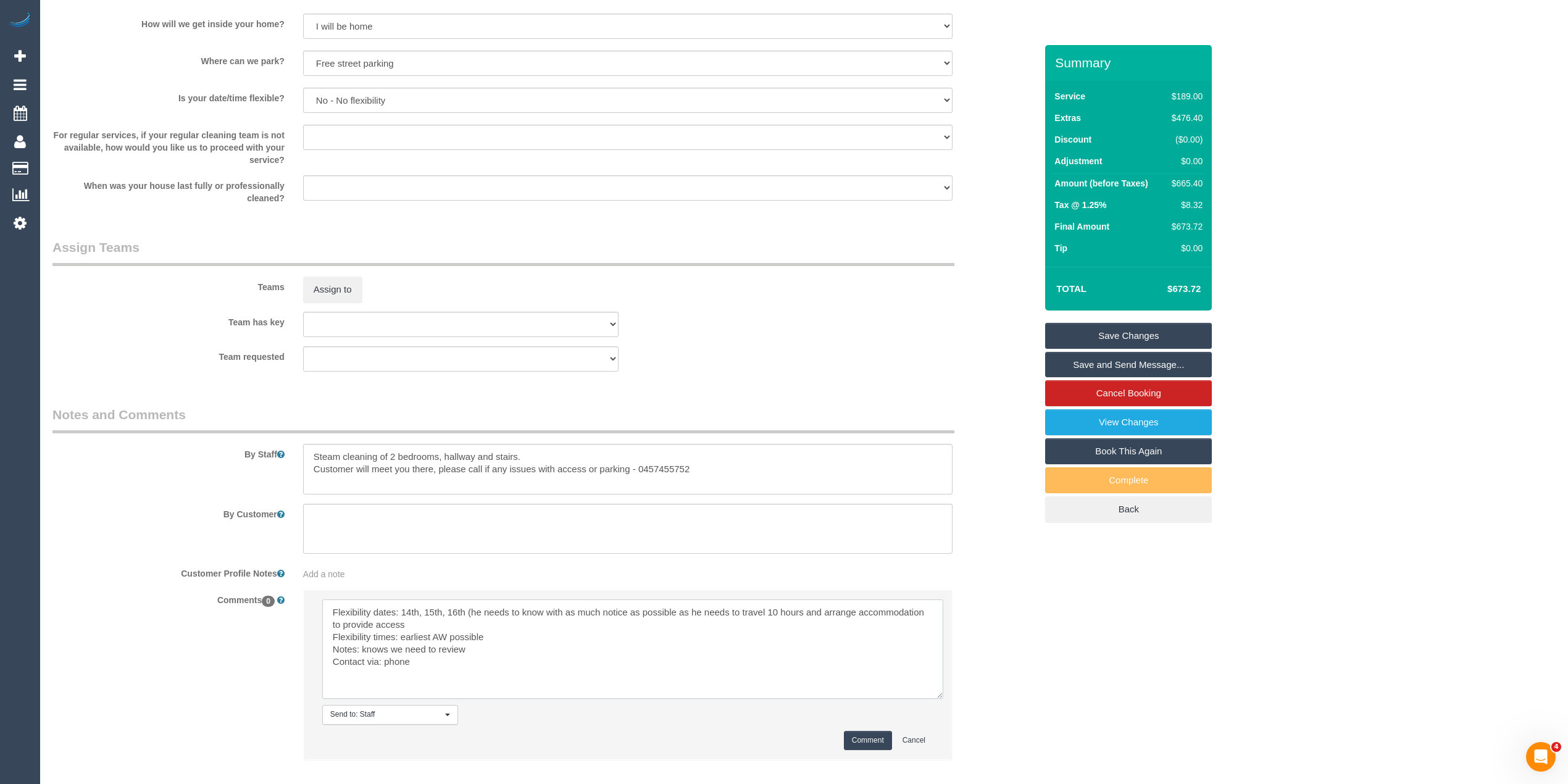
scroll to position [1650, 0]
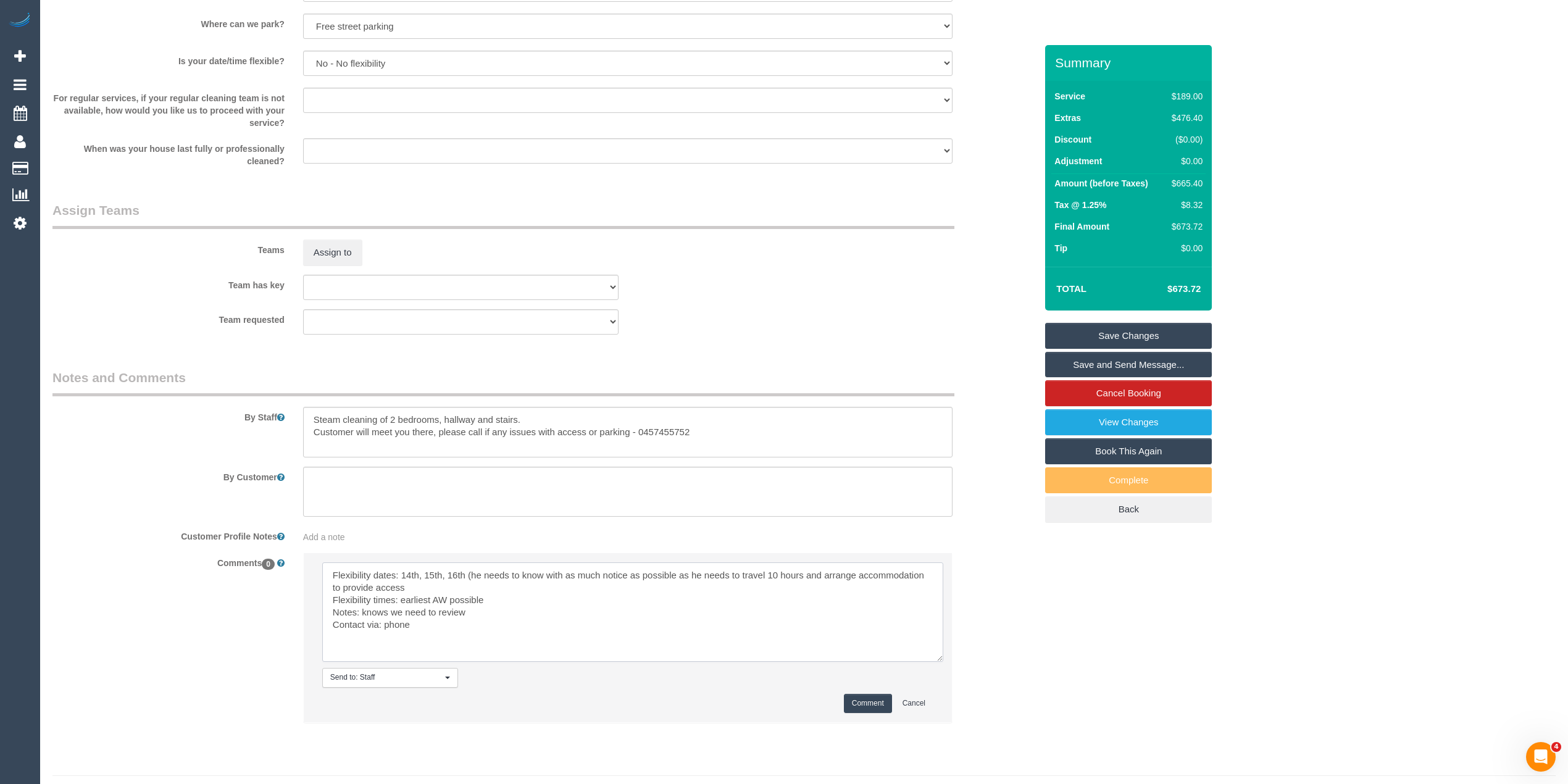
type textarea "Flexibility dates: 14th, 15th, 16th (he needs to know with as much notice as po…"
click at [860, 705] on button "Comment" at bounding box center [868, 703] width 48 height 19
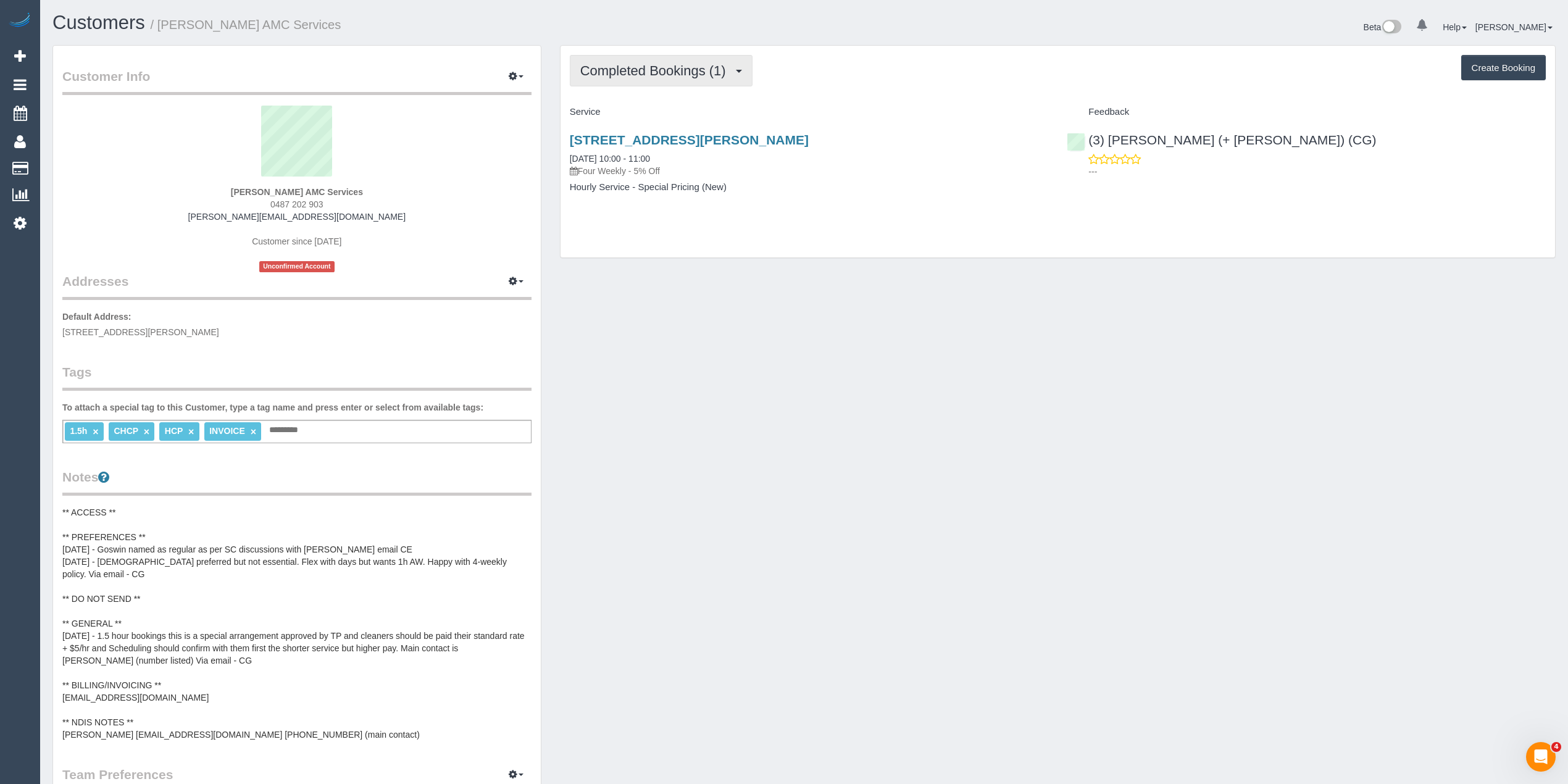
click at [648, 62] on button "Completed Bookings (1)" at bounding box center [661, 71] width 183 height 32
click at [655, 112] on link "Upcoming Bookings (11)" at bounding box center [636, 116] width 130 height 16
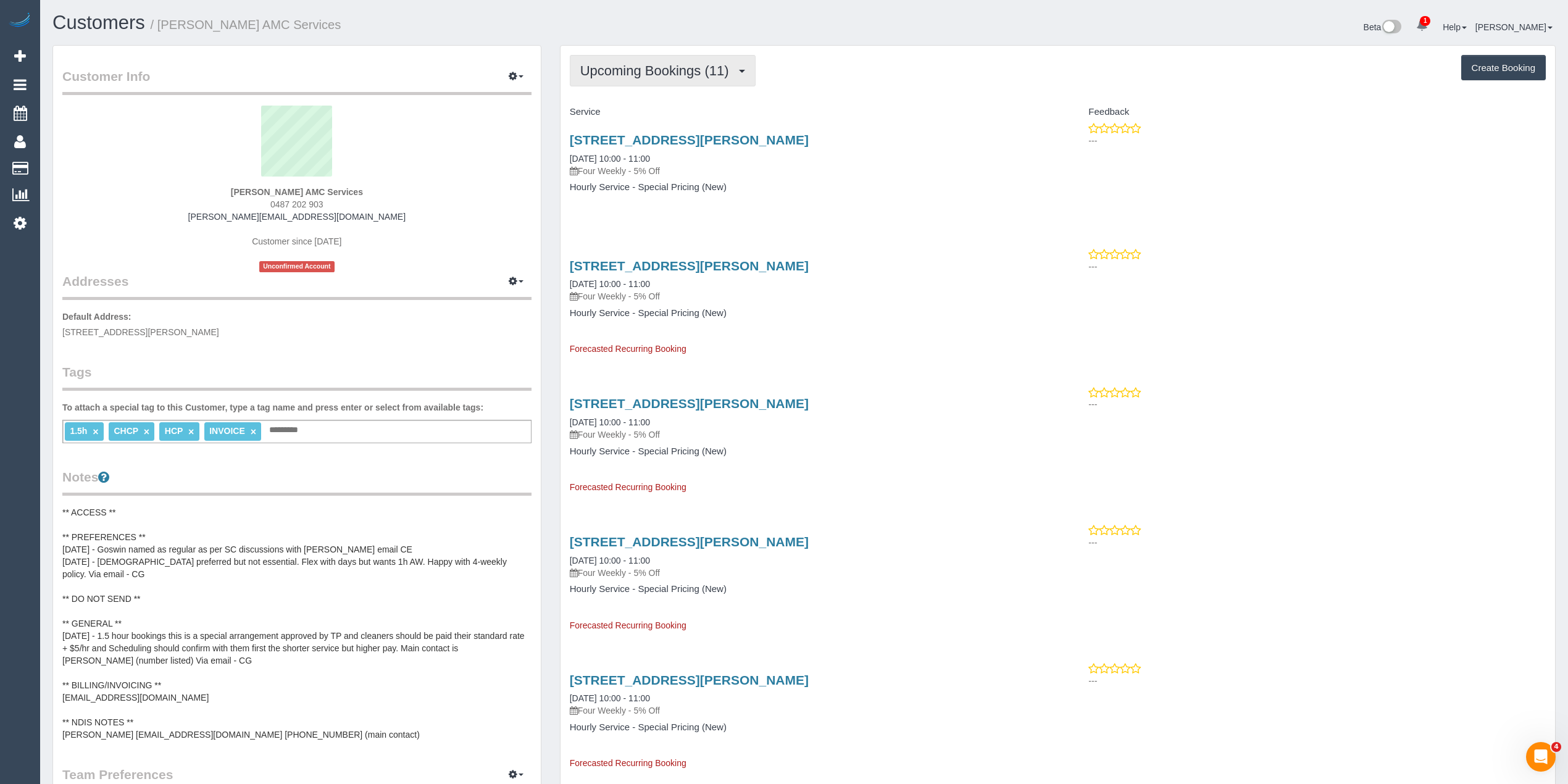
click at [626, 63] on span "Upcoming Bookings (11)" at bounding box center [658, 71] width 155 height 16
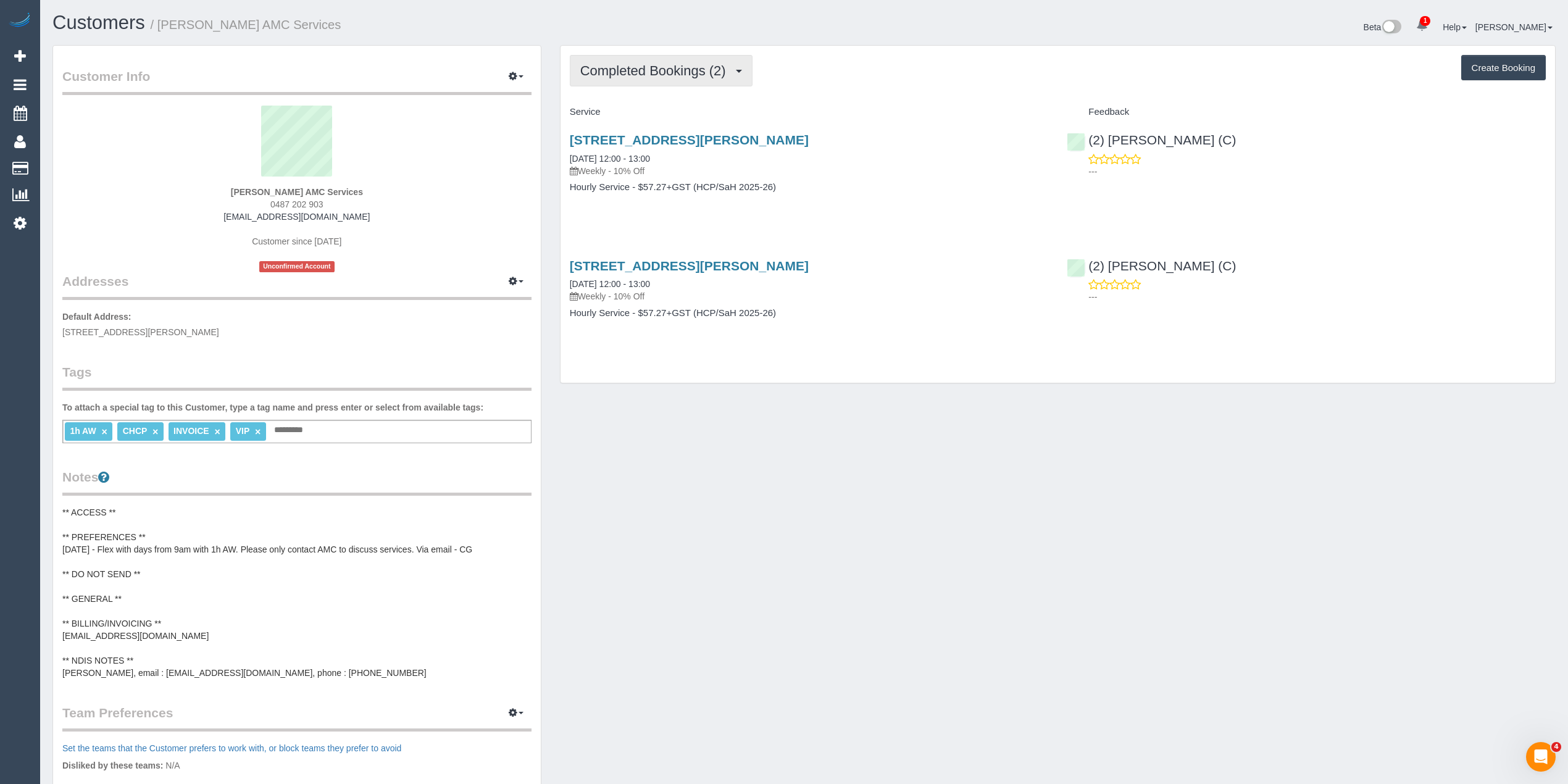
click at [604, 60] on button "Completed Bookings (2)" at bounding box center [661, 71] width 183 height 32
click at [635, 119] on link "Upcoming Bookings (11)" at bounding box center [636, 116] width 130 height 16
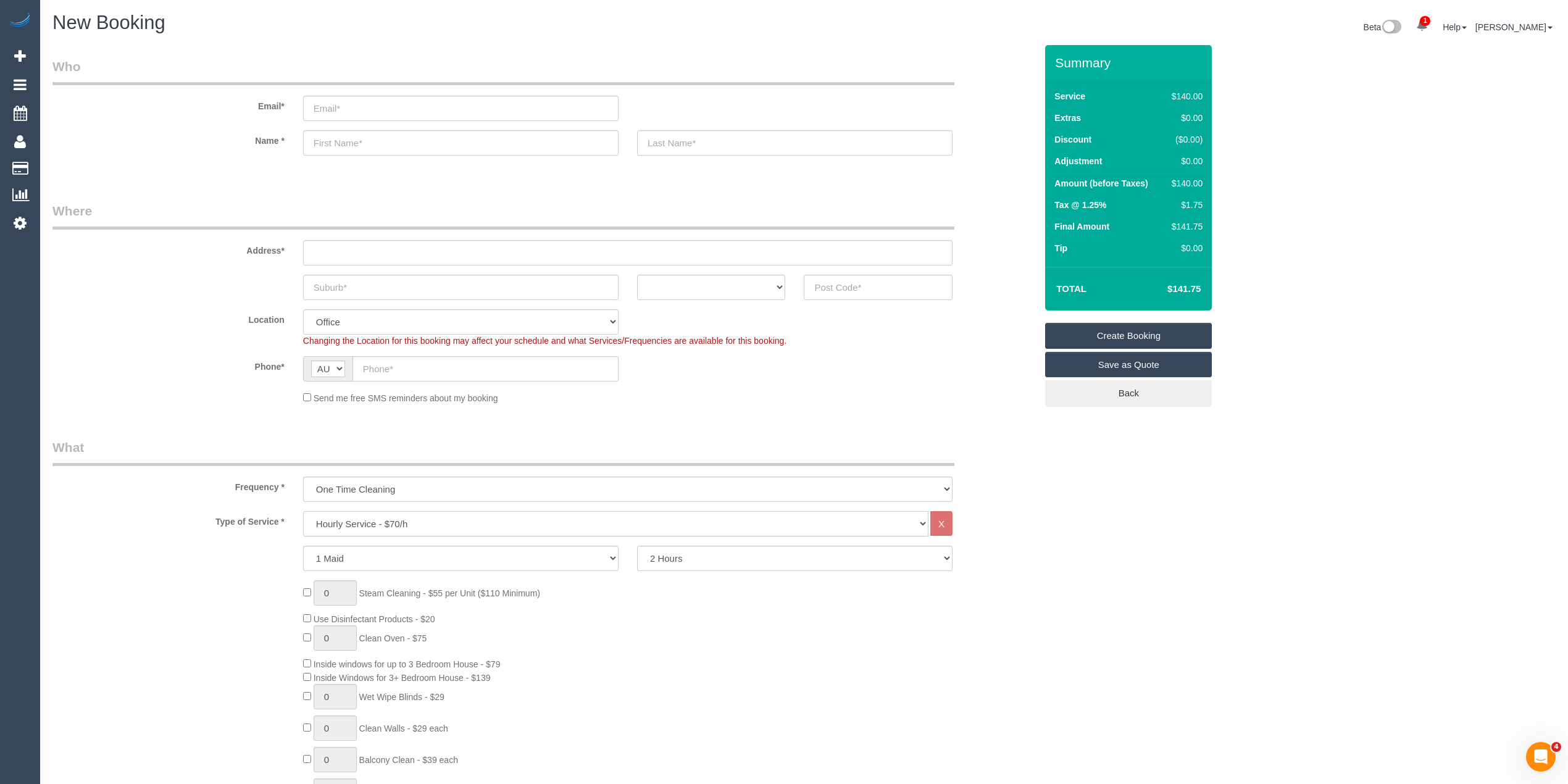
click at [338, 521] on select "Hourly Service - $70/h Hourly Service - $65/h Hourly Service - $60/h Hourly Ser…" at bounding box center [616, 523] width 625 height 26
click at [303, 511] on select "Hourly Service - $70/h Hourly Service - $65/h Hourly Service - $60/h Hourly Ser…" at bounding box center [616, 523] width 625 height 26
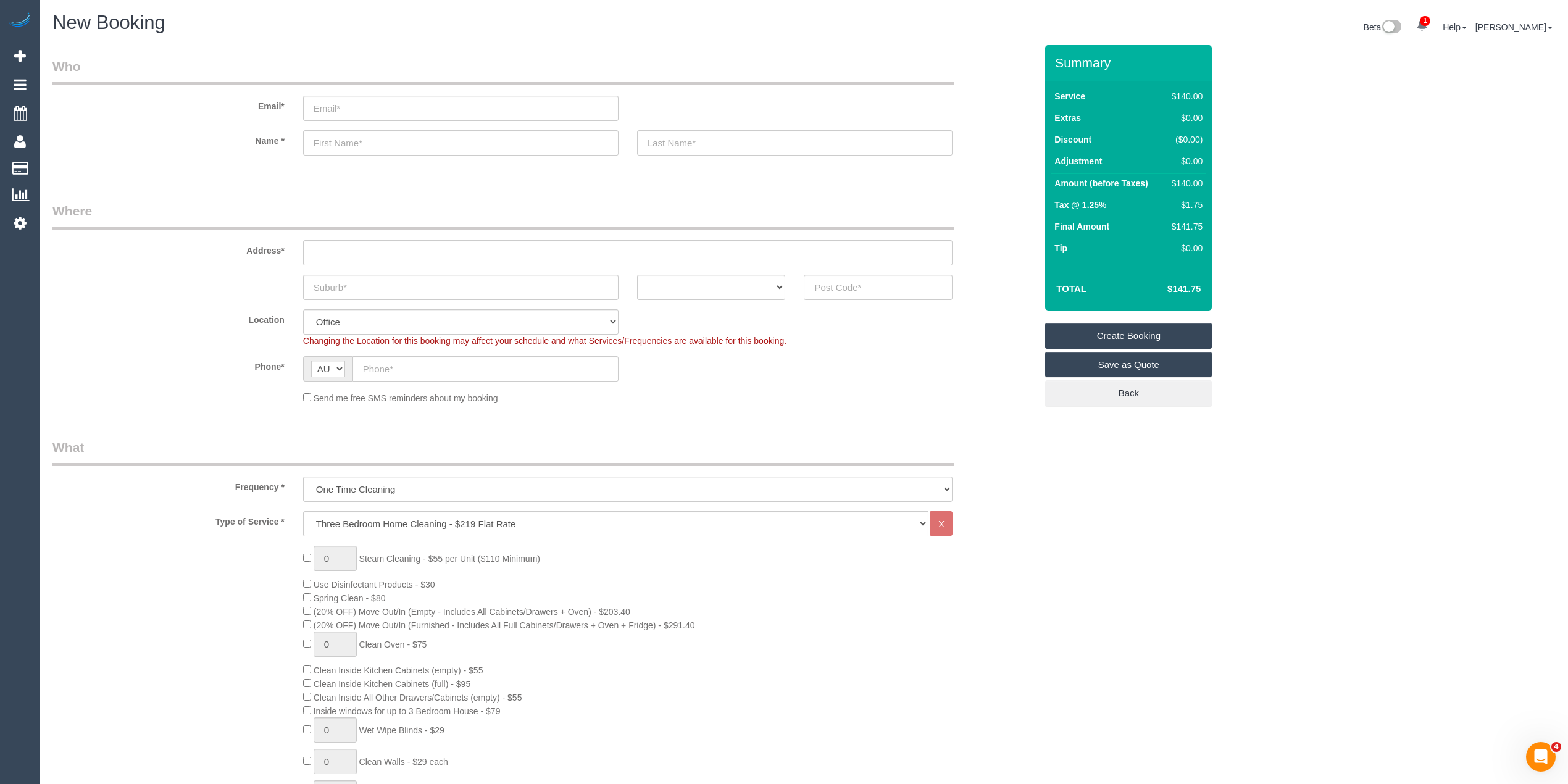
click at [189, 573] on div "0 Steam Cleaning - $55 per Unit ($110 Minimum) Use Disinfectant Products - $30 …" at bounding box center [544, 762] width 1002 height 433
click at [347, 528] on select "Hourly Service - $70/h Hourly Service - $65/h Hourly Service - $60/h Hourly Ser…" at bounding box center [616, 523] width 625 height 26
select select "213"
click at [303, 511] on select "Hourly Service - $70/h Hourly Service - $65/h Hourly Service - $60/h Hourly Ser…" at bounding box center [616, 523] width 625 height 26
drag, startPoint x: 339, startPoint y: 559, endPoint x: 304, endPoint y: 551, distance: 35.9
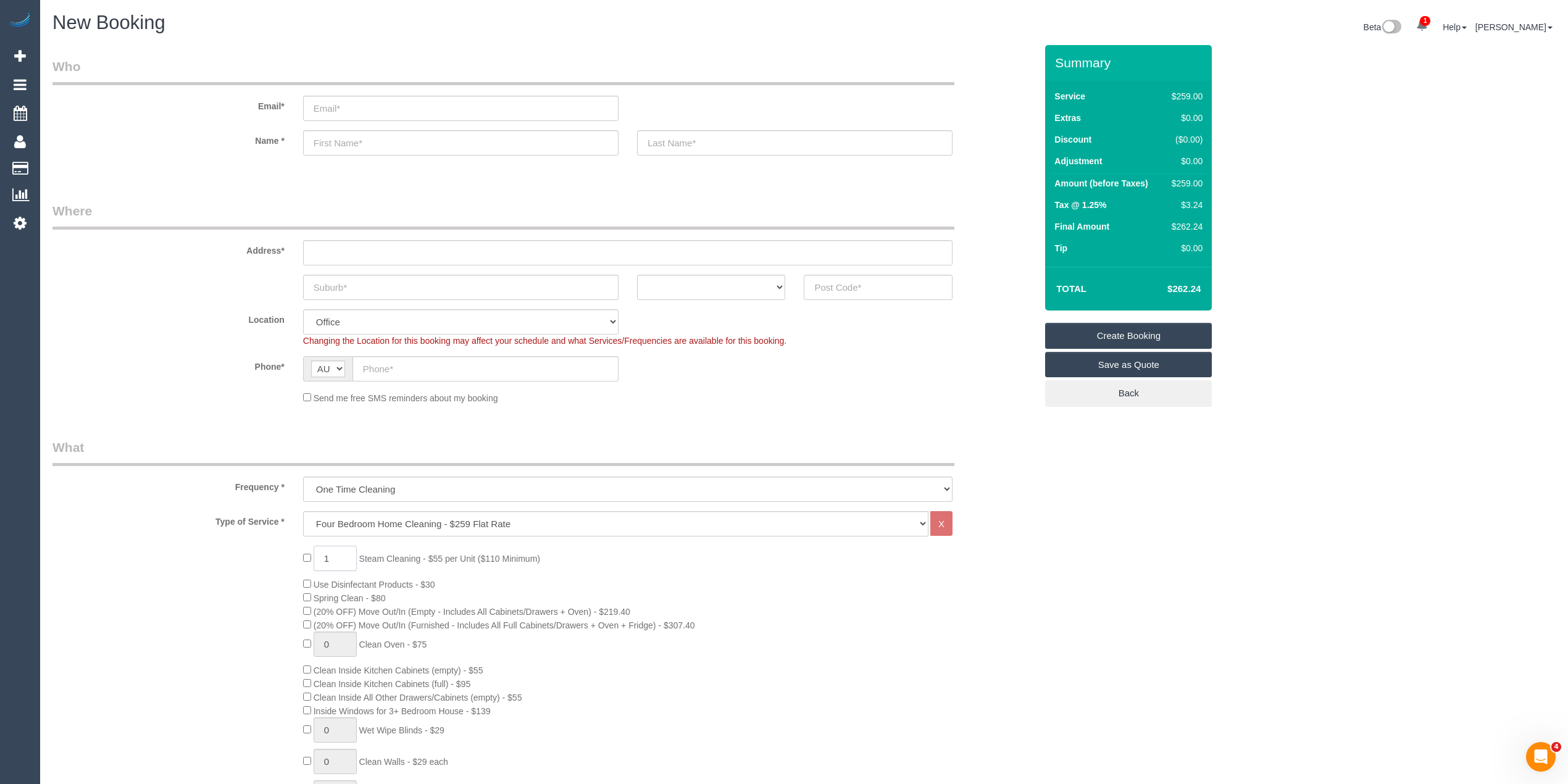
click at [304, 551] on div "1 Steam Cleaning - $55 per Unit ($110 Minimum) Use Disinfectant Products - $30 …" at bounding box center [669, 762] width 751 height 433
type input "6"
click at [208, 440] on legend "What" at bounding box center [503, 452] width 902 height 28
click at [344, 245] on input "text" at bounding box center [628, 253] width 650 height 26
type input "-"
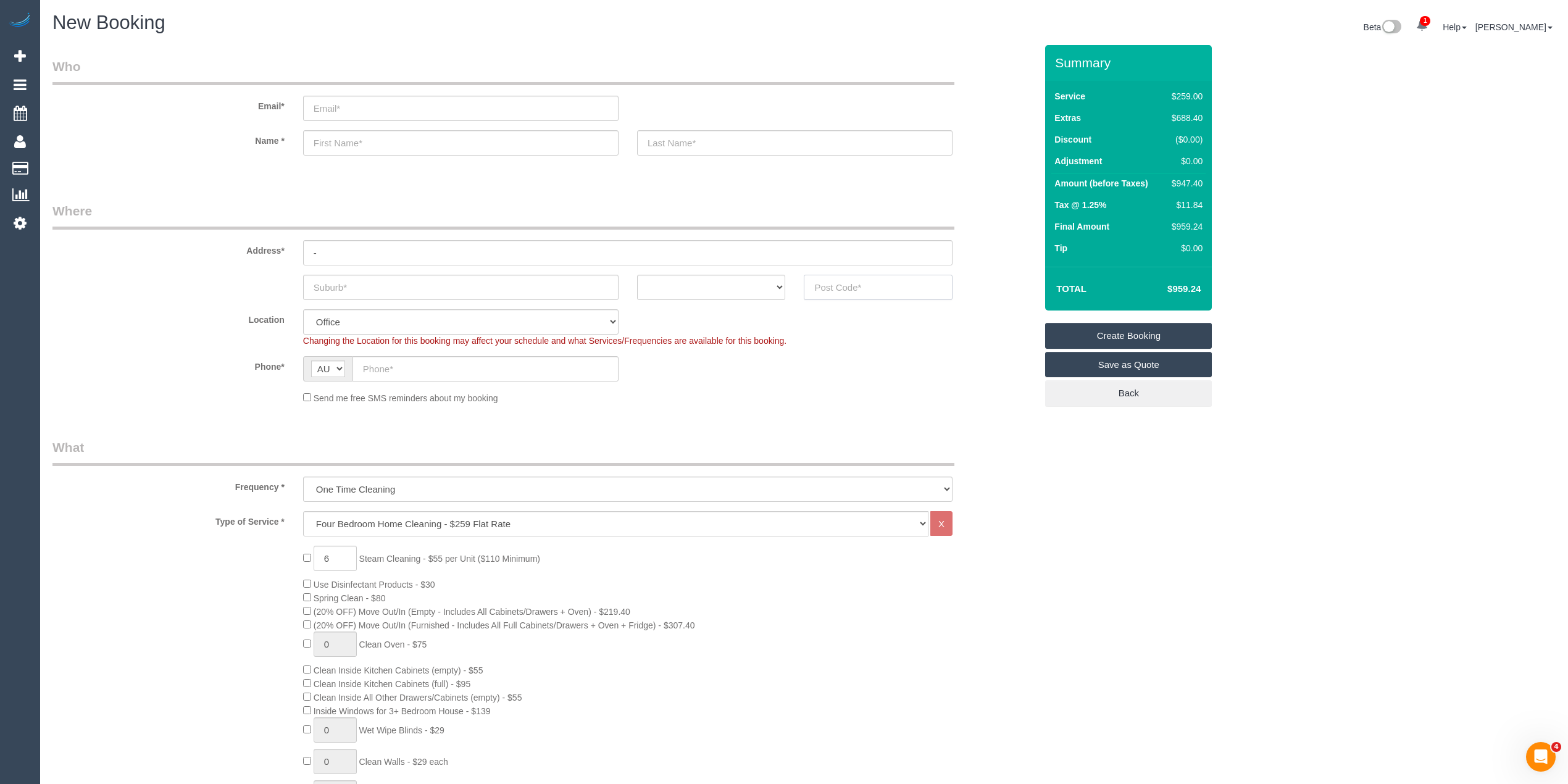
click at [827, 286] on input "text" at bounding box center [879, 287] width 149 height 26
type input "3178"
click at [386, 275] on input "text" at bounding box center [461, 287] width 316 height 26
type input "Ro"
select select "48"
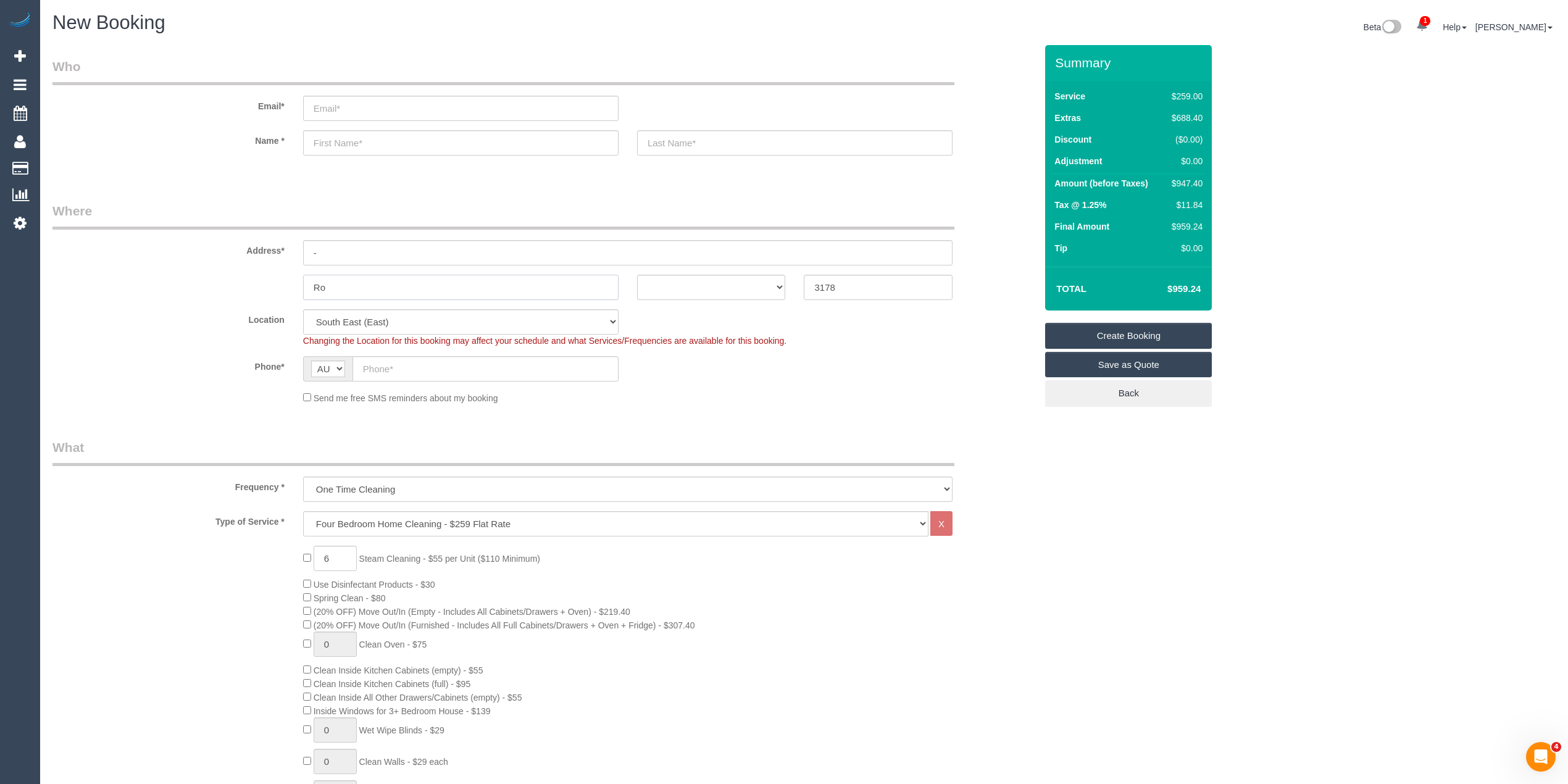
type input "Row"
select select "object:2339"
type input "Rowville"
click at [140, 336] on div "Location [GEOGRAPHIC_DATA] (North) East (South) [GEOGRAPHIC_DATA] (East) [GEOGR…" at bounding box center [544, 328] width 1002 height 38
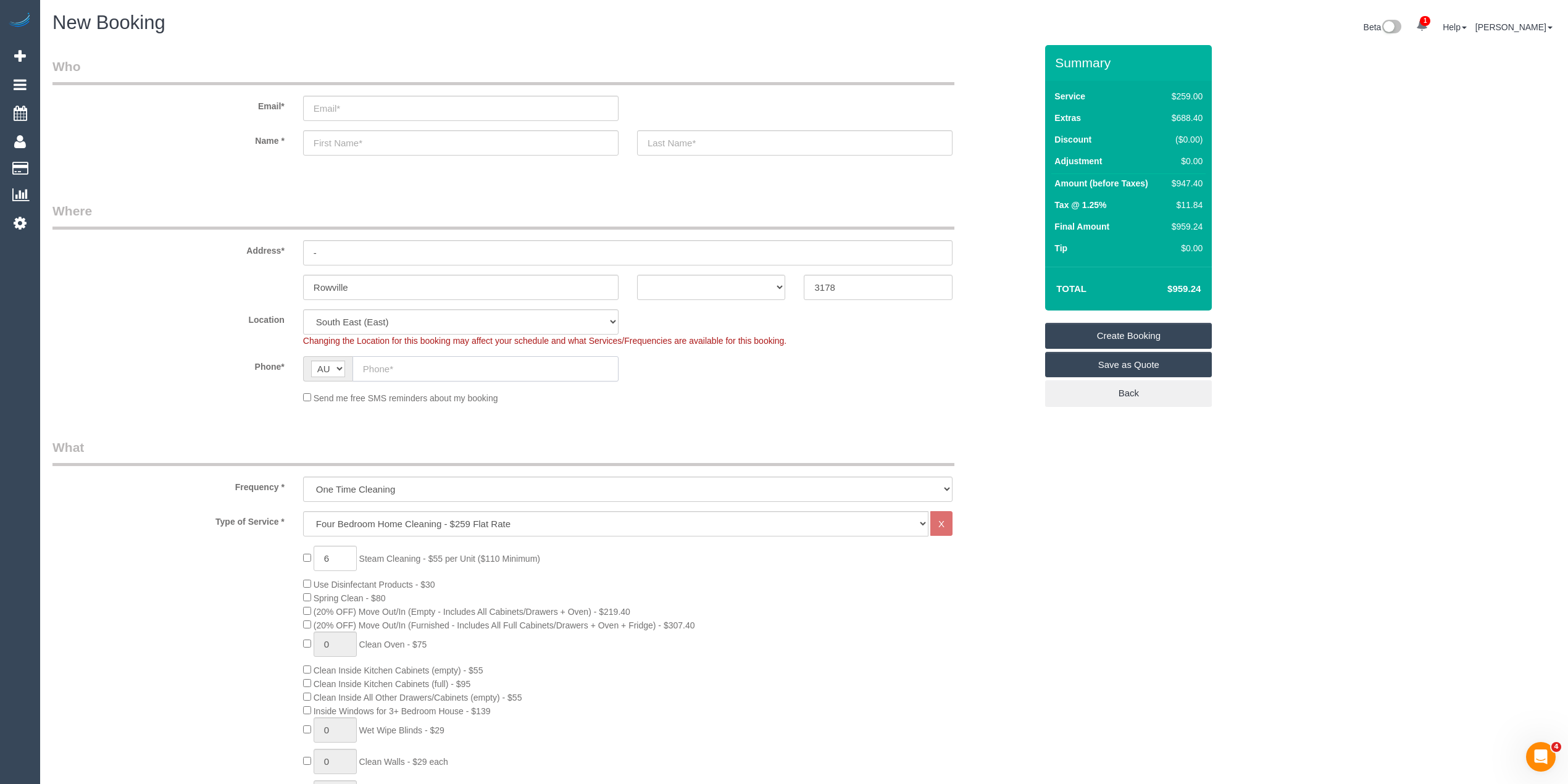
drag, startPoint x: 403, startPoint y: 358, endPoint x: 413, endPoint y: 383, distance: 26.9
click at [413, 383] on sui-booking-location "Location Office City East (North) East (South) Inner East Inner North (East) In…" at bounding box center [544, 357] width 983 height 95
paste input "61 402 136 988"
drag, startPoint x: 374, startPoint y: 369, endPoint x: 353, endPoint y: 368, distance: 21.0
click at [353, 368] on input "61 402 136 988" at bounding box center [485, 368] width 266 height 26
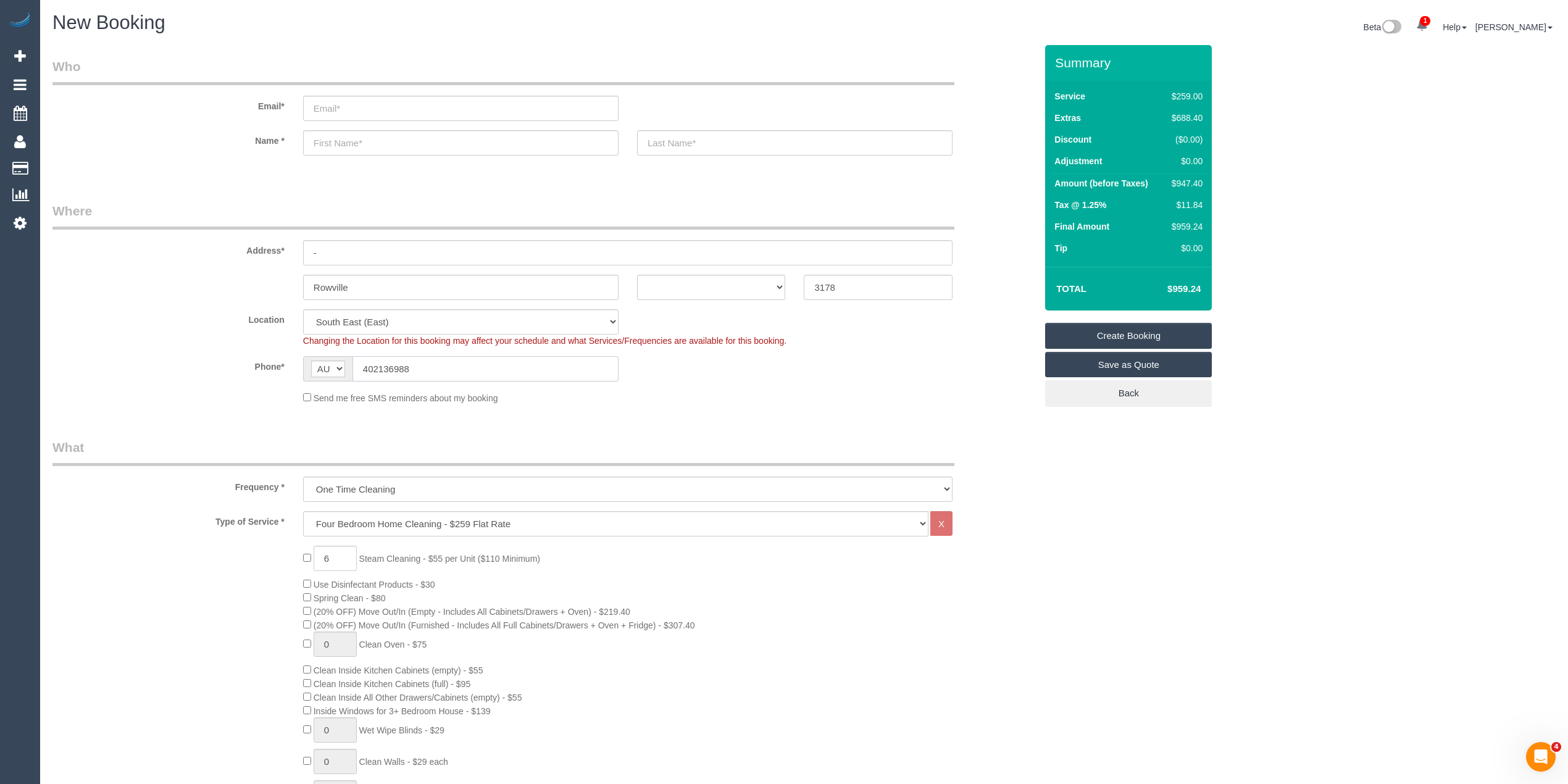
click at [361, 364] on input "402136988" at bounding box center [485, 368] width 266 height 26
type input "0402 136 988"
click at [672, 287] on select "ACT NSW NT QLD SA TAS VIC WA" at bounding box center [712, 287] width 149 height 26
select select "VIC"
click at [637, 275] on select "ACT NSW NT QLD SA TAS VIC WA" at bounding box center [712, 287] width 149 height 26
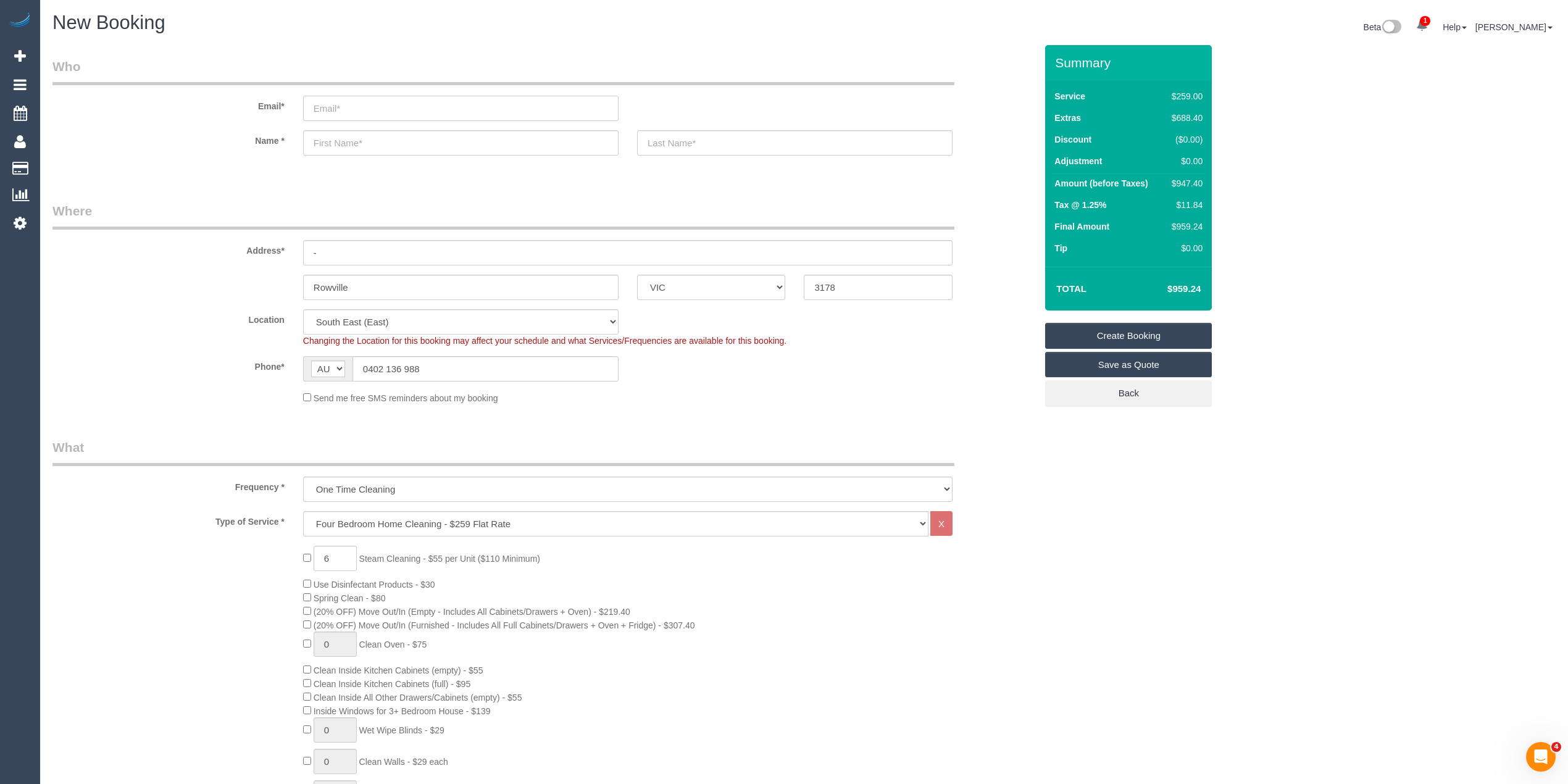
click at [347, 102] on input "email" at bounding box center [461, 108] width 316 height 26
click at [348, 105] on input "email" at bounding box center [461, 108] width 316 height 26
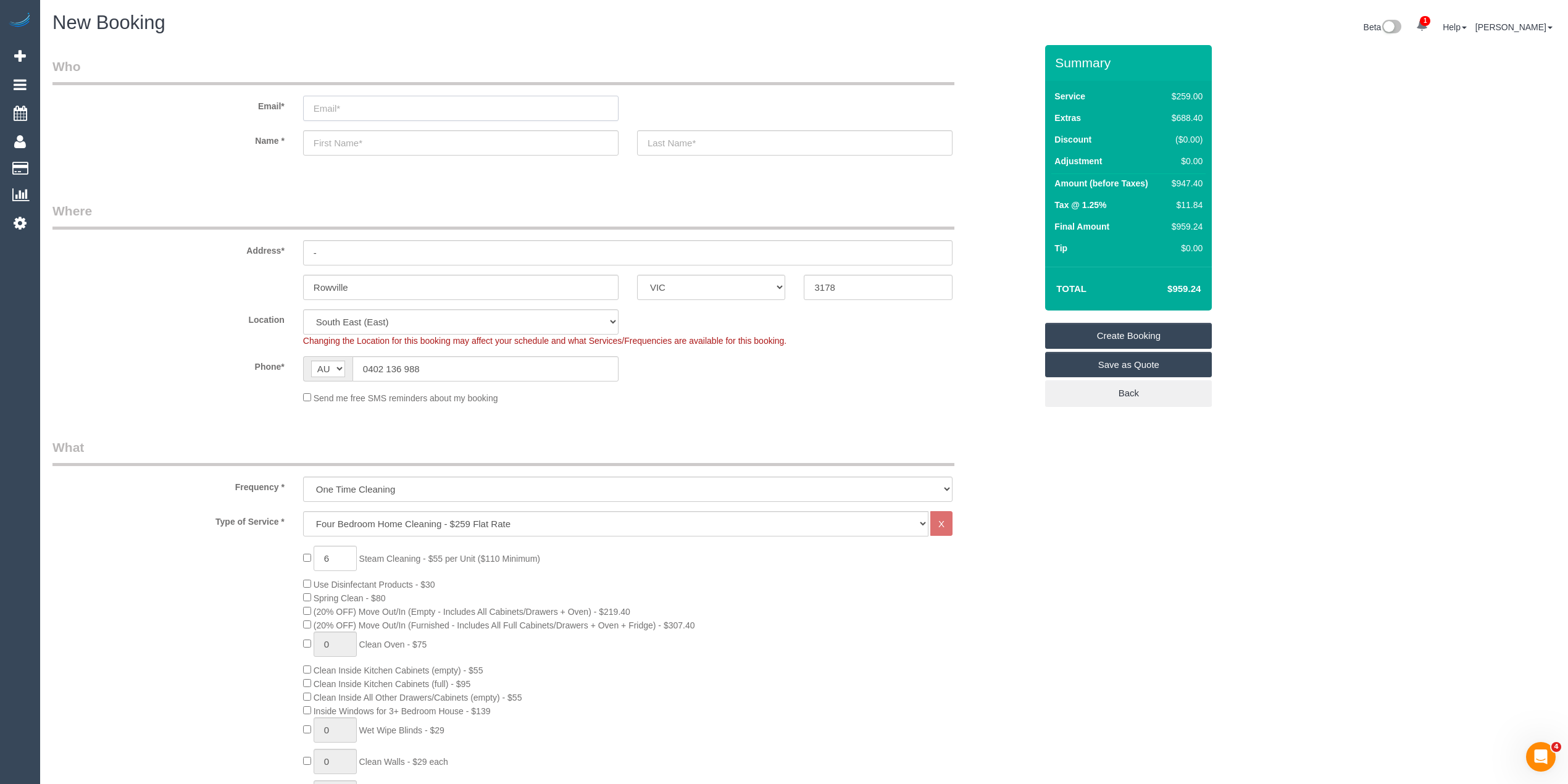
click at [348, 105] on input "email" at bounding box center [461, 108] width 316 height 26
type input "camecs@gmail.com"
click at [374, 142] on input "text" at bounding box center [461, 143] width 316 height 26
click at [678, 139] on input "text" at bounding box center [795, 143] width 316 height 26
click at [428, 125] on sui-booking-customer "Email* camecs@gmail.com Name * Cam" at bounding box center [544, 112] width 983 height 111
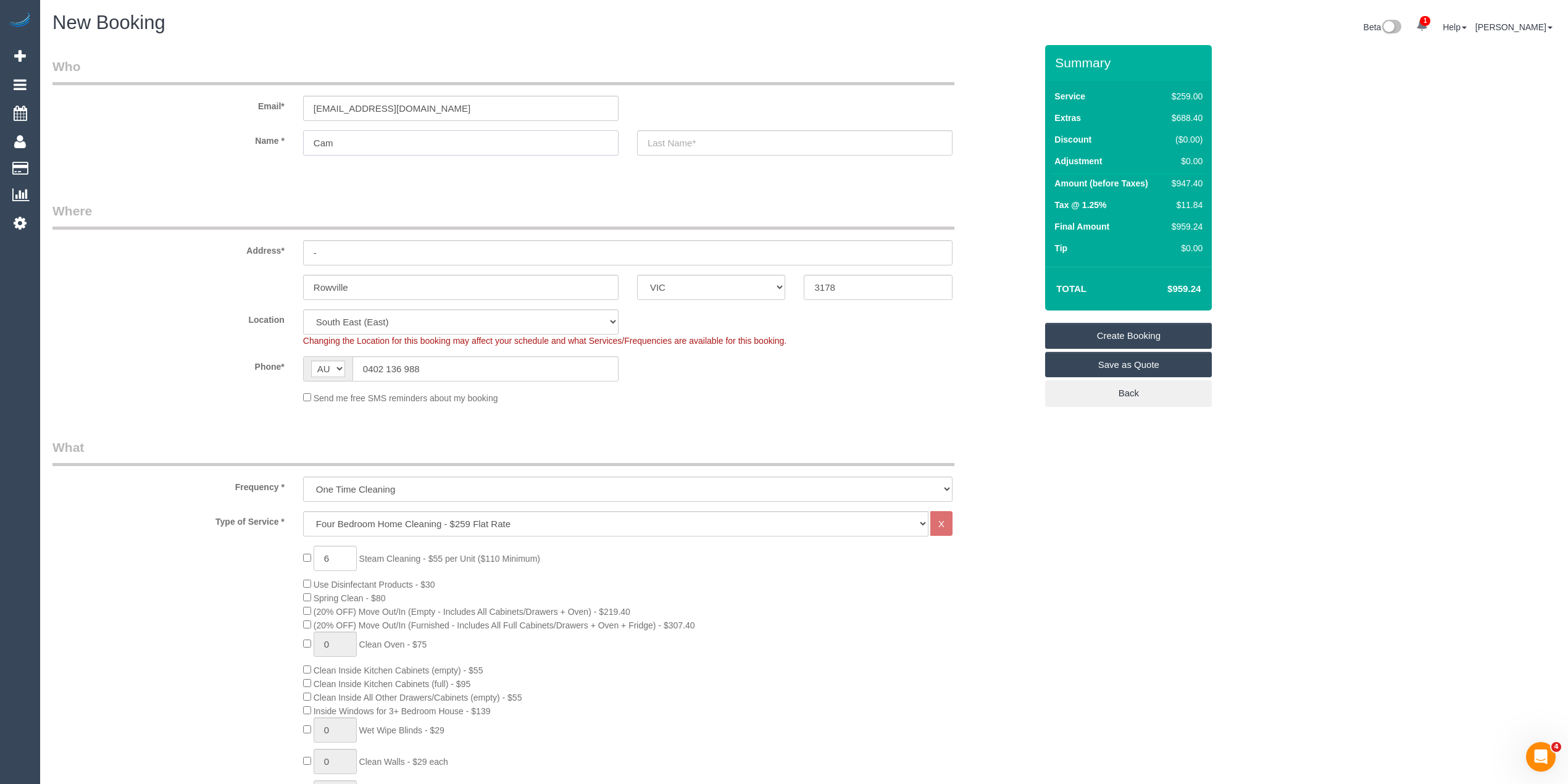
click at [420, 147] on input "Cam" at bounding box center [461, 143] width 316 height 26
type input "Cameron"
click at [724, 137] on input "text" at bounding box center [795, 143] width 316 height 26
type input "-"
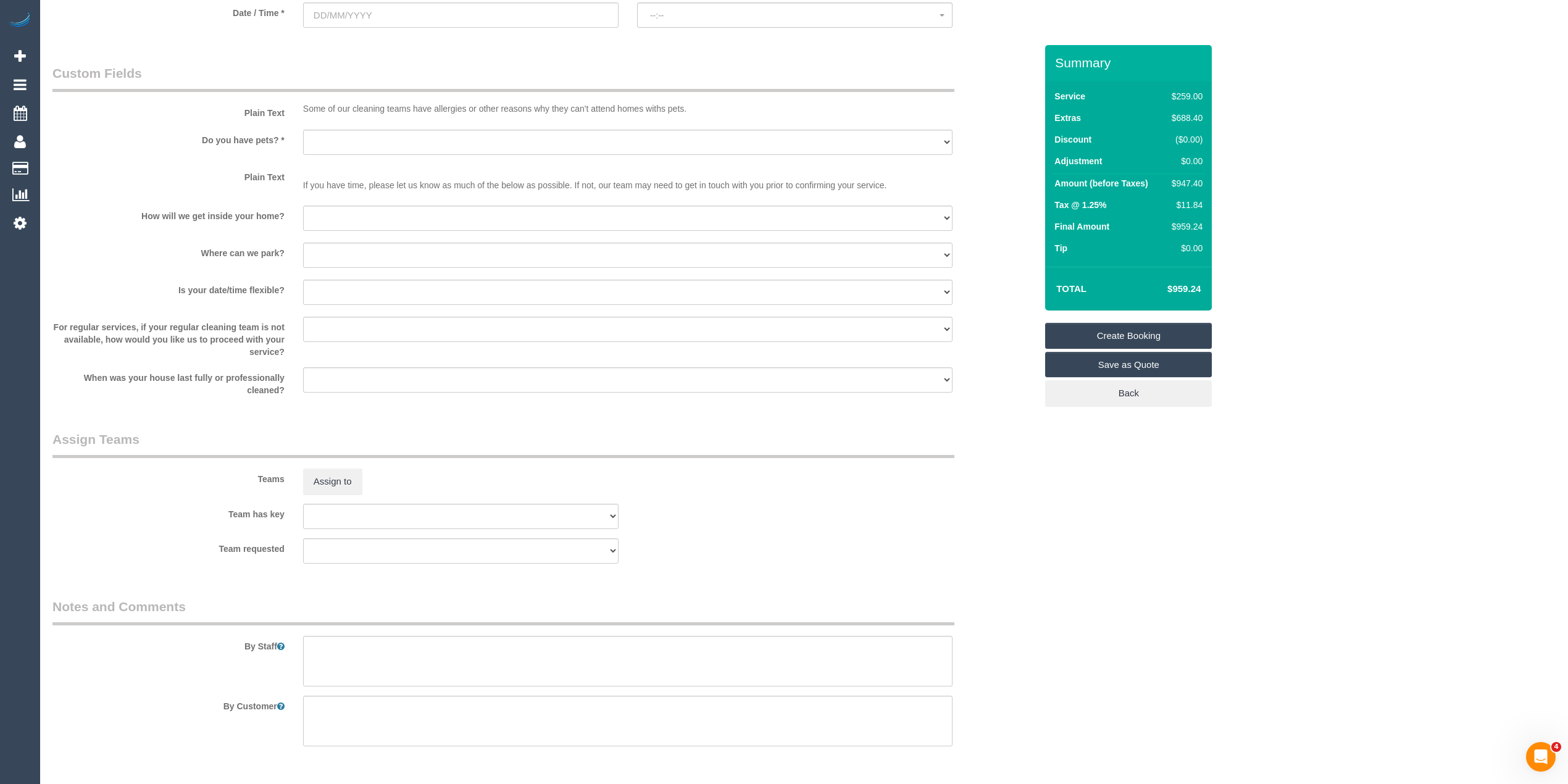
scroll to position [1517, 0]
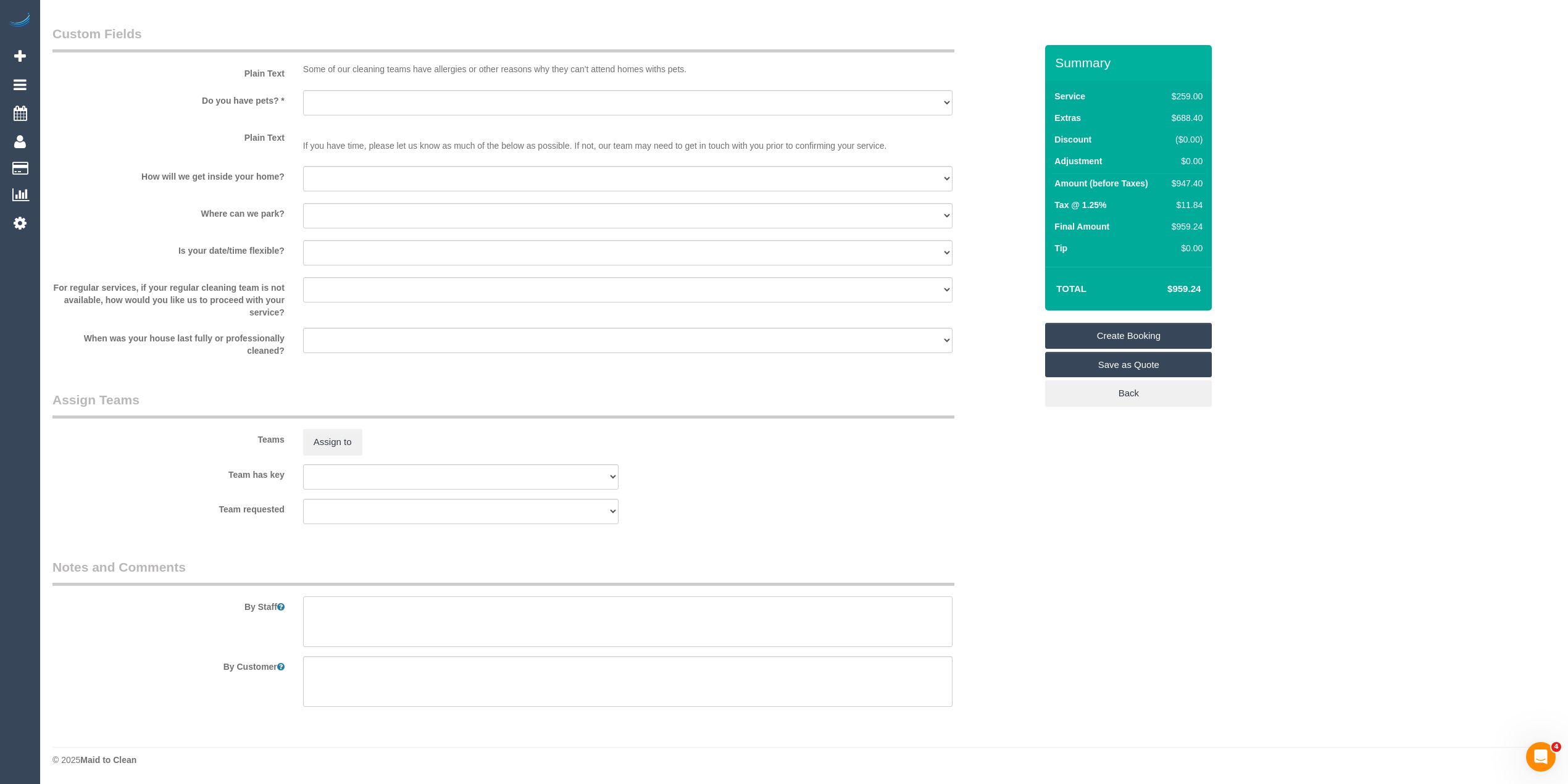
click at [458, 601] on textarea at bounding box center [628, 621] width 650 height 50
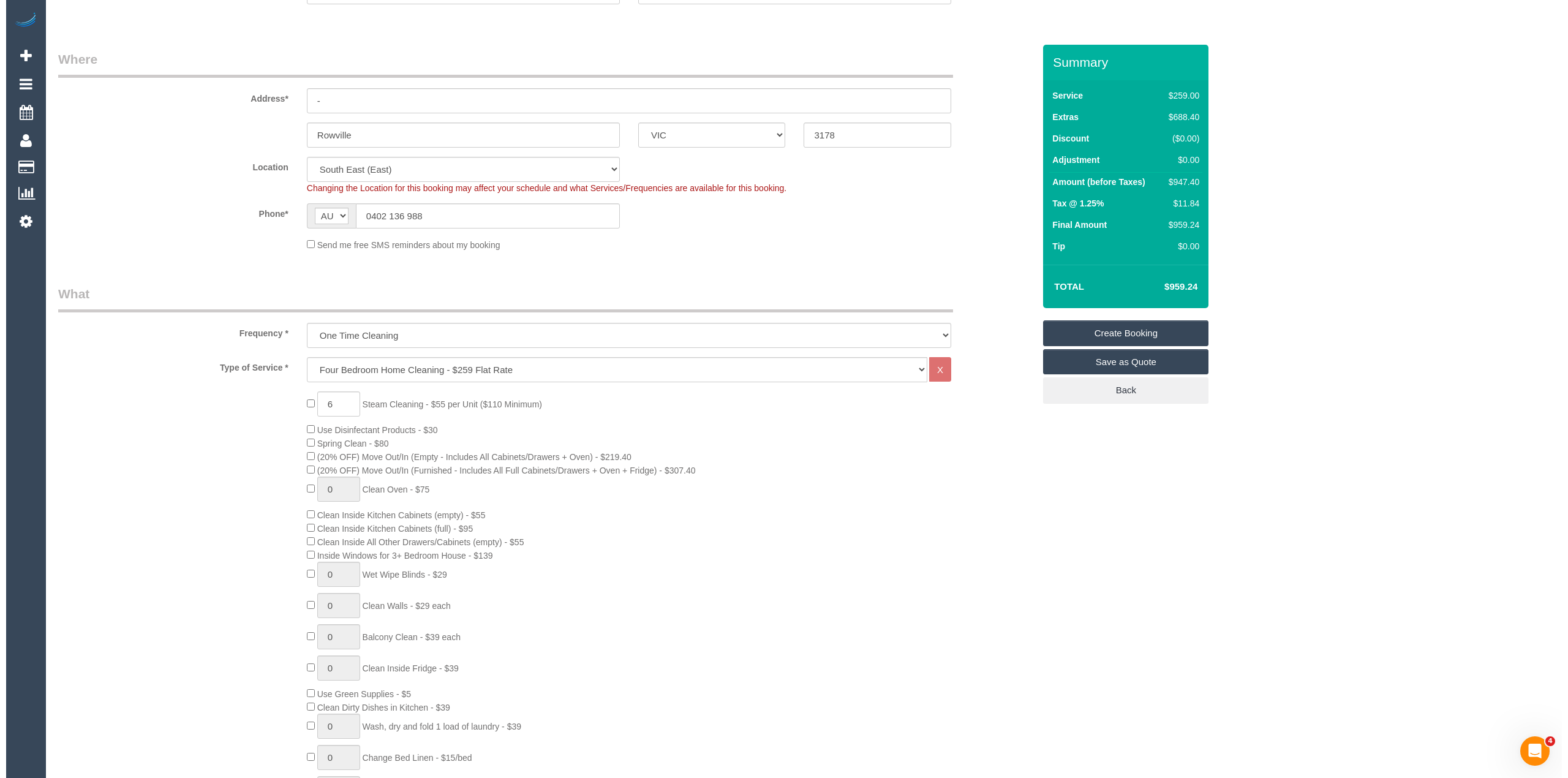
scroll to position [0, 0]
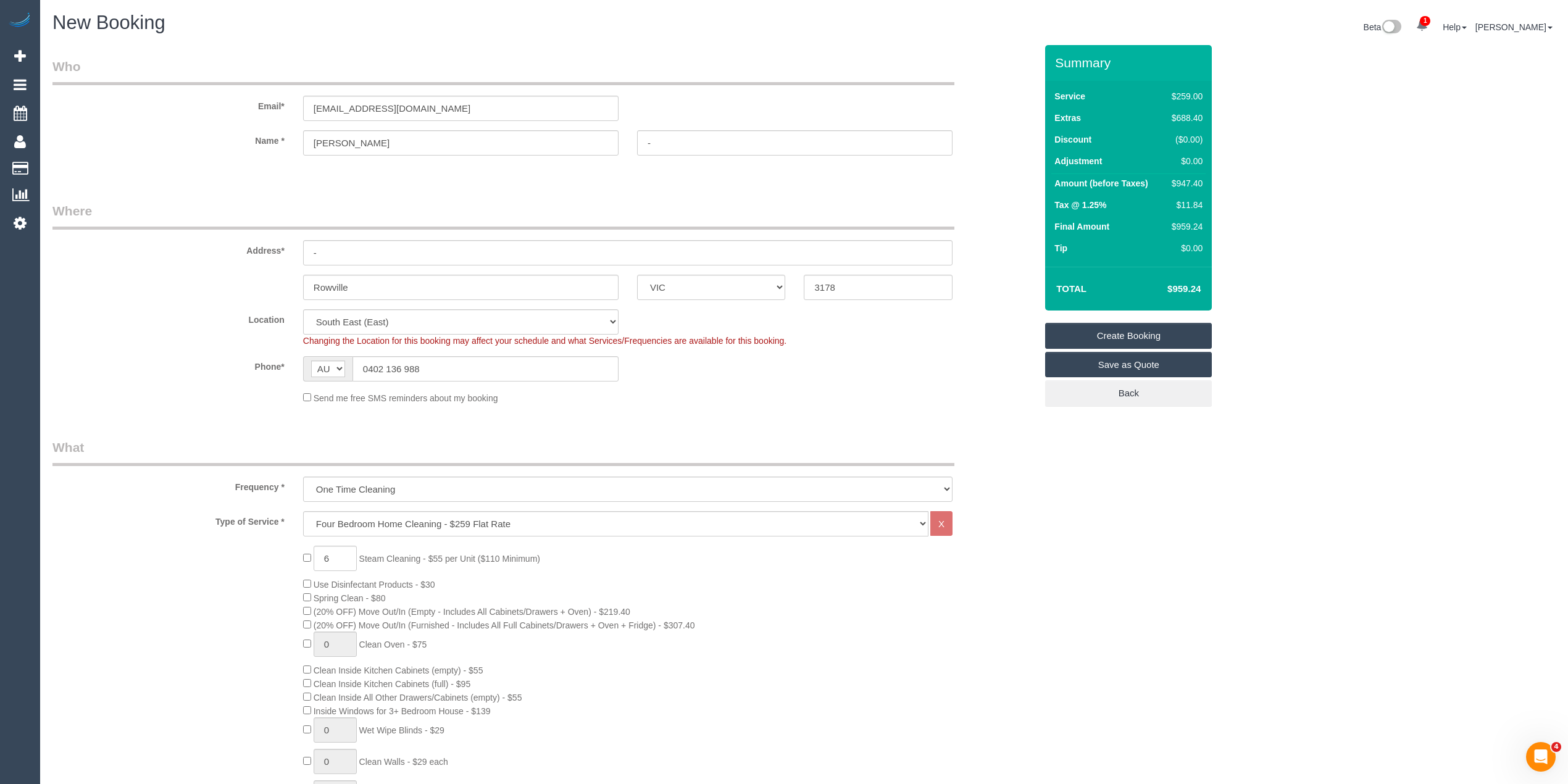
type textarea "Steam cleaning of 4 bedrooms and lounge"
click at [1181, 366] on link "Save as Quote" at bounding box center [1128, 364] width 167 height 26
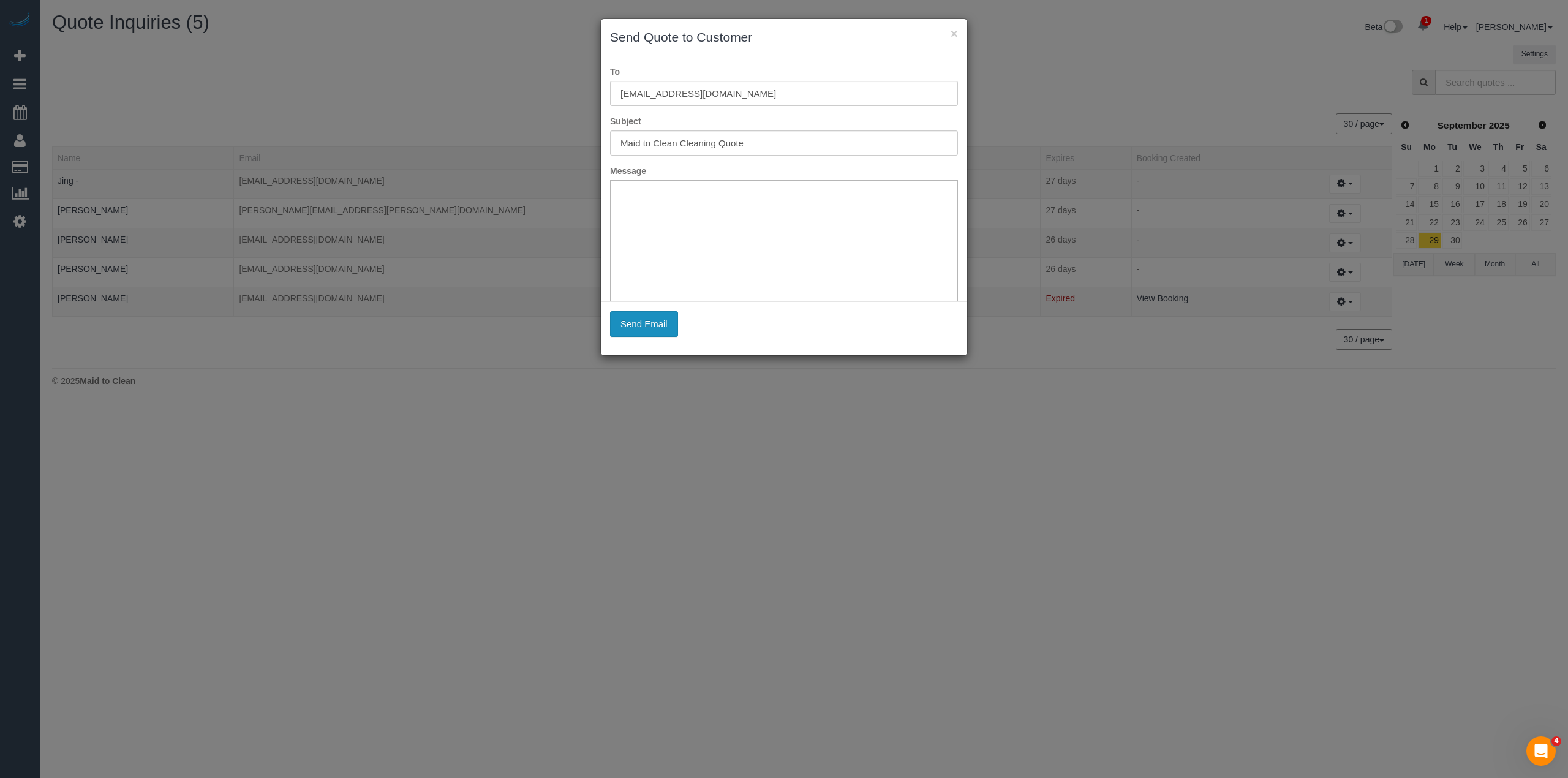
click at [652, 332] on button "Send Email" at bounding box center [644, 323] width 68 height 25
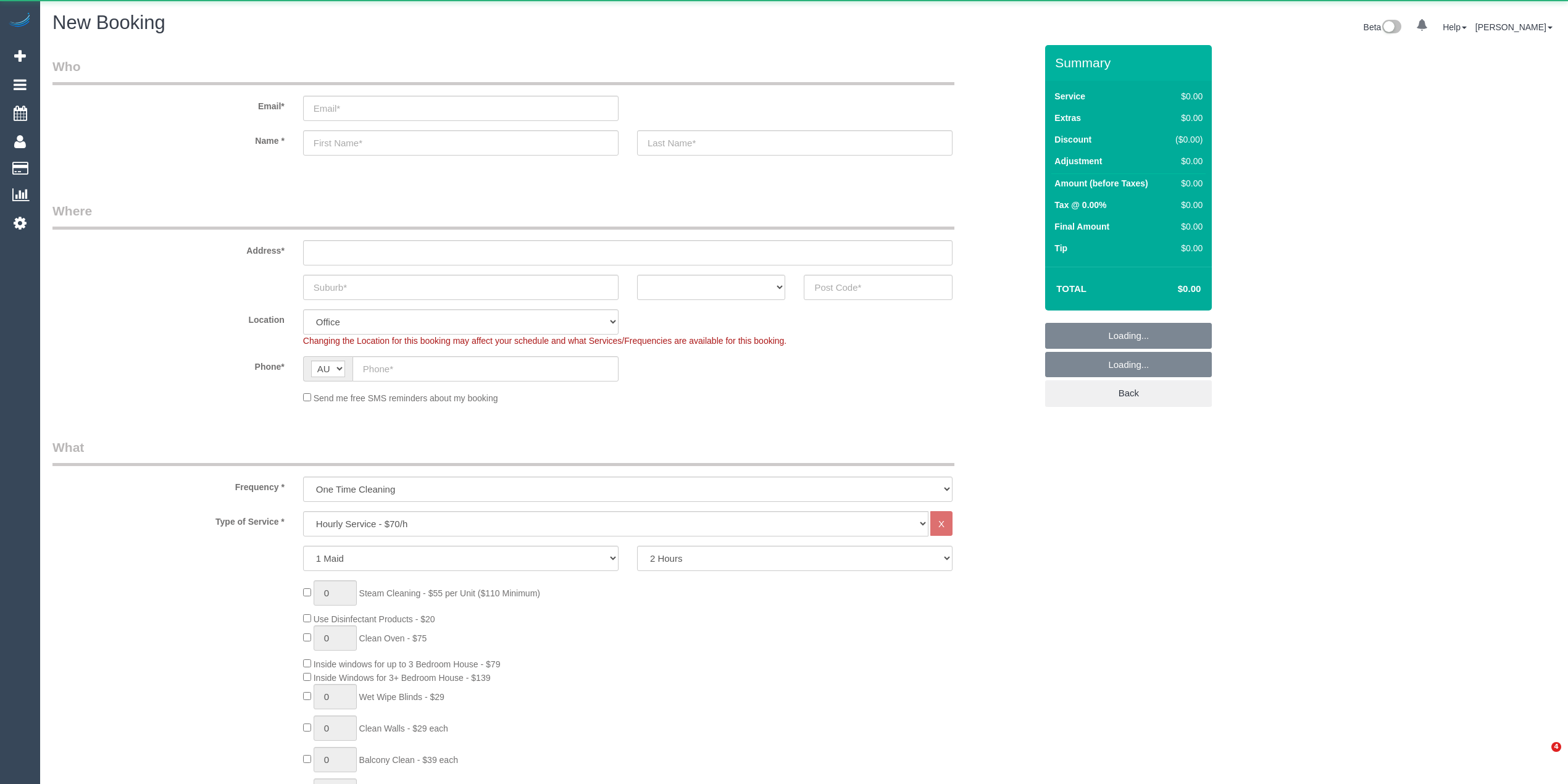
select select "object:822"
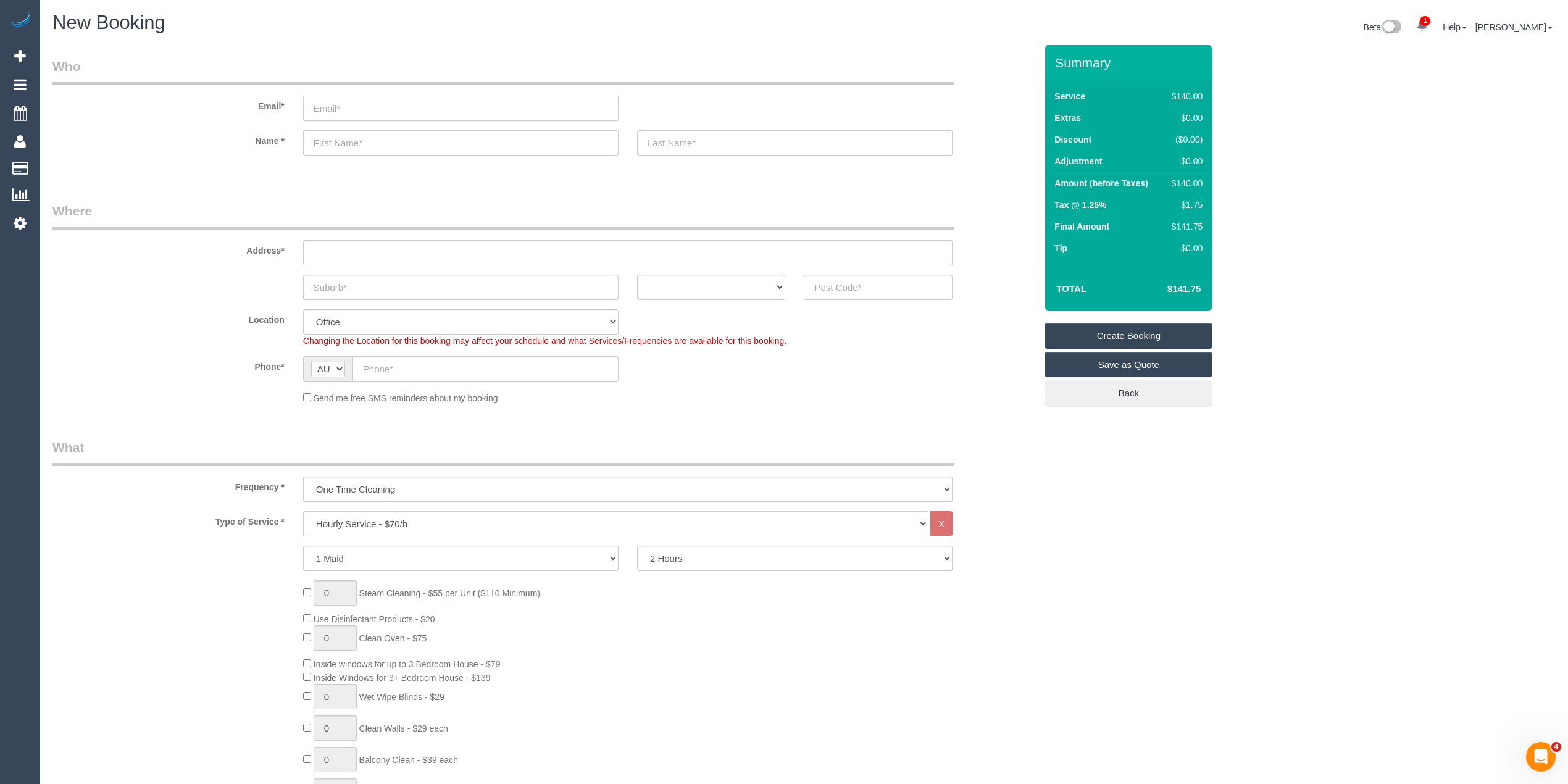
click at [447, 105] on input "email" at bounding box center [461, 108] width 316 height 26
click at [426, 513] on select "Hourly Service - $70/h Hourly Service - $65/h Hourly Service - $60/h Hourly Ser…" at bounding box center [616, 523] width 625 height 26
click at [303, 511] on select "Hourly Service - $70/h Hourly Service - $65/h Hourly Service - $60/h Hourly Ser…" at bounding box center [616, 523] width 625 height 26
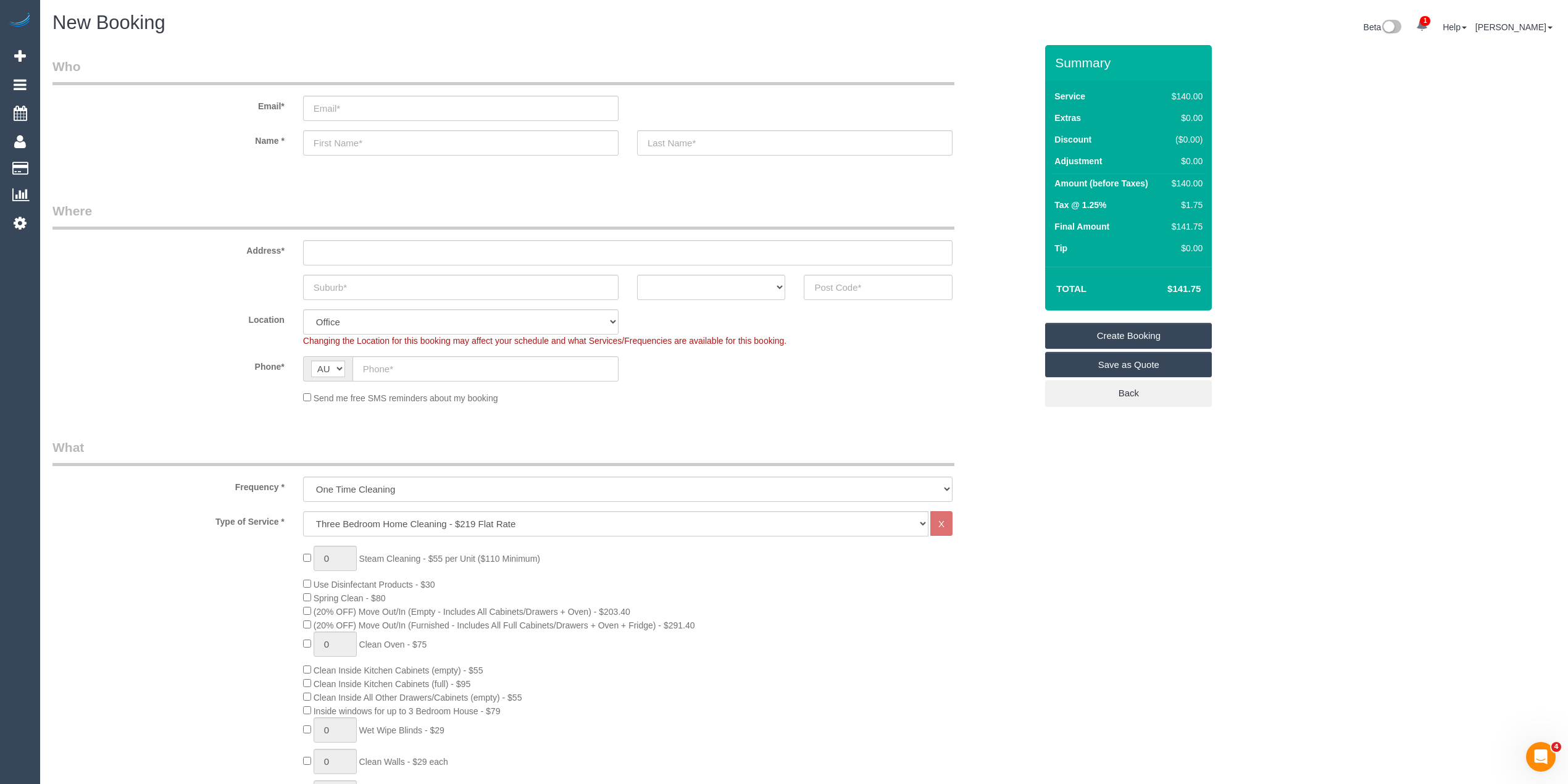
click at [210, 329] on div "Location [GEOGRAPHIC_DATA] (North) East (South) [GEOGRAPHIC_DATA] (East) [GEOGR…" at bounding box center [544, 328] width 1002 height 38
click at [487, 513] on select "Hourly Service - $70/h Hourly Service - $65/h Hourly Service - $60/h Hourly Ser…" at bounding box center [616, 523] width 625 height 26
select select "209"
click at [303, 511] on select "Hourly Service - $70/h Hourly Service - $65/h Hourly Service - $60/h Hourly Ser…" at bounding box center [616, 523] width 625 height 26
select select "1"
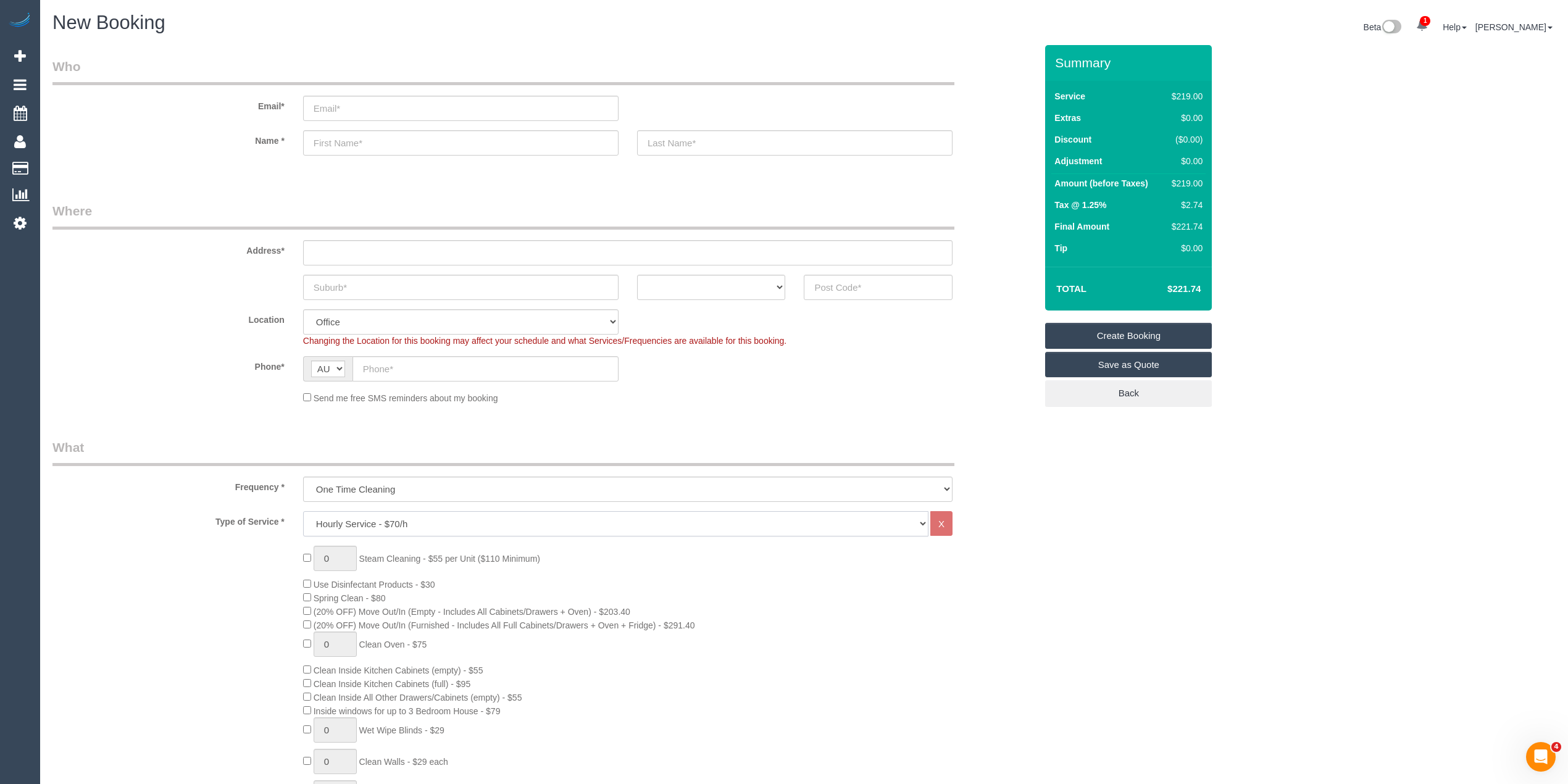
select select "120"
click at [475, 474] on div "Frequency * One Time Cleaning Weekly - 10% Off - 10.00% (0% for the First Booki…" at bounding box center [544, 470] width 1002 height 64
click at [471, 480] on select "One Time Cleaning Weekly - 10% Off - 10.00% (0% for the First Booking) Fortnigh…" at bounding box center [628, 489] width 650 height 26
select select "object:823"
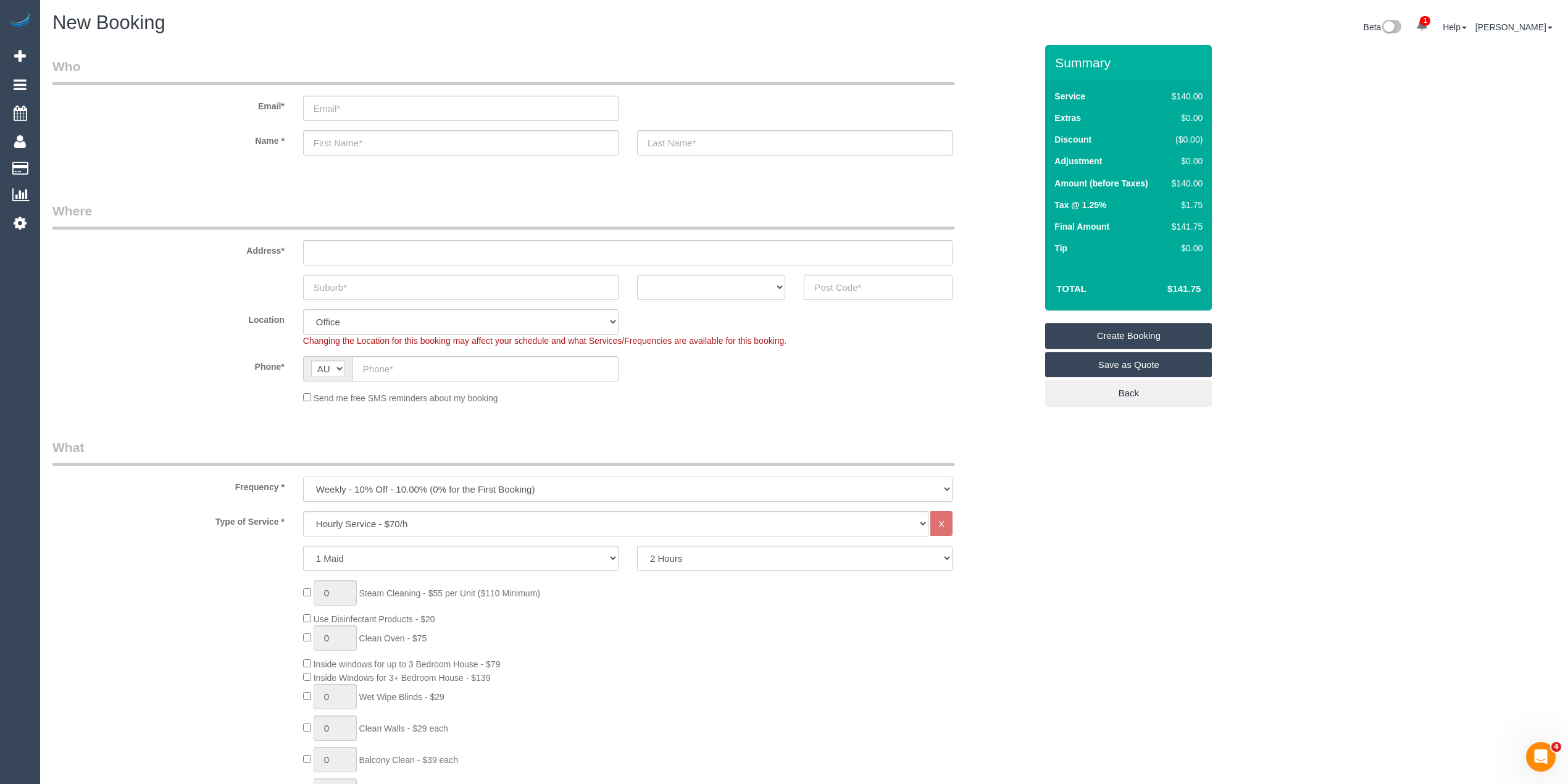
click at [303, 477] on select "One Time Cleaning Weekly - 10% Off - 10.00% (0% for the First Booking) Fortnigh…" at bounding box center [628, 489] width 650 height 26
click at [705, 548] on select "2 Hours 2.5 Hours 3 Hours 3.5 Hours 4 Hours 4.5 Hours 5 Hours 5.5 Hours 6 Hours…" at bounding box center [795, 558] width 316 height 26
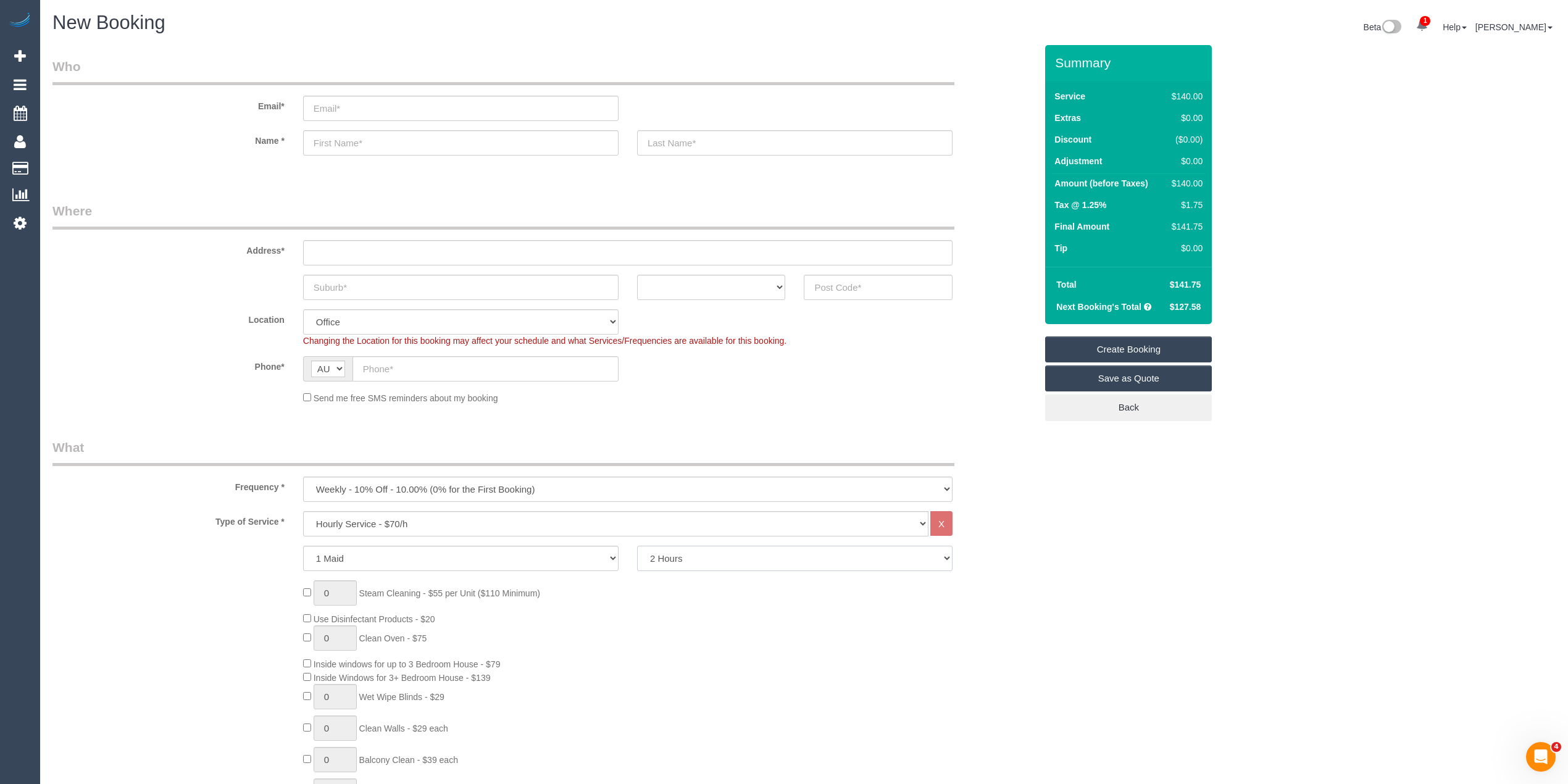
select select "300"
click at [637, 546] on select "2 Hours 2.5 Hours 3 Hours 3.5 Hours 4 Hours 4.5 Hours 5 Hours 5.5 Hours 6 Hours…" at bounding box center [795, 558] width 316 height 26
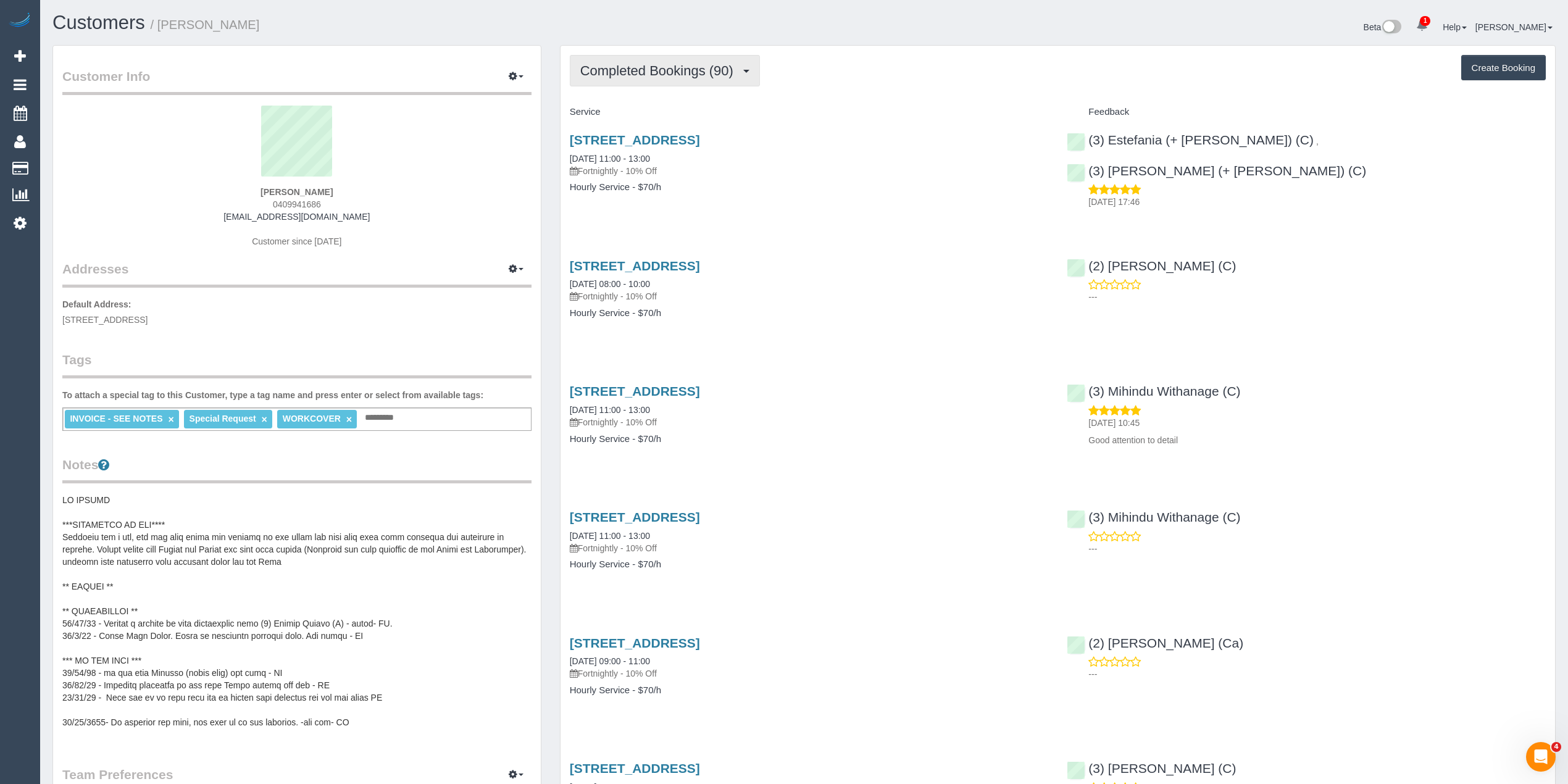
click at [613, 63] on span "Completed Bookings (90)" at bounding box center [659, 71] width 159 height 16
drag, startPoint x: 561, startPoint y: 132, endPoint x: 813, endPoint y: 125, distance: 252.1
click at [813, 125] on div "[STREET_ADDRESS] [DATE] 11:00 - 13:00 Fortnightly - 10% Off Hourly Service - $7…" at bounding box center [810, 170] width 498 height 95
copy link "[STREET_ADDRESS]"
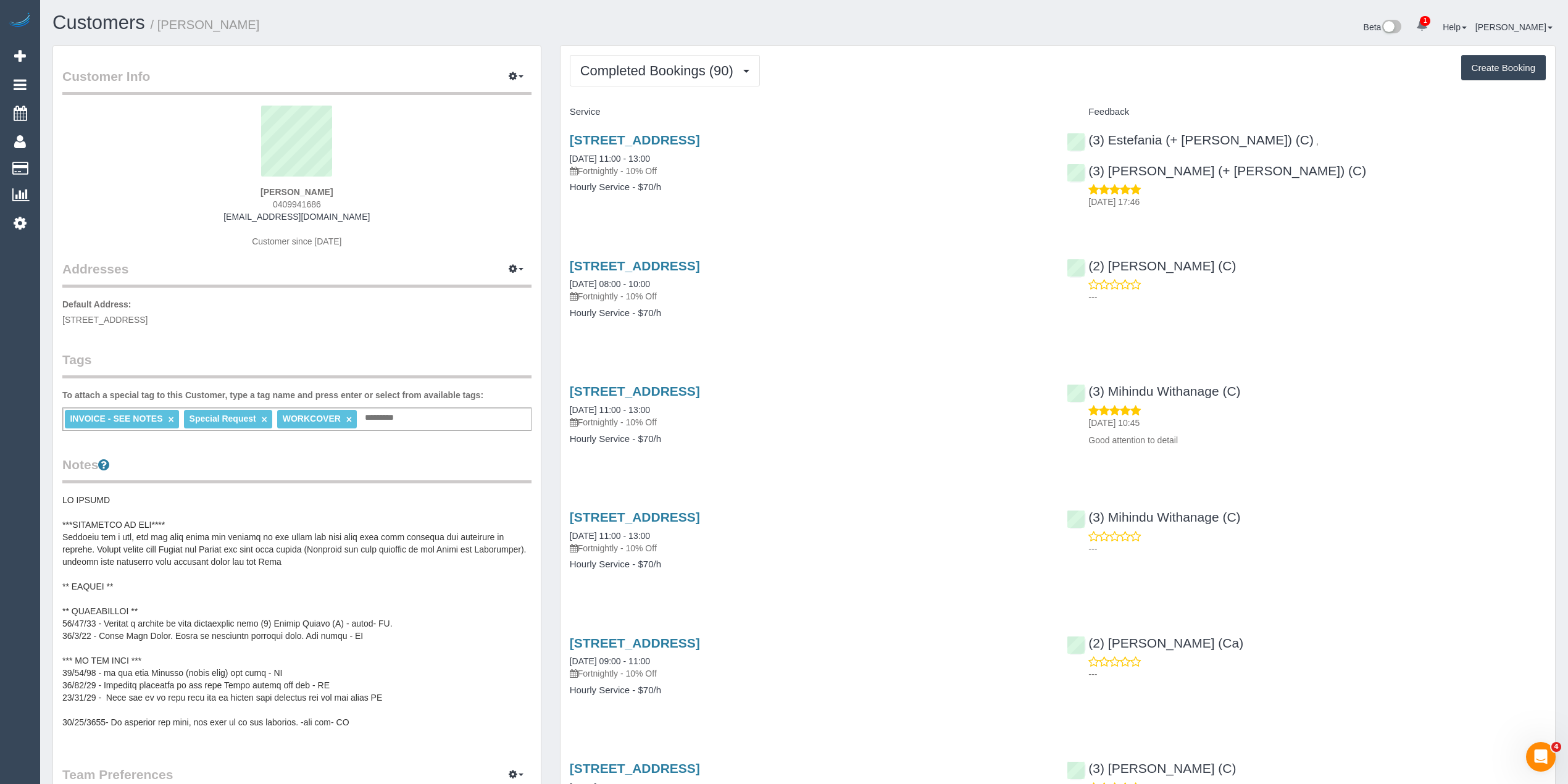
drag, startPoint x: 324, startPoint y: 205, endPoint x: 271, endPoint y: 201, distance: 53.2
click at [271, 201] on div "[PERSON_NAME] 0409941686 [EMAIL_ADDRESS][DOMAIN_NAME] Customer since [DATE]" at bounding box center [296, 182] width 469 height 154
copy span "0409941686"
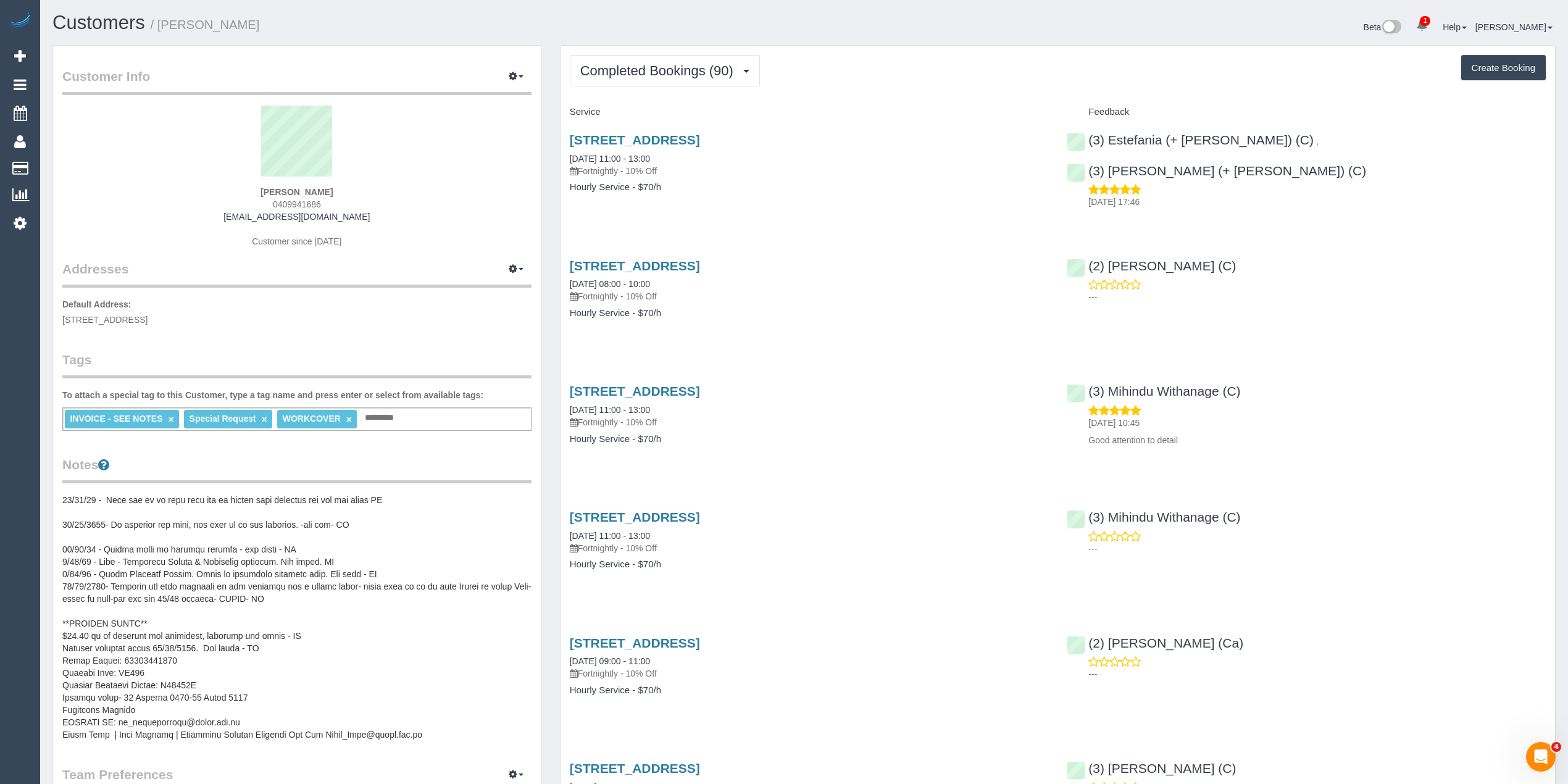
copy span "0409941686"
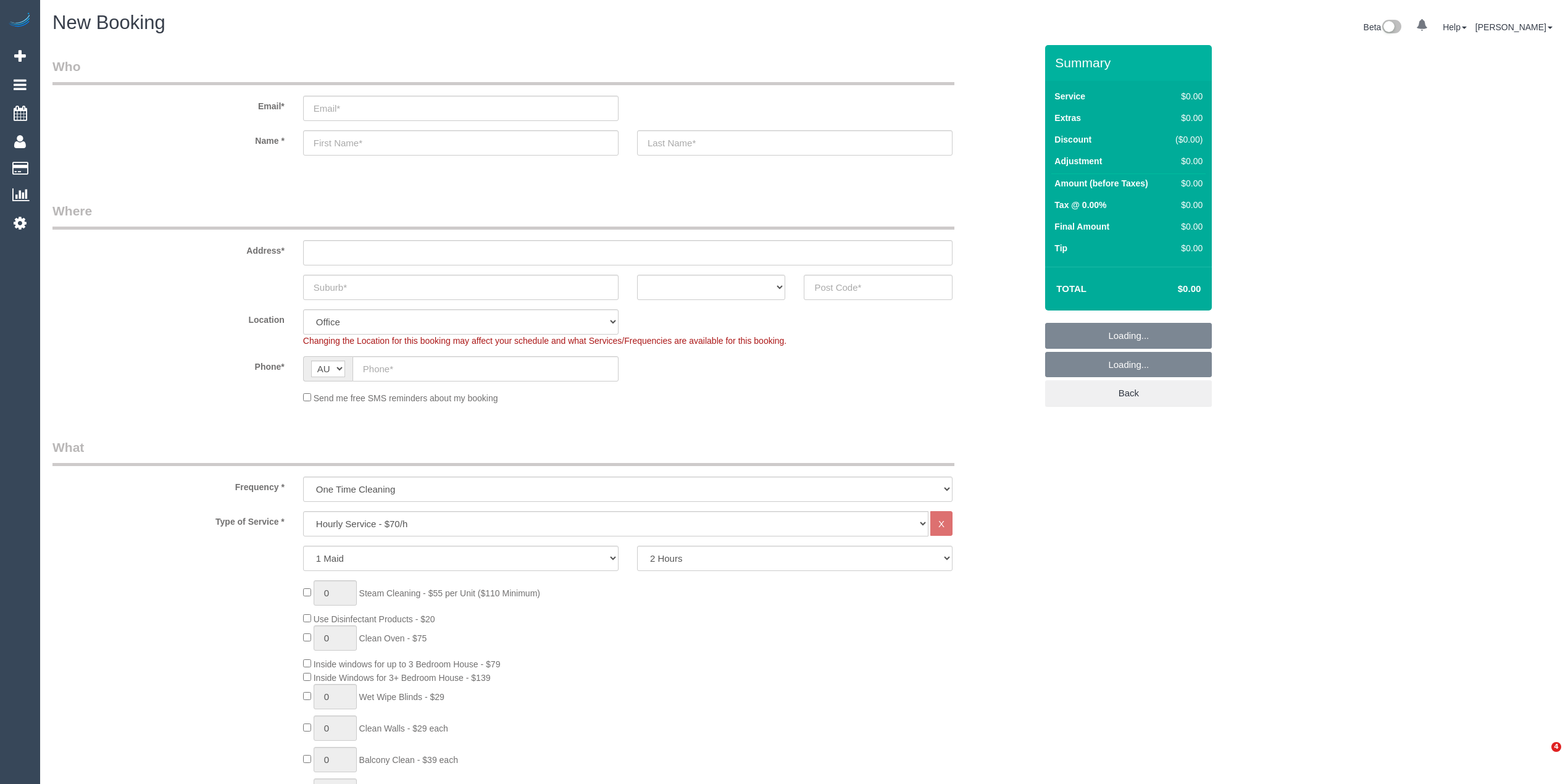
select select "object:2173"
